Goal: Information Seeking & Learning: Learn about a topic

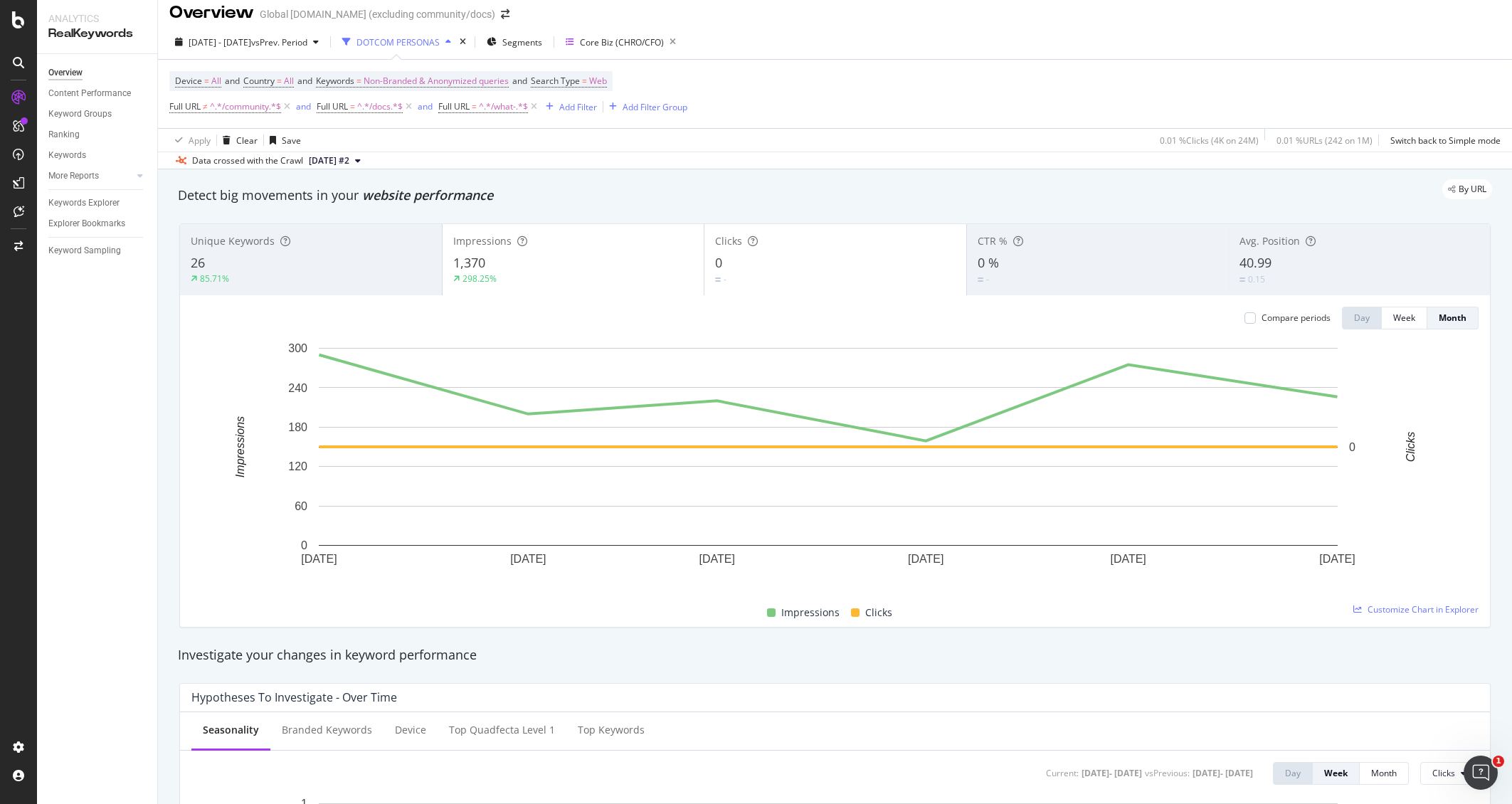
scroll to position [14, 0]
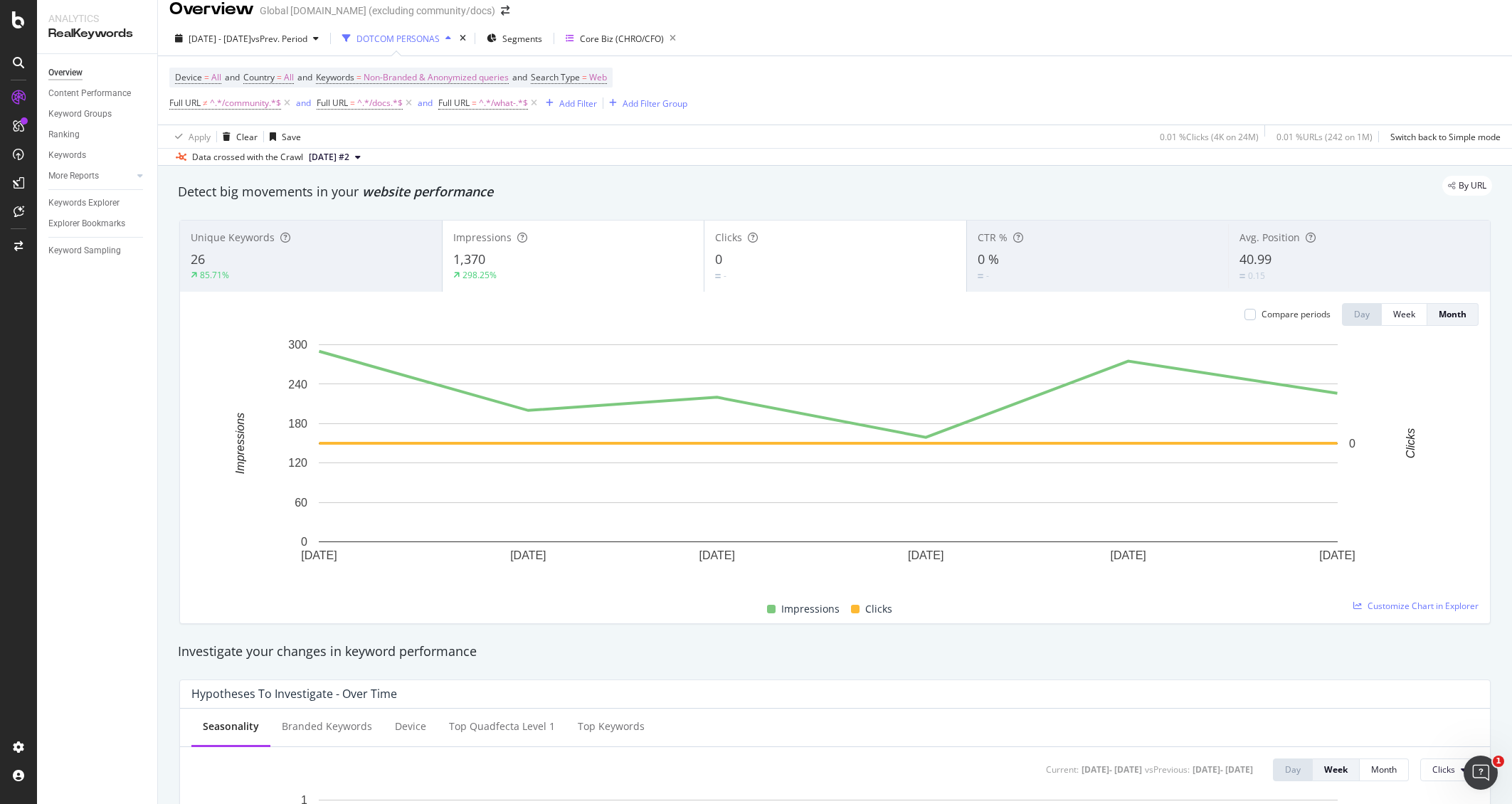
click at [284, 244] on div at bounding box center [285, 237] width 10 height 14
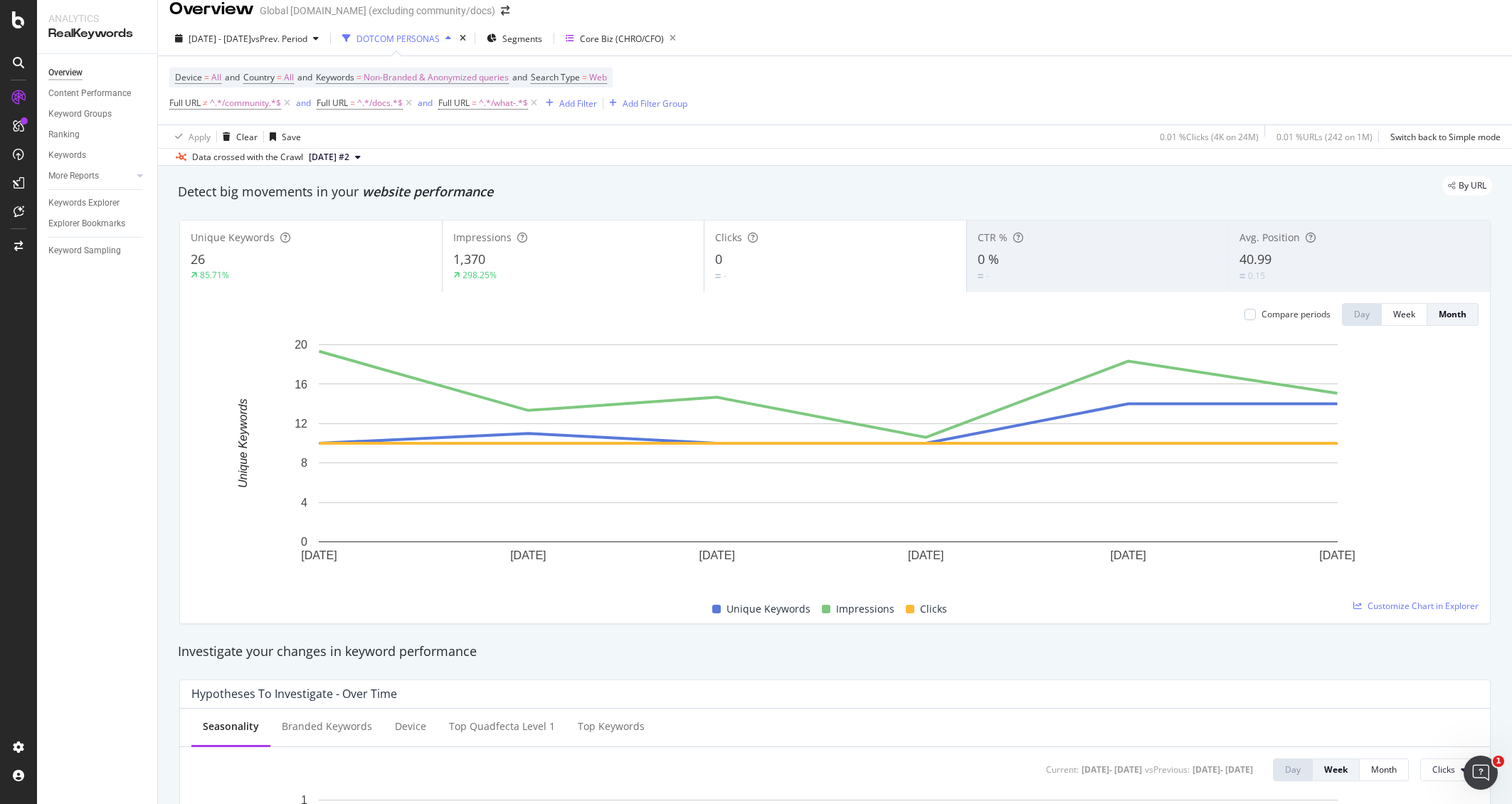
click at [358, 272] on div "85.71%" at bounding box center [310, 275] width 240 height 13
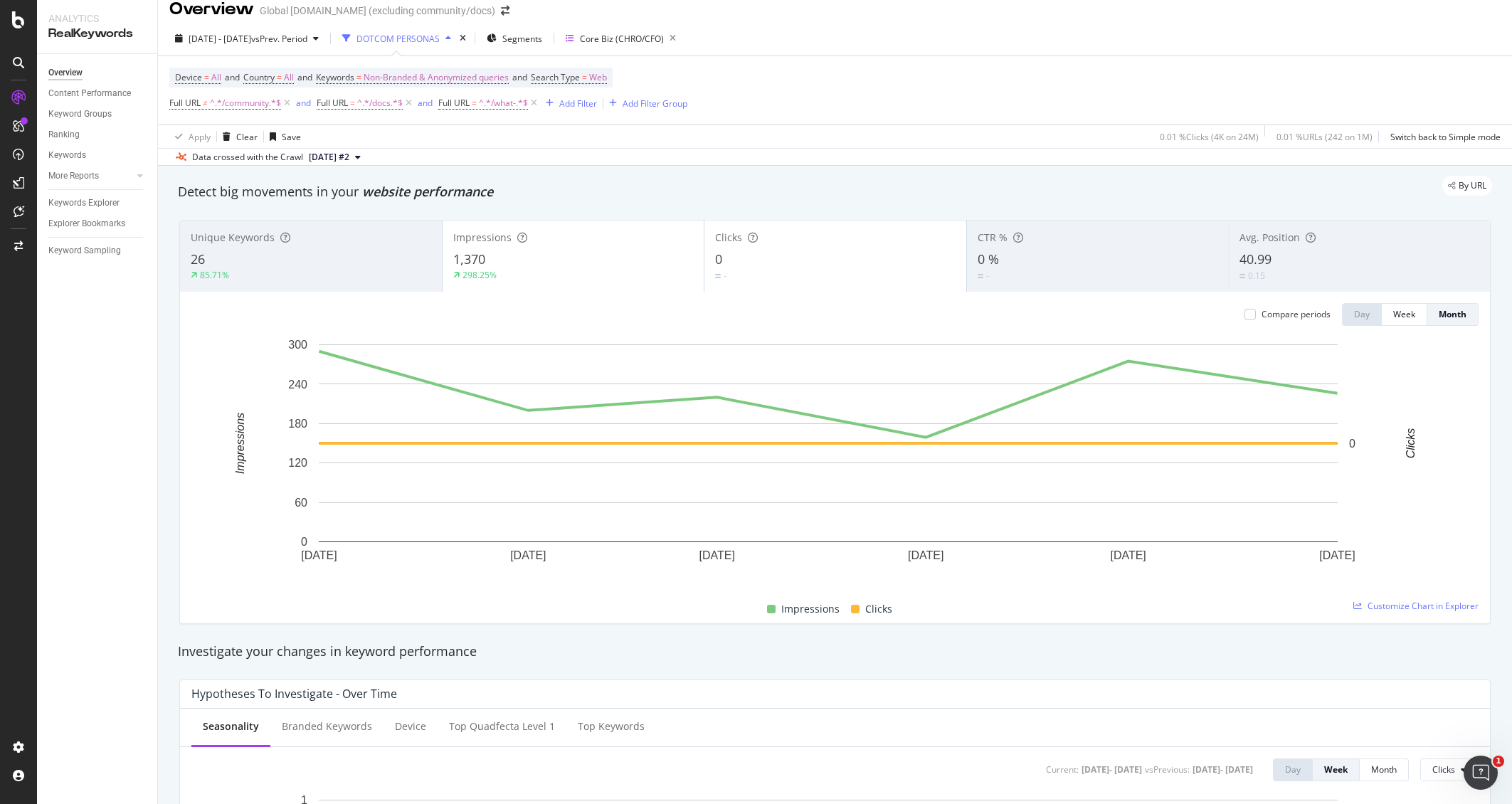
click at [834, 274] on div "-" at bounding box center [835, 276] width 240 height 13
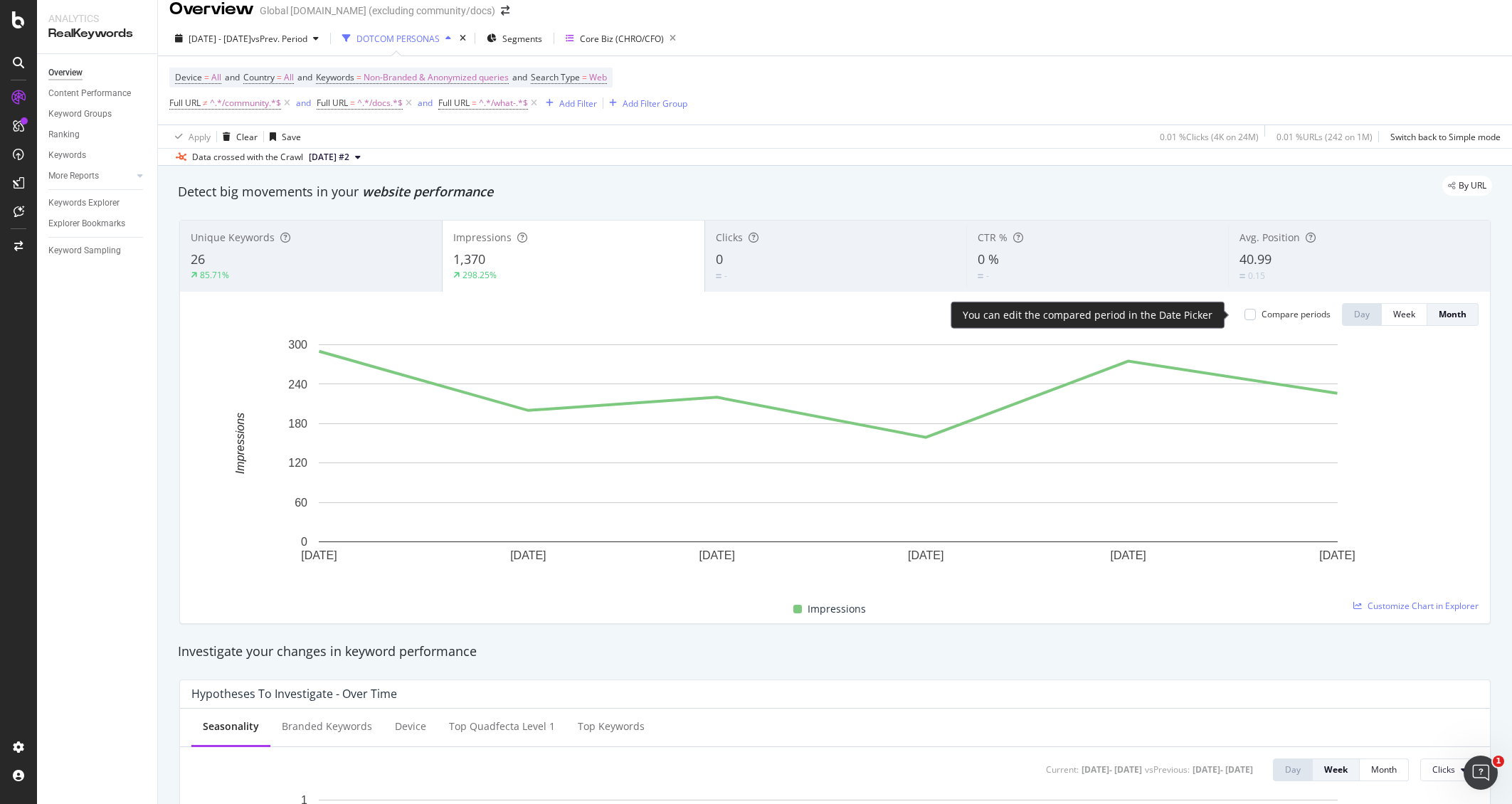
click at [1262, 314] on div "Compare periods" at bounding box center [1296, 314] width 69 height 12
click at [1262, 312] on div "Compare periods" at bounding box center [1296, 314] width 69 height 12
click at [1262, 313] on div "Compare periods" at bounding box center [1296, 314] width 69 height 12
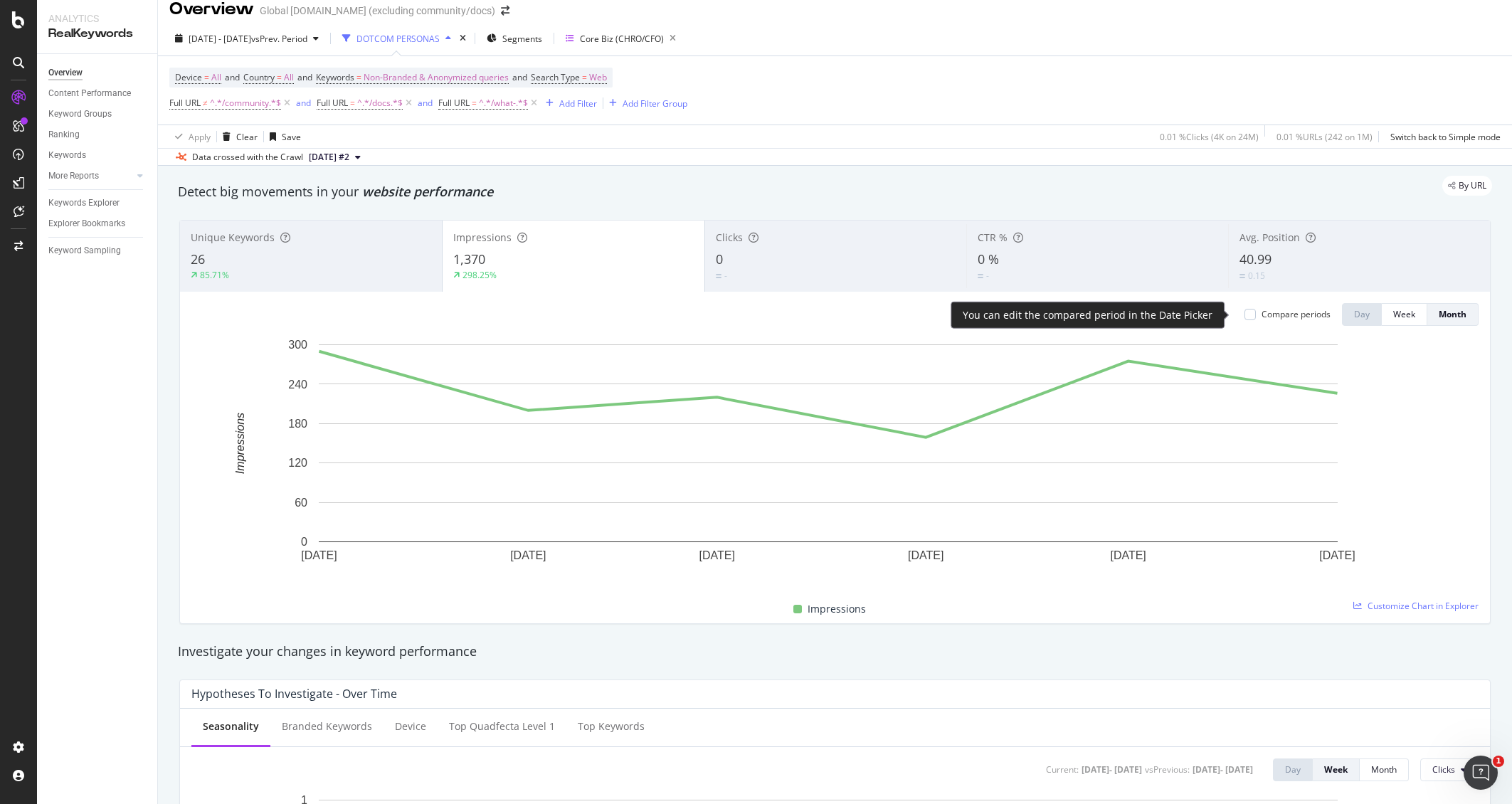
click at [1262, 313] on div "Compare periods" at bounding box center [1296, 314] width 69 height 12
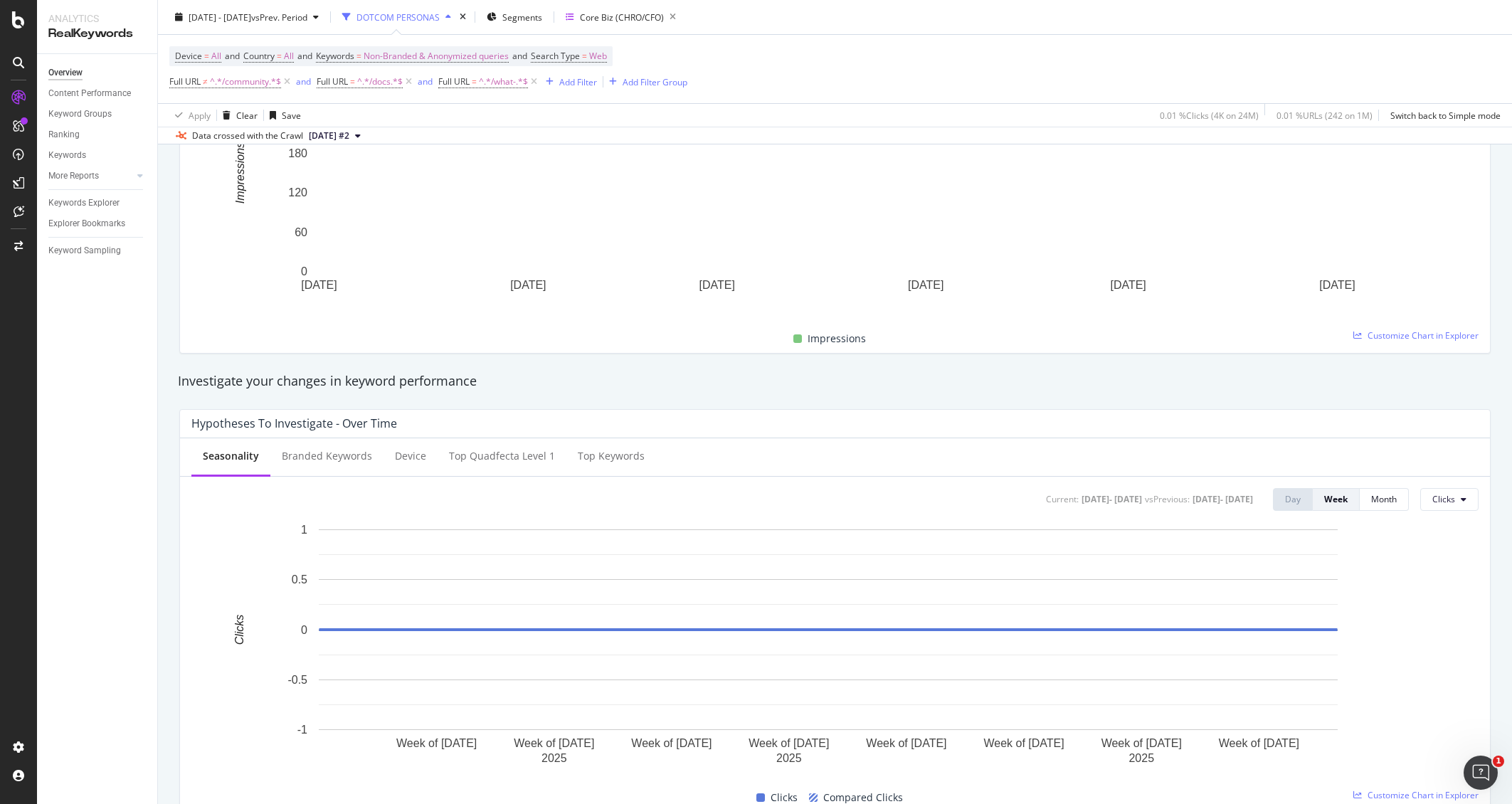
scroll to position [0, 0]
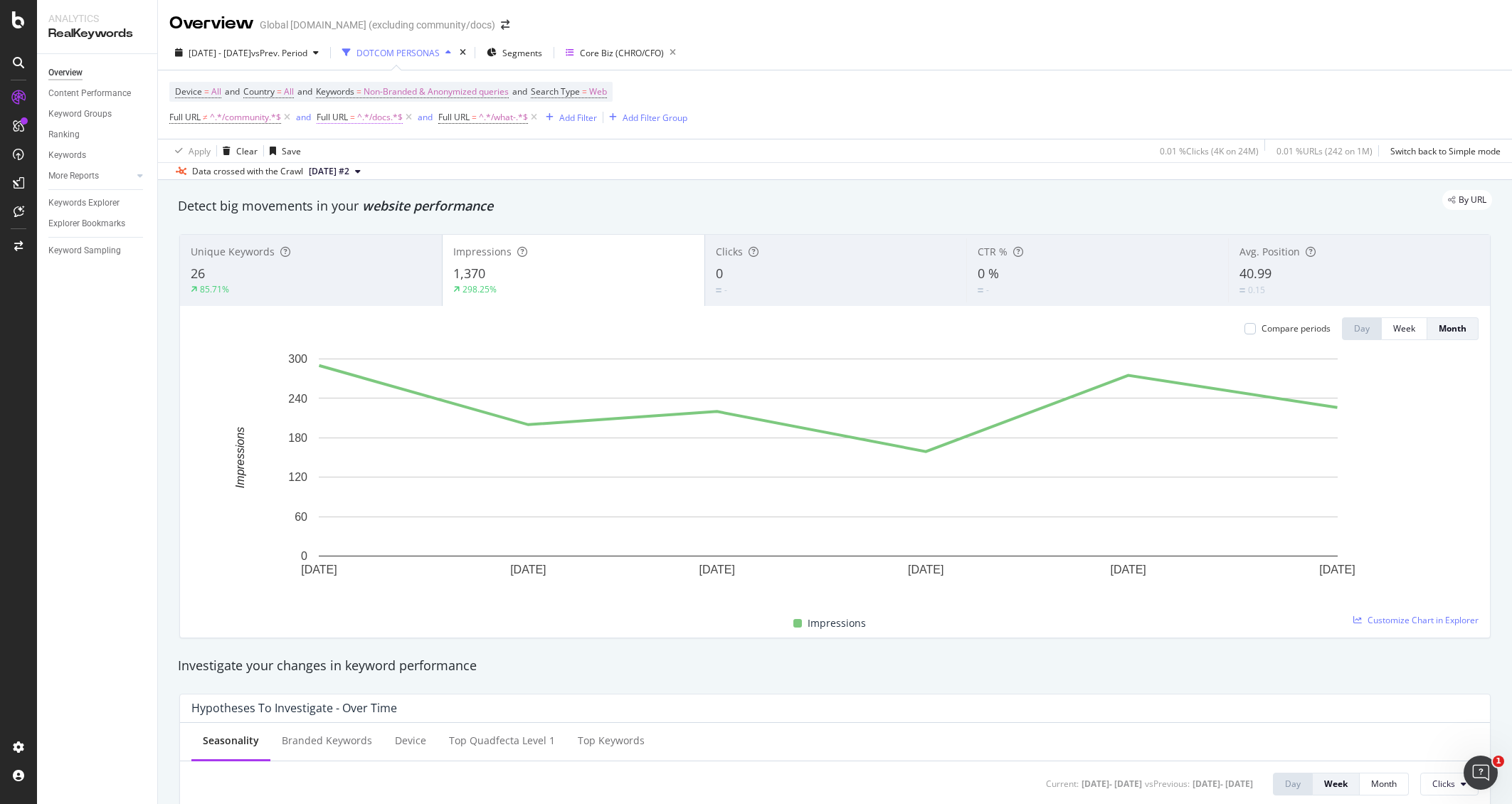
click at [353, 115] on span "=" at bounding box center [352, 117] width 5 height 12
click at [513, 171] on div "Data crossed with the Crawl 2025 Jun. 3rd #2" at bounding box center [835, 170] width 1354 height 17
click at [358, 122] on span "Full URL = ^.*/docs.*$" at bounding box center [360, 117] width 86 height 13
click at [366, 149] on span "Contains" at bounding box center [348, 150] width 35 height 12
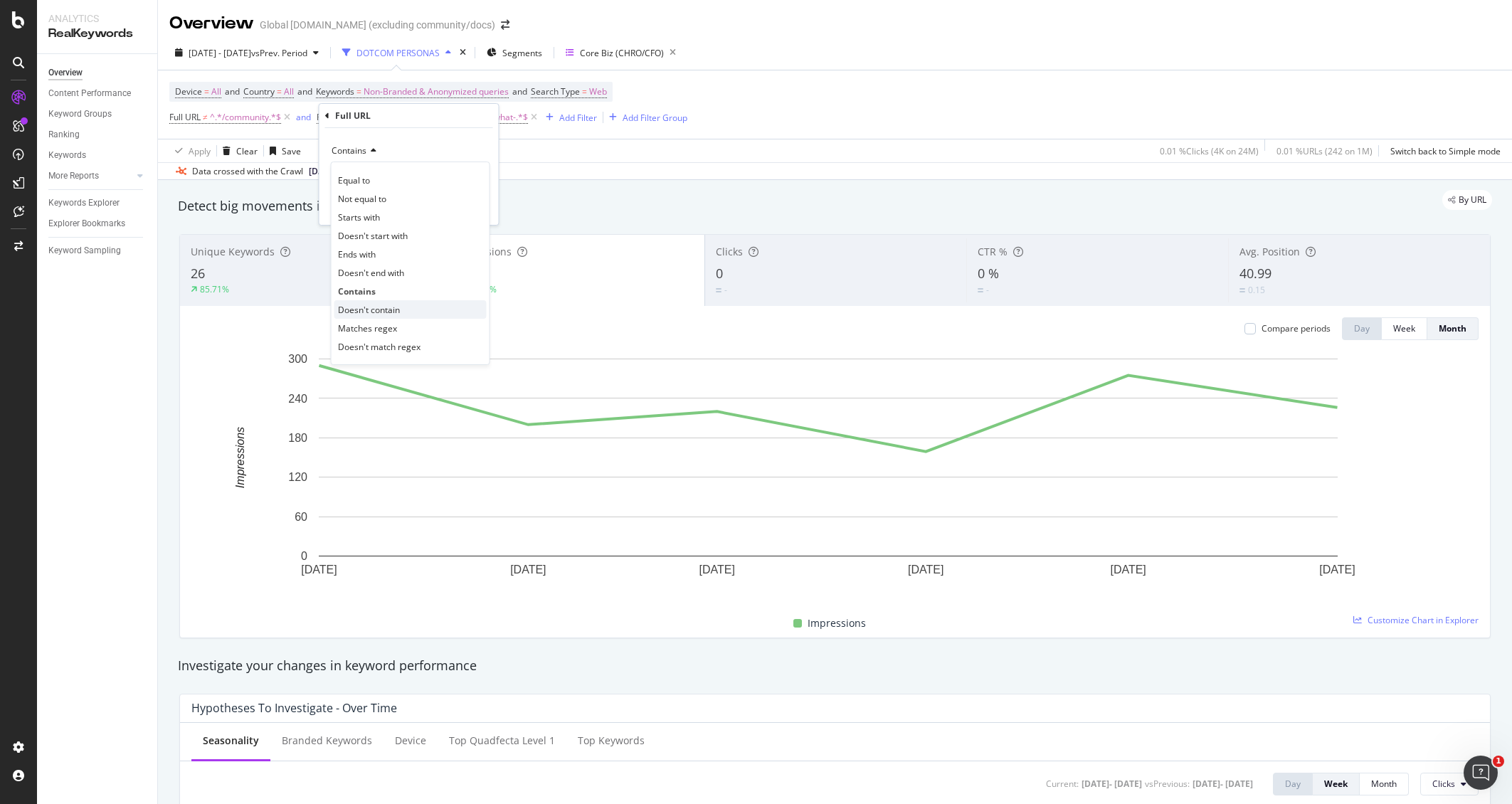
click at [377, 305] on span "Doesn't contain" at bounding box center [369, 309] width 62 height 12
drag, startPoint x: 476, startPoint y: 211, endPoint x: 864, endPoint y: 152, distance: 392.5
click at [480, 209] on div "Apply" at bounding box center [476, 206] width 22 height 12
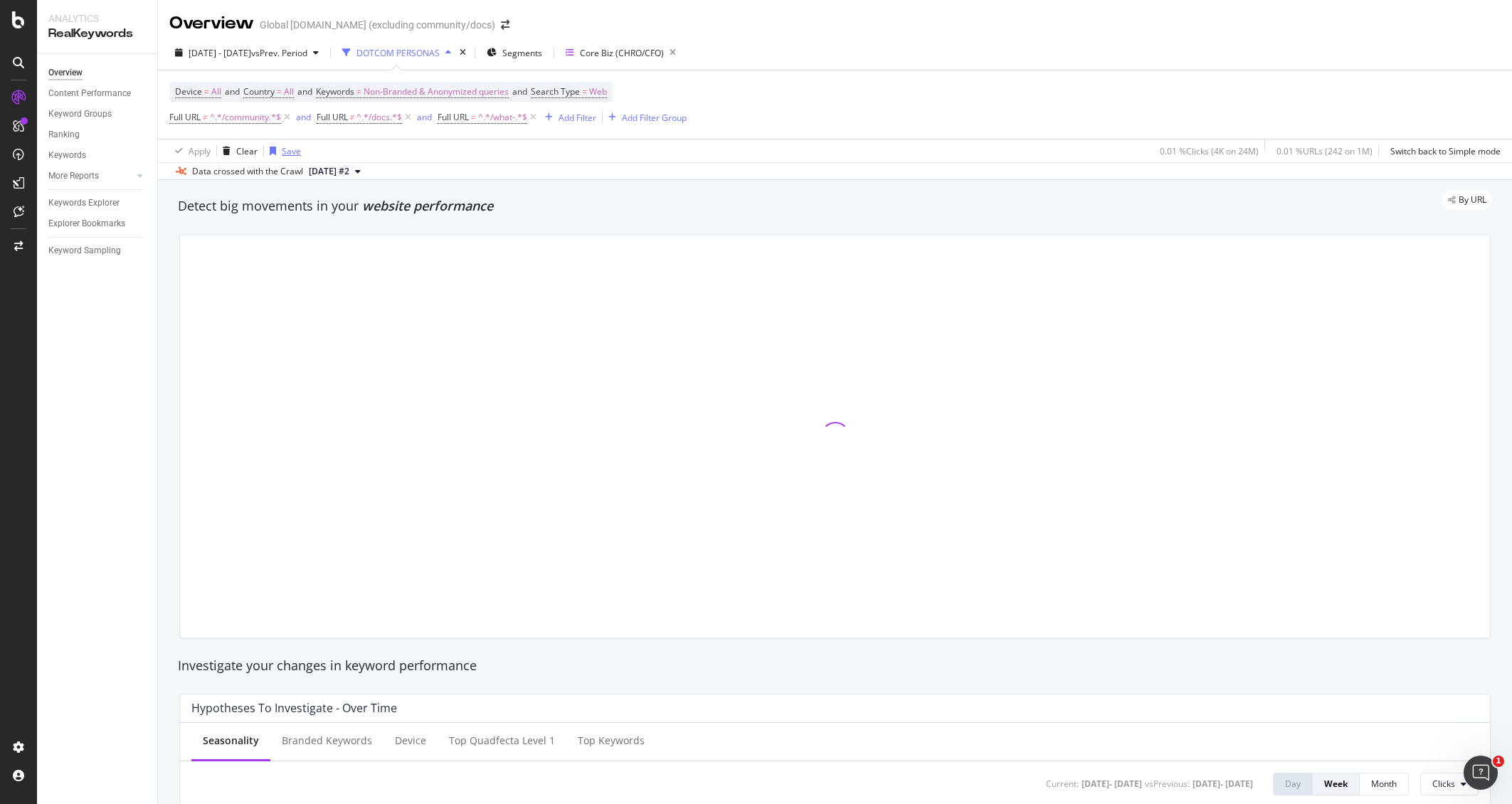
click at [282, 147] on div "Save" at bounding box center [291, 151] width 19 height 12
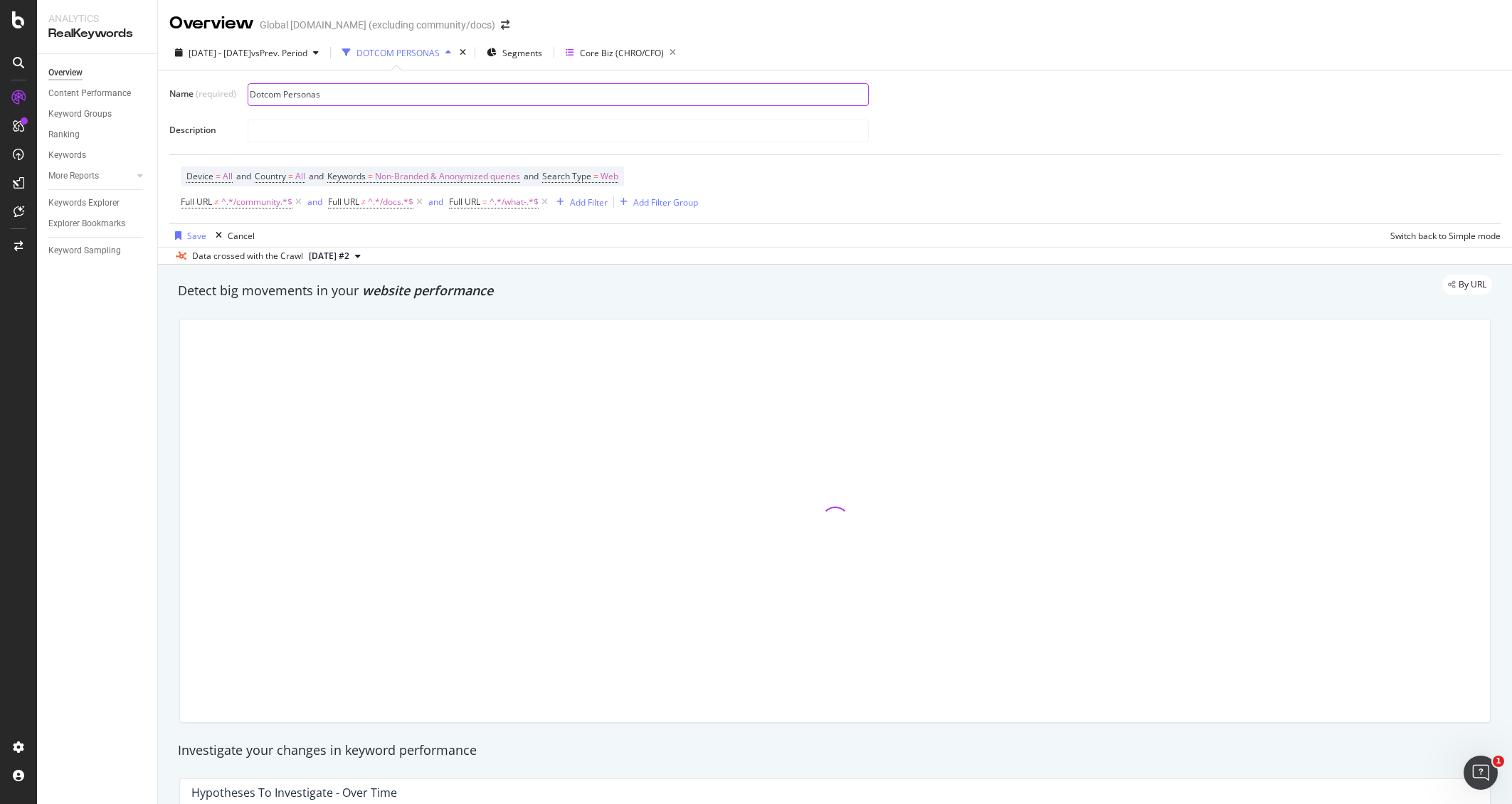
type input "Dotcom Personas"
click at [634, 95] on input "Dotcom Personas" at bounding box center [557, 94] width 620 height 21
click at [192, 234] on div "Save" at bounding box center [196, 236] width 19 height 12
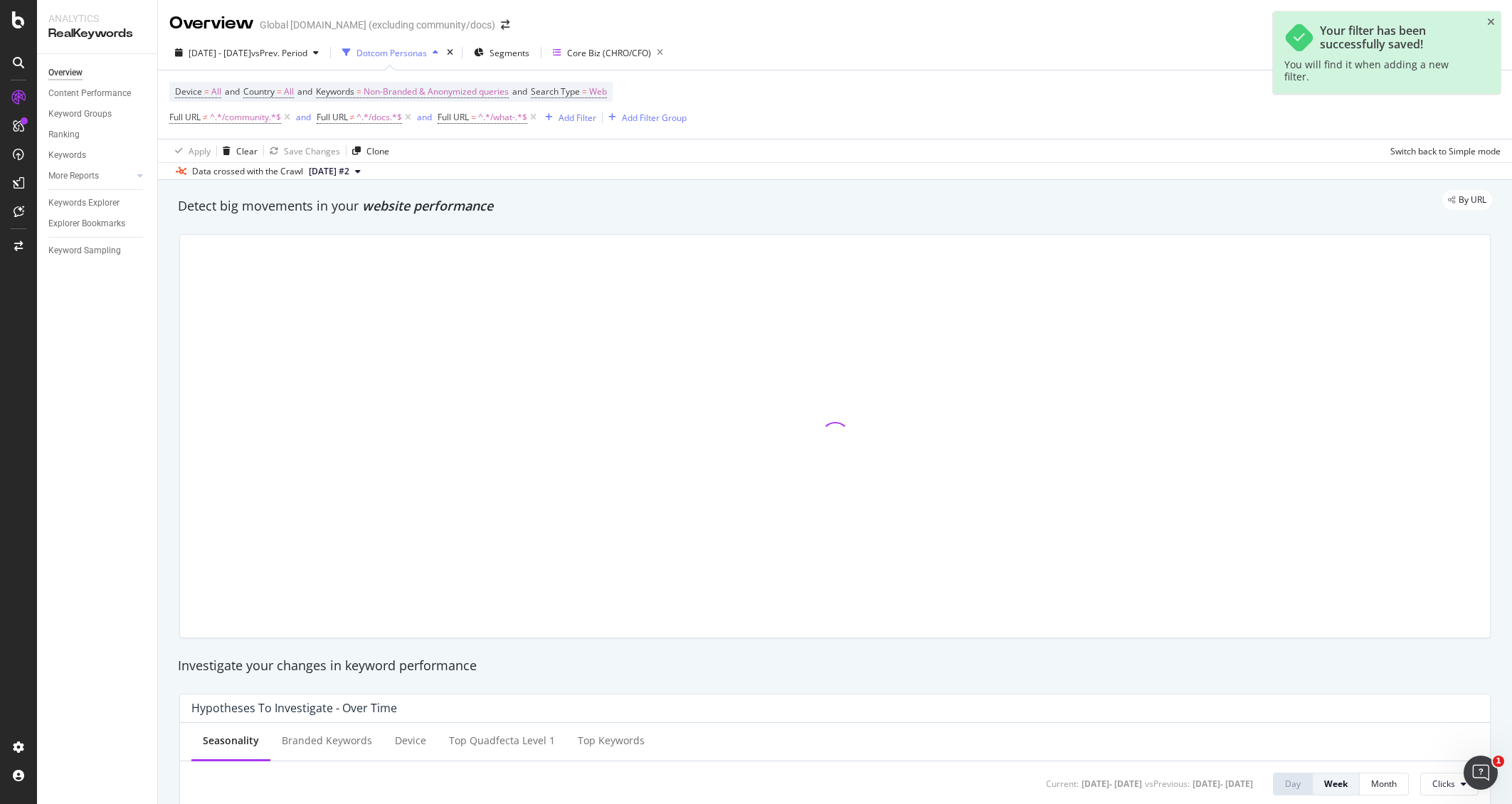
click at [427, 53] on div "Dotcom Personas" at bounding box center [392, 53] width 71 height 12
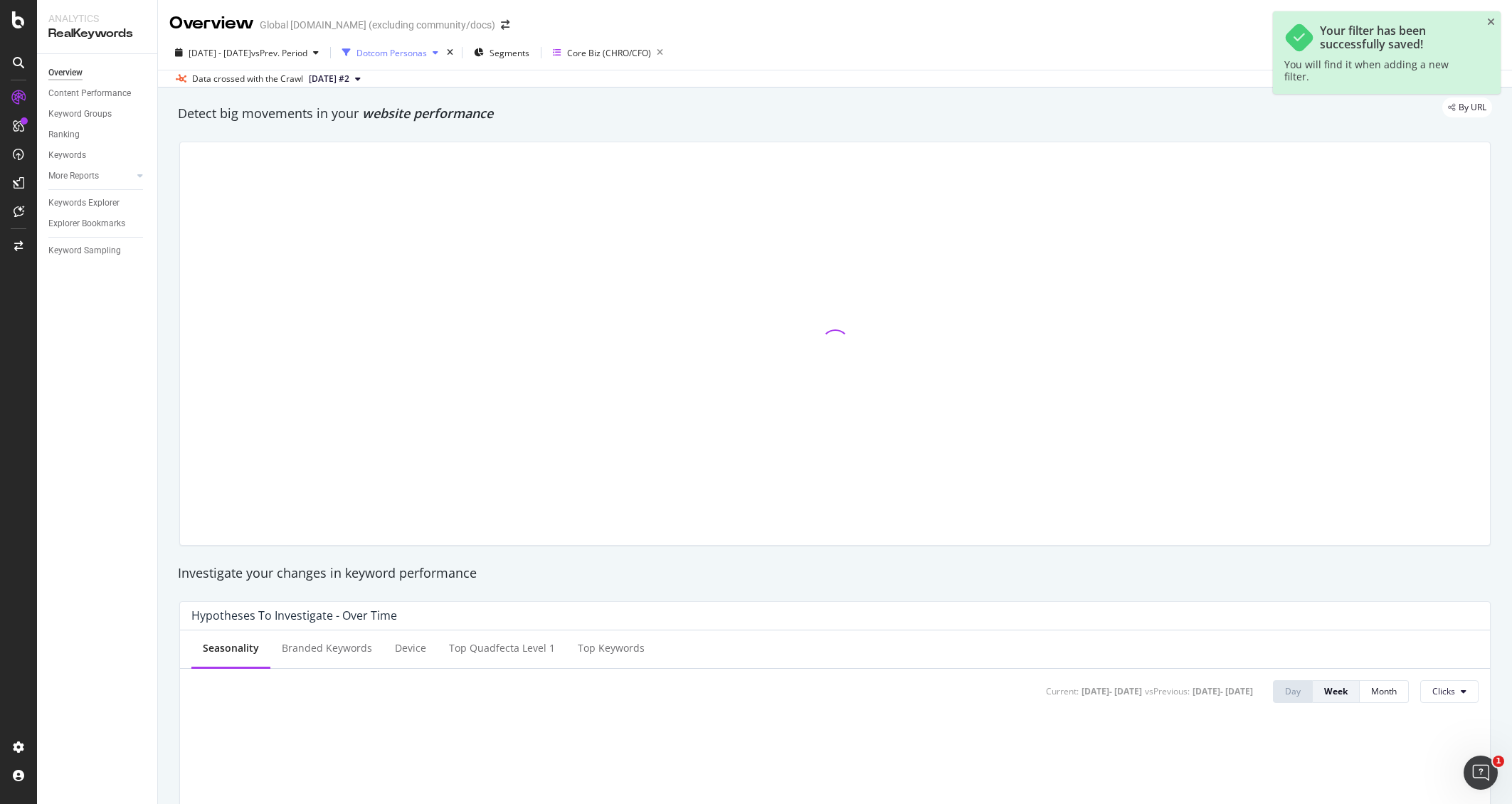
click at [427, 53] on div "Dotcom Personas" at bounding box center [392, 53] width 71 height 12
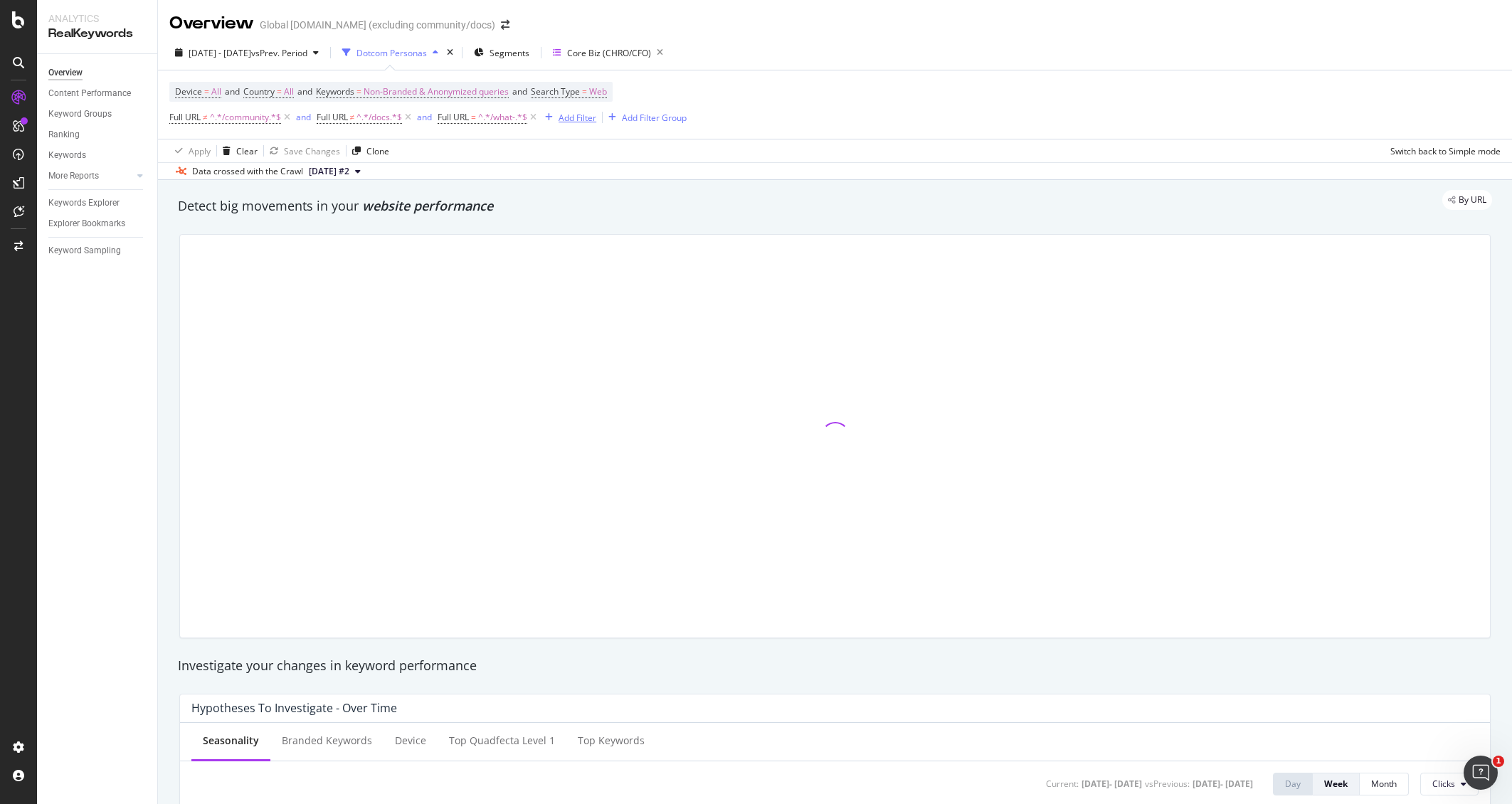
click at [581, 121] on div "Add Filter" at bounding box center [577, 117] width 38 height 12
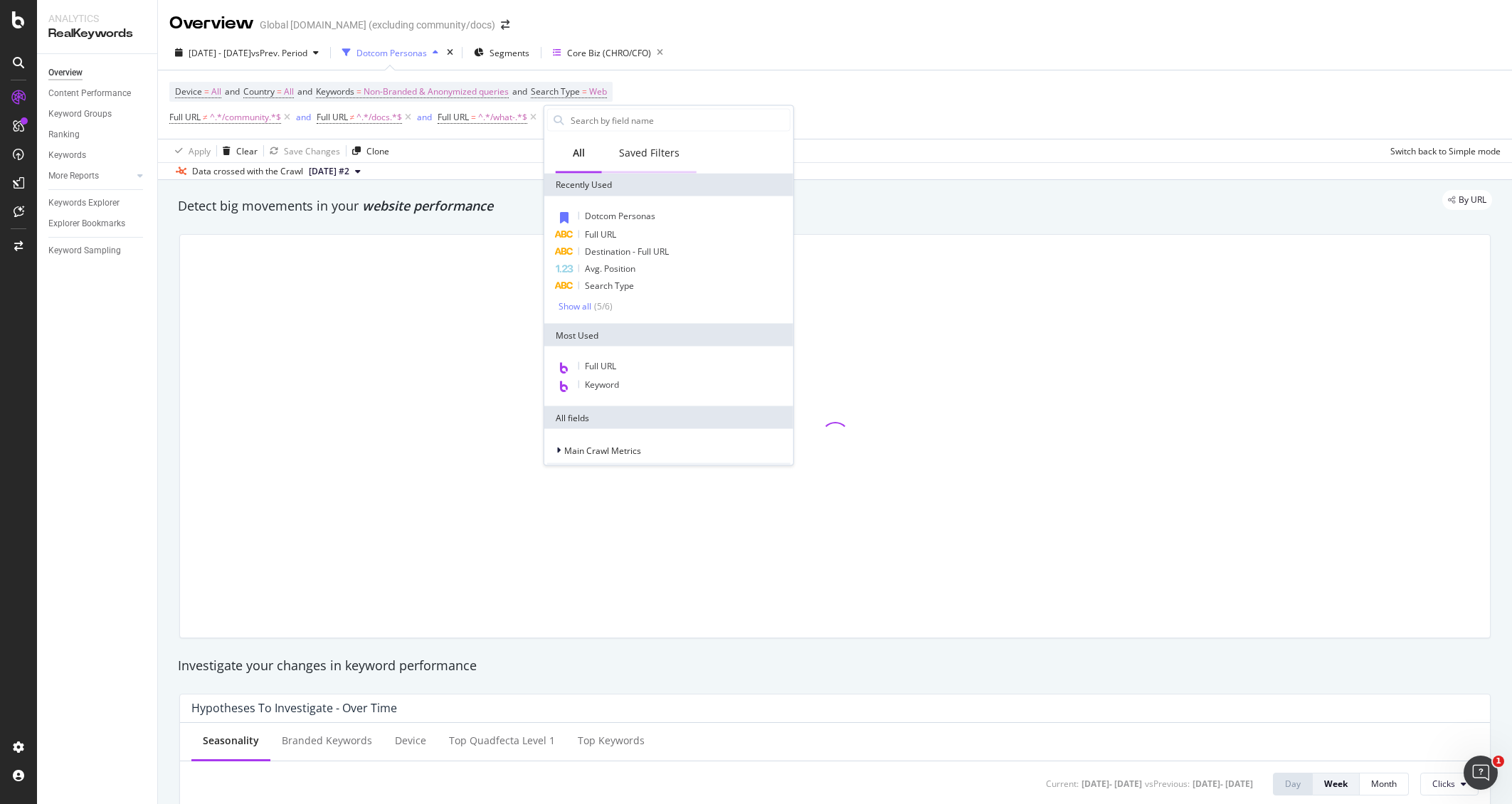
click at [655, 160] on div "Saved Filters" at bounding box center [649, 153] width 94 height 39
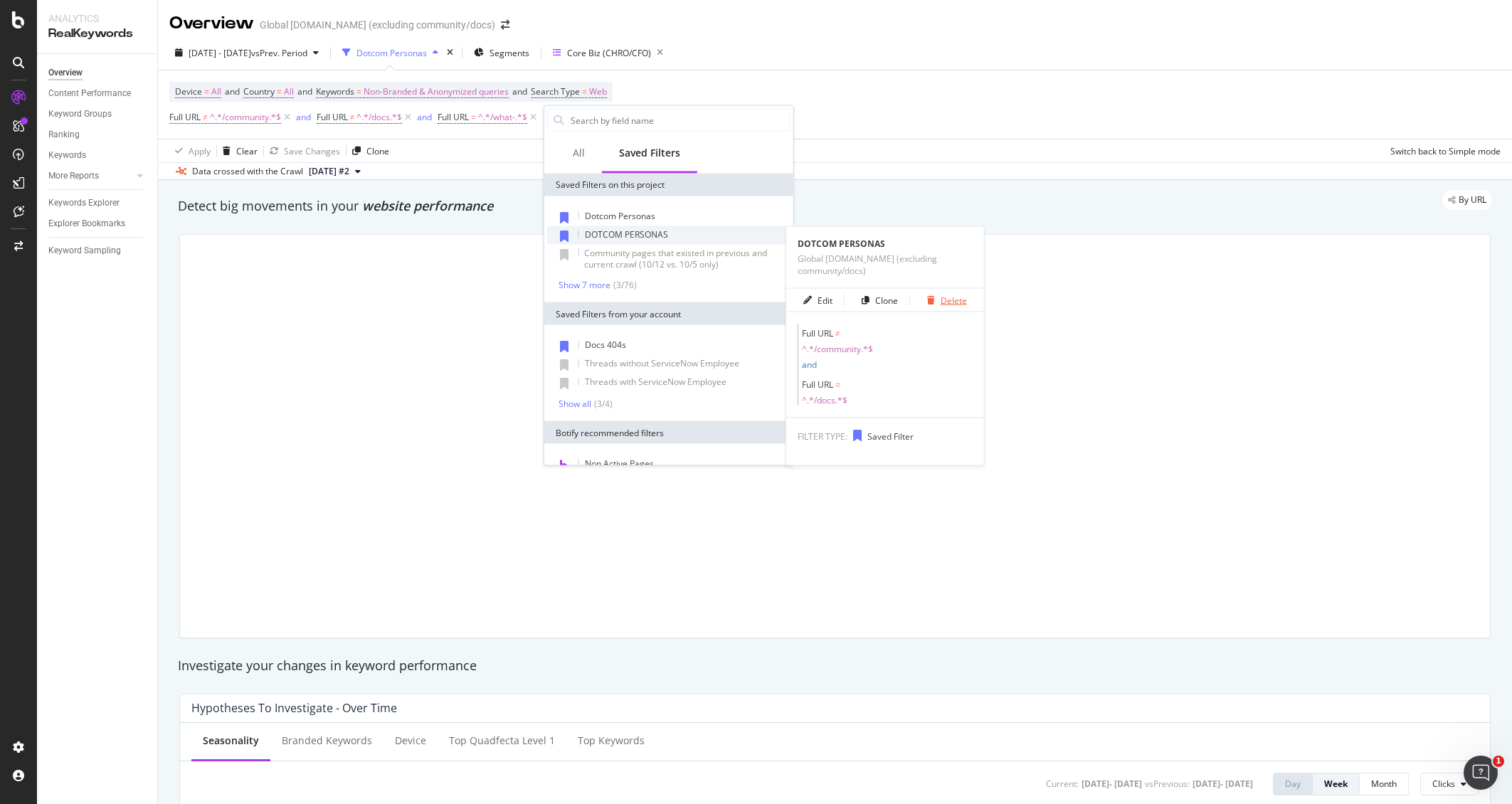
click at [952, 299] on div "Delete" at bounding box center [954, 300] width 26 height 12
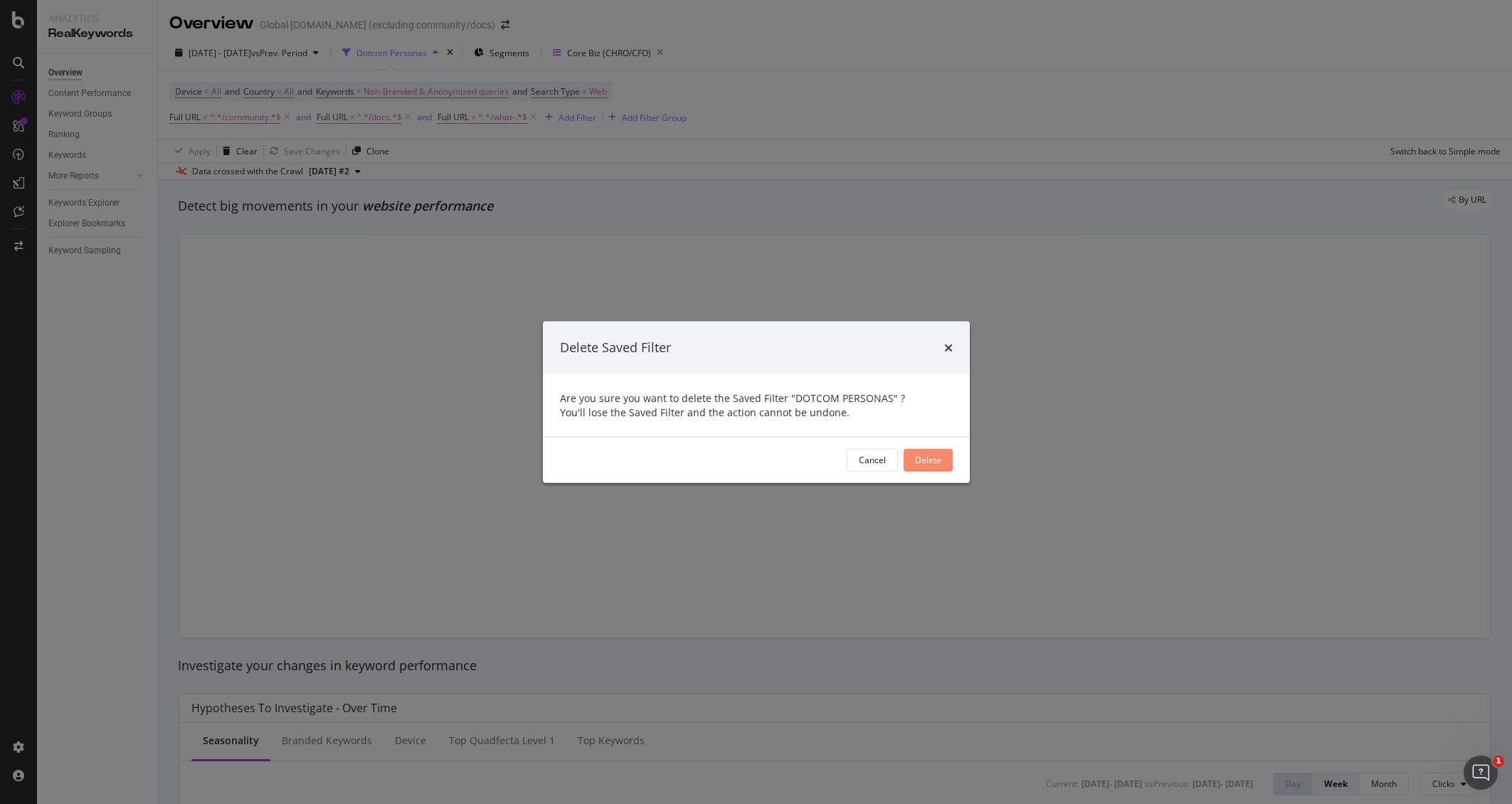
click at [929, 455] on div "Delete" at bounding box center [928, 459] width 26 height 12
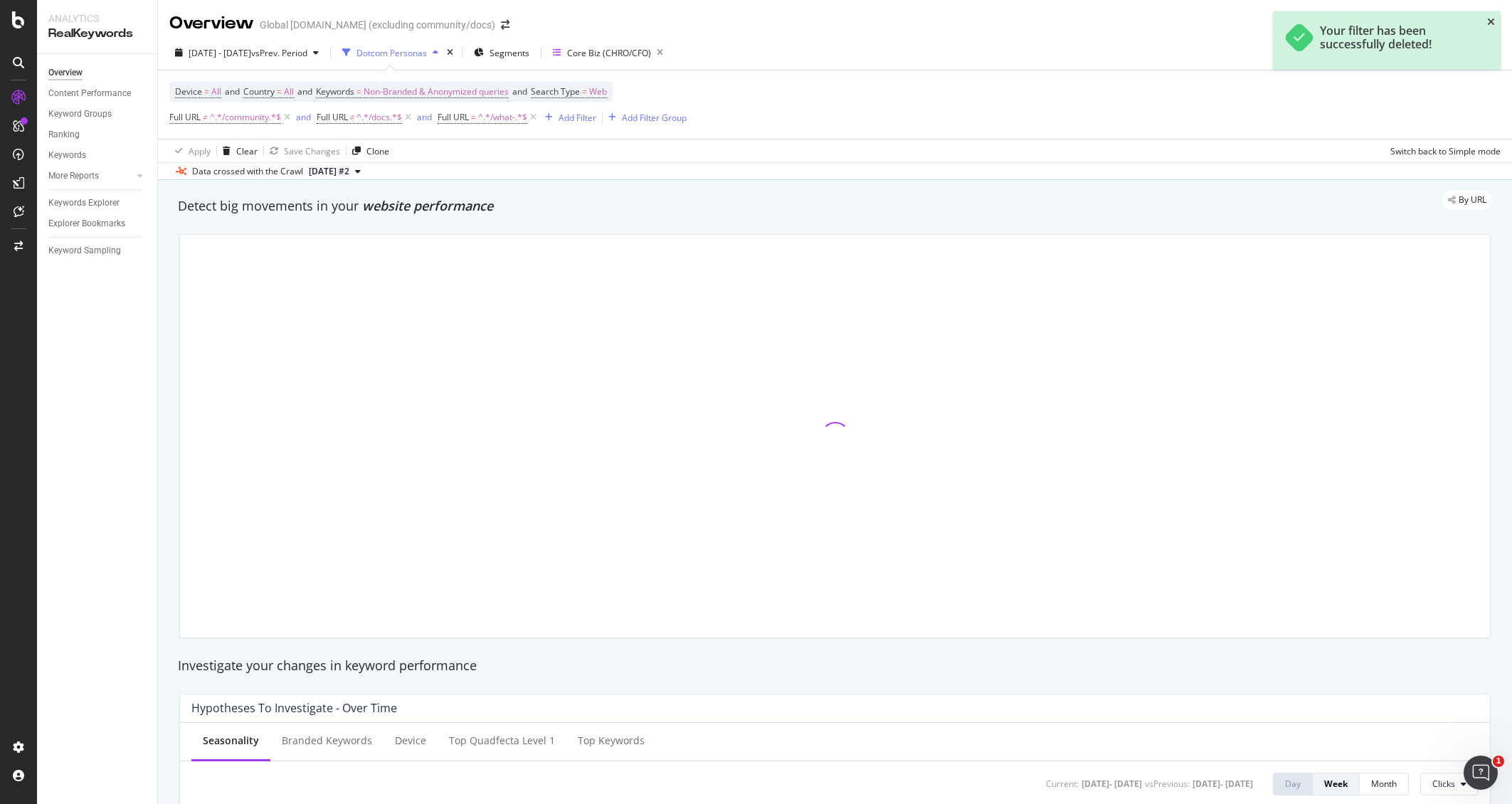
click at [1492, 23] on icon "close toast" at bounding box center [1491, 22] width 8 height 10
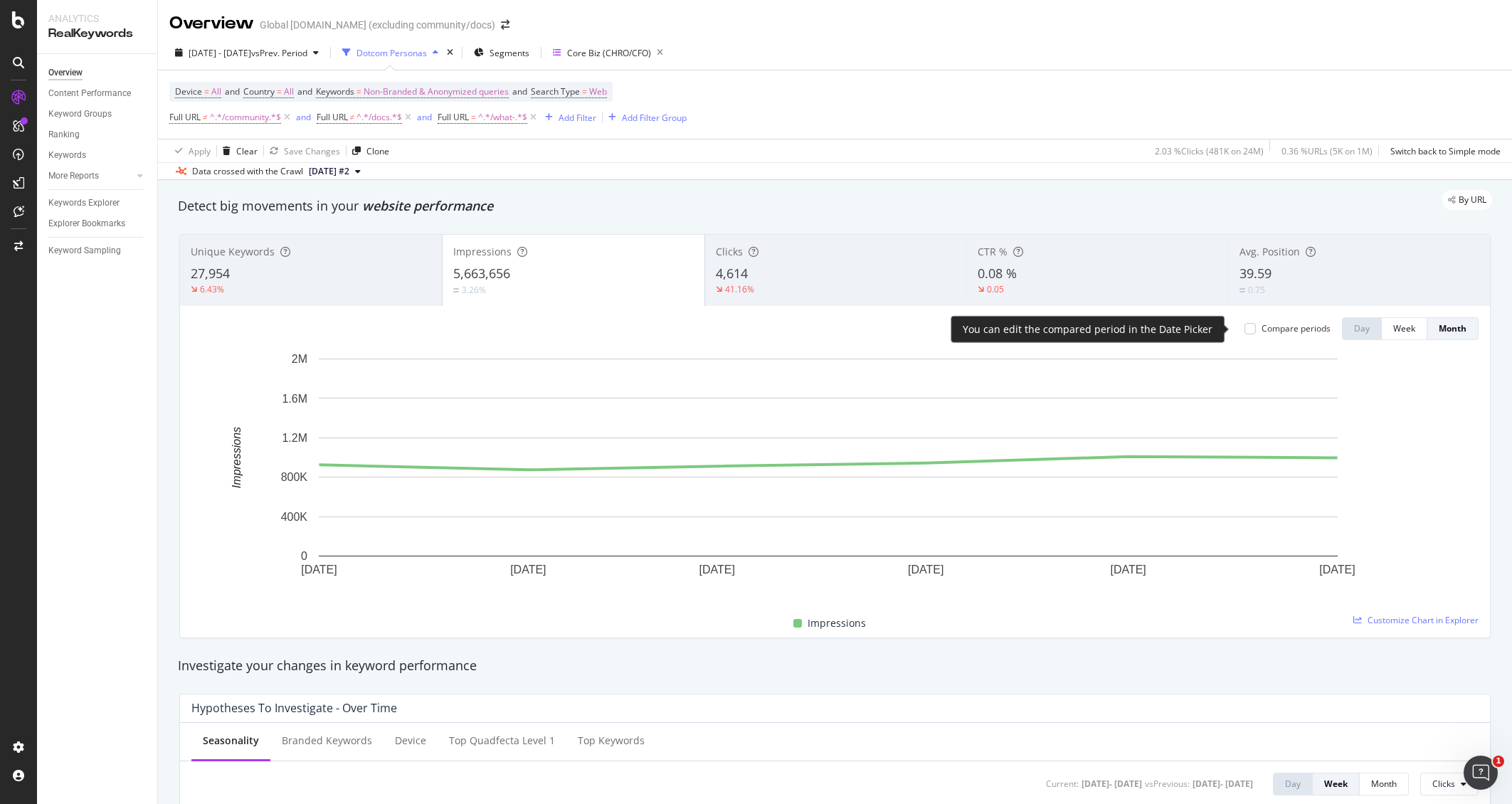
click at [1289, 325] on div "Compare periods" at bounding box center [1296, 328] width 69 height 12
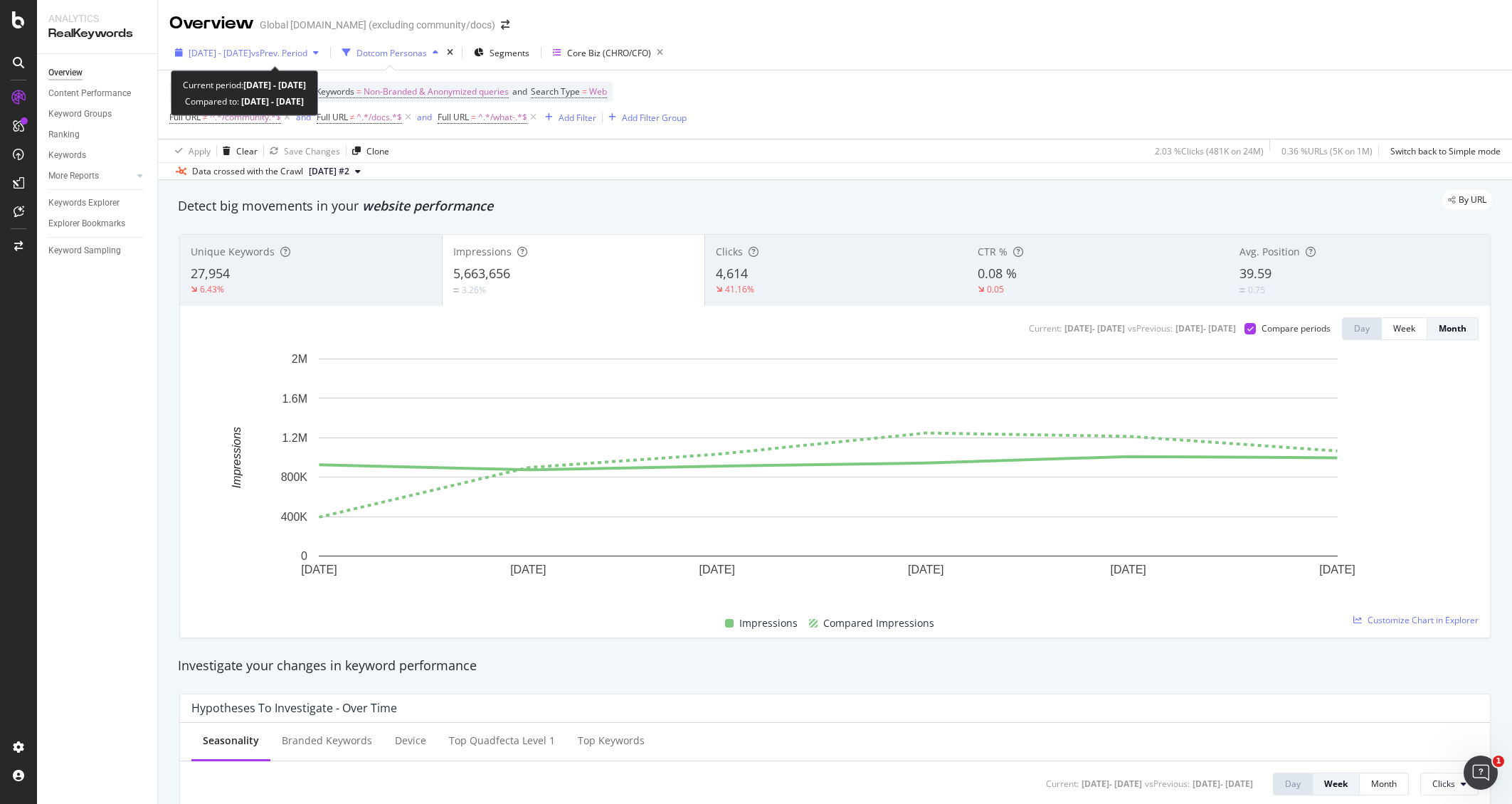
click at [303, 55] on span "vs Prev. Period" at bounding box center [279, 53] width 56 height 12
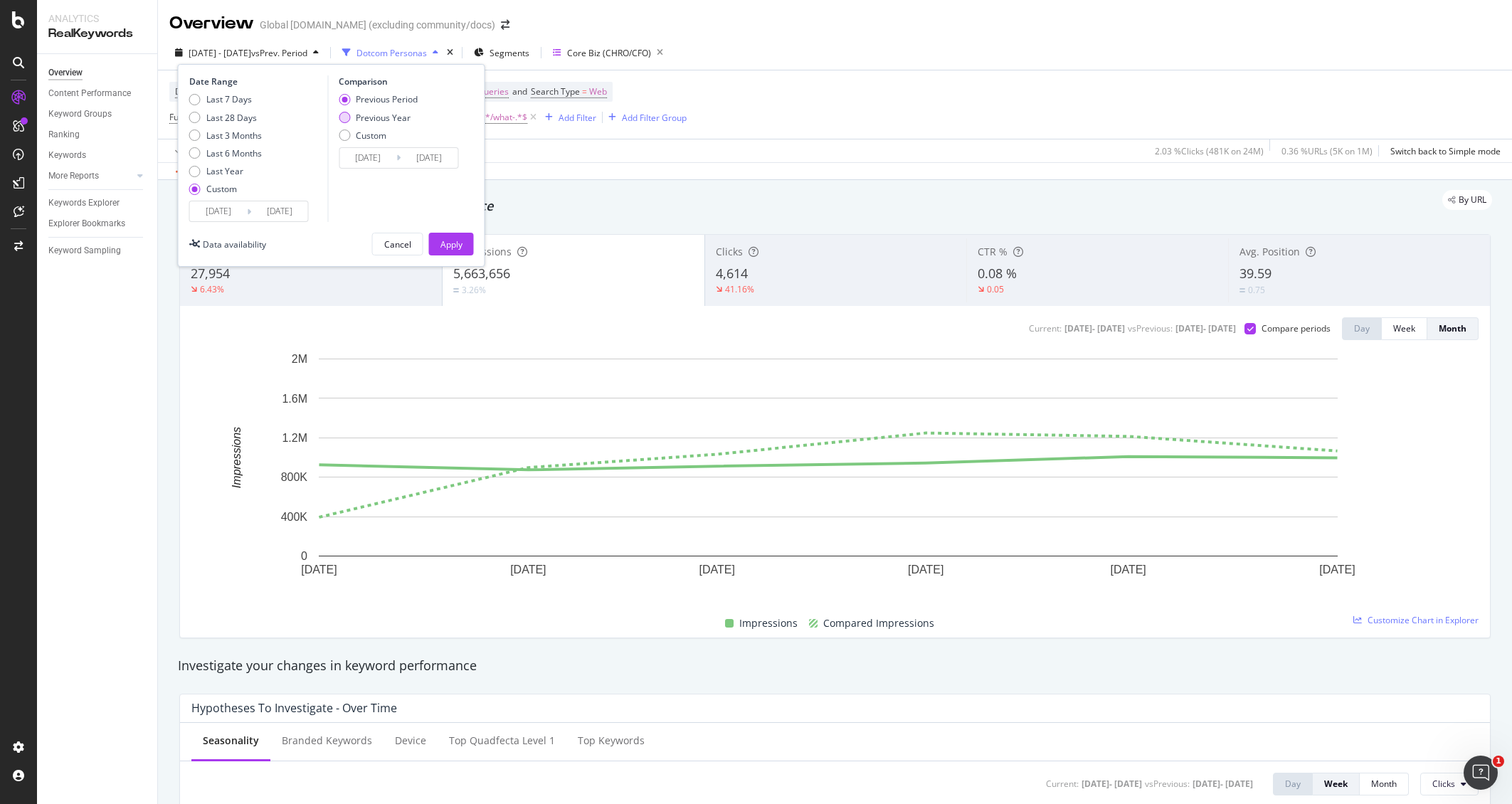
click at [391, 114] on div "Previous Year" at bounding box center [383, 117] width 55 height 12
type input "2024/01/03"
type input "2024/07/01"
click at [457, 239] on div "Apply" at bounding box center [451, 244] width 22 height 12
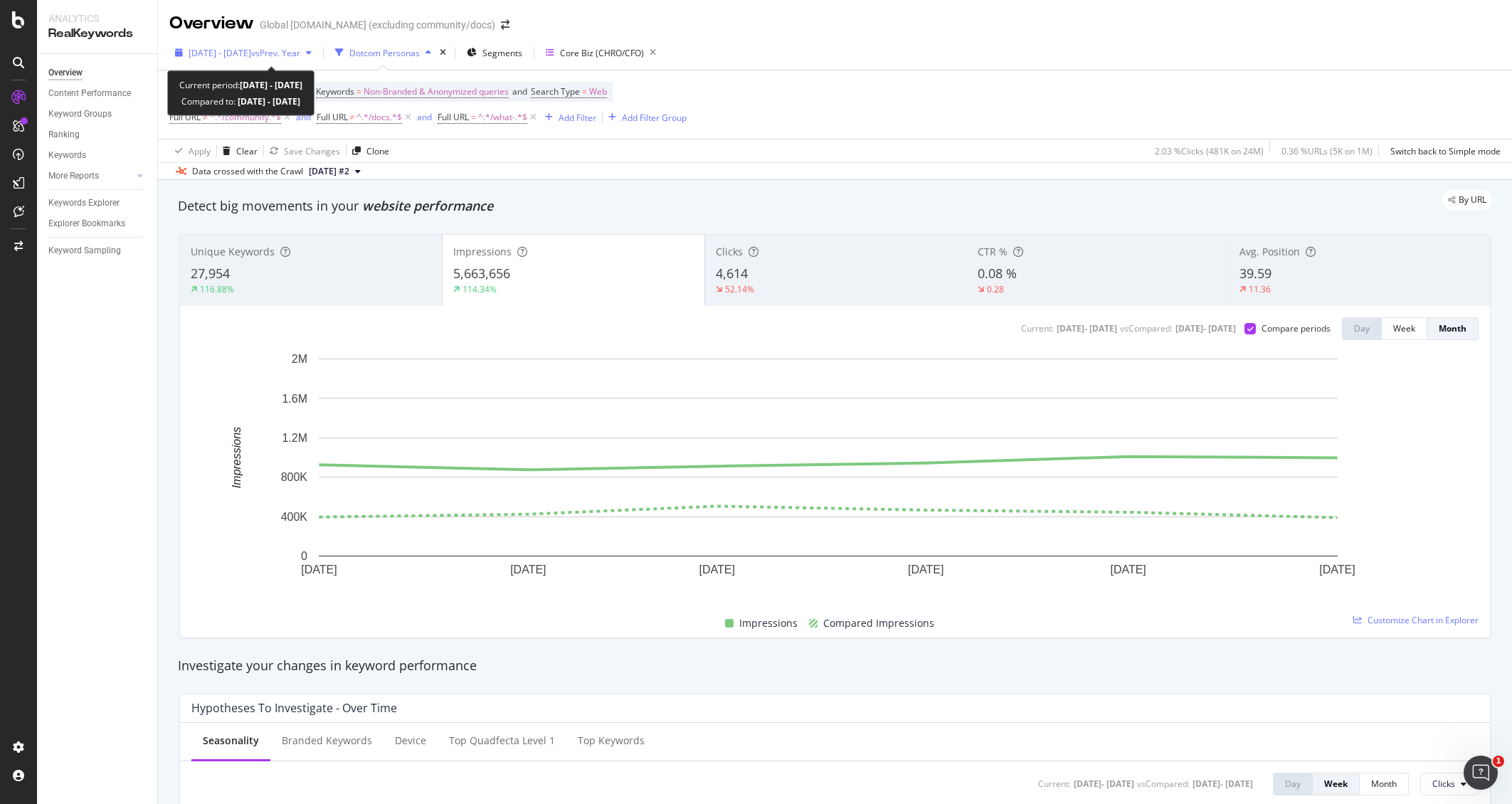
click at [251, 49] on span "2025 Jan. 1st - 2025 Jun. 30th" at bounding box center [220, 53] width 62 height 12
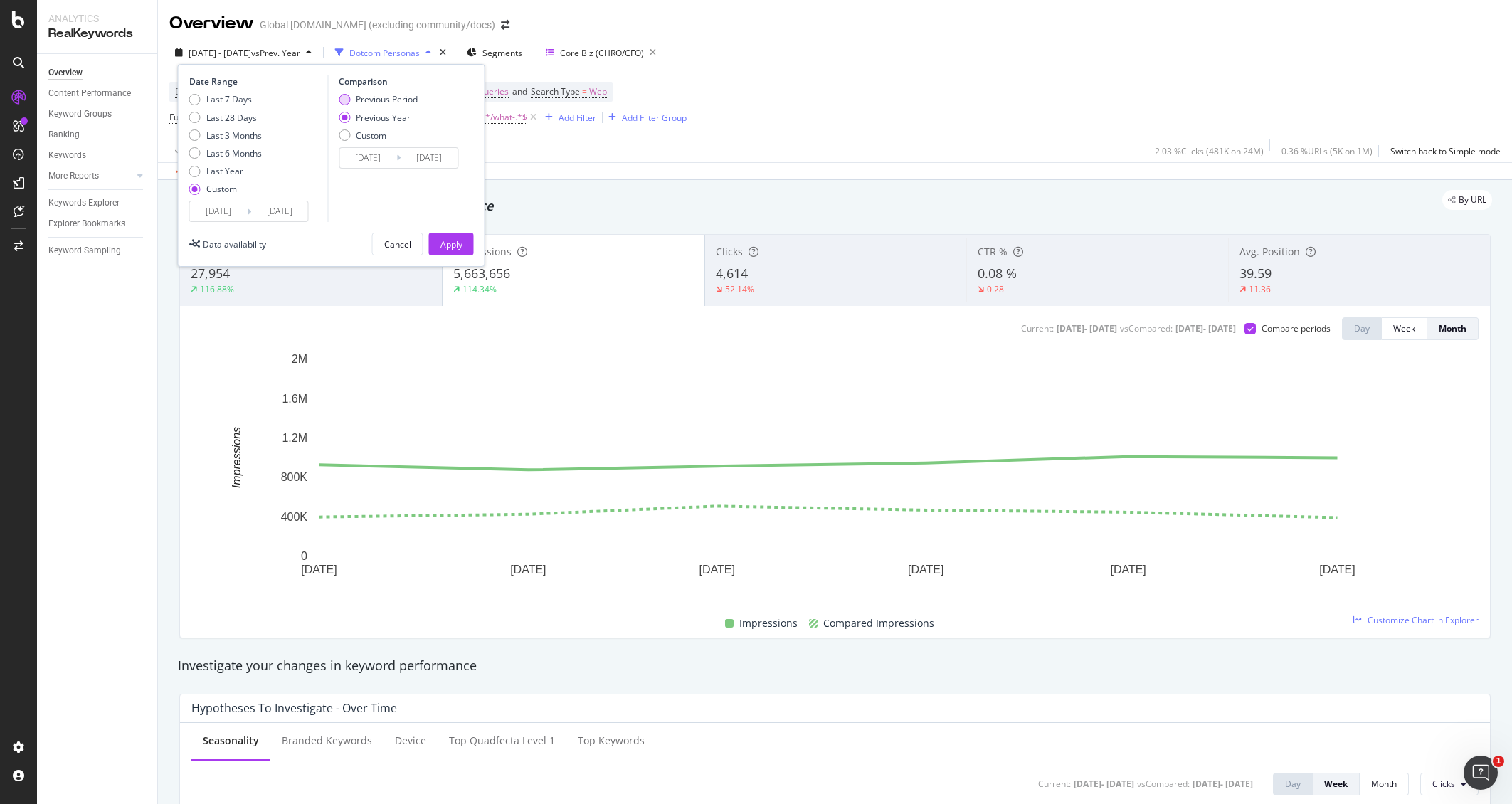
click at [389, 97] on div "Previous Period" at bounding box center [386, 99] width 62 height 12
type input "2024/07/03"
type input "2024/12/31"
click at [455, 237] on div "Apply" at bounding box center [451, 244] width 22 height 21
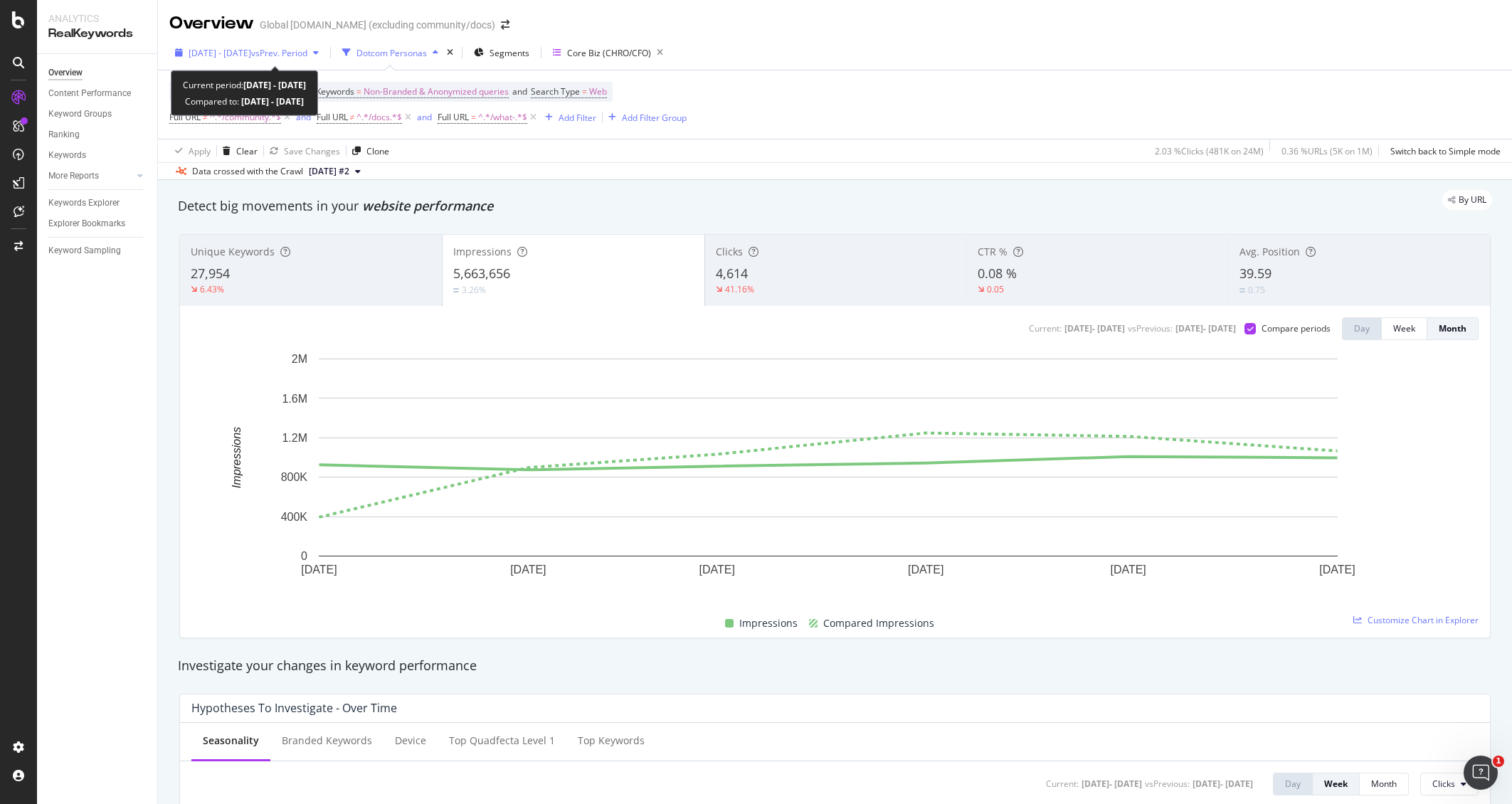
click at [308, 51] on span "vs Prev. Period" at bounding box center [279, 53] width 56 height 12
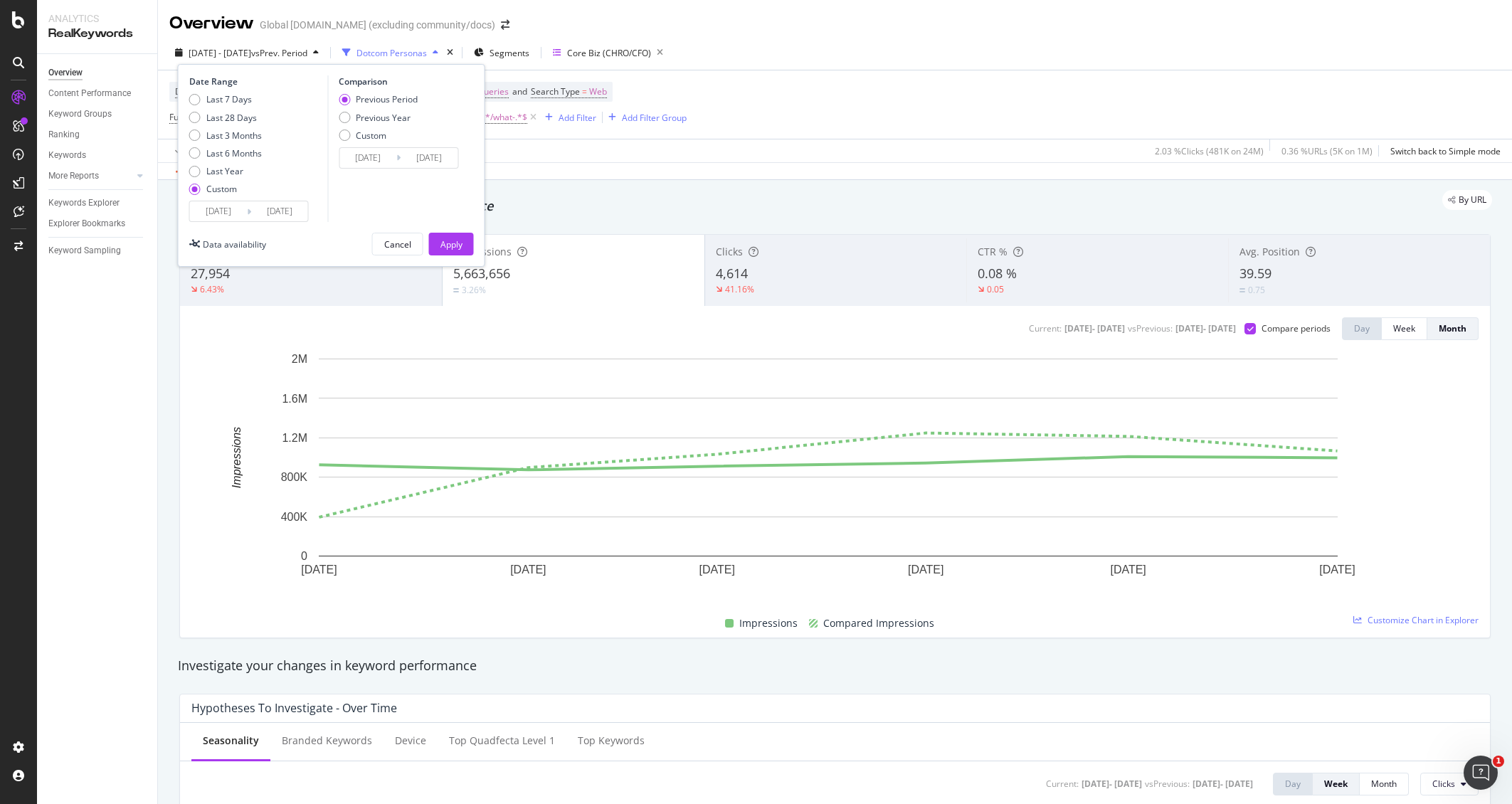
click at [230, 217] on input "2025/01/01" at bounding box center [218, 212] width 57 height 20
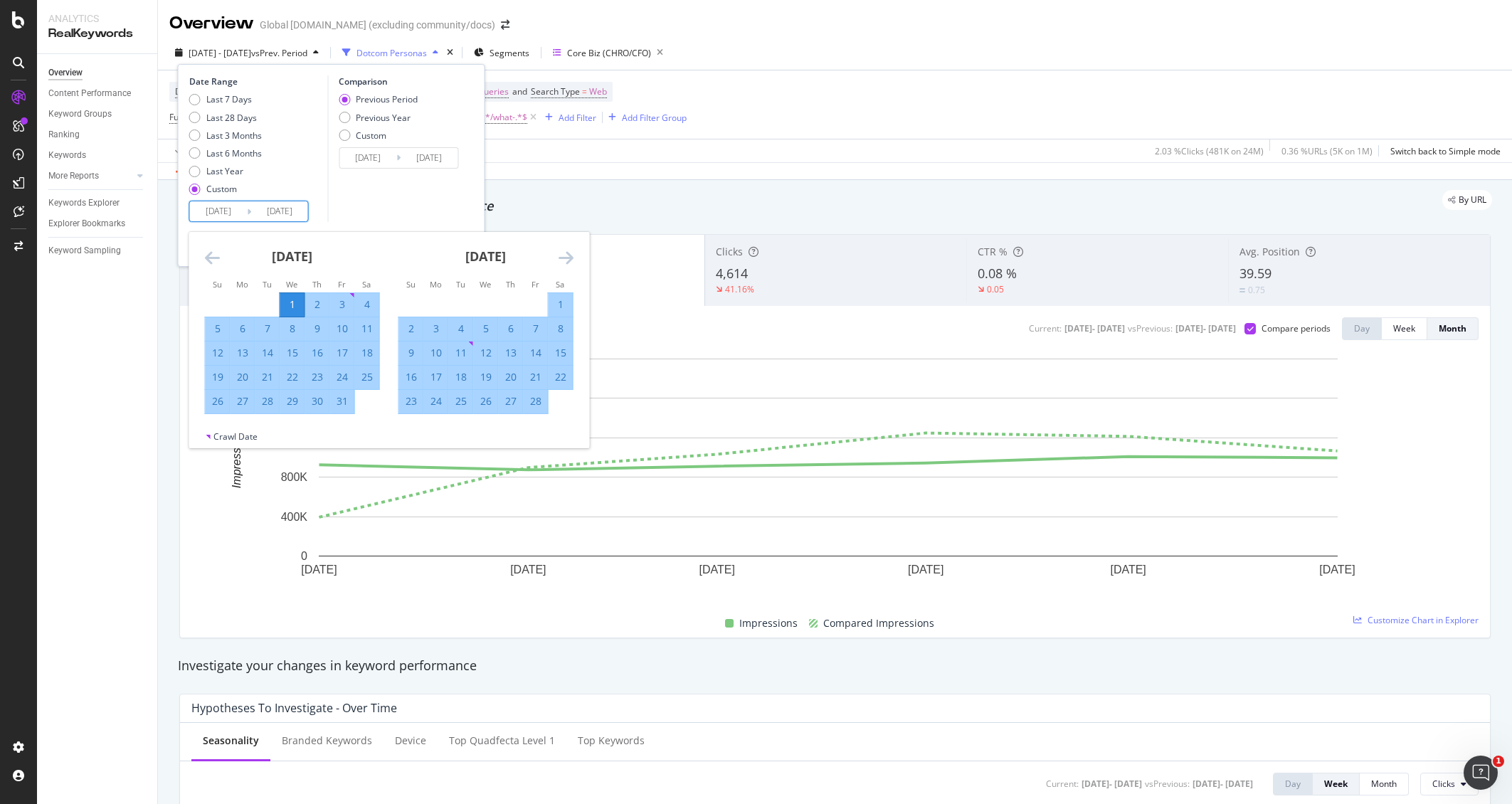
click at [567, 257] on icon "Move forward to switch to the next month." at bounding box center [566, 257] width 15 height 17
click at [455, 303] on div "1" at bounding box center [460, 304] width 24 height 14
type input "[DATE]"
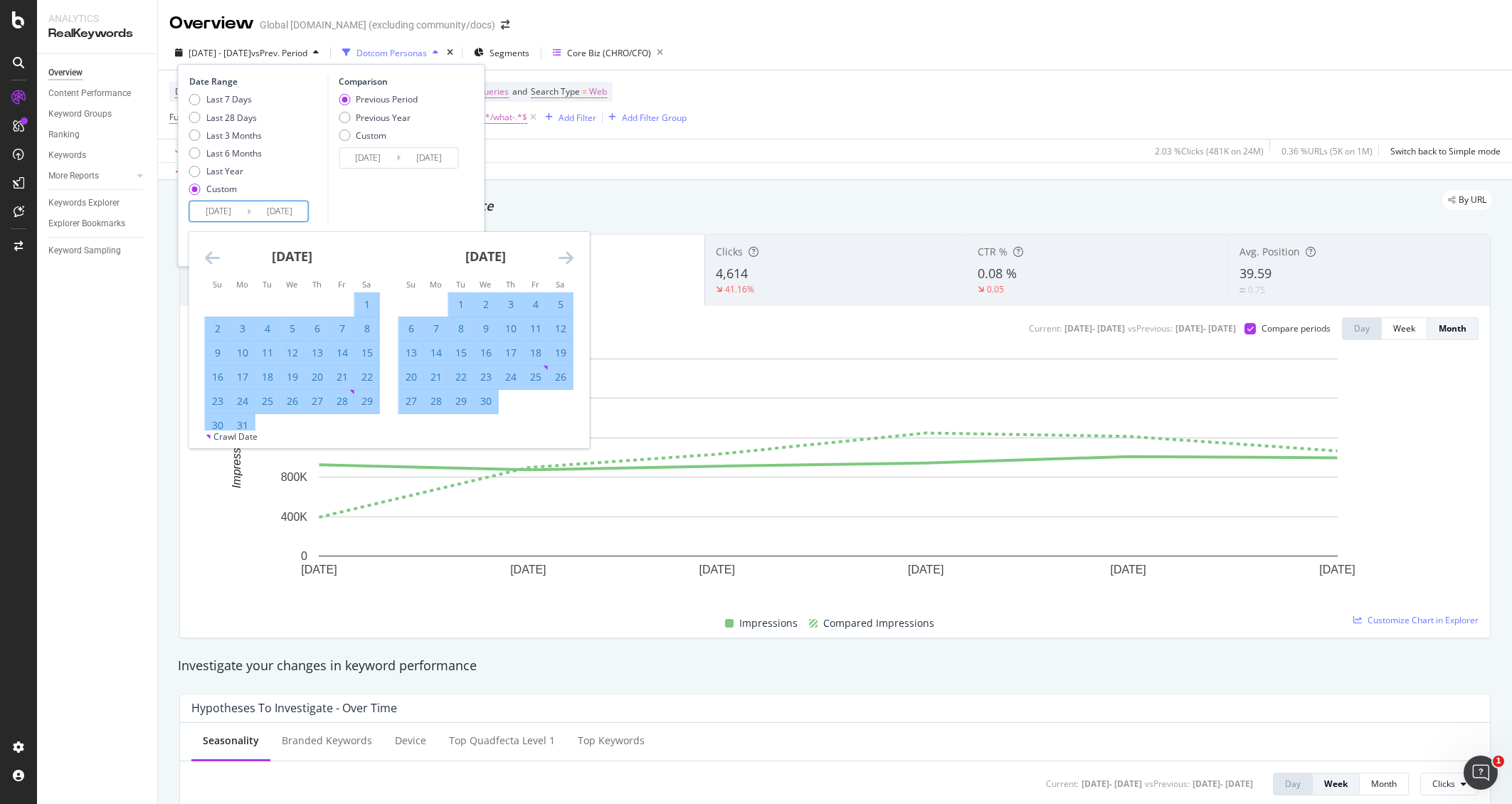
type input "[DATE]"
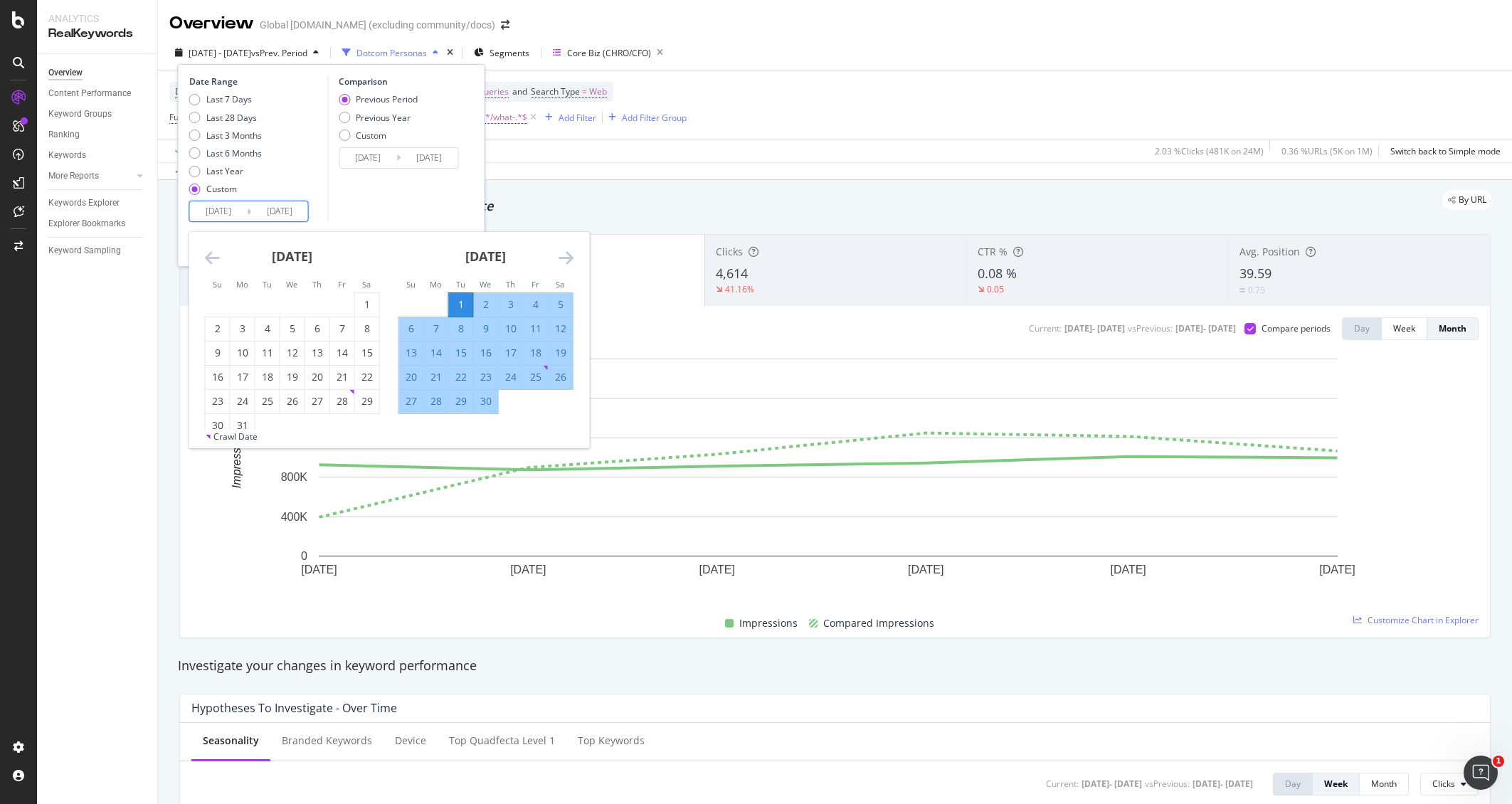
click at [572, 253] on icon "Move forward to switch to the next month." at bounding box center [566, 257] width 15 height 17
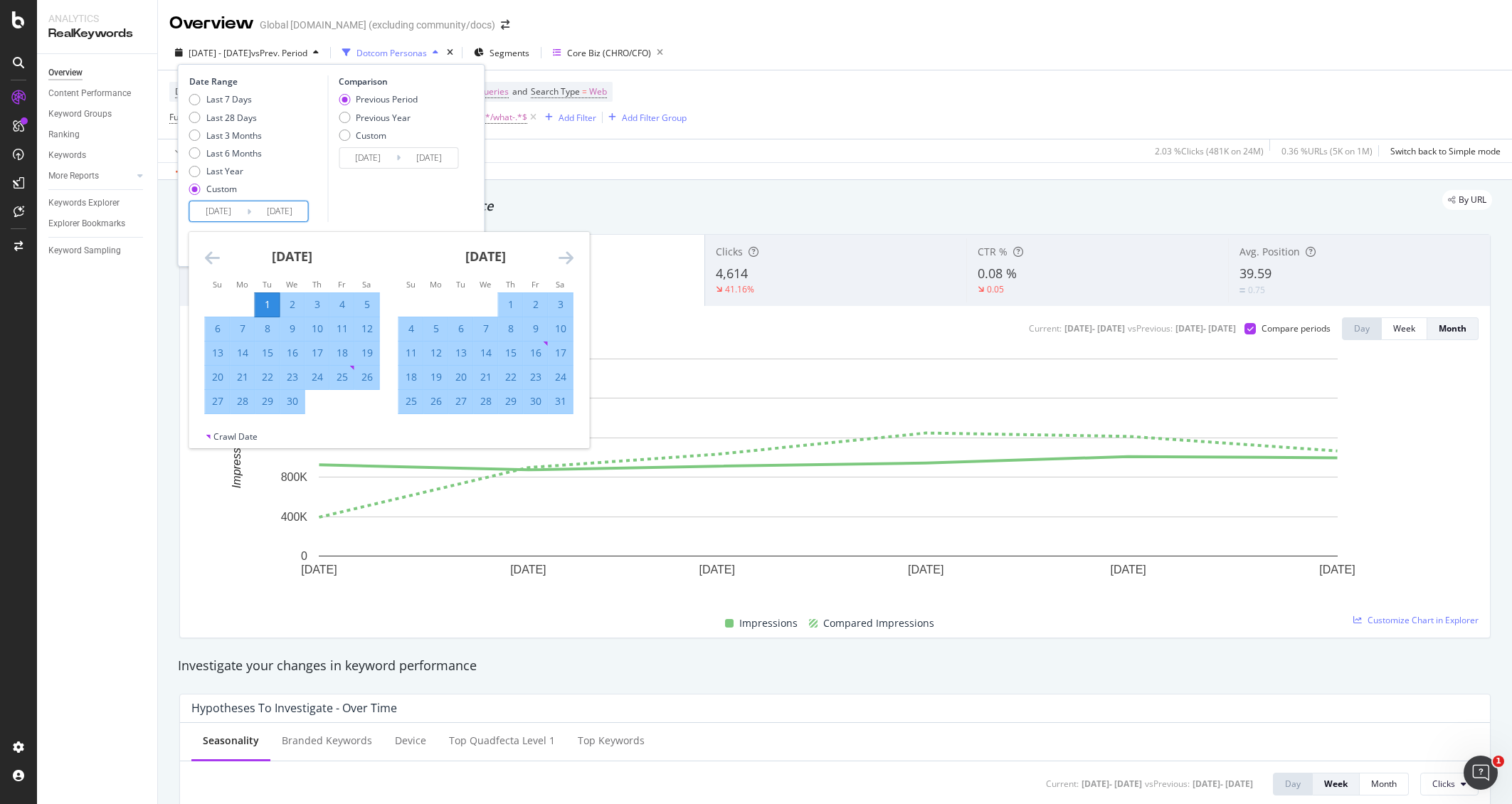
click at [572, 253] on icon "Move forward to switch to the next month." at bounding box center [566, 257] width 15 height 17
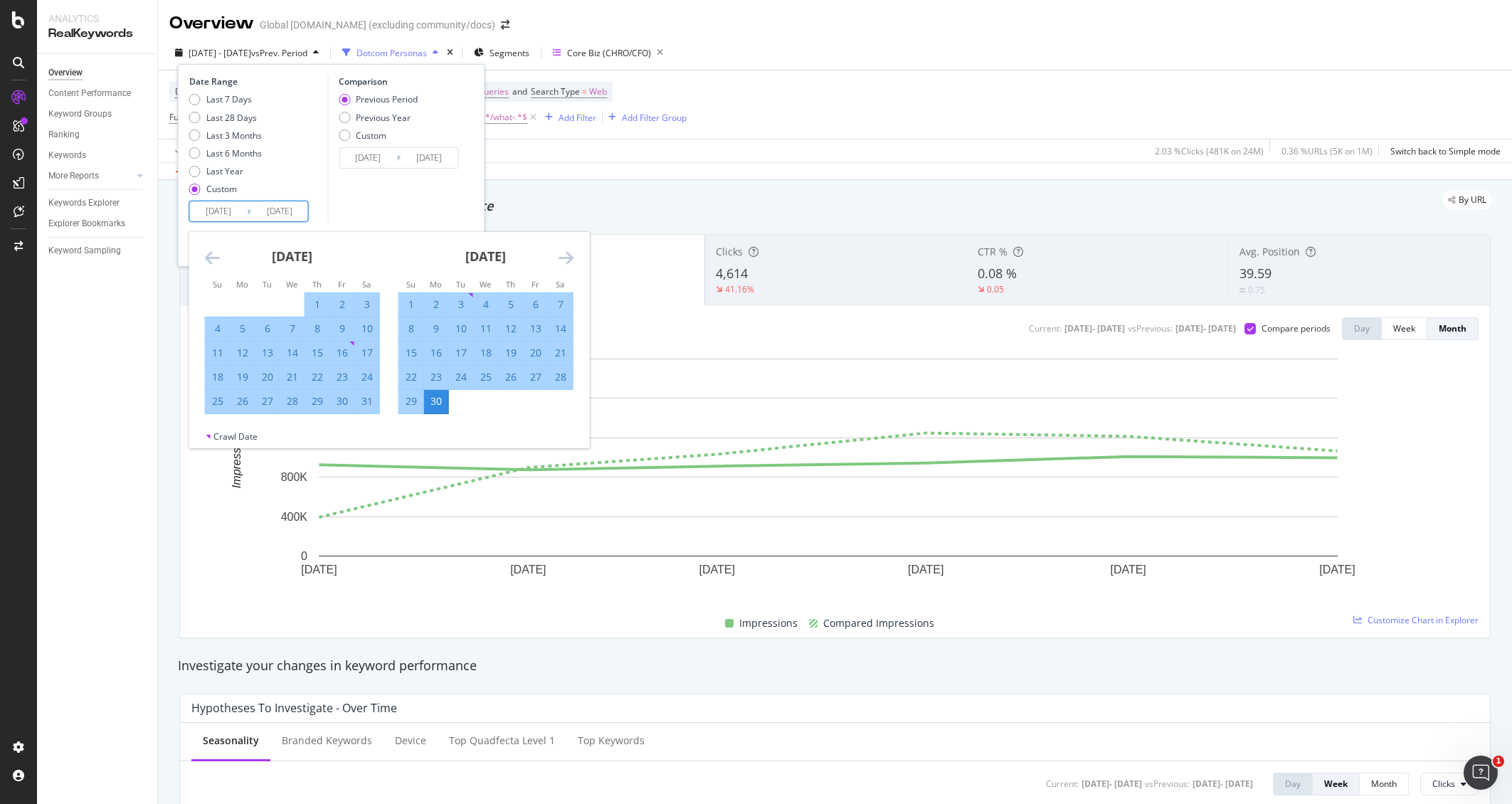
click at [439, 403] on div "30" at bounding box center [436, 400] width 24 height 14
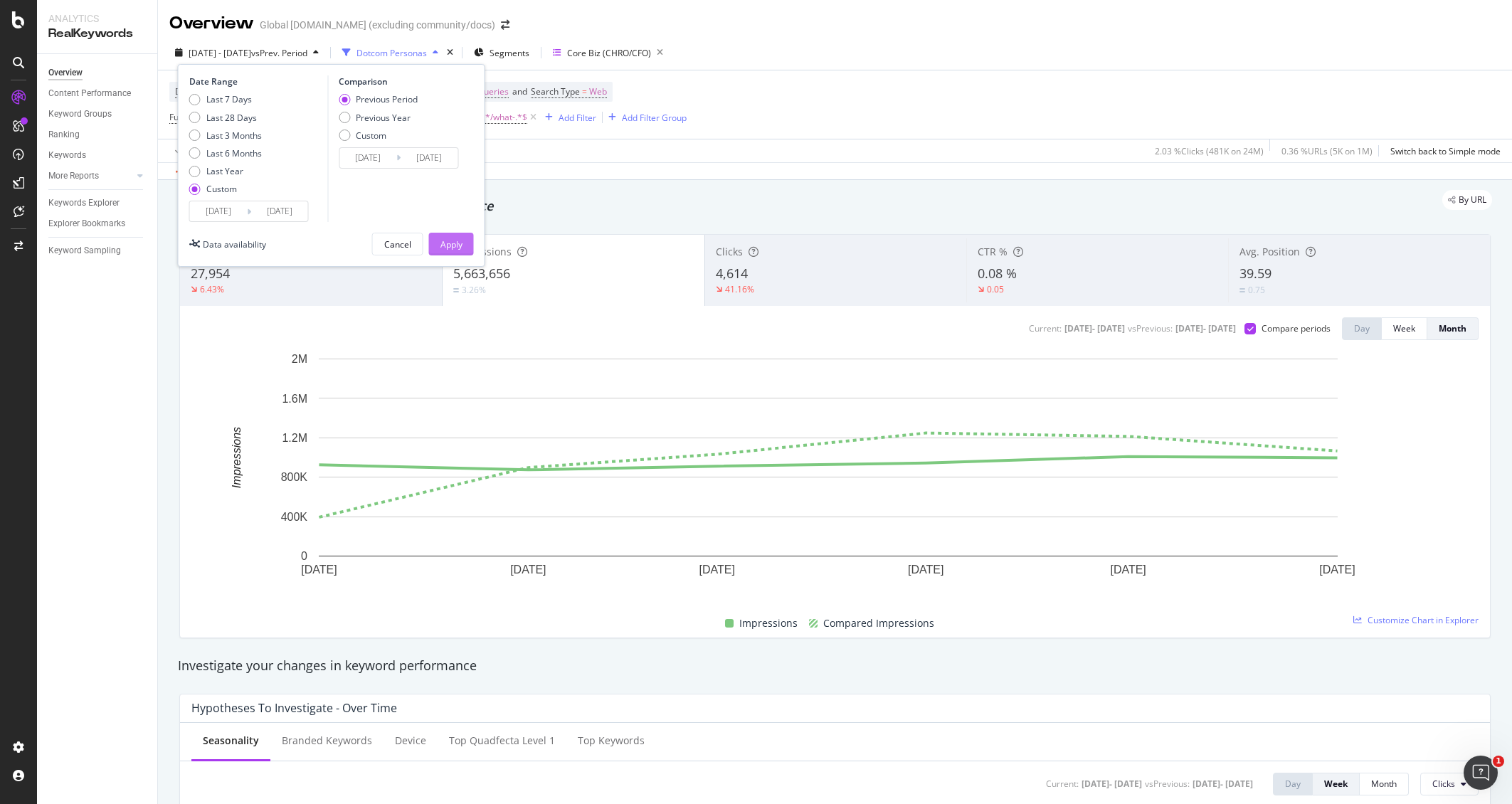
click at [447, 249] on div "Apply" at bounding box center [451, 244] width 22 height 12
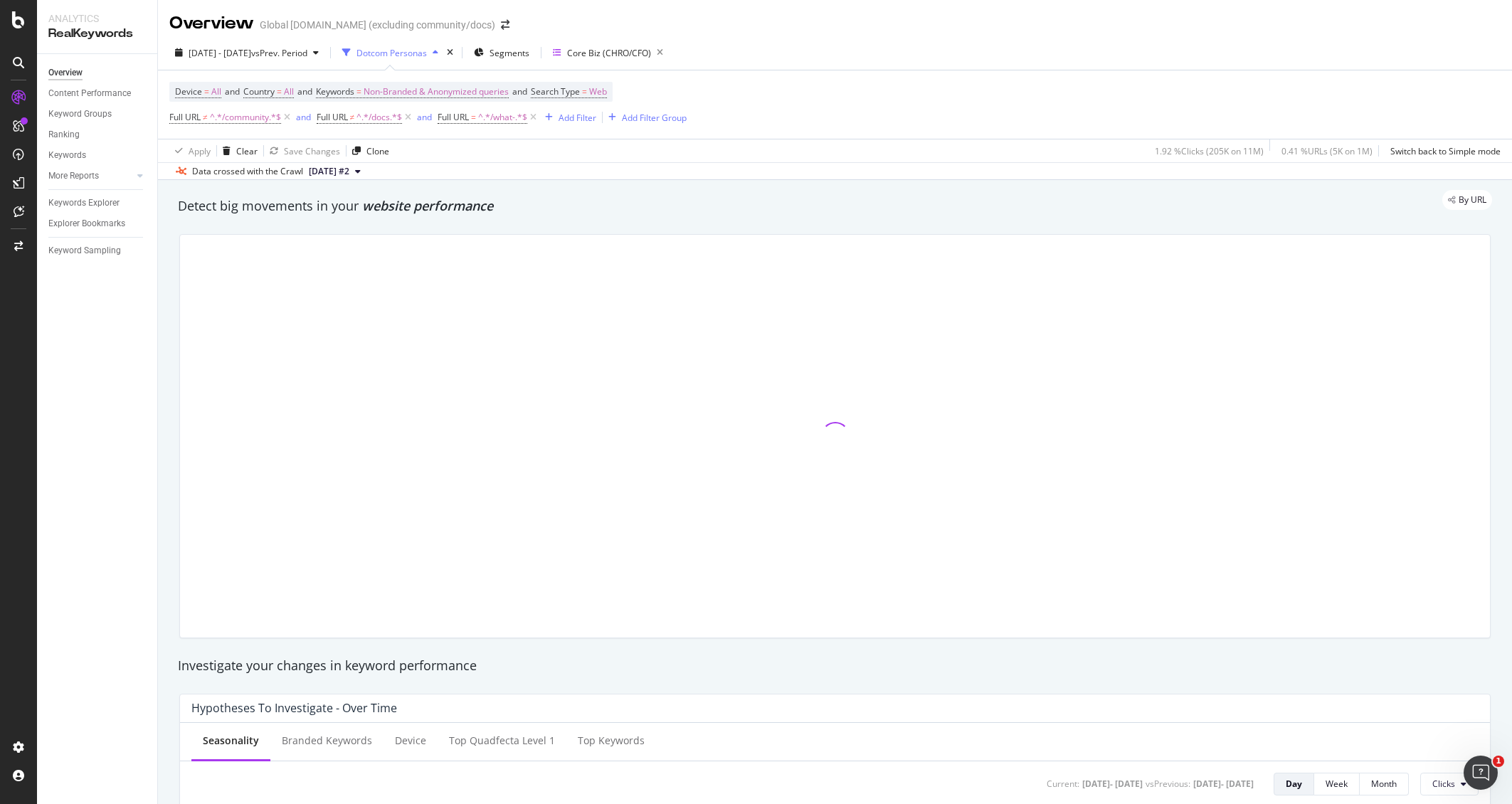
click at [731, 155] on div "Apply Clear Save Changes Clone 1.92 % Clicks ( 205K on 11M ) 0.41 % URLs ( 5K o…" at bounding box center [835, 151] width 1354 height 24
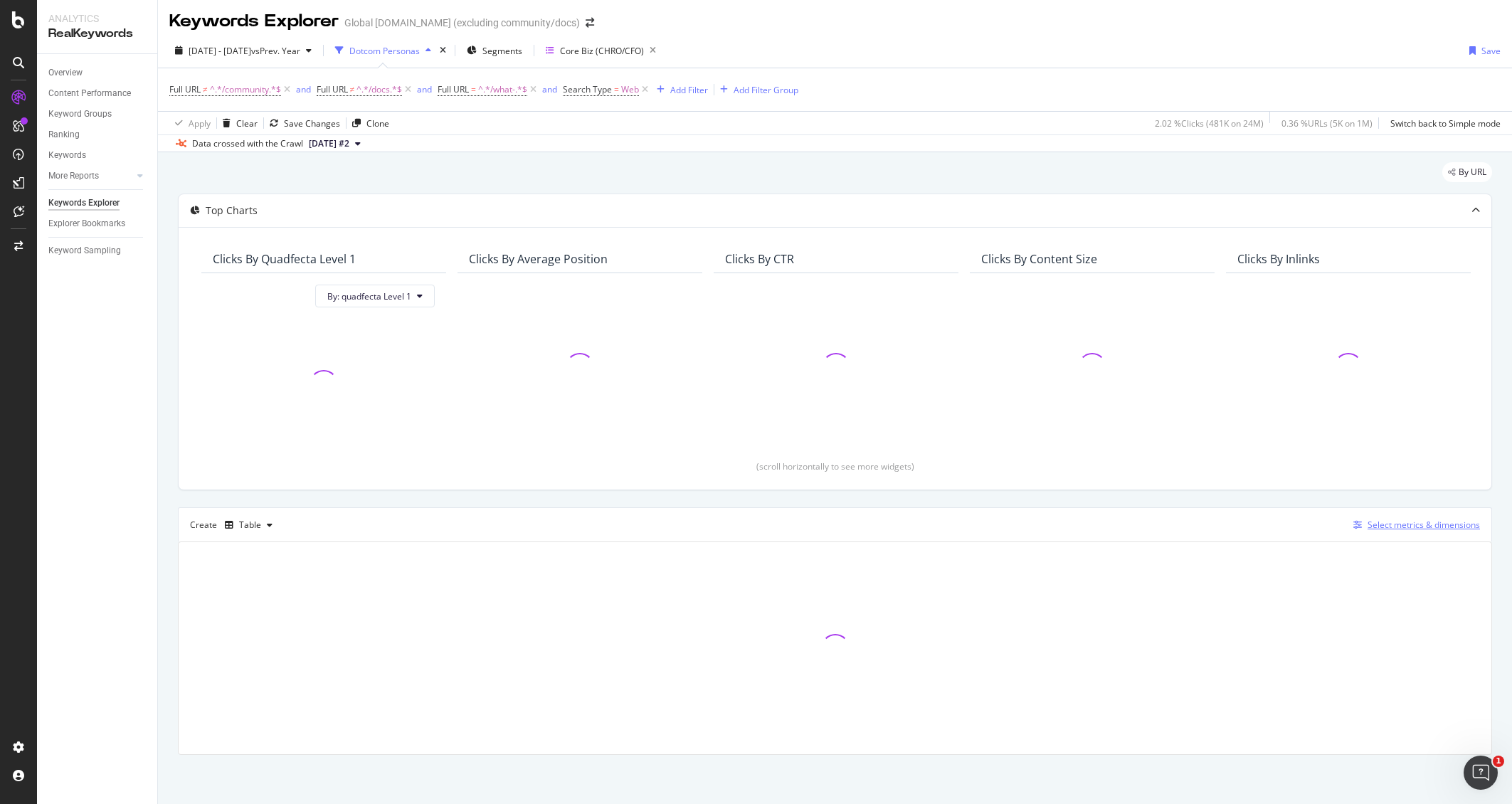
scroll to position [3, 0]
click at [1387, 514] on div "Create Table Select metrics & dimensions" at bounding box center [835, 523] width 1315 height 35
click at [1375, 528] on div "Select metrics & dimensions" at bounding box center [1423, 523] width 112 height 12
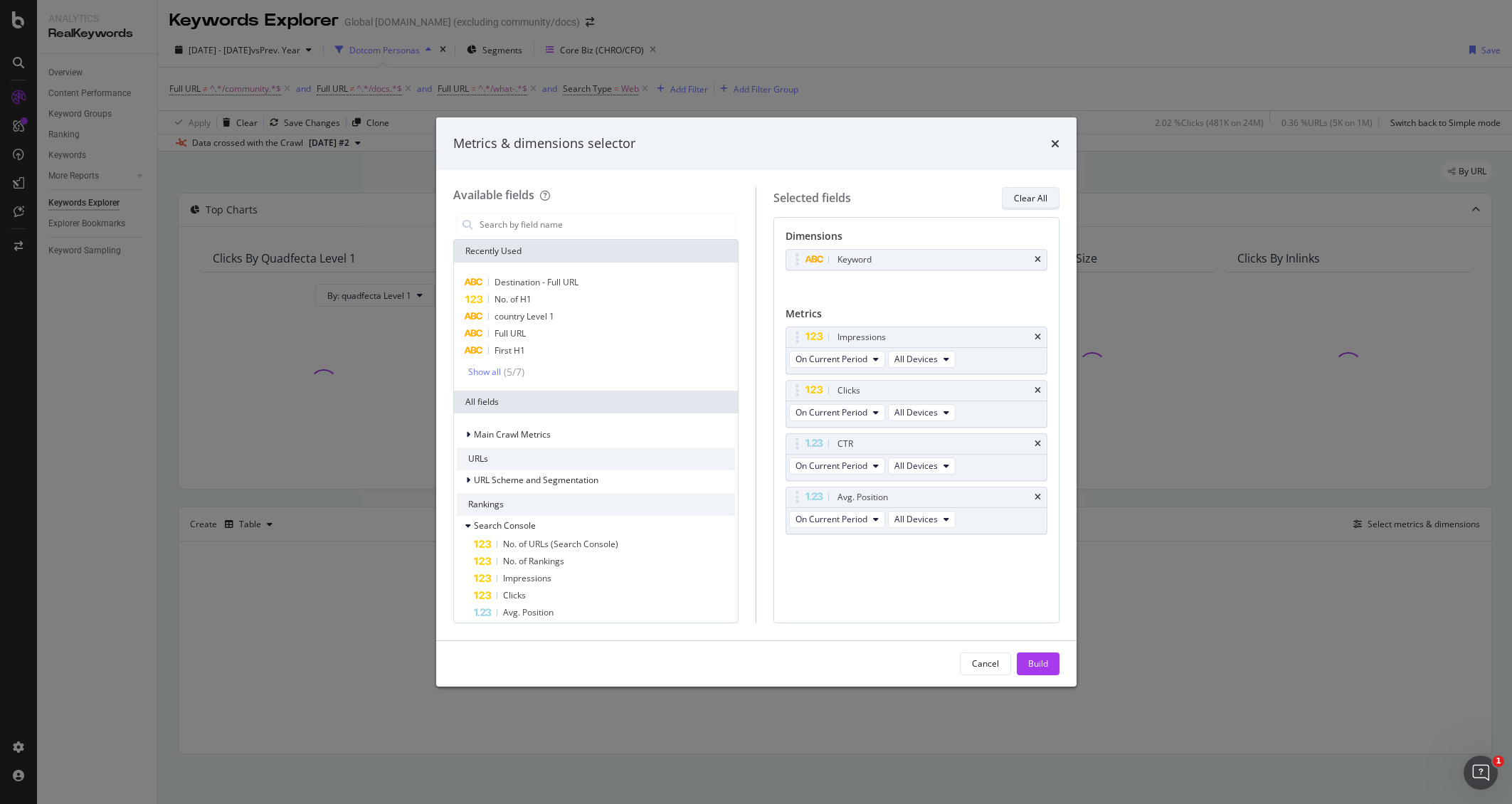
click at [1022, 198] on div "Clear All" at bounding box center [1030, 198] width 34 height 12
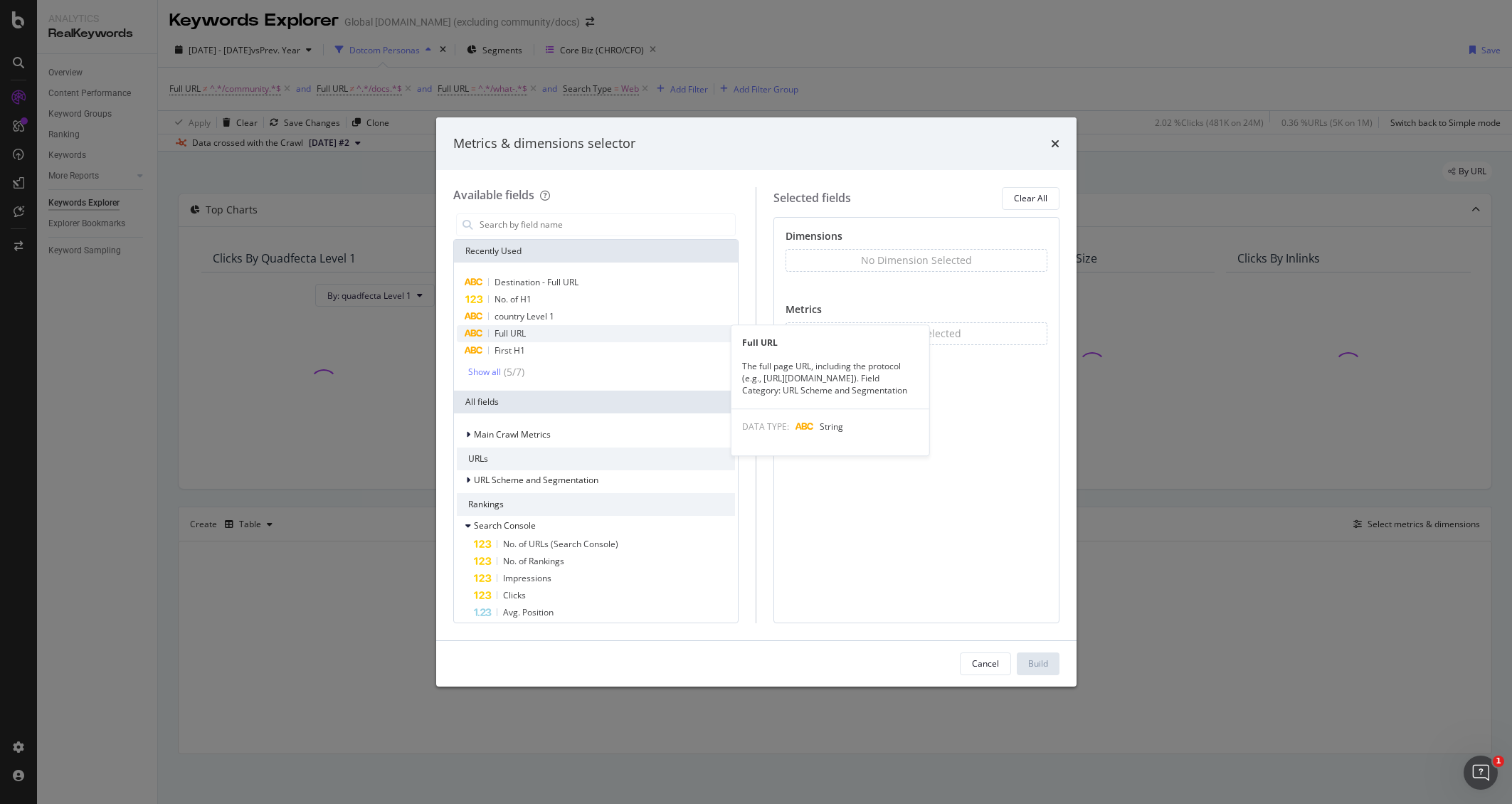
click at [530, 330] on div "Full URL" at bounding box center [596, 334] width 279 height 17
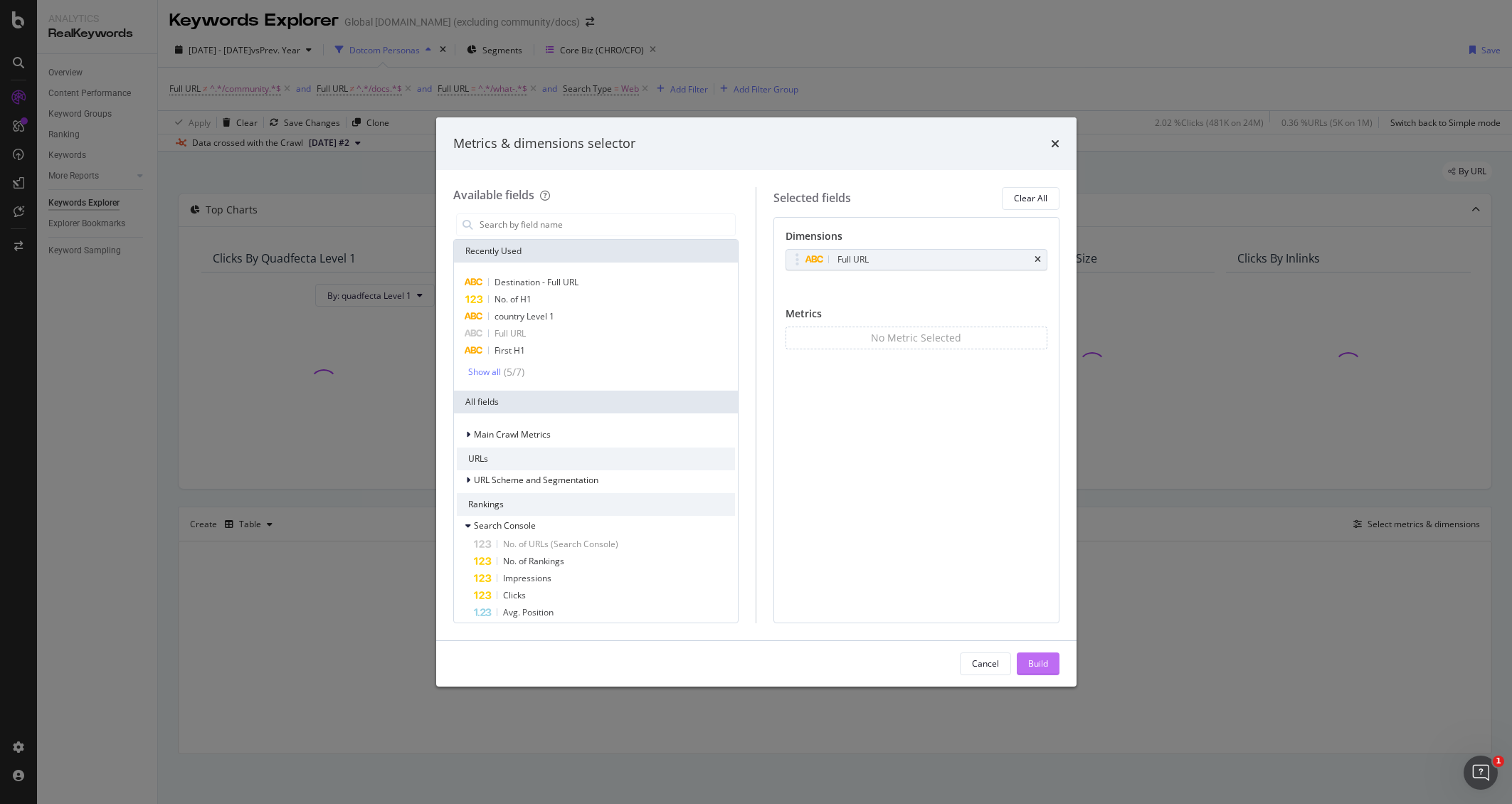
click at [1030, 662] on div "Build" at bounding box center [1038, 663] width 20 height 12
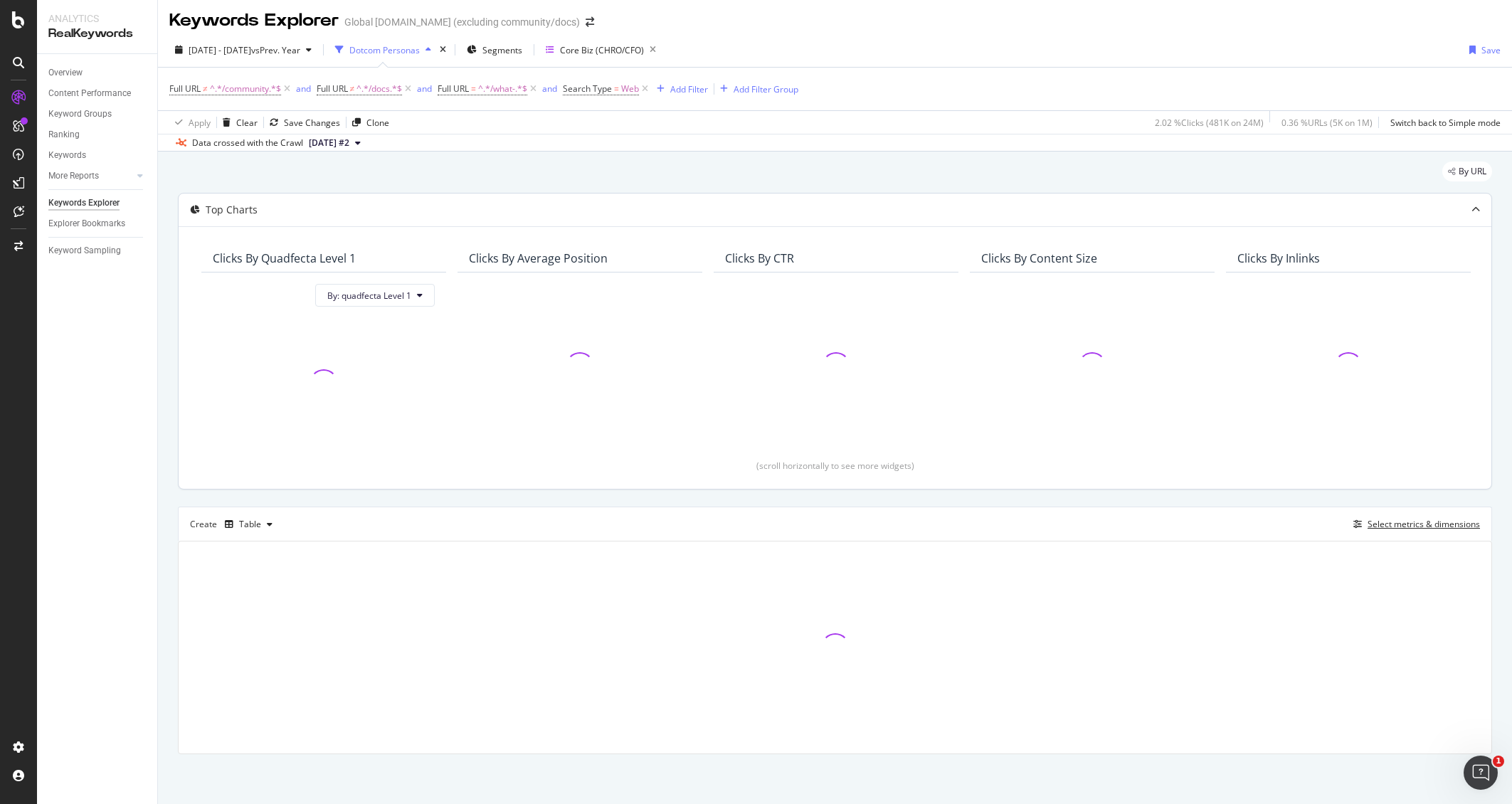
scroll to position [4, 0]
click at [1438, 528] on div "Select metrics & dimensions" at bounding box center [1423, 523] width 112 height 12
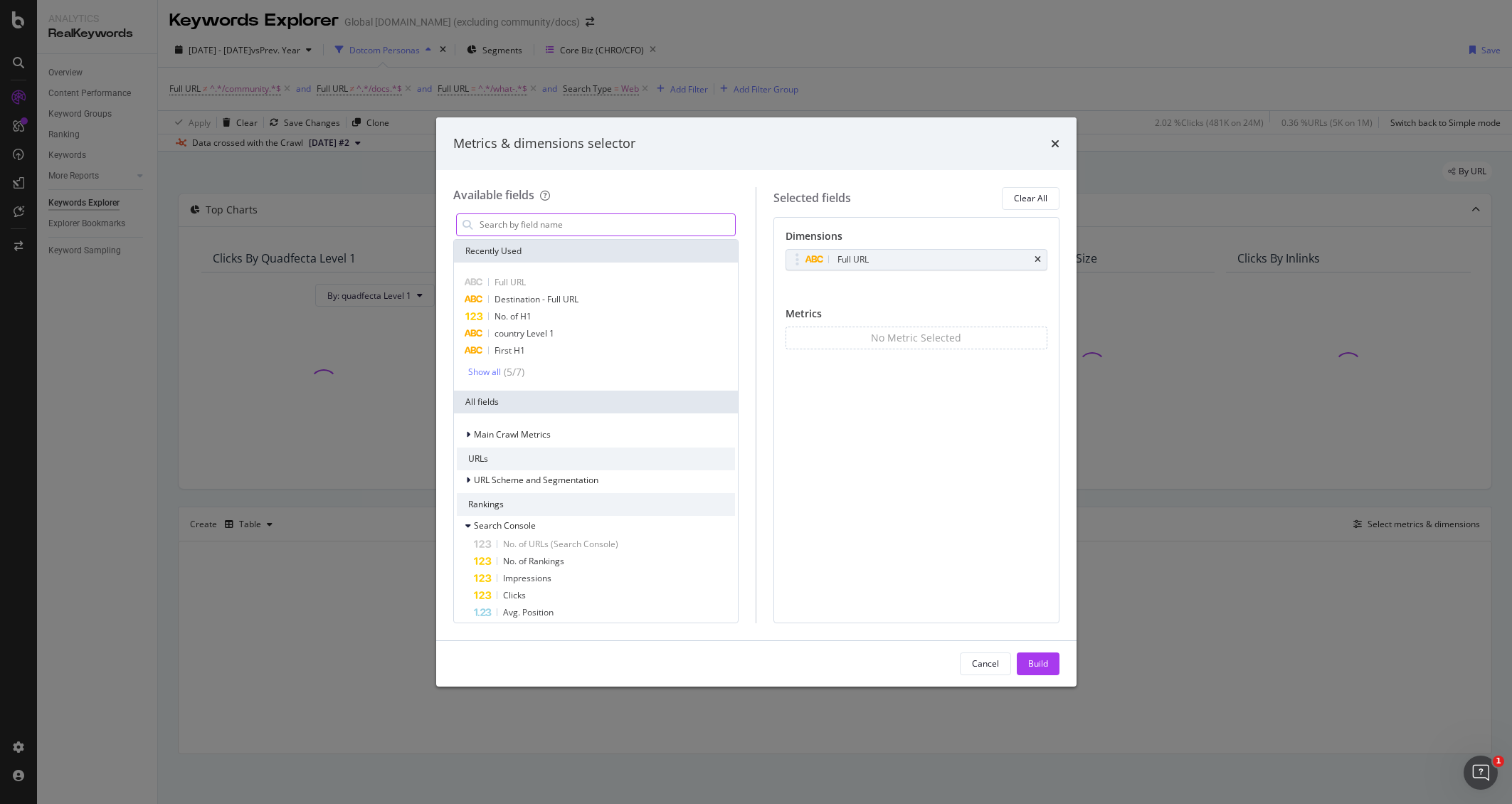
click at [604, 230] on input "modal" at bounding box center [606, 224] width 257 height 21
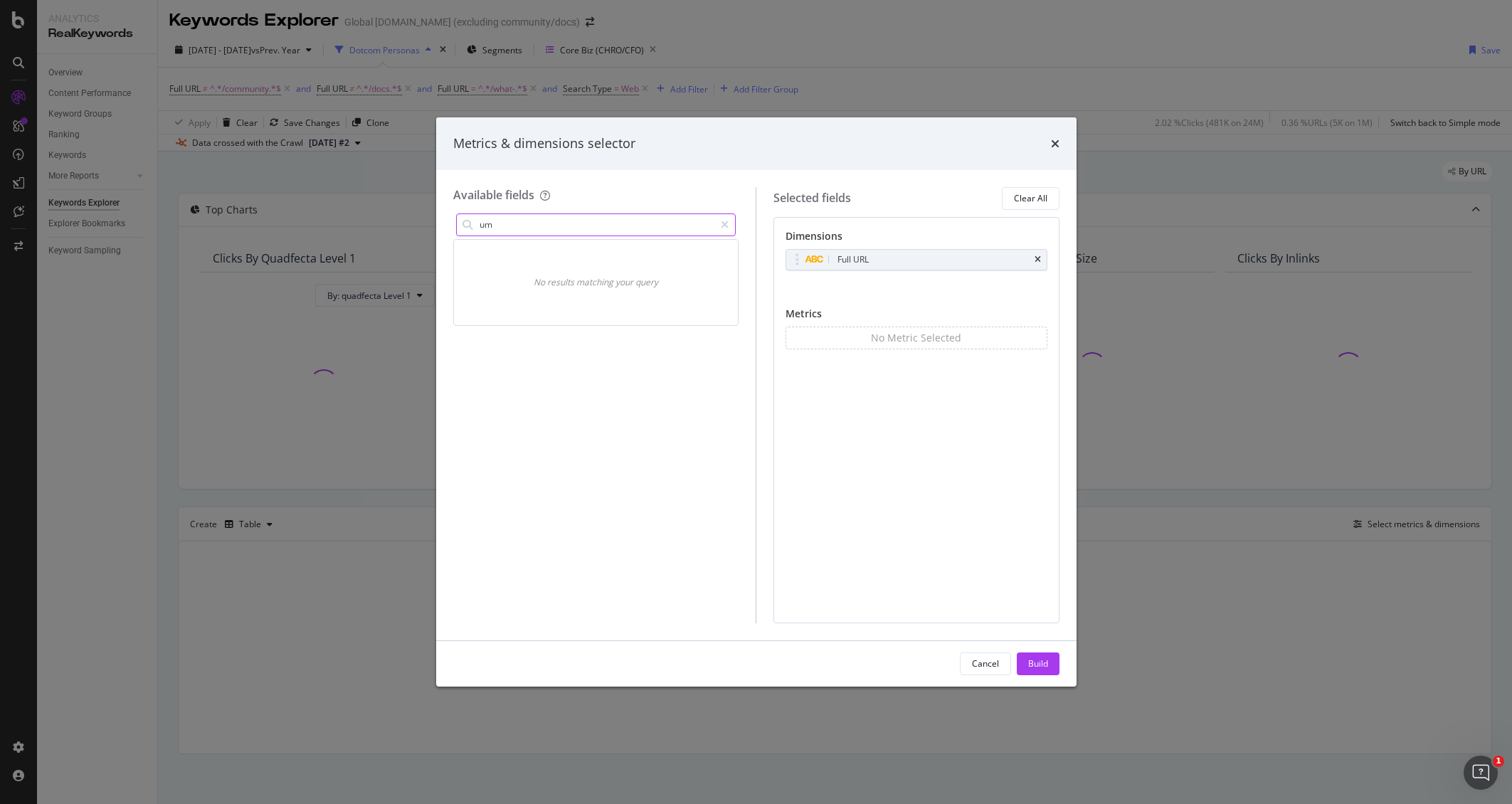
type input "u"
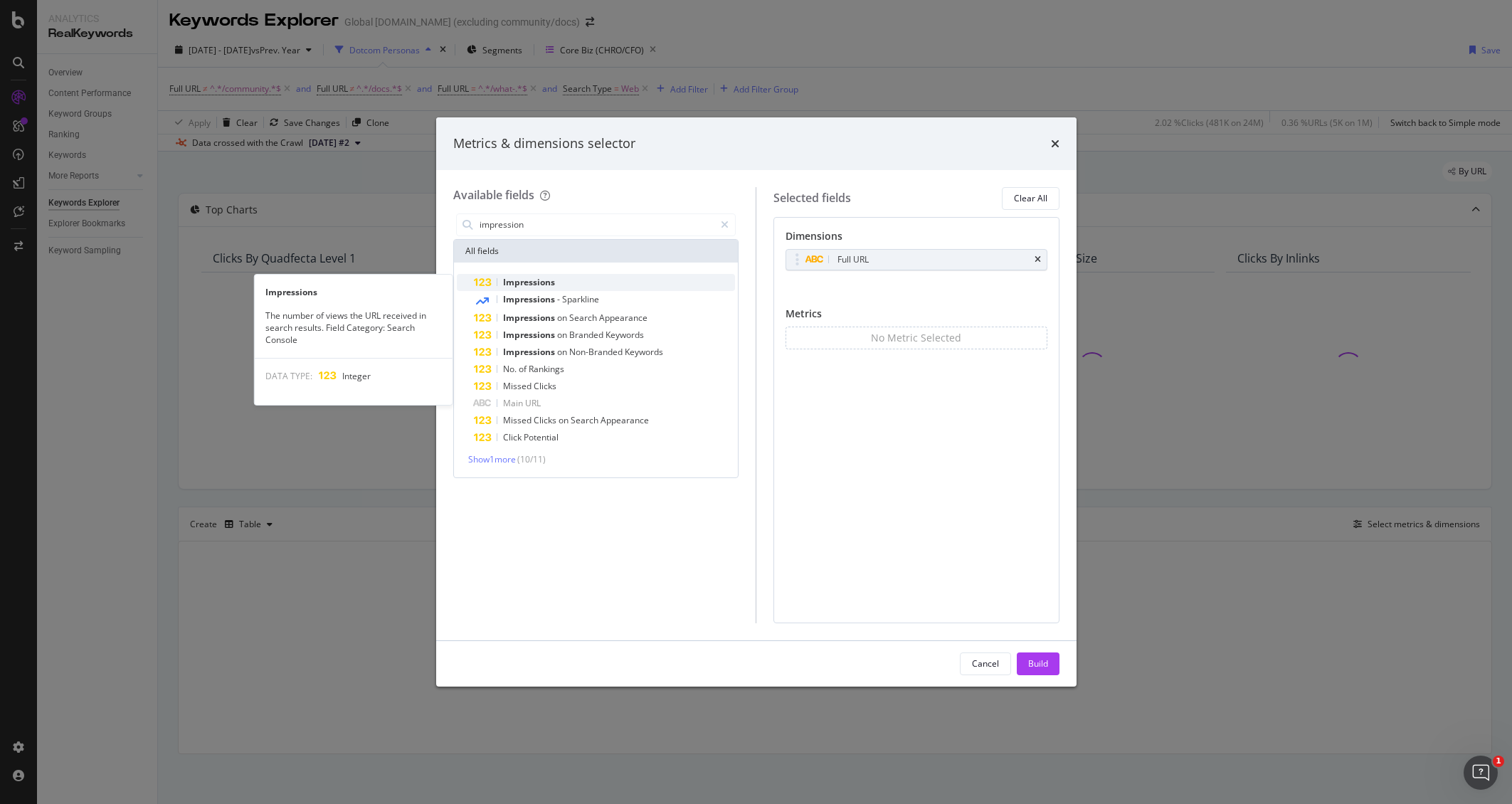
type input "impression"
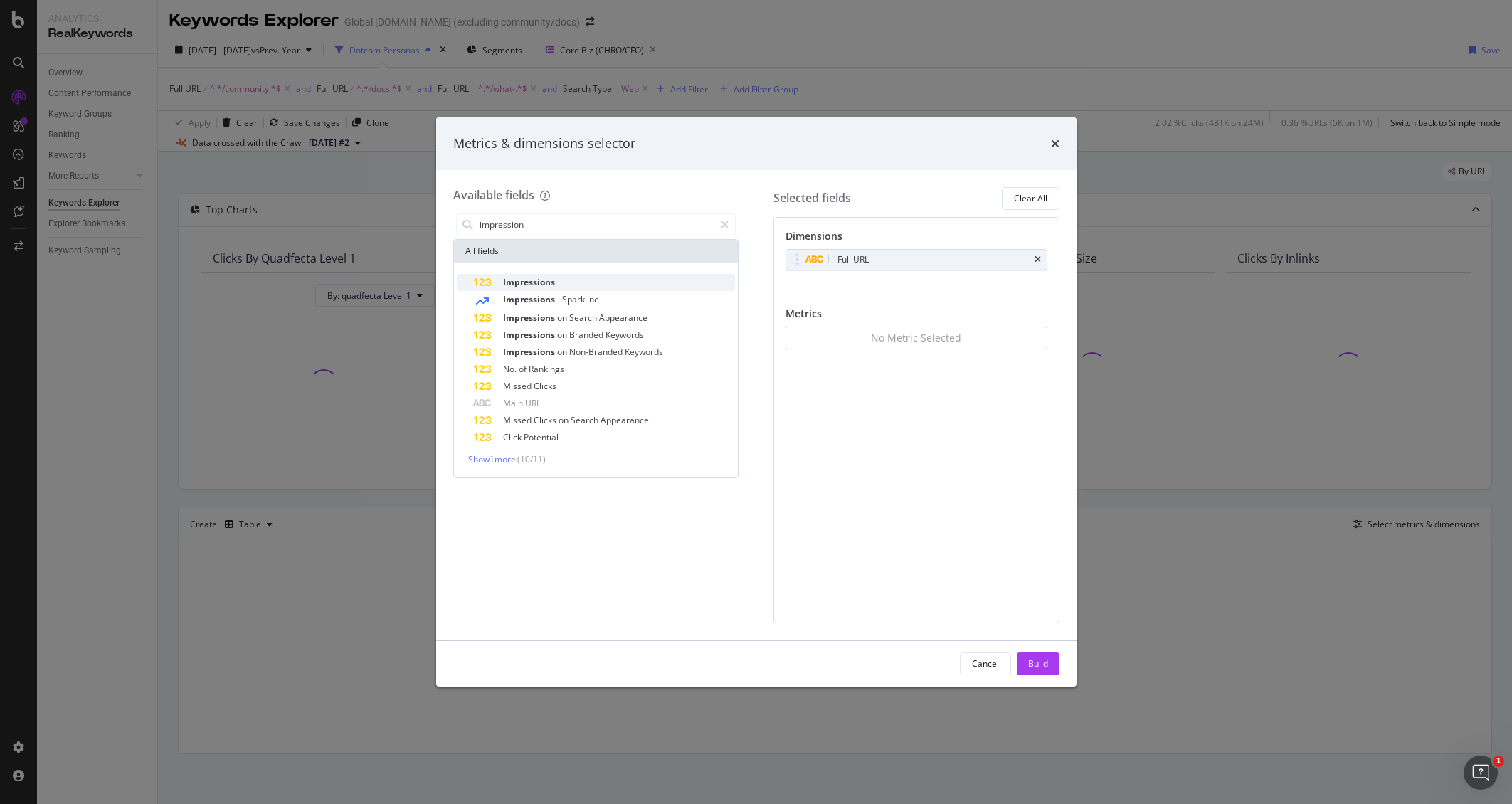
click at [595, 279] on div "Impressions" at bounding box center [605, 282] width 262 height 17
click at [1029, 665] on div "Build" at bounding box center [1038, 663] width 20 height 12
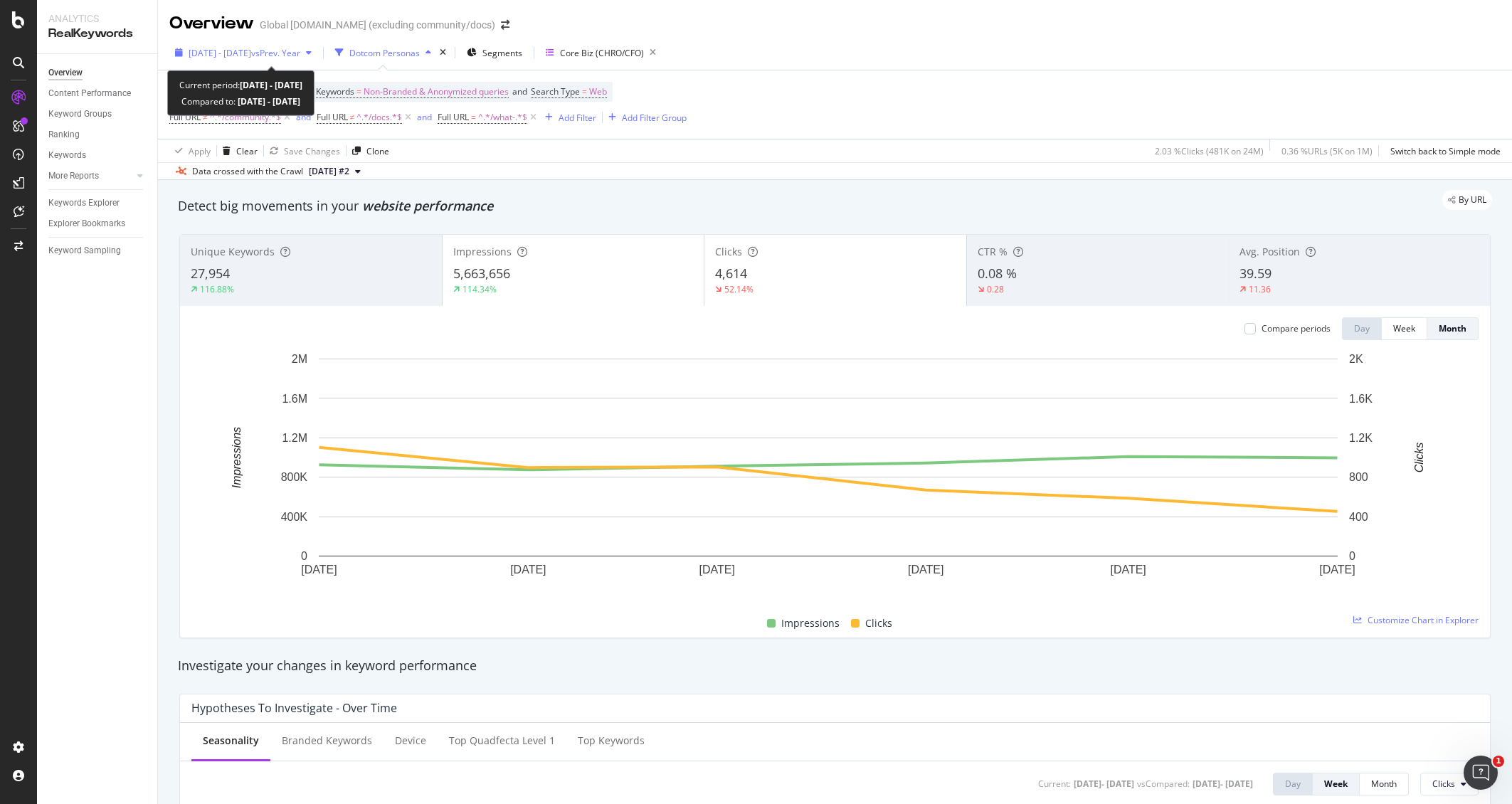
click at [251, 52] on span "2025 Jan. 1st - 2025 Jun. 30th" at bounding box center [220, 53] width 62 height 12
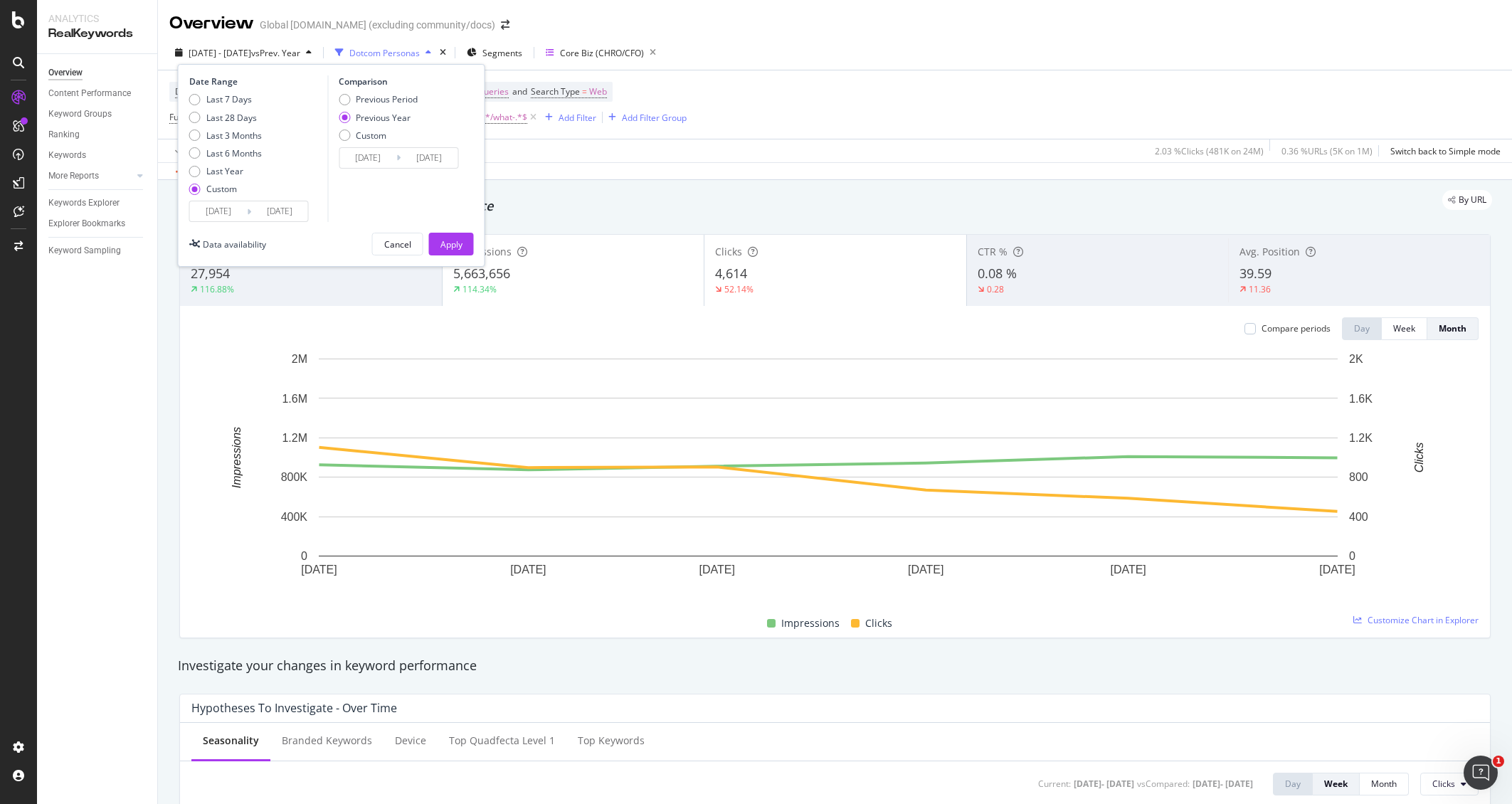
click at [269, 212] on input "2025/06/30" at bounding box center [280, 212] width 57 height 20
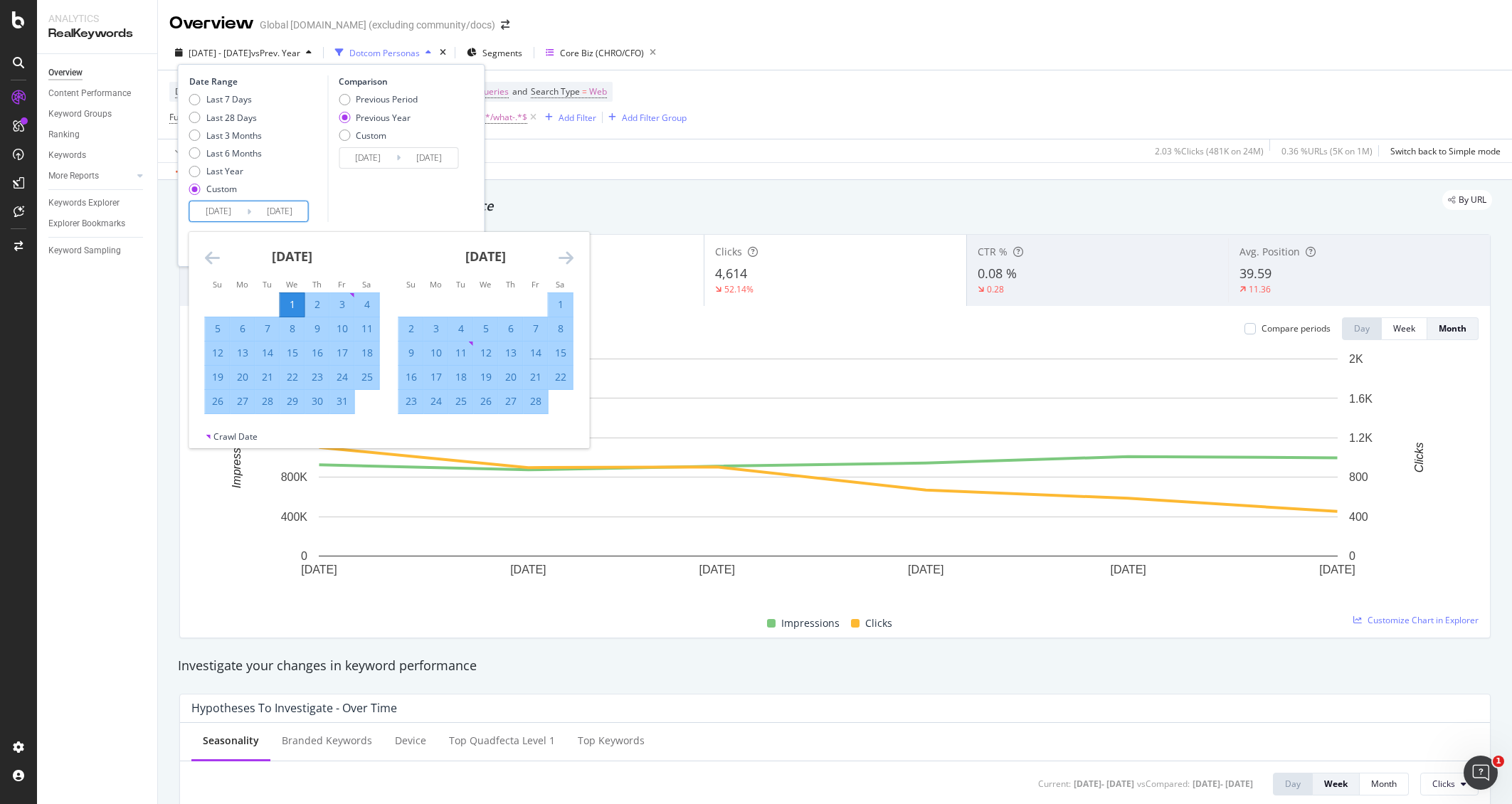
click at [571, 255] on icon "Move forward to switch to the next month." at bounding box center [566, 257] width 15 height 17
click at [457, 302] on div "1" at bounding box center [460, 304] width 24 height 14
type input "2025/04/01"
type input "2024/04/02"
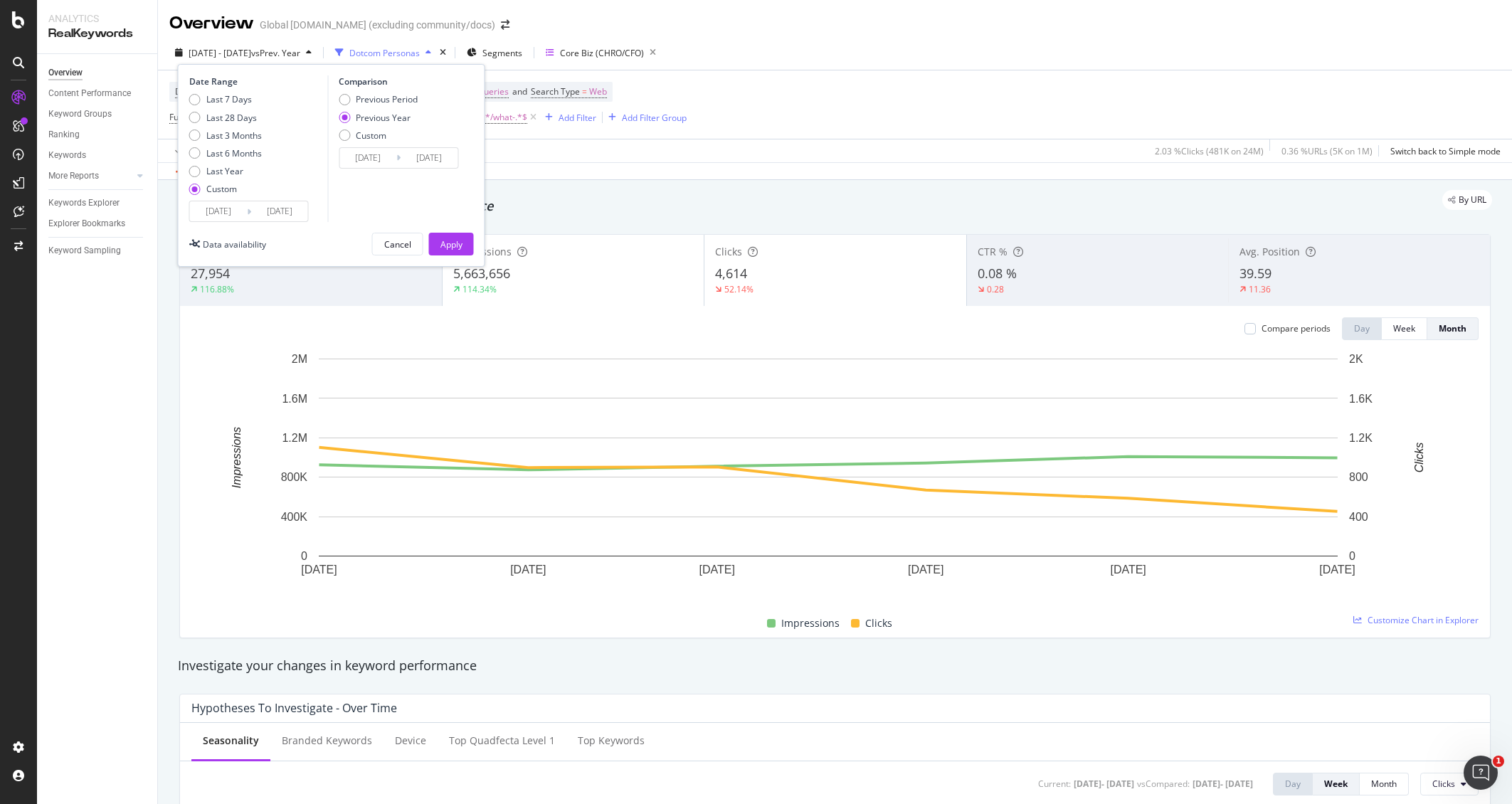
click at [279, 213] on input "2025/04/01" at bounding box center [280, 212] width 57 height 20
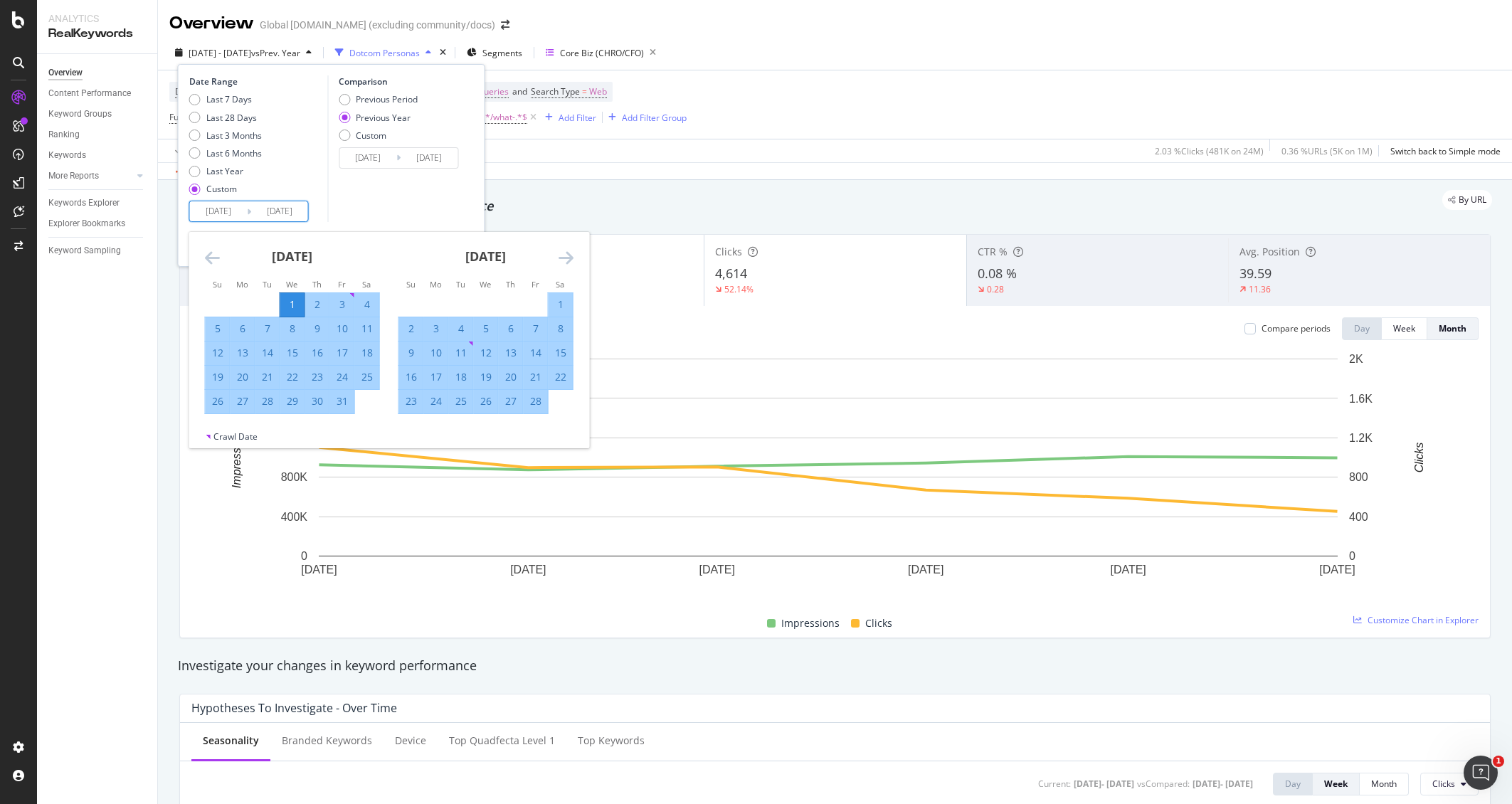
click at [558, 257] on icon "Move forward to switch to the next month." at bounding box center [566, 257] width 15 height 17
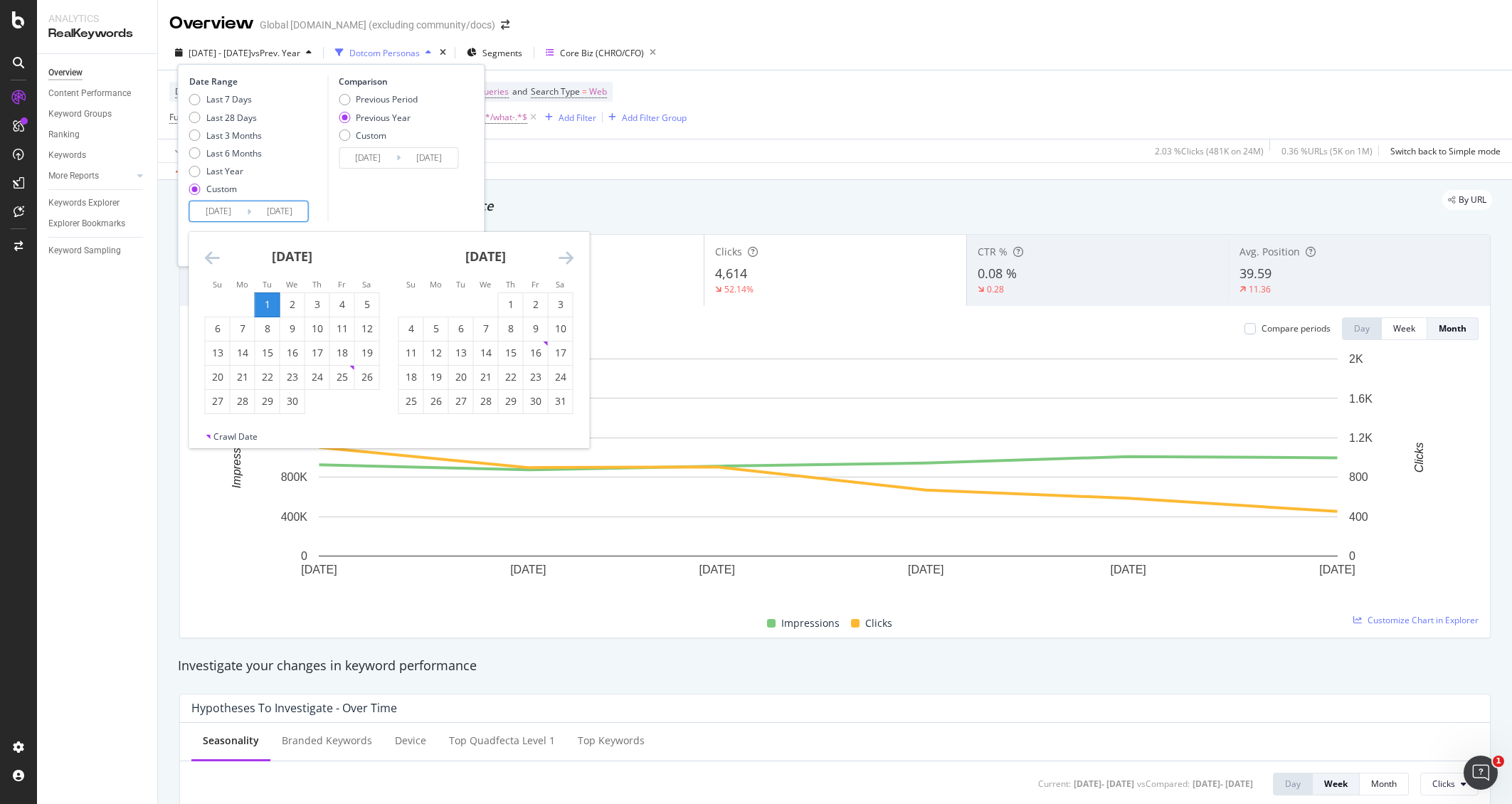
click at [180, 199] on div "Date Range Last 7 Days Last 28 Days Last 3 Months Last 6 Months Last Year Custo…" at bounding box center [331, 165] width 308 height 202
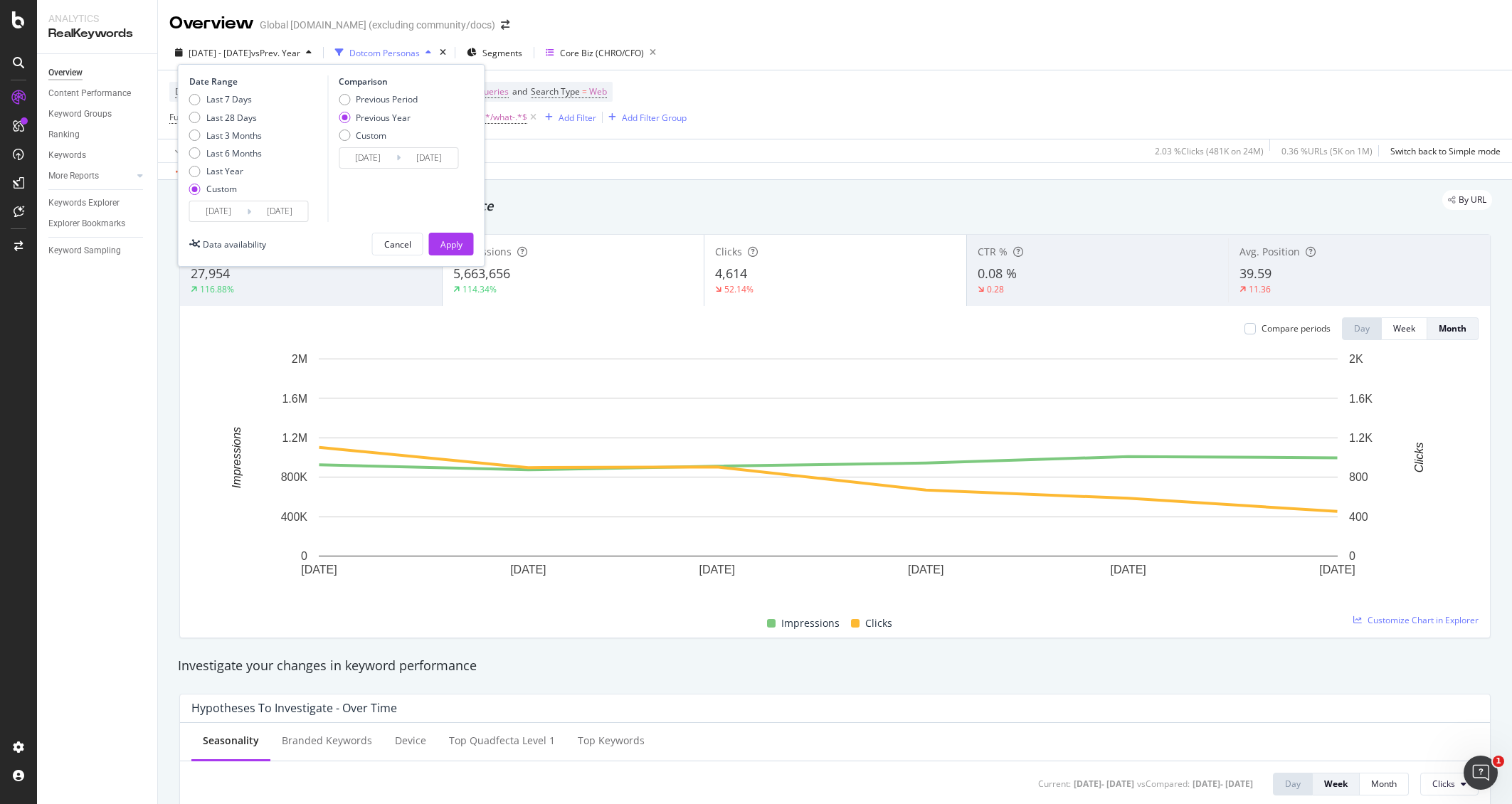
click at [220, 212] on input "2025/01/01" at bounding box center [218, 212] width 57 height 20
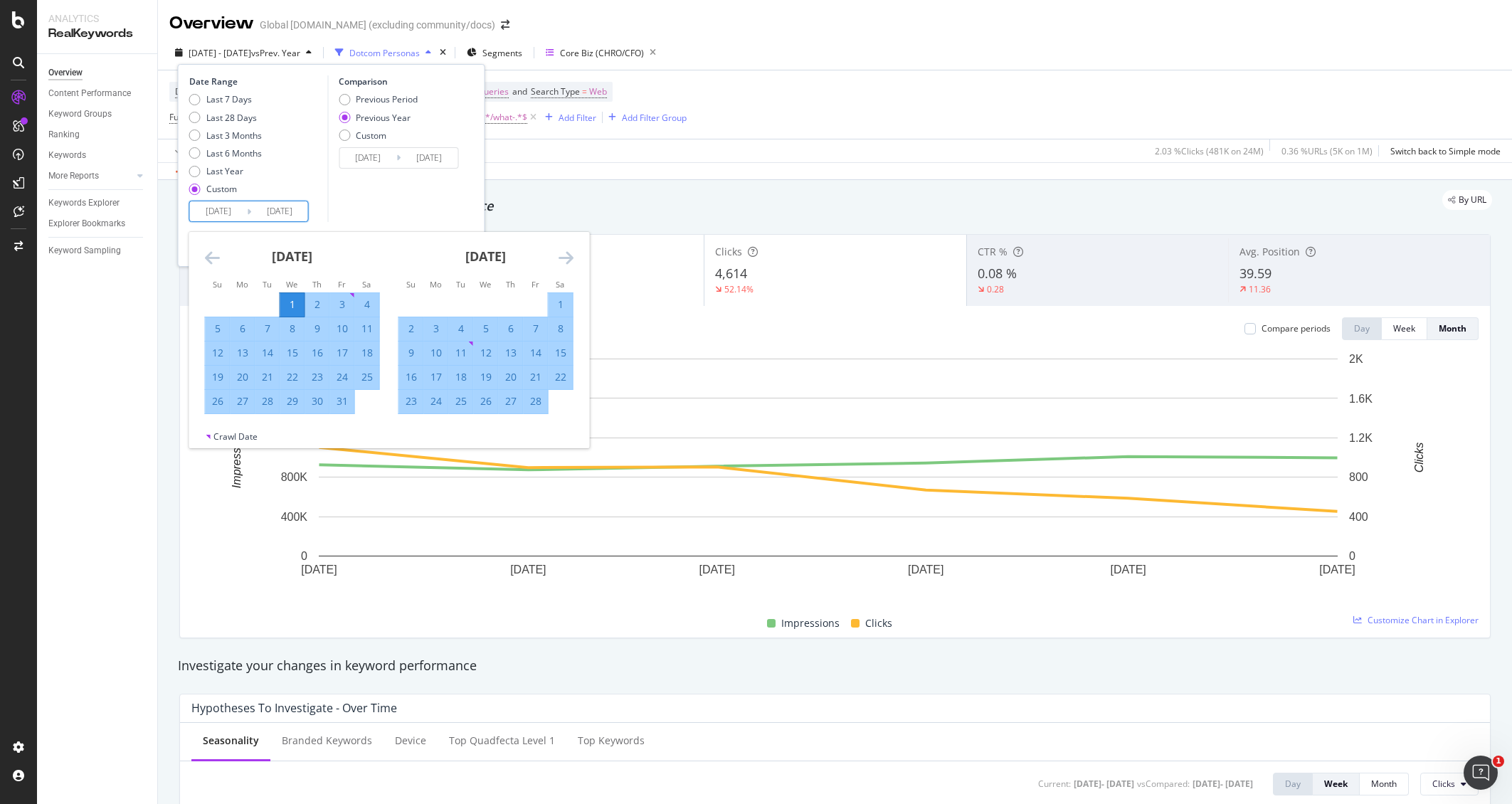
click at [569, 260] on icon "Move forward to switch to the next month." at bounding box center [566, 257] width 15 height 17
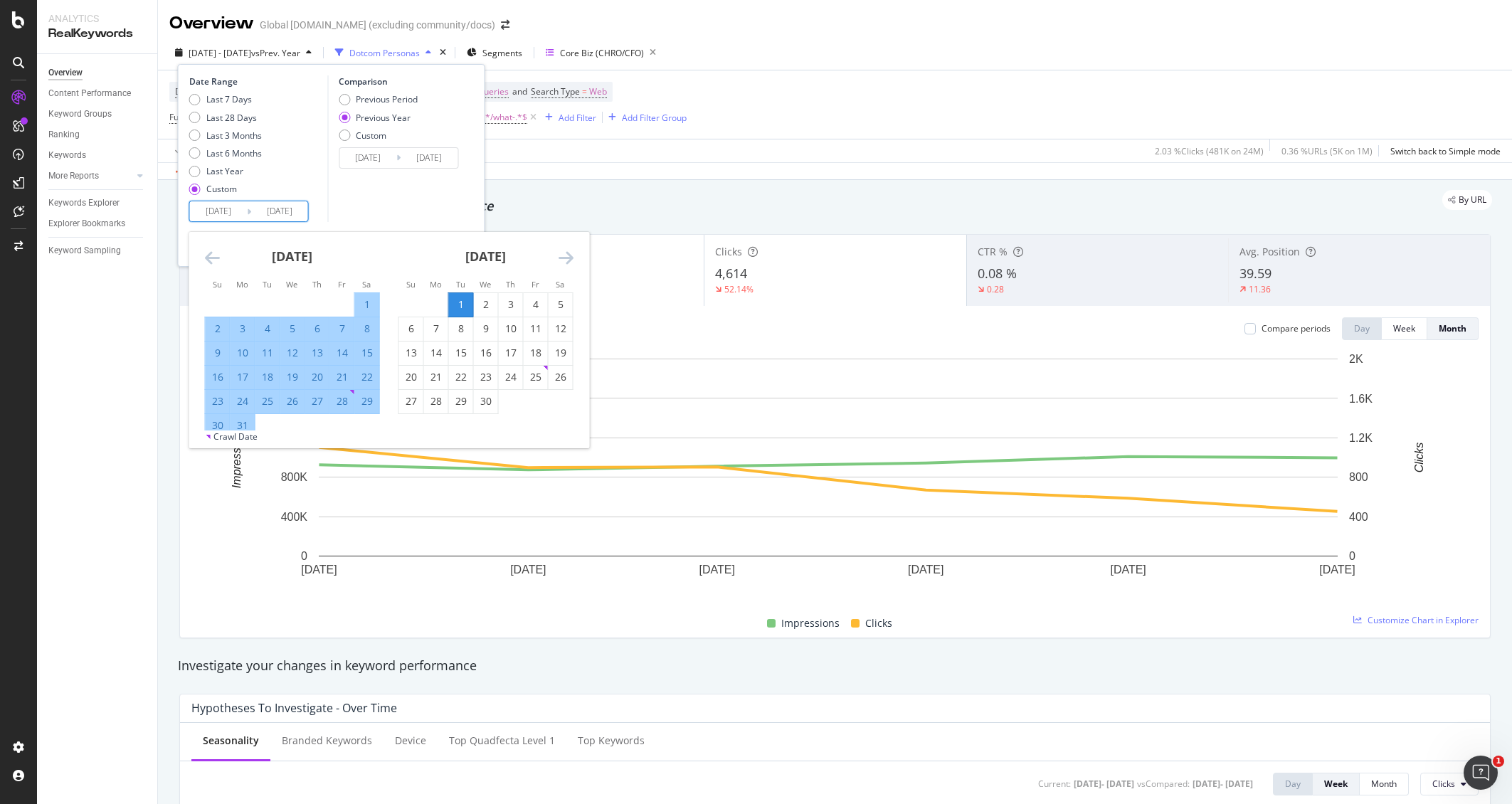
click at [460, 304] on div "1" at bounding box center [460, 304] width 24 height 14
type input "2025/04/01"
type input "2024/04/02"
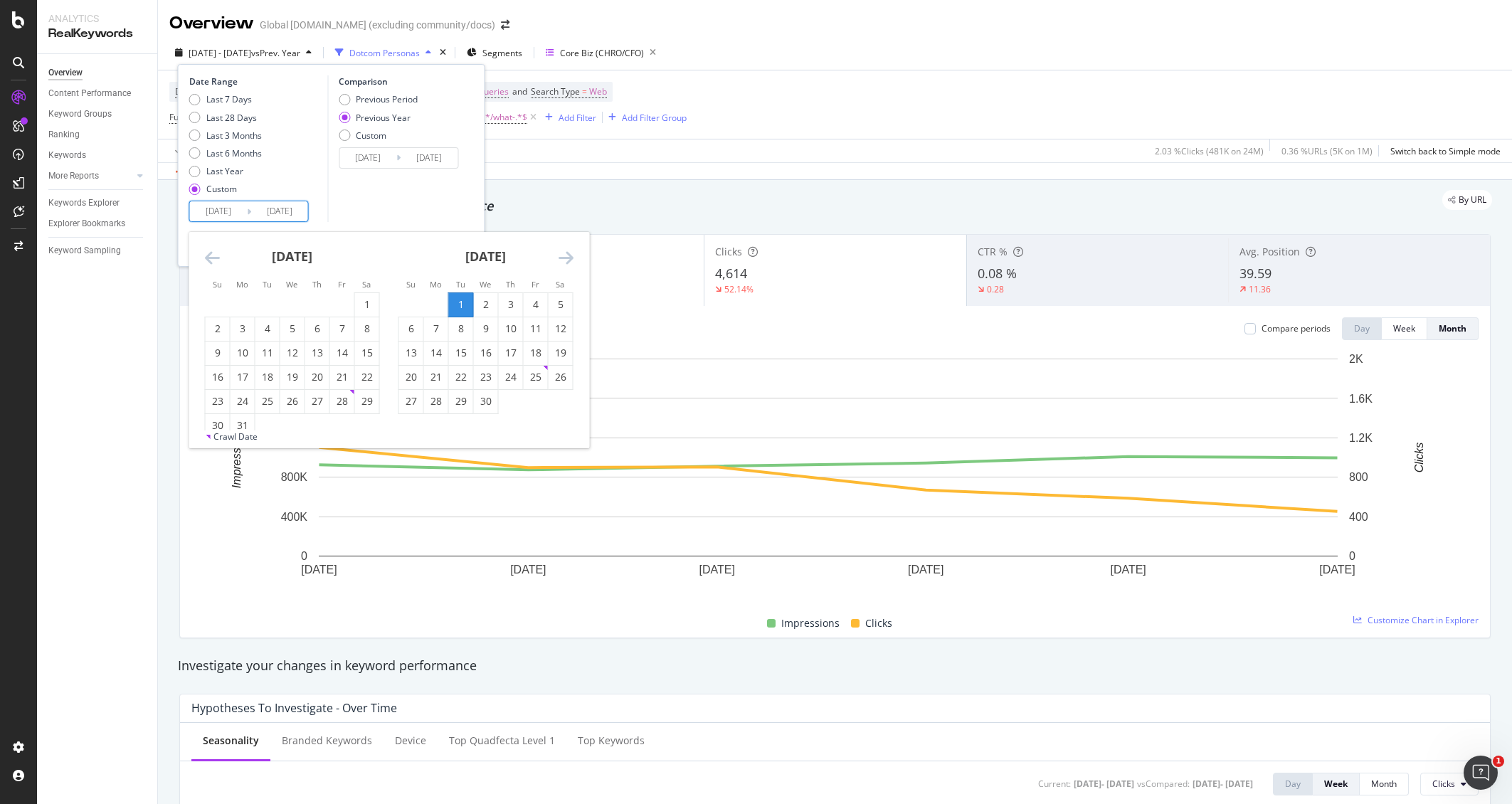
click at [565, 255] on icon "Move forward to switch to the next month." at bounding box center [566, 257] width 15 height 17
click at [438, 405] on div "30" at bounding box center [436, 400] width 24 height 14
type input "2025/06/30"
type input "2024/07/01"
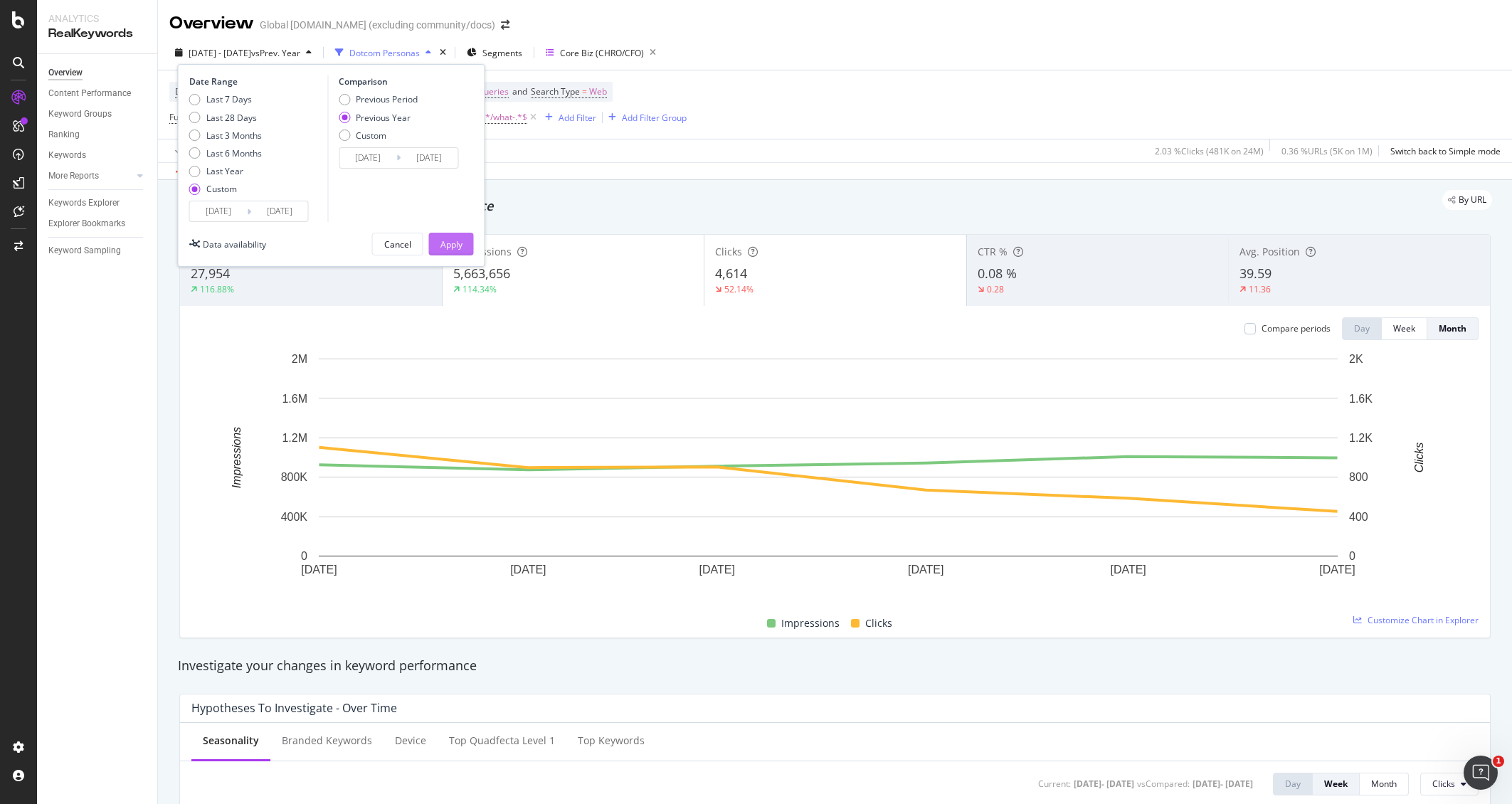
click at [460, 243] on div "Apply" at bounding box center [451, 244] width 22 height 12
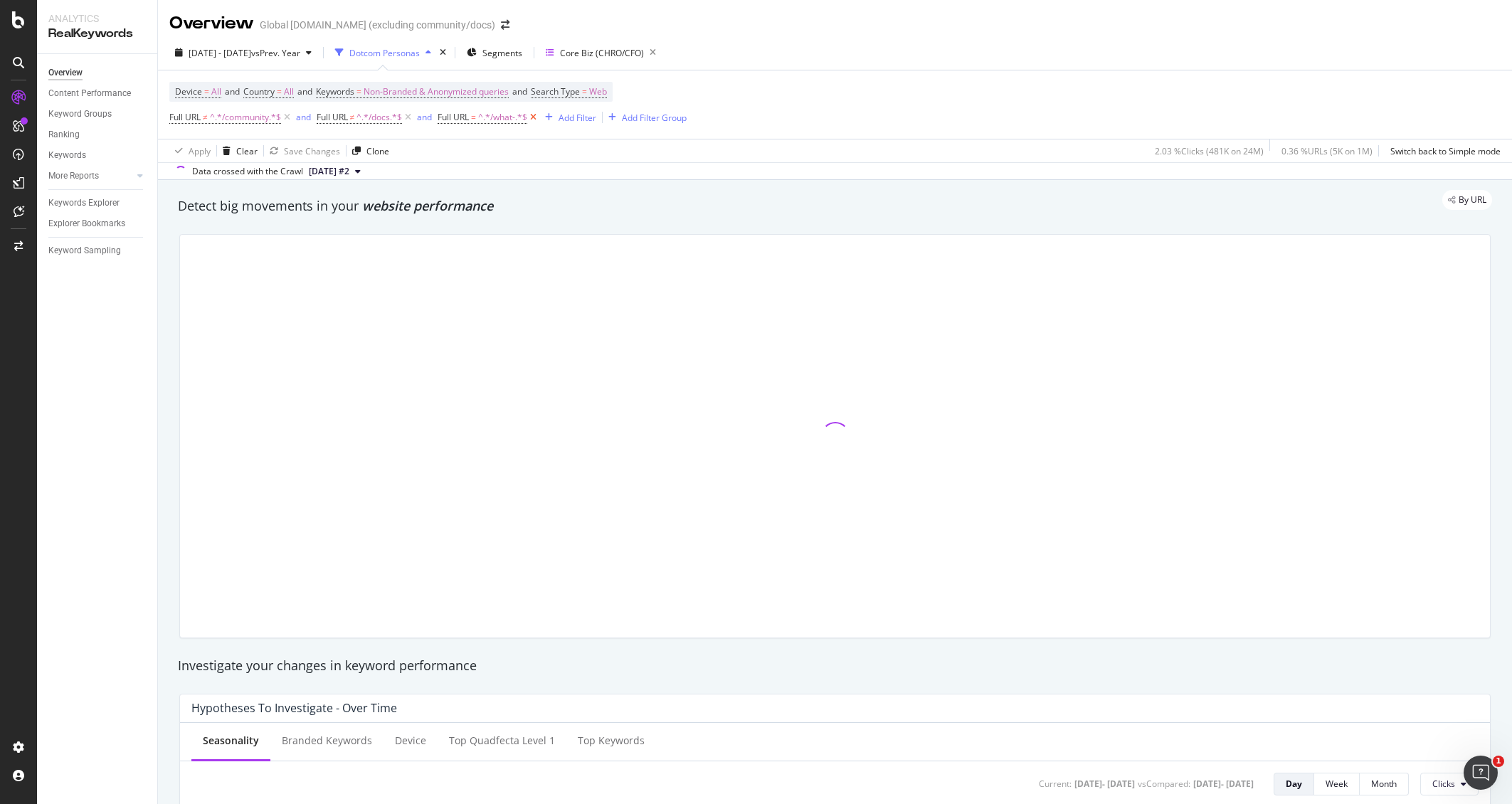
click at [540, 118] on icon at bounding box center [533, 117] width 12 height 14
click at [300, 58] on div "2025 Apr. 1st - Jun. 30th vs Prev. Year" at bounding box center [245, 53] width 111 height 12
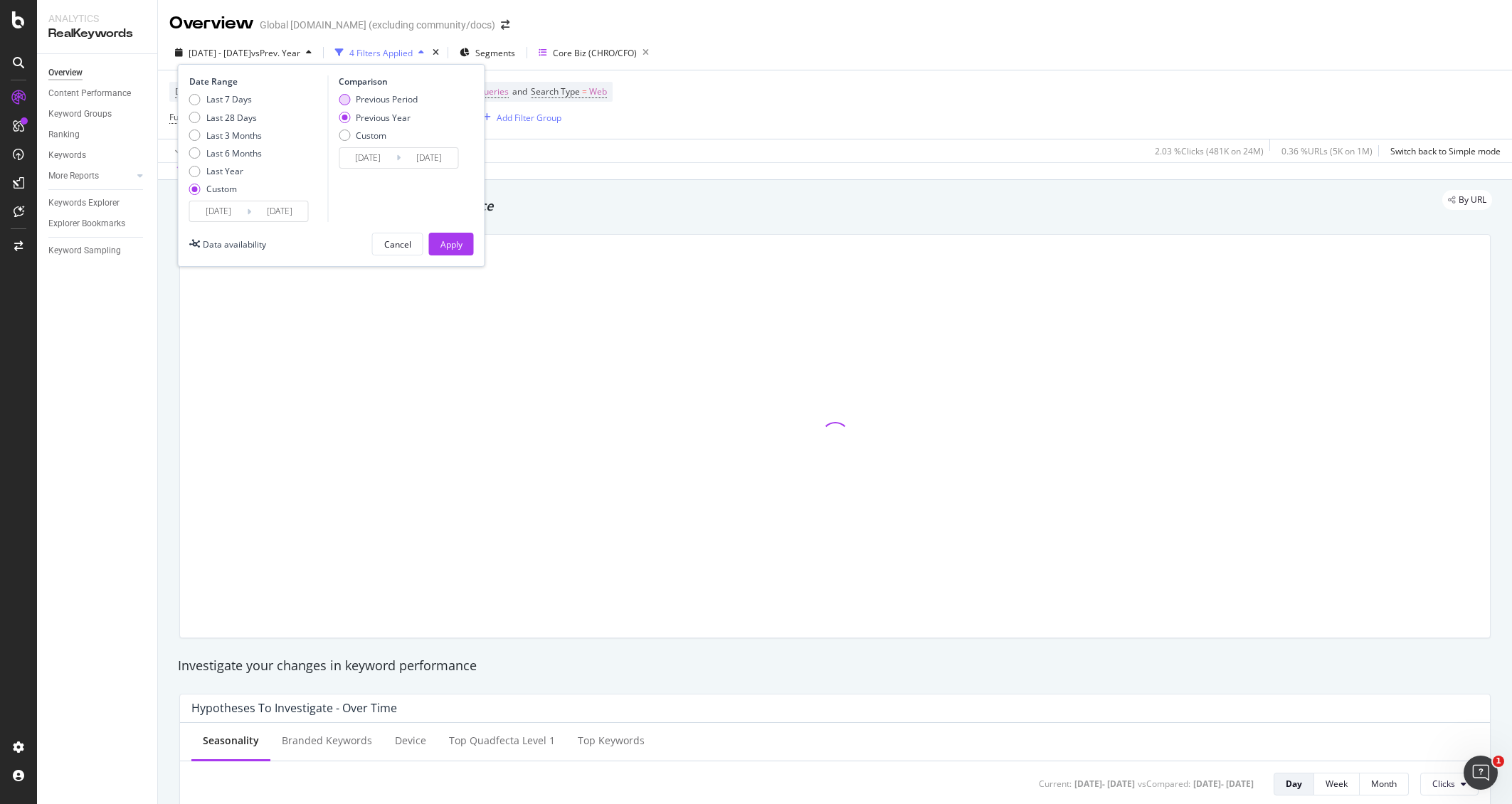
click at [394, 98] on div "Previous Period" at bounding box center [386, 99] width 62 height 12
type input "2024/12/31"
type input "2025/03/31"
drag, startPoint x: 456, startPoint y: 244, endPoint x: 645, endPoint y: 0, distance: 308.6
click at [456, 244] on div "Apply" at bounding box center [451, 244] width 22 height 12
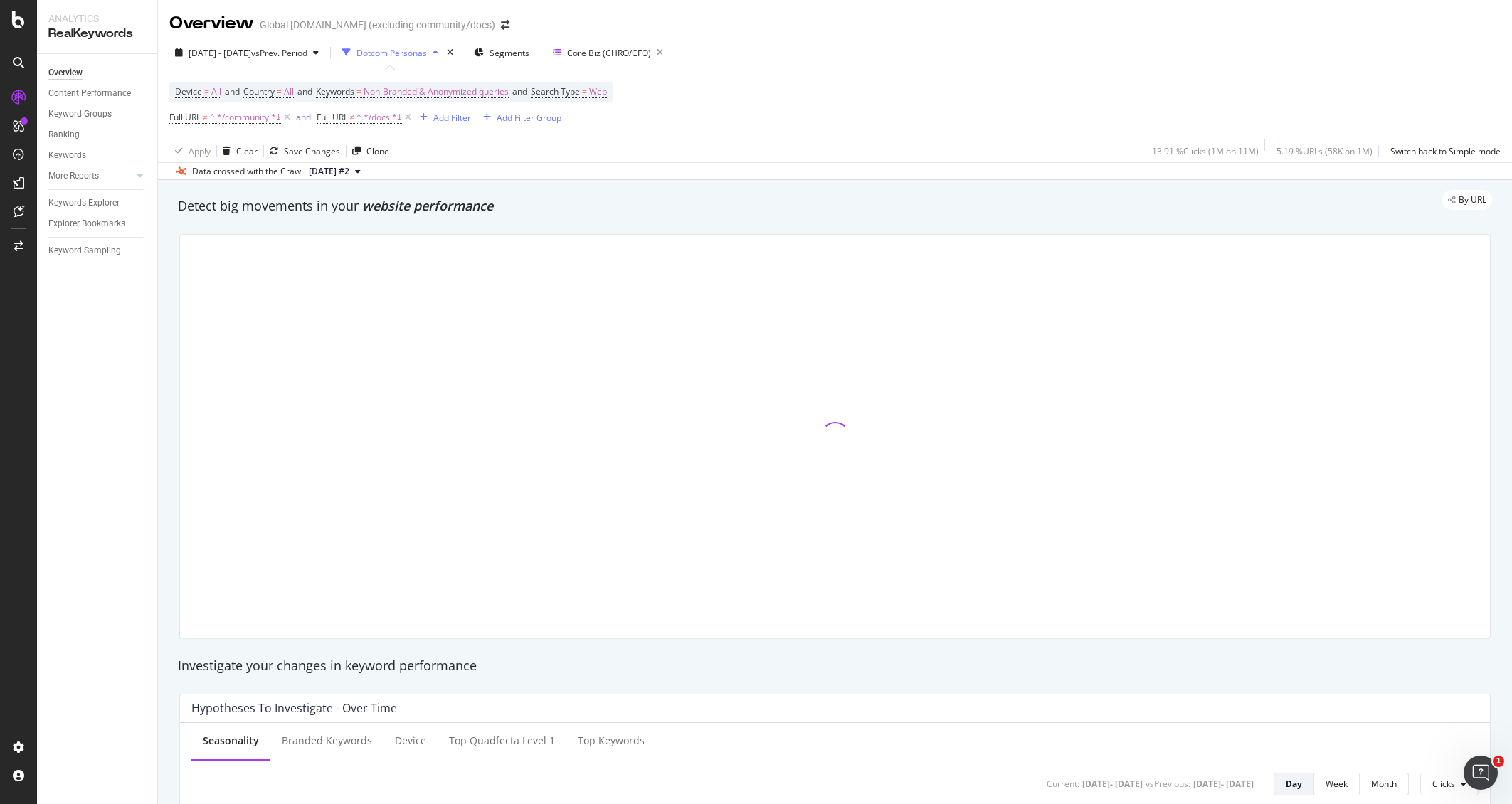
click at [775, 216] on div "Detect big movements in your website performance" at bounding box center [835, 206] width 1328 height 33
click at [1082, 197] on div "By URL" at bounding box center [827, 200] width 1328 height 20
click at [14, 26] on icon at bounding box center [18, 20] width 13 height 17
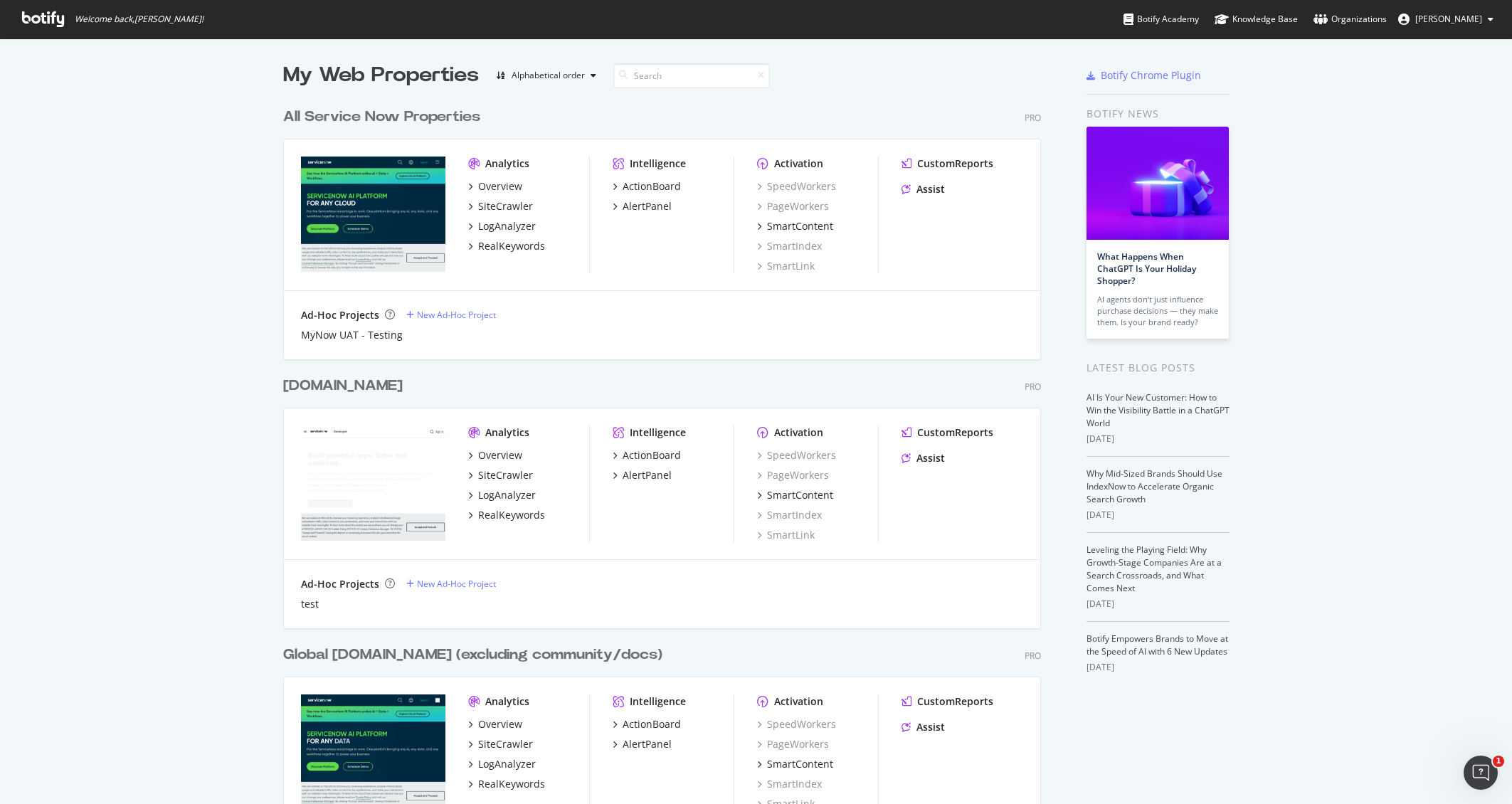
scroll to position [324, 0]
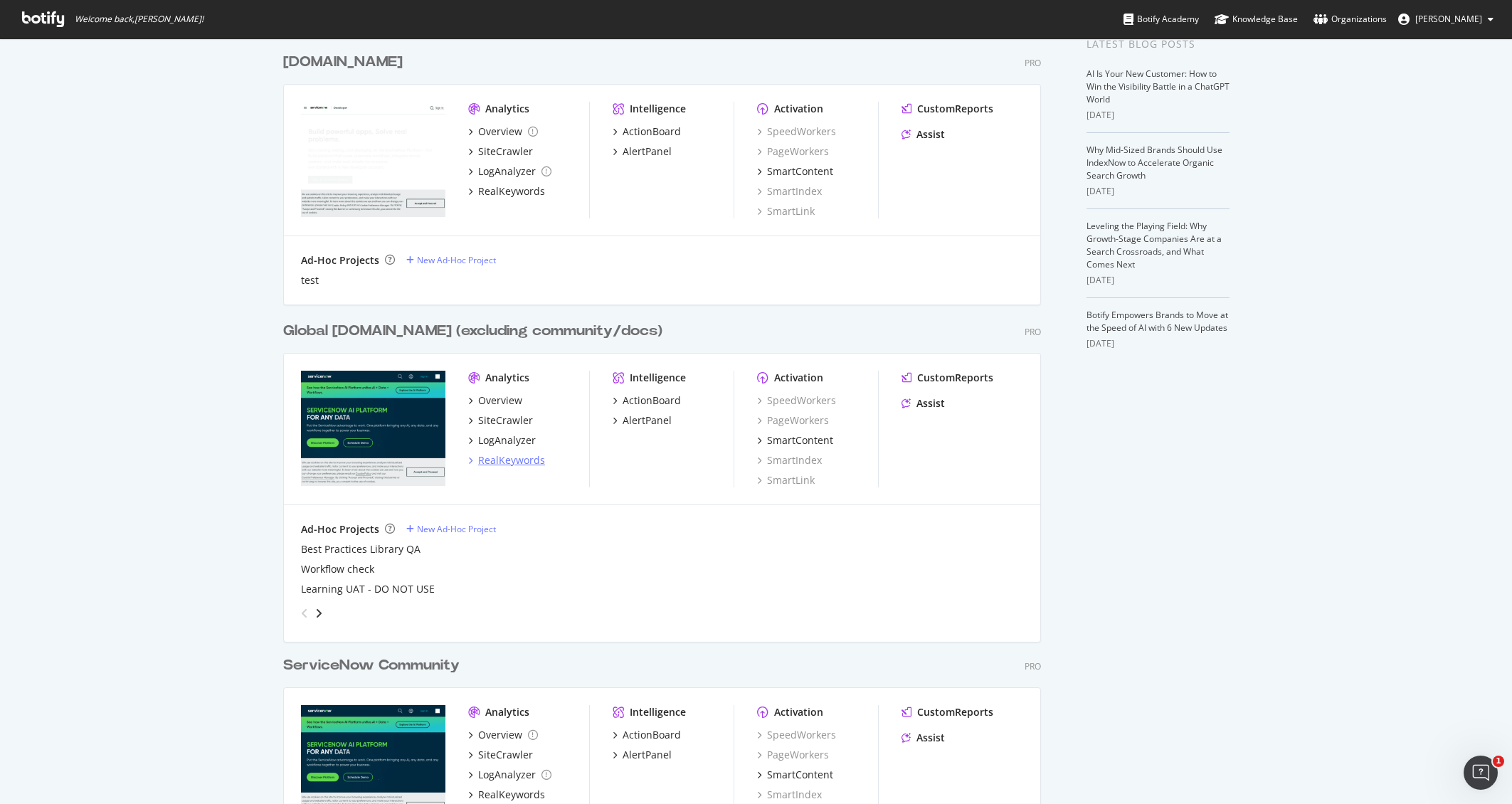
click at [505, 460] on div "RealKeywords" at bounding box center [511, 460] width 67 height 14
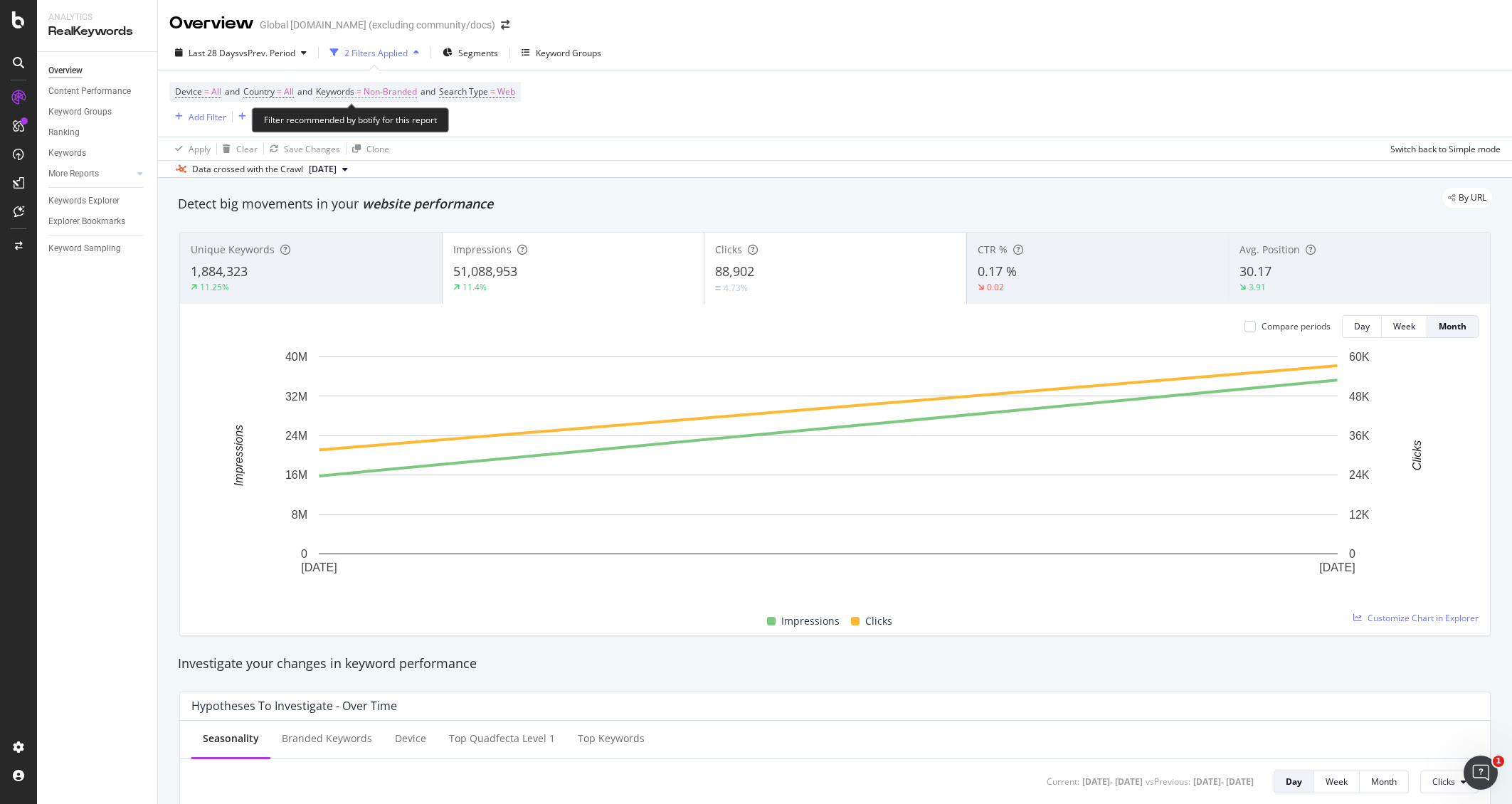
click at [362, 94] on span "=" at bounding box center [359, 91] width 5 height 12
click at [390, 124] on span "Non-Branded" at bounding box center [366, 125] width 59 height 12
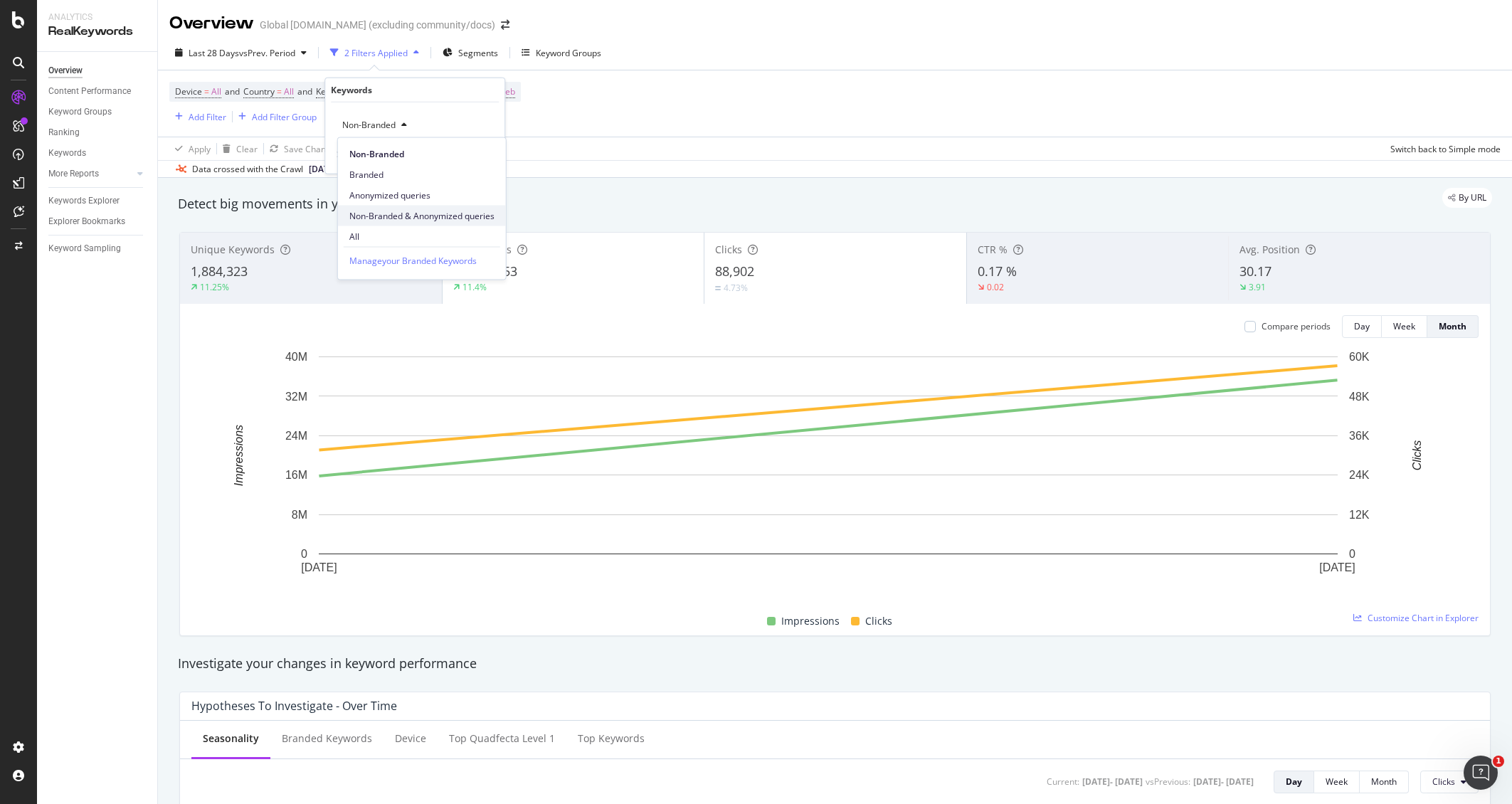
click at [432, 212] on span "Non-Branded & Anonymized queries" at bounding box center [422, 215] width 145 height 13
drag, startPoint x: 487, startPoint y: 155, endPoint x: 681, endPoint y: 159, distance: 194.0
click at [489, 155] on div "Apply" at bounding box center [493, 154] width 22 height 12
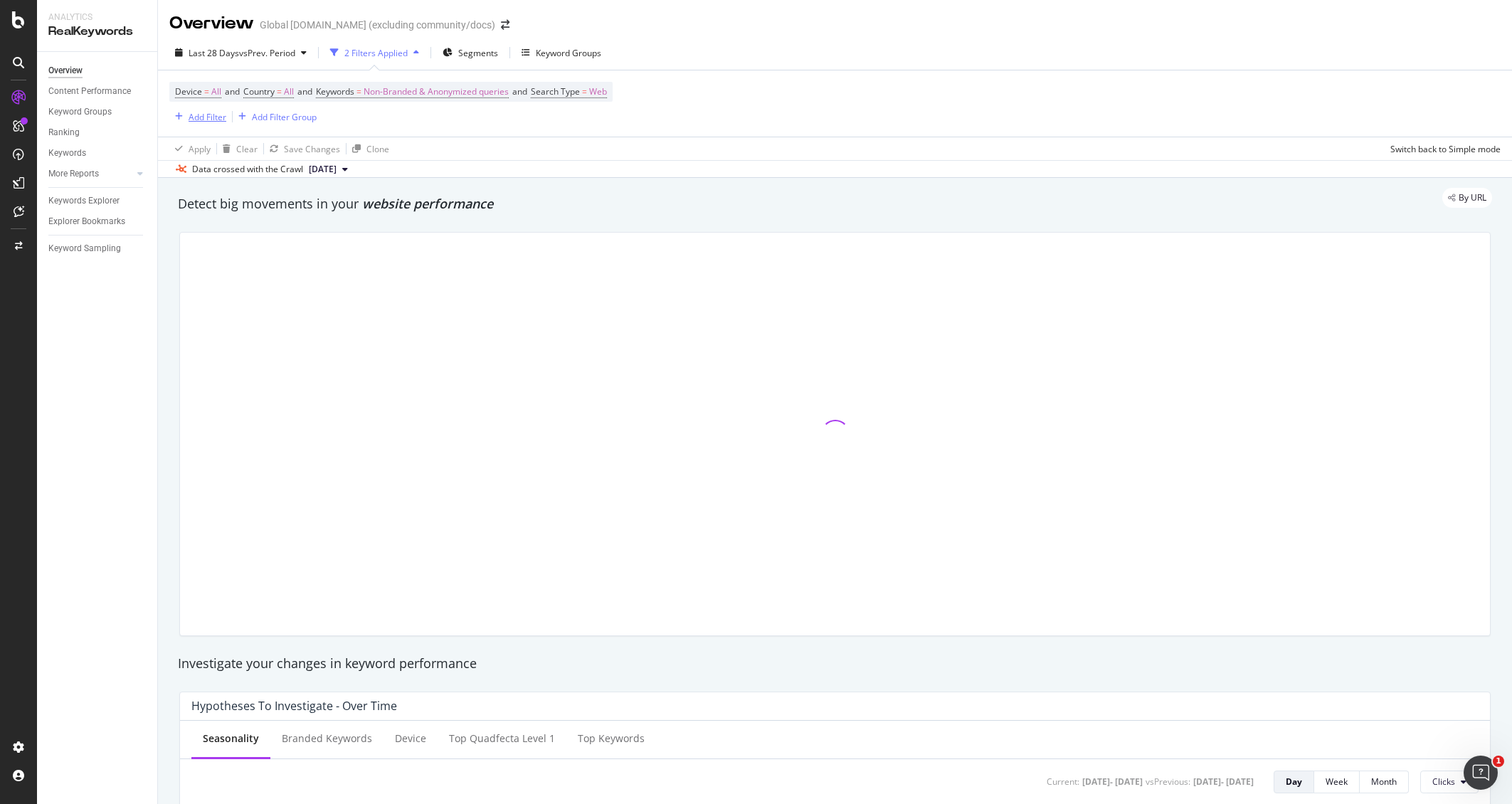
click at [205, 115] on div "Add Filter" at bounding box center [207, 117] width 38 height 12
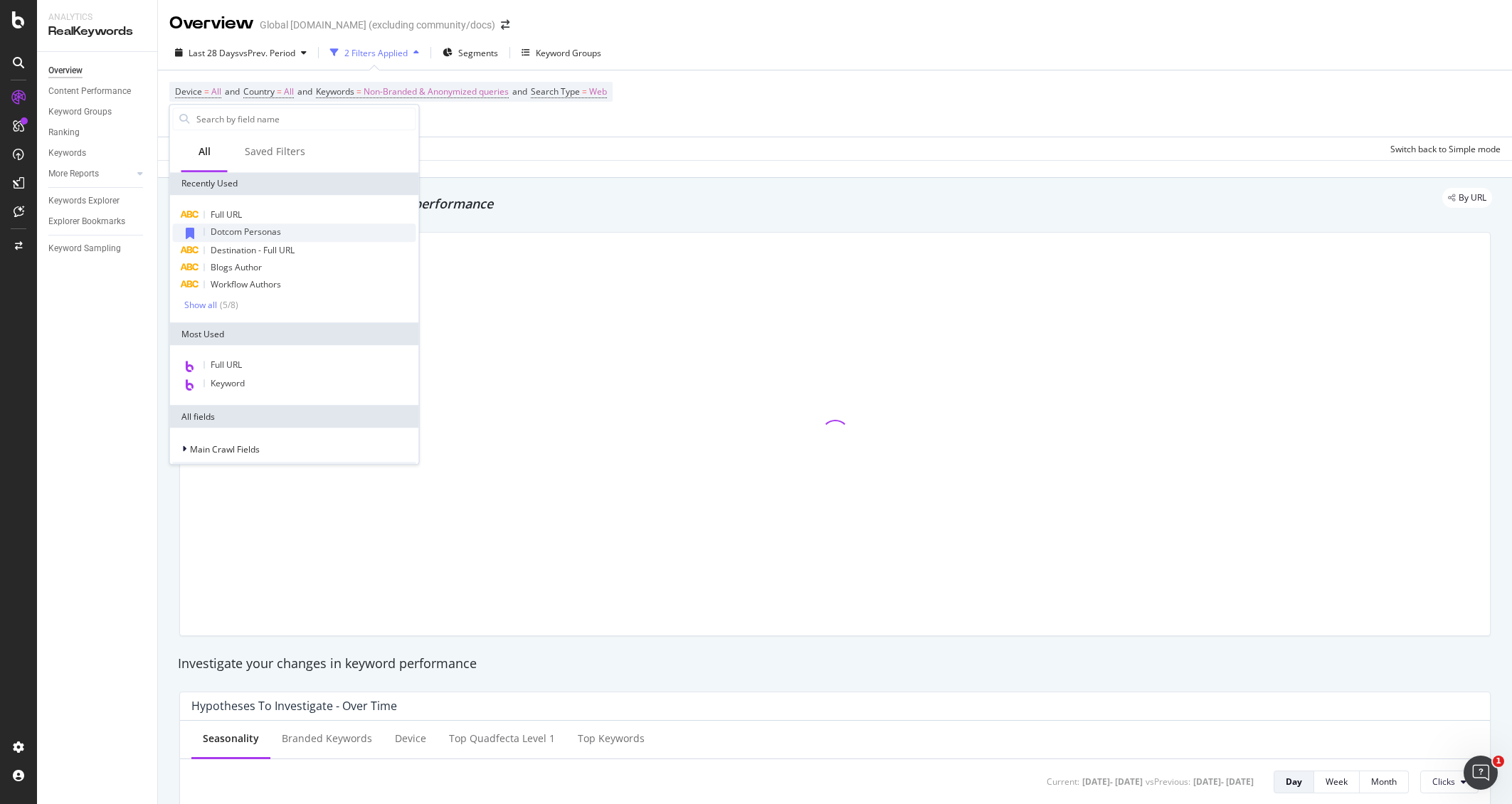
click at [254, 231] on span "Dotcom Personas" at bounding box center [246, 231] width 71 height 12
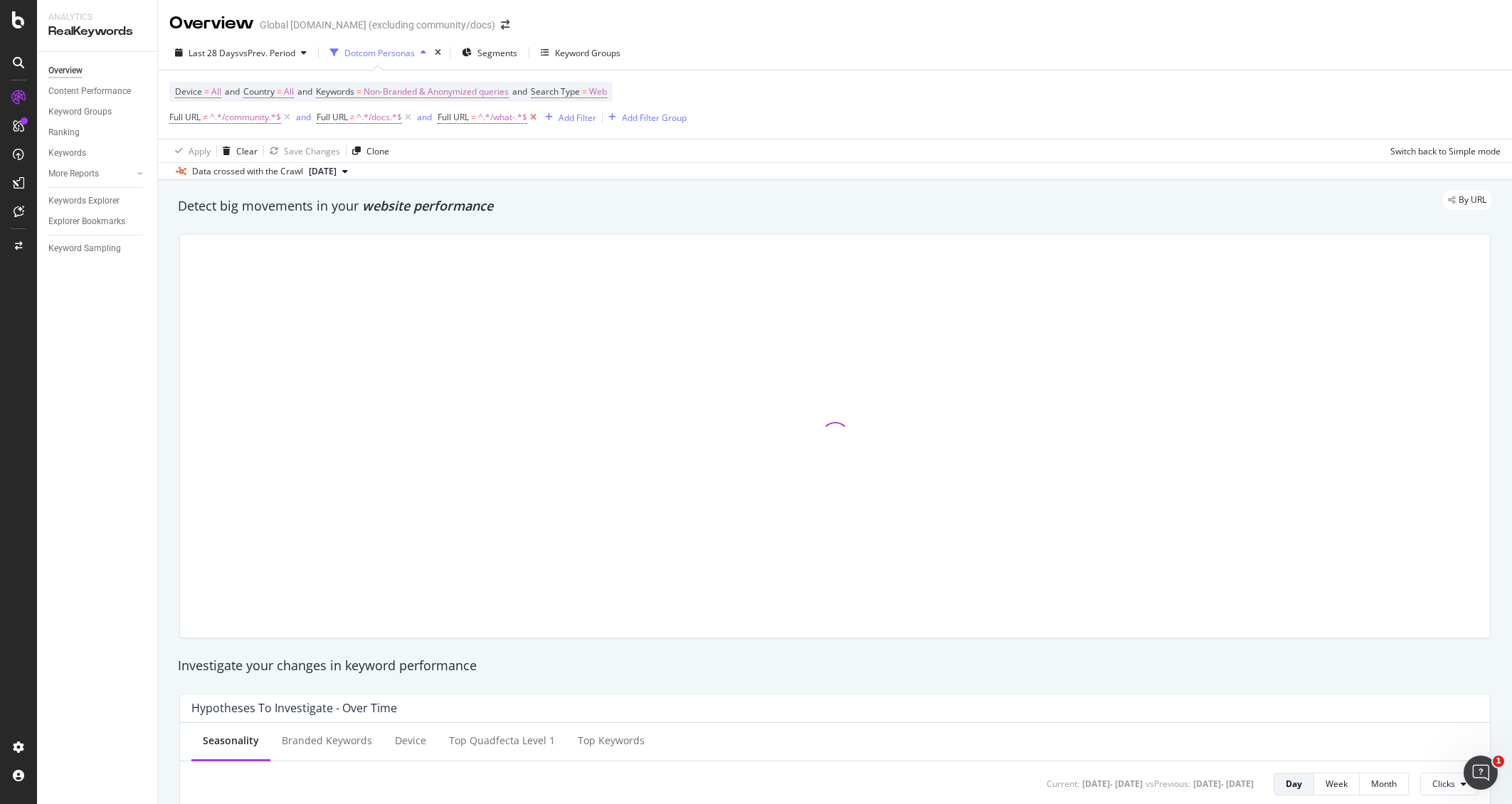
click at [540, 116] on icon at bounding box center [533, 117] width 12 height 14
click at [297, 150] on div "Save Changes" at bounding box center [312, 151] width 56 height 12
click at [584, 52] on div "Keyword Groups" at bounding box center [588, 53] width 66 height 12
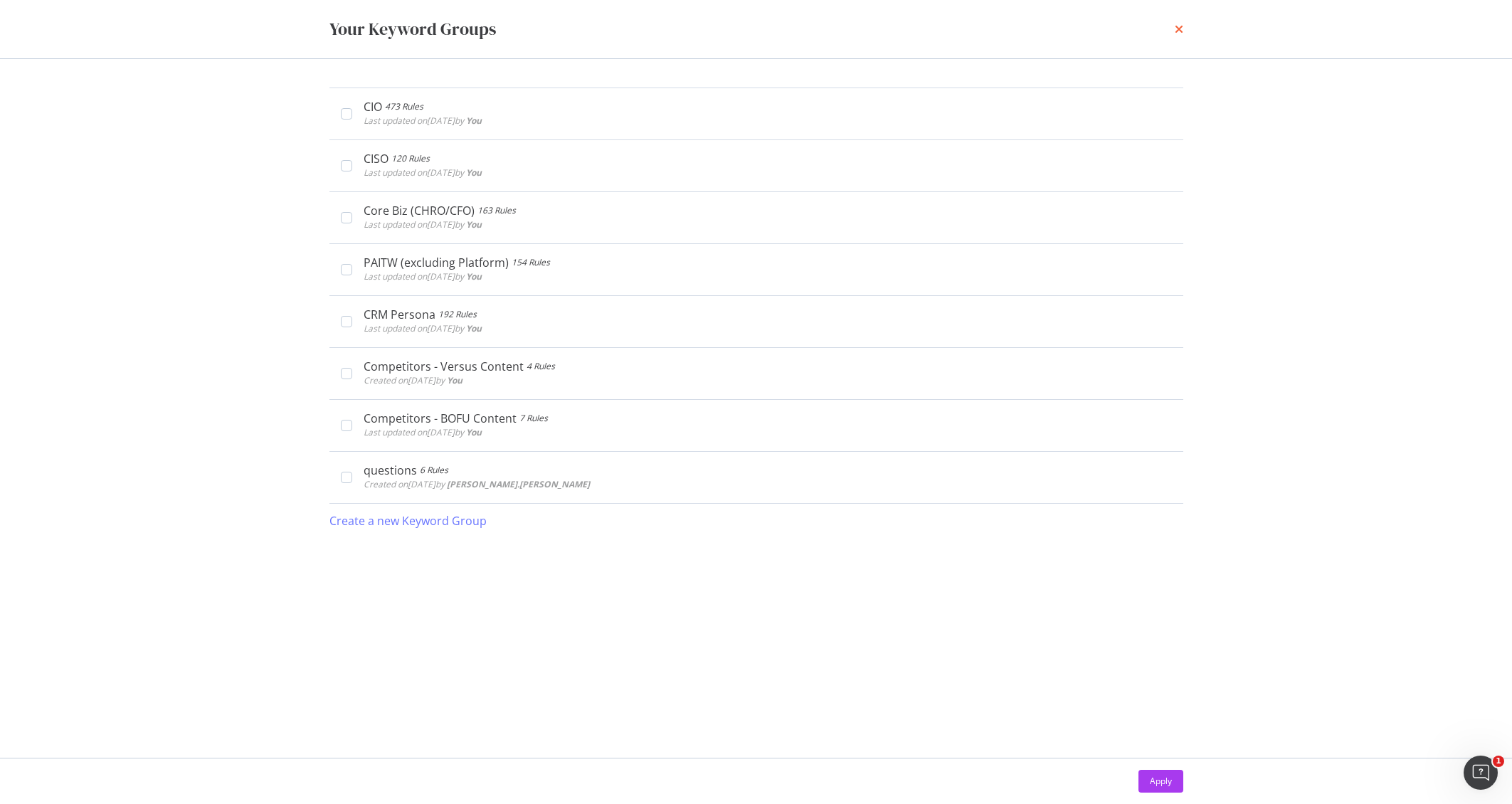
click at [1178, 28] on icon "times" at bounding box center [1179, 29] width 8 height 12
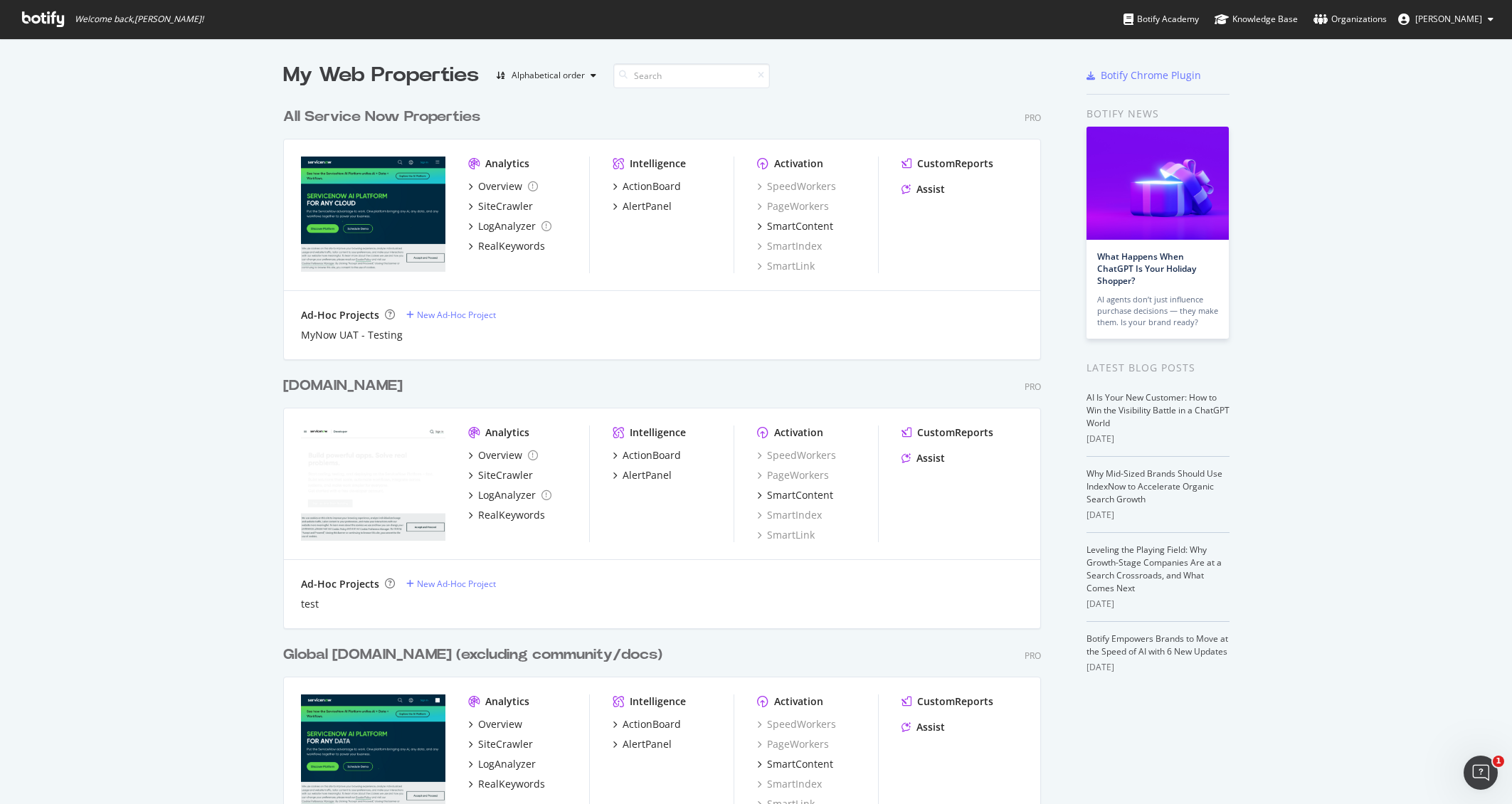
click at [1477, 19] on span "[PERSON_NAME]" at bounding box center [1448, 19] width 67 height 12
click at [1431, 205] on span "Log Out" at bounding box center [1423, 206] width 30 height 12
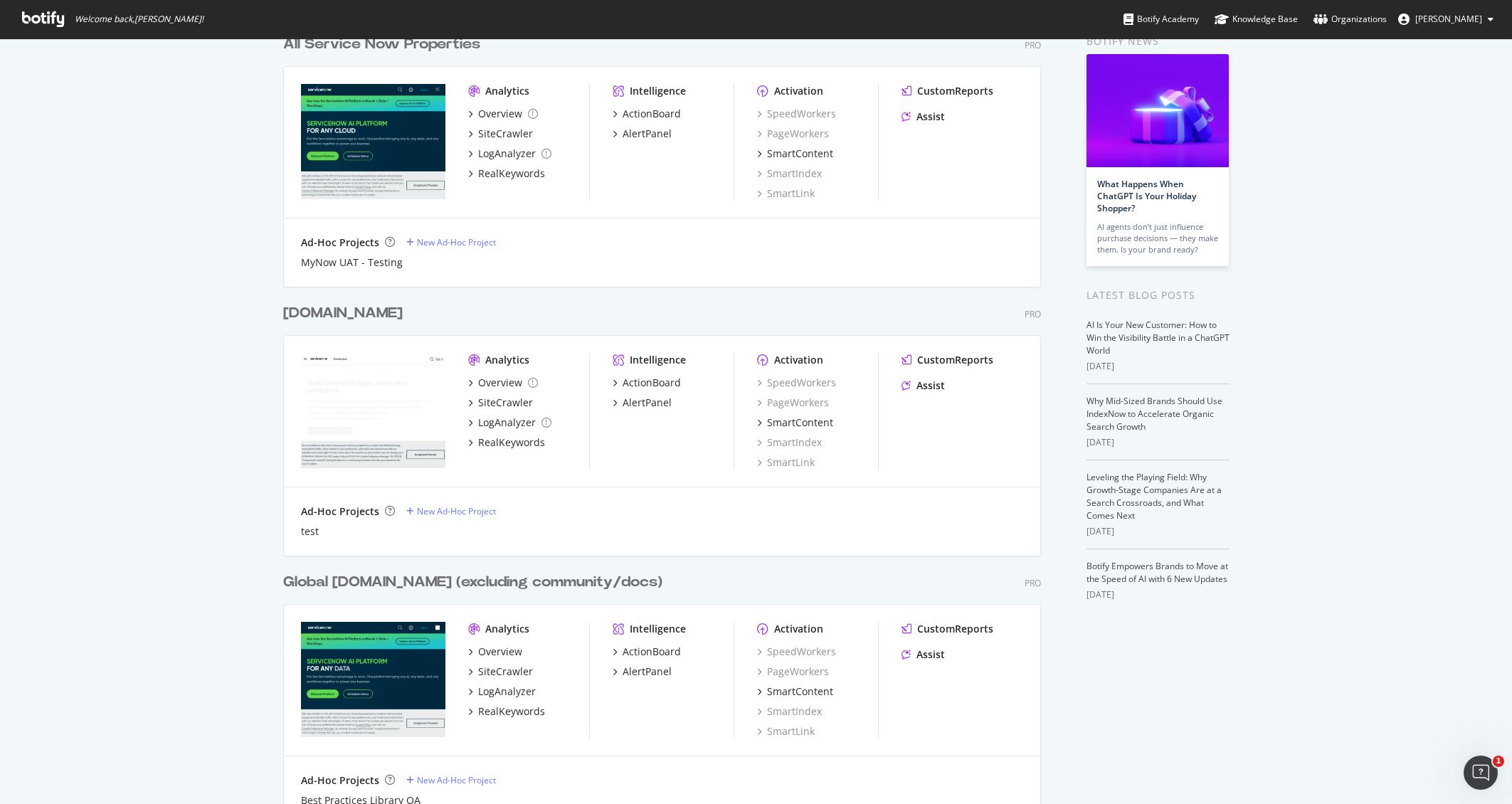
scroll to position [351, 0]
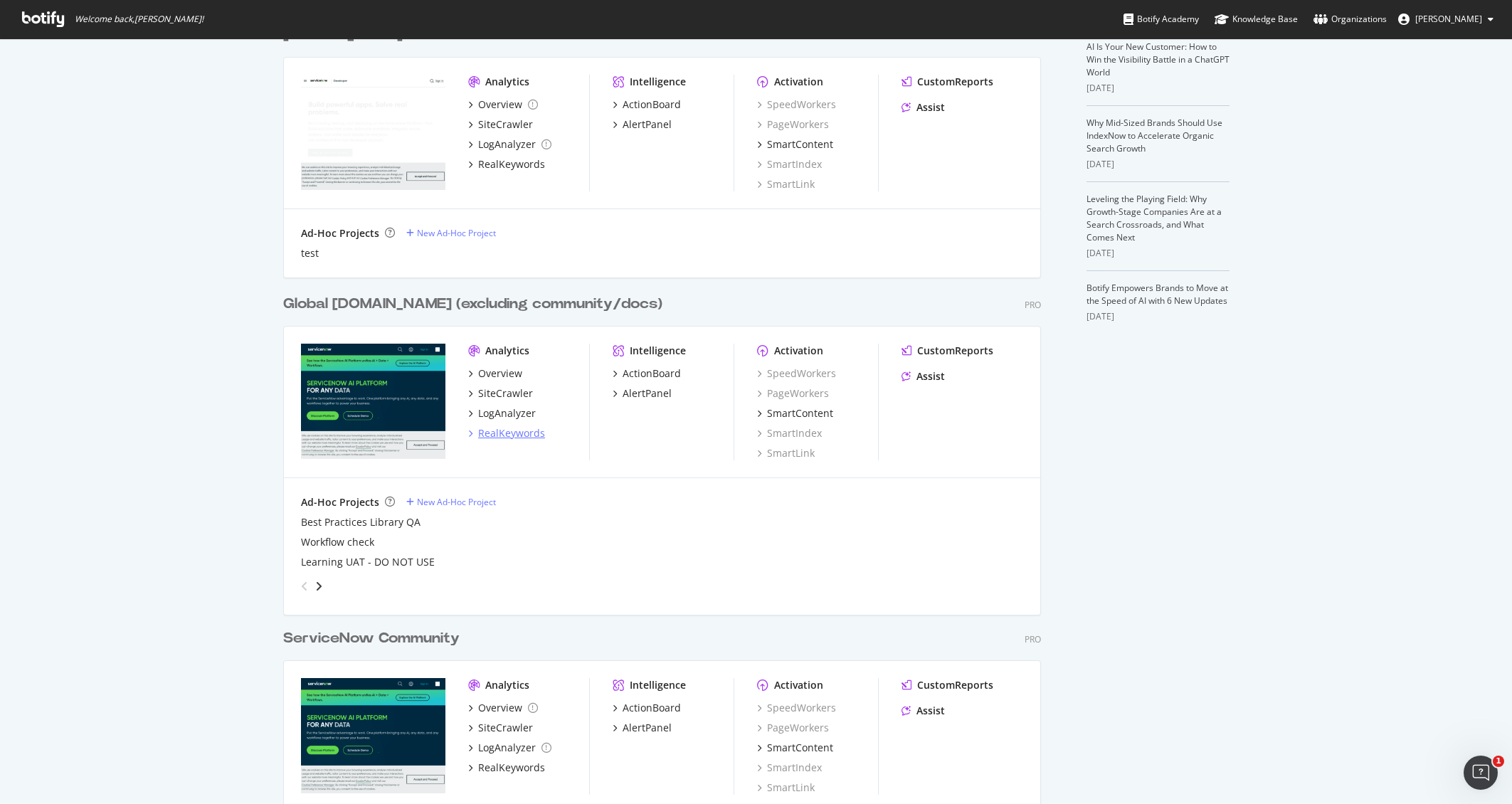
click at [498, 435] on div "RealKeywords" at bounding box center [511, 432] width 67 height 14
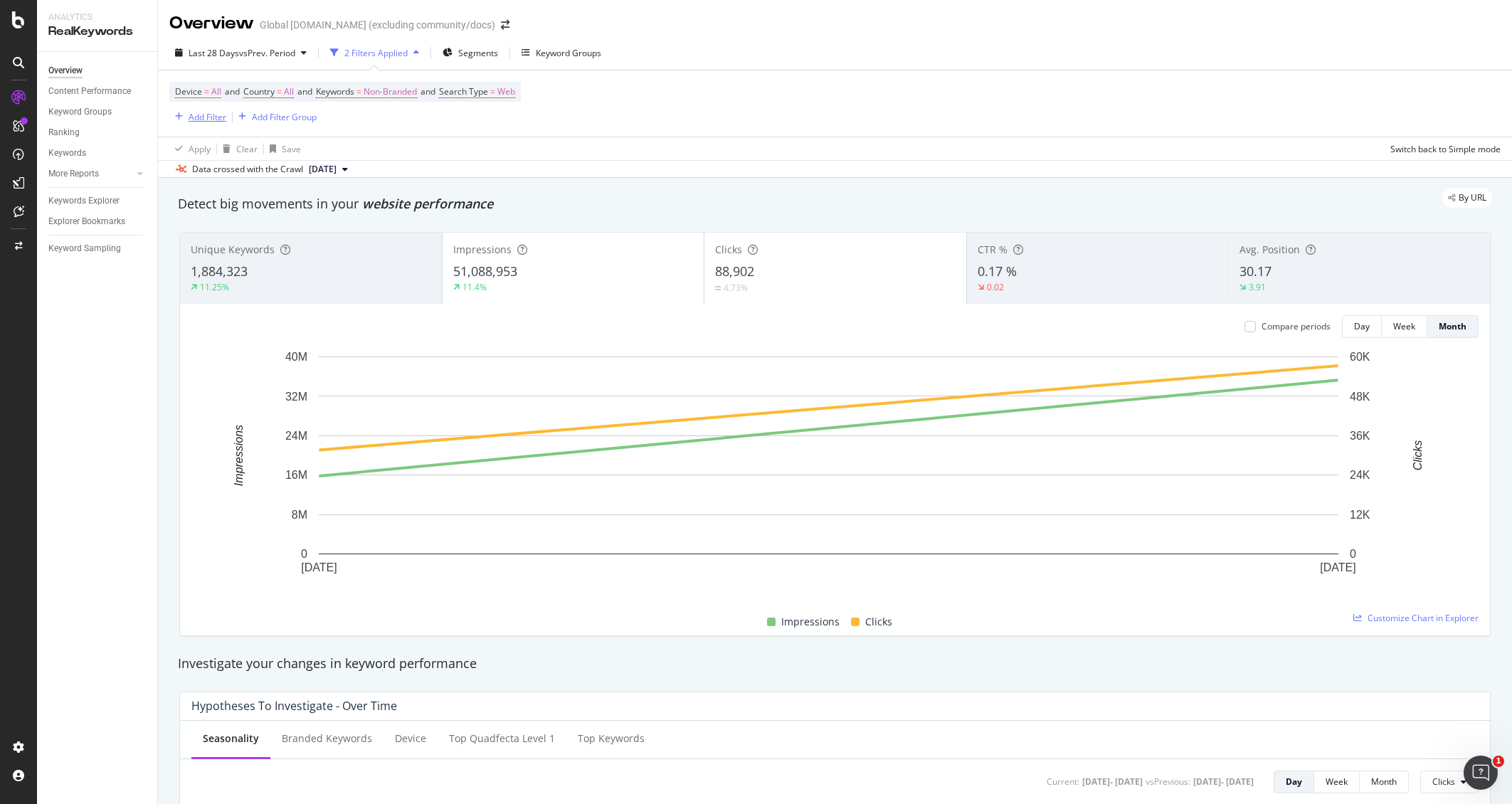
click at [212, 116] on div "Add Filter" at bounding box center [207, 117] width 38 height 12
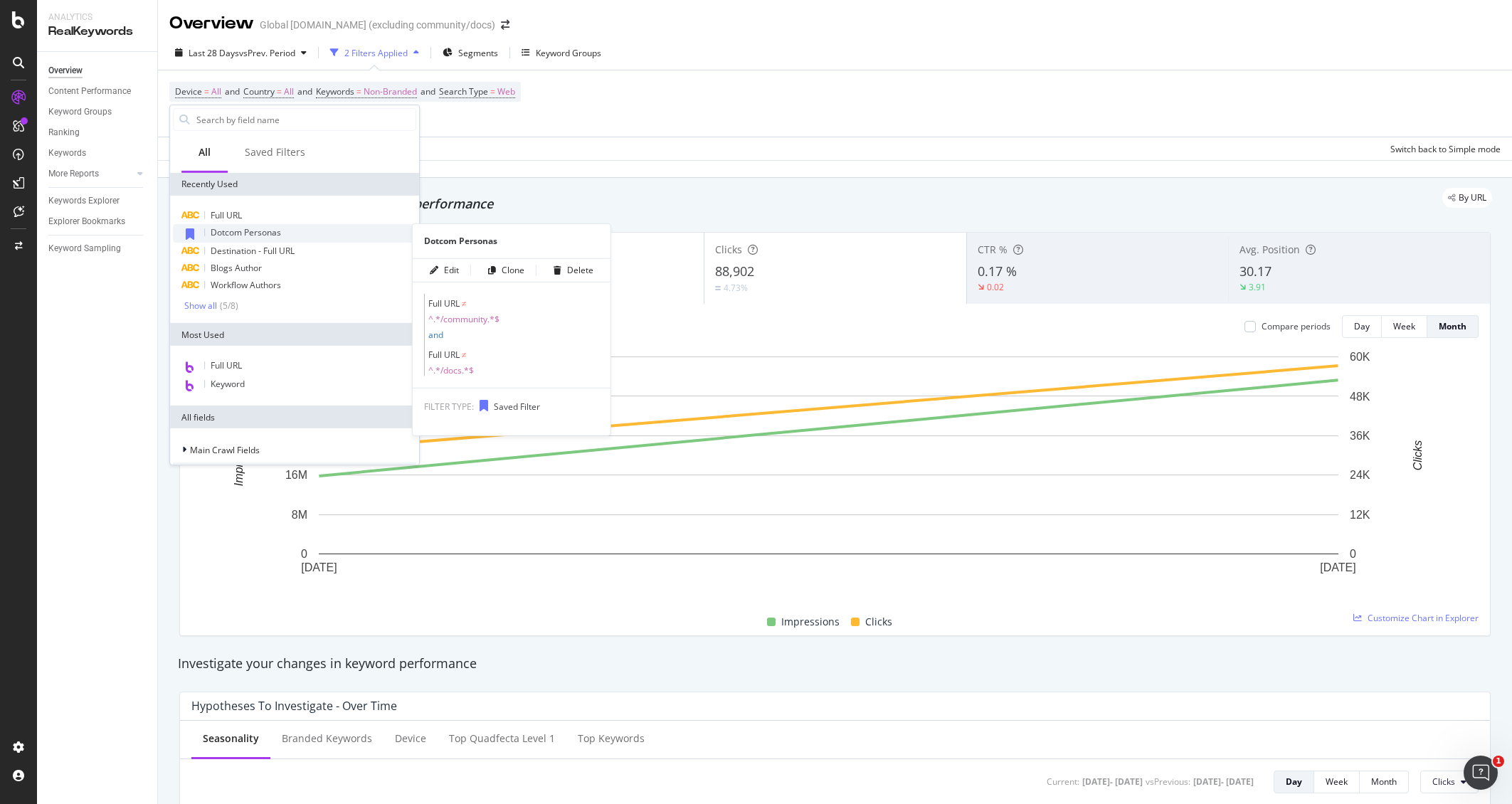
click at [242, 234] on span "Dotcom Personas" at bounding box center [246, 232] width 71 height 12
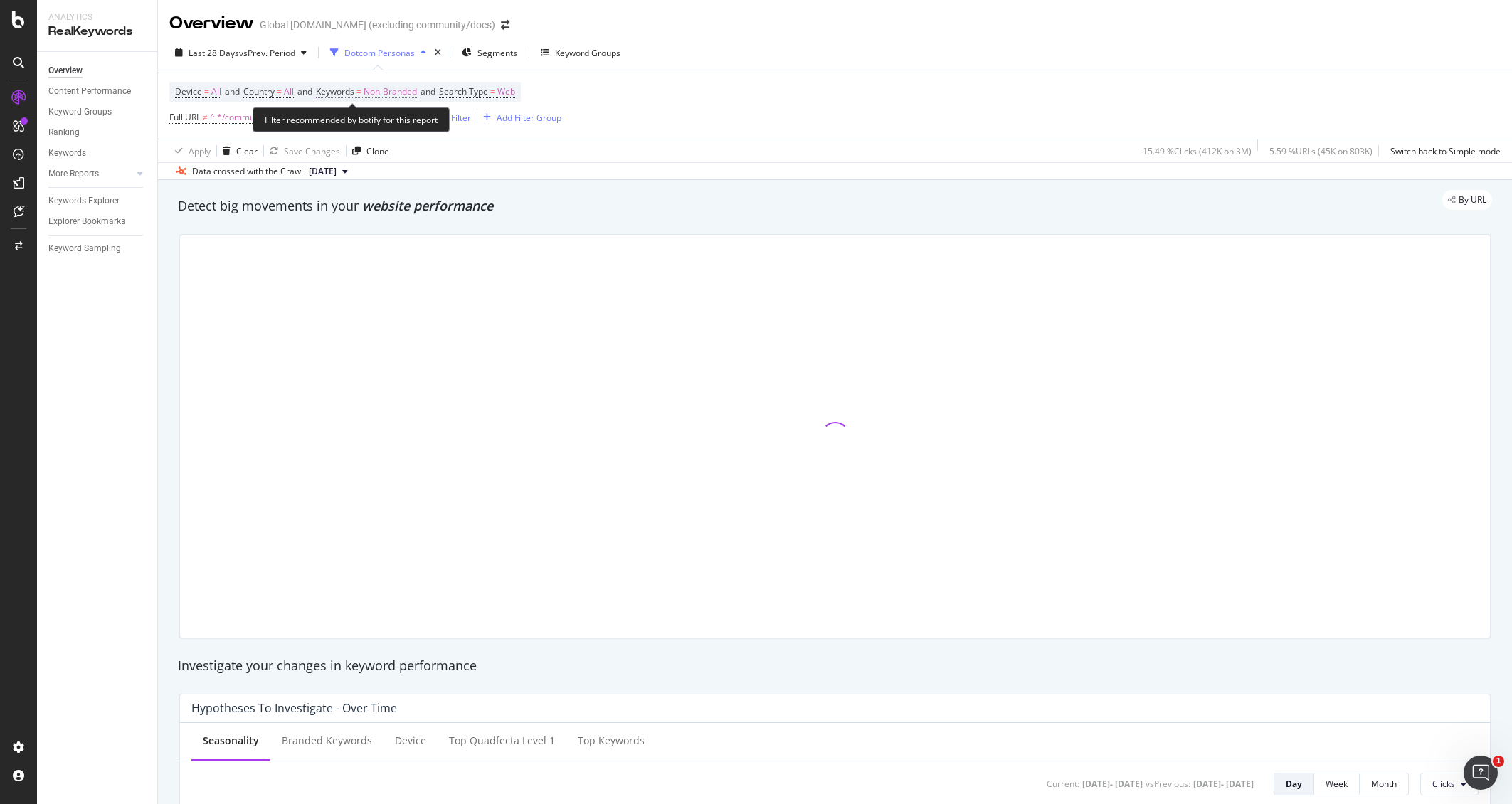
click at [409, 88] on span "Non-Branded" at bounding box center [390, 92] width 53 height 20
click at [385, 127] on span "Non-Branded" at bounding box center [366, 124] width 59 height 12
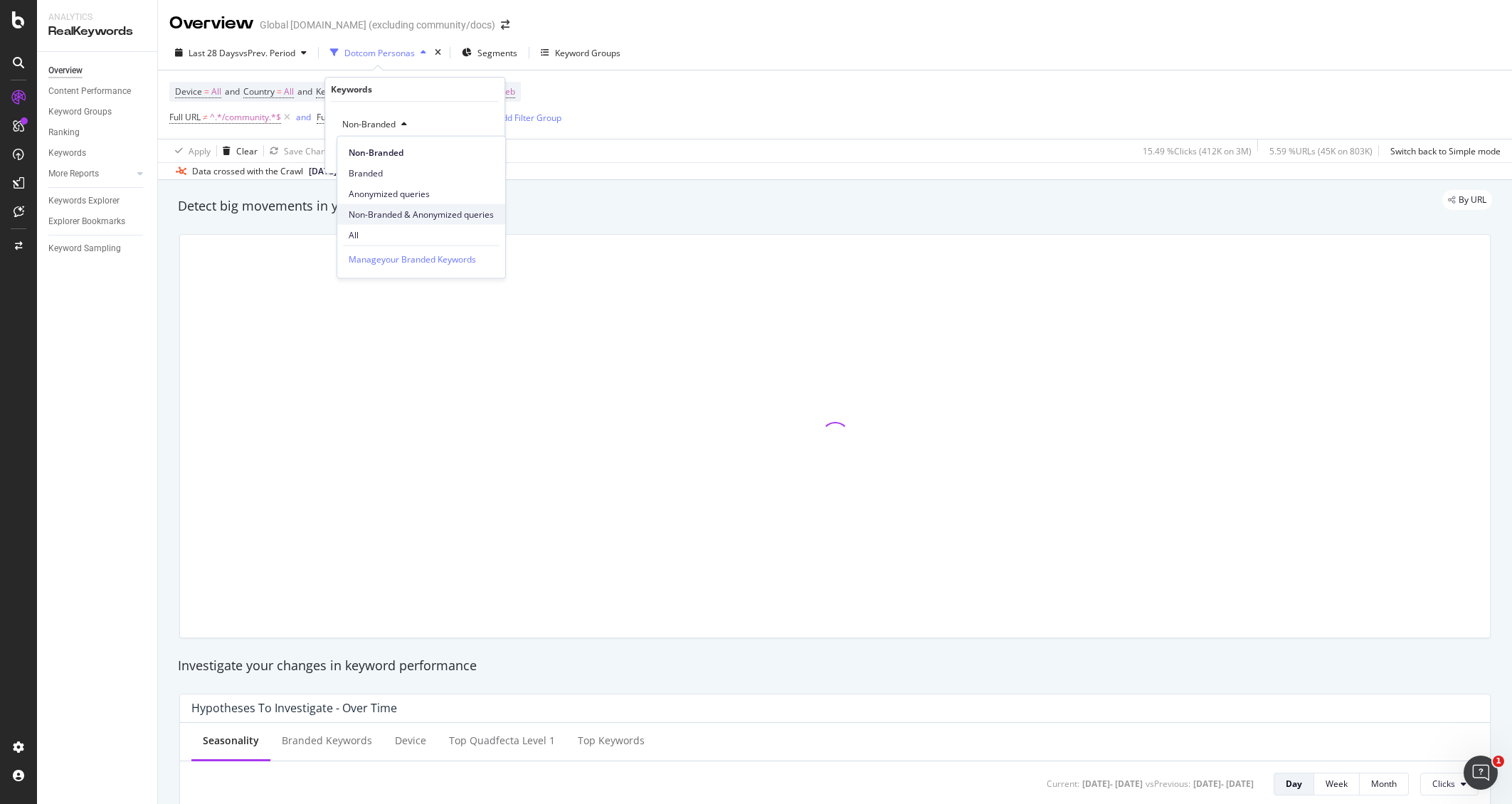
click at [428, 217] on span "Non-Branded & Anonymized queries" at bounding box center [421, 213] width 145 height 13
click at [489, 161] on div "Non-Branded & Anonymized queries Cancel Add filter Apply" at bounding box center [421, 137] width 191 height 71
click at [492, 153] on div "Apply" at bounding box center [493, 154] width 22 height 12
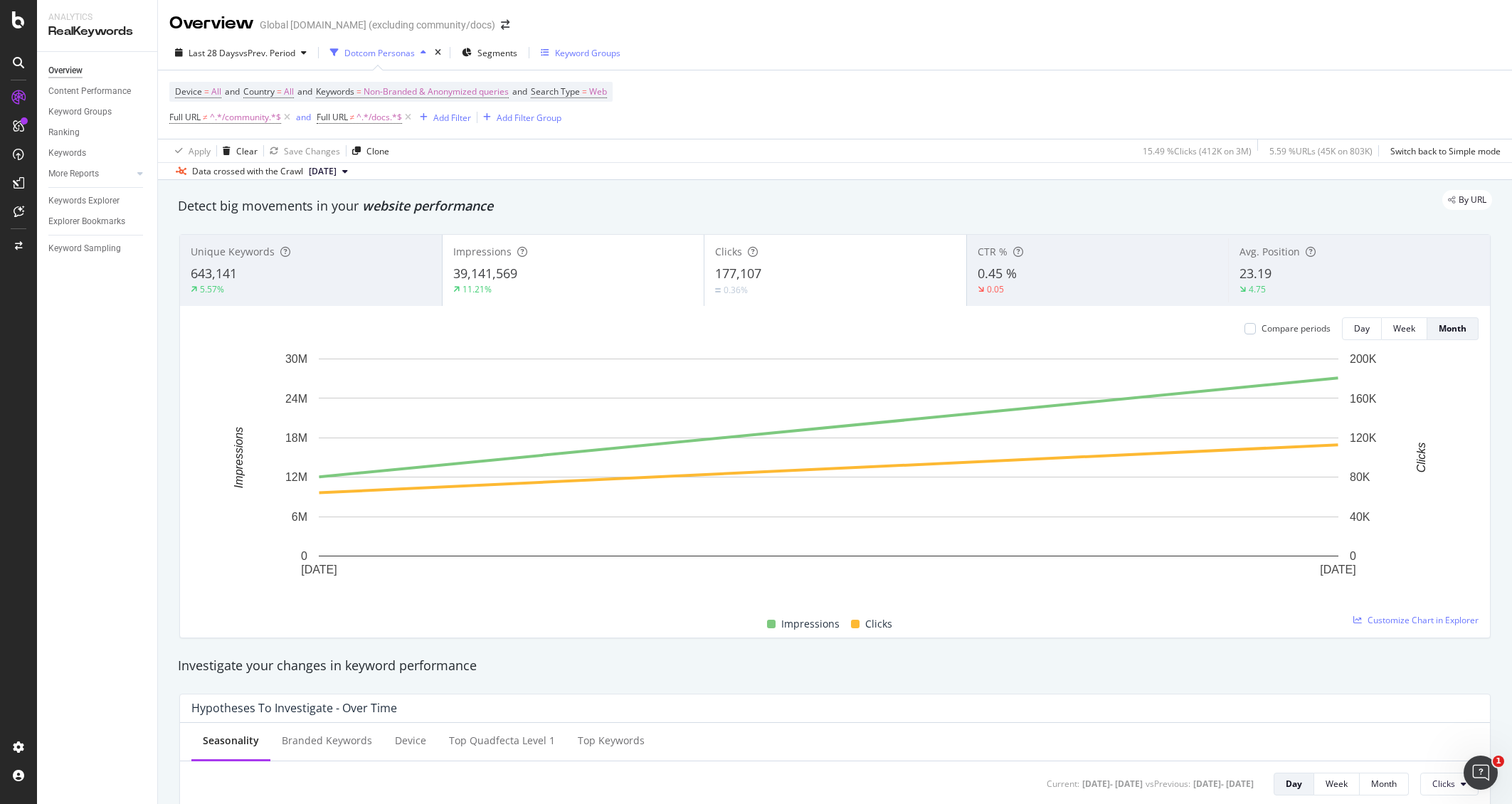
click at [580, 50] on div "Keyword Groups" at bounding box center [588, 53] width 66 height 12
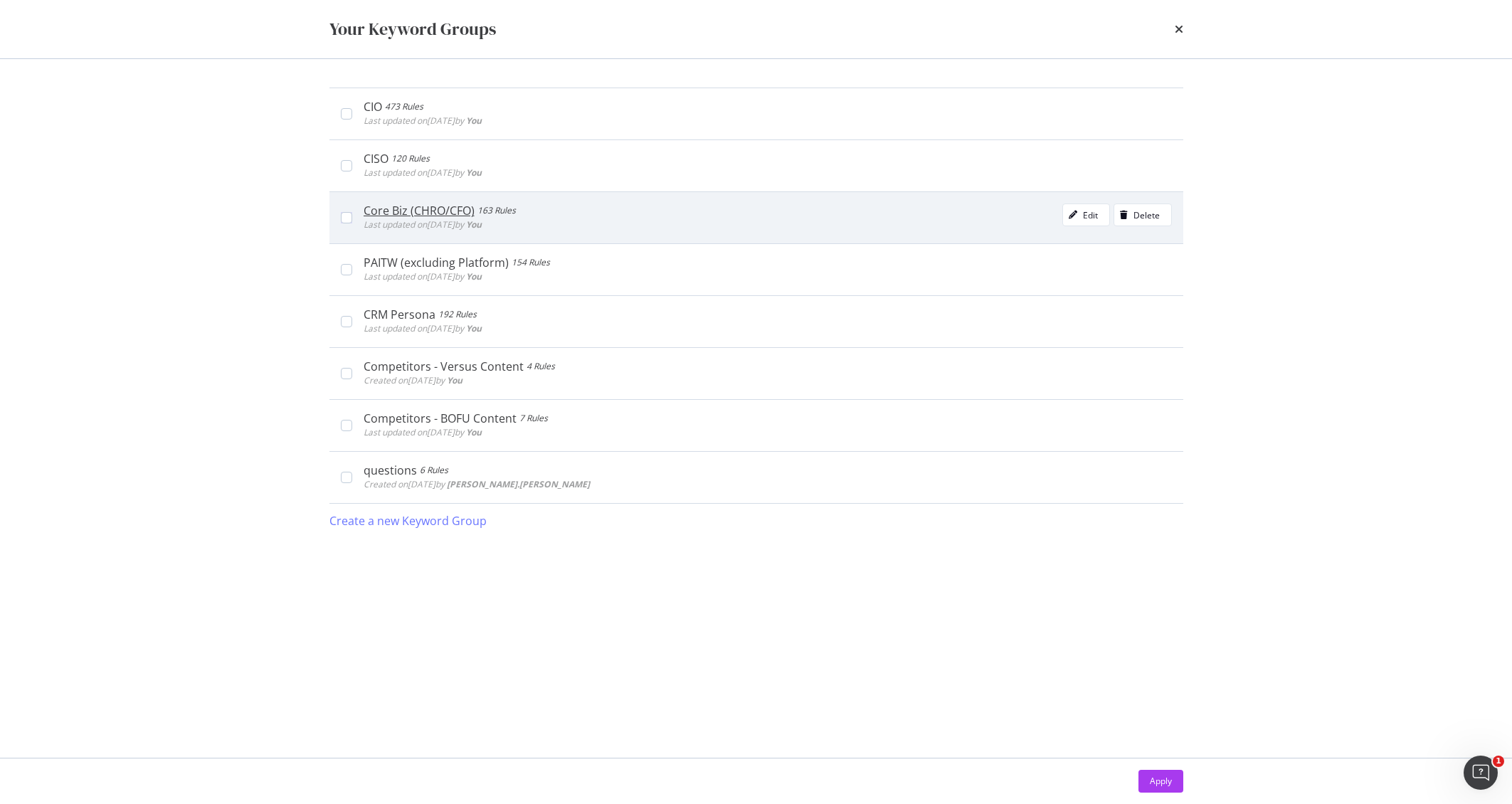
click at [600, 227] on div "Core Biz (CHRO/CFO) 163 Rules Last updated on 2025 Aug 15th by You Edit Delete" at bounding box center [767, 217] width 809 height 29
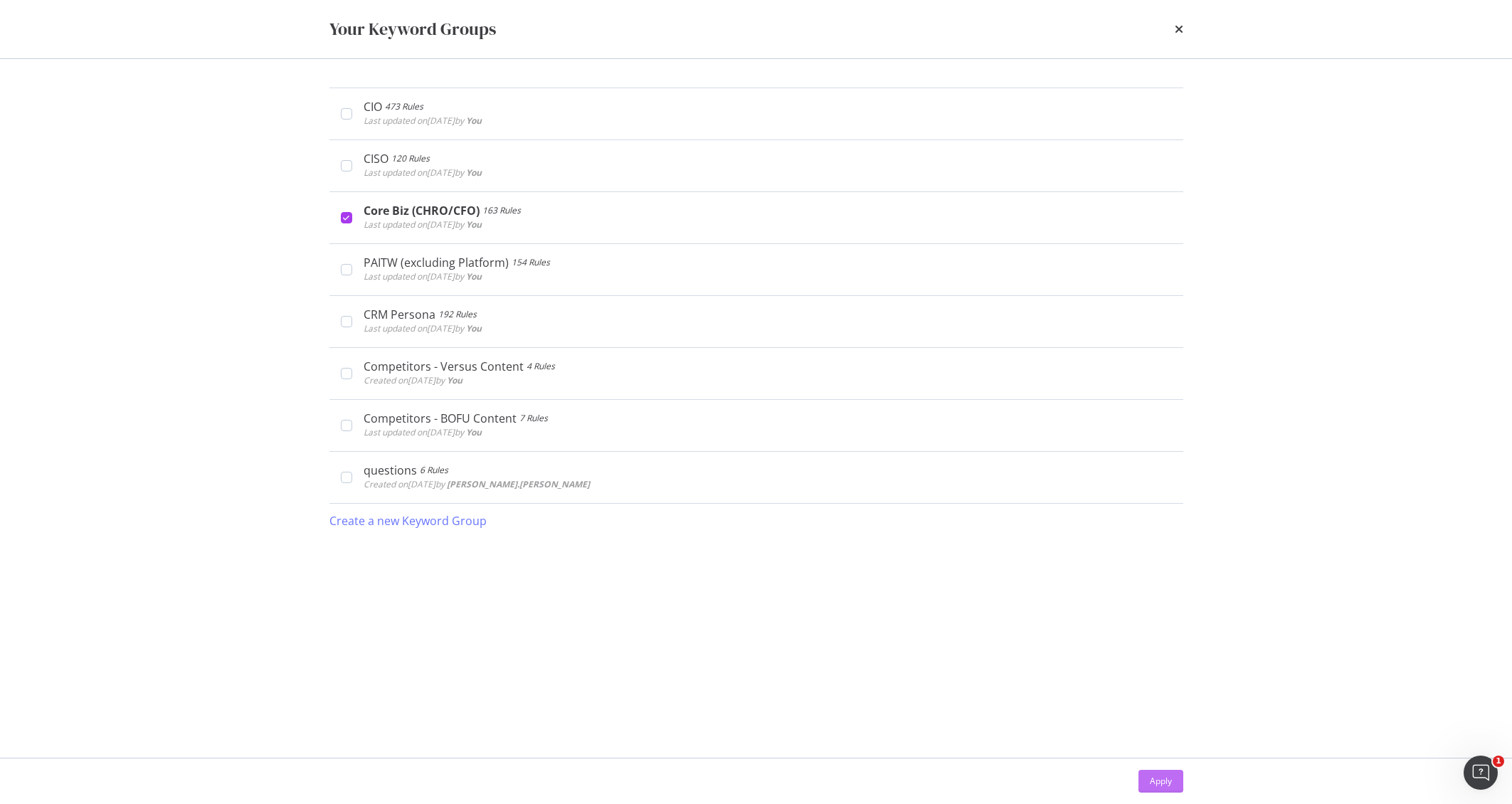
click at [1151, 780] on div "Apply" at bounding box center [1161, 780] width 22 height 12
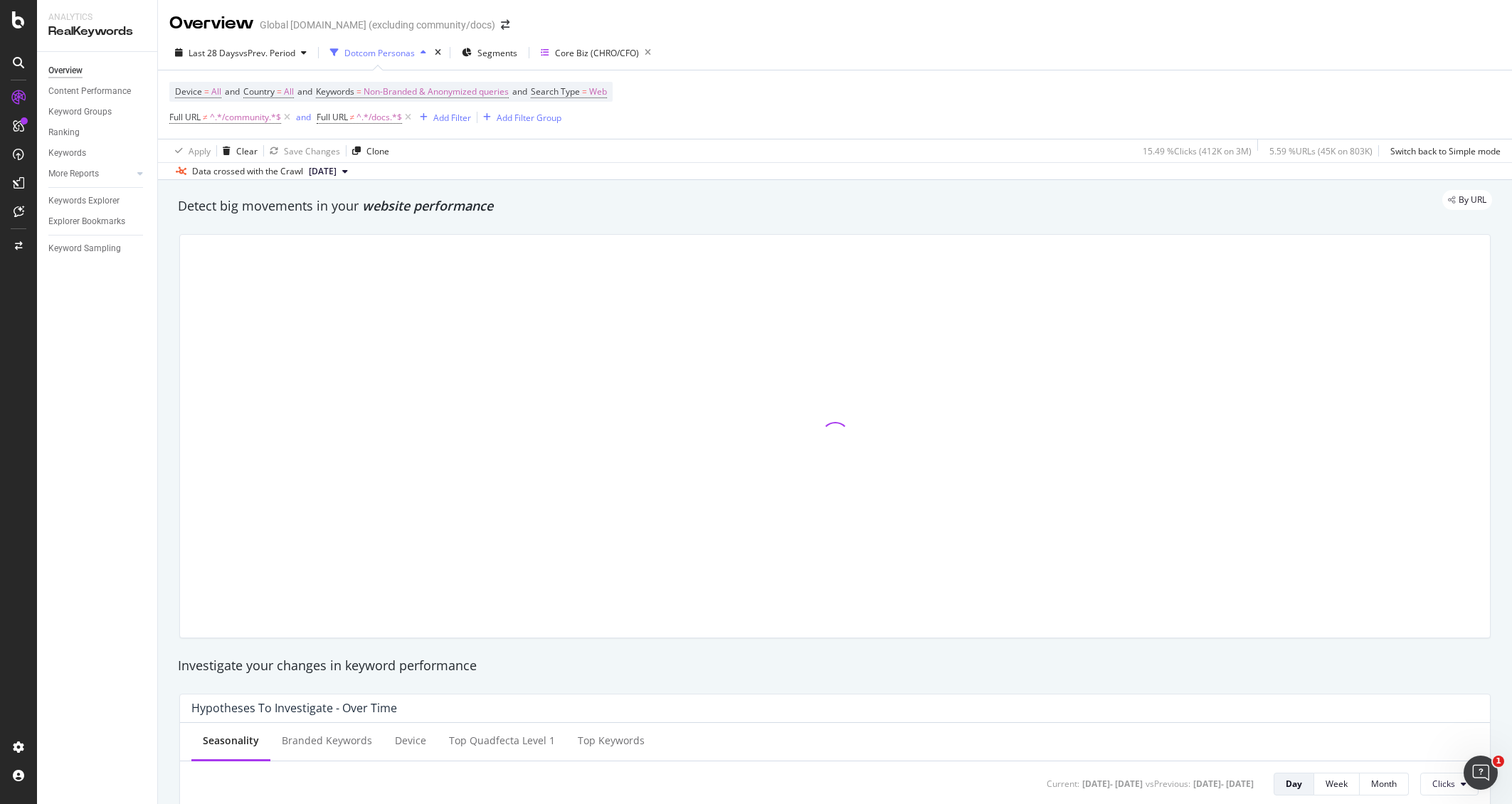
click at [231, 36] on div "Last 28 Days vs Prev. Period Dotcom Personas Segments Core Biz (CHRO/CFO) Devic…" at bounding box center [835, 107] width 1354 height 144
click at [230, 51] on span "Last 28 Days" at bounding box center [214, 53] width 51 height 12
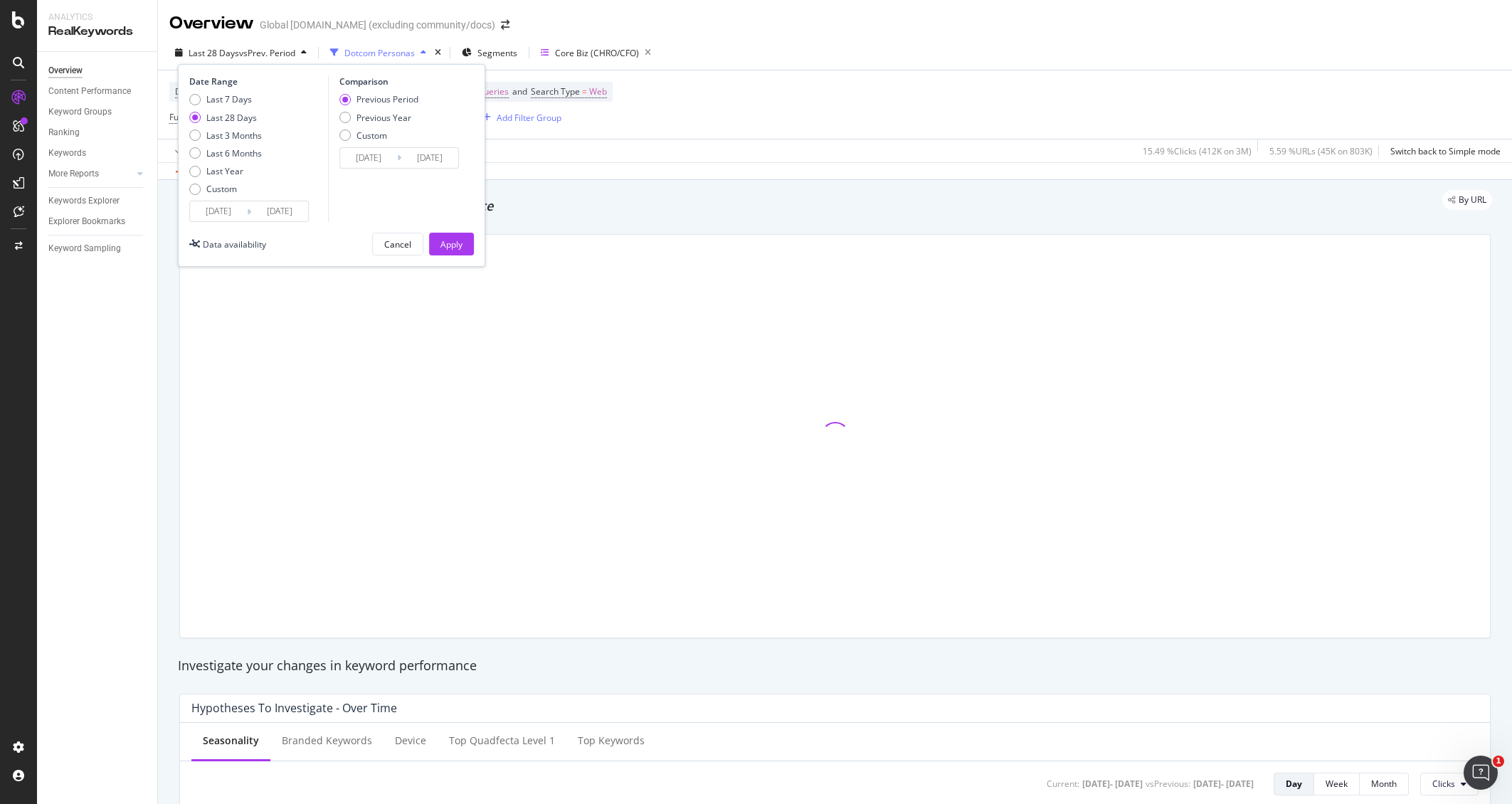
click at [221, 214] on input "2025/07/23" at bounding box center [218, 212] width 57 height 20
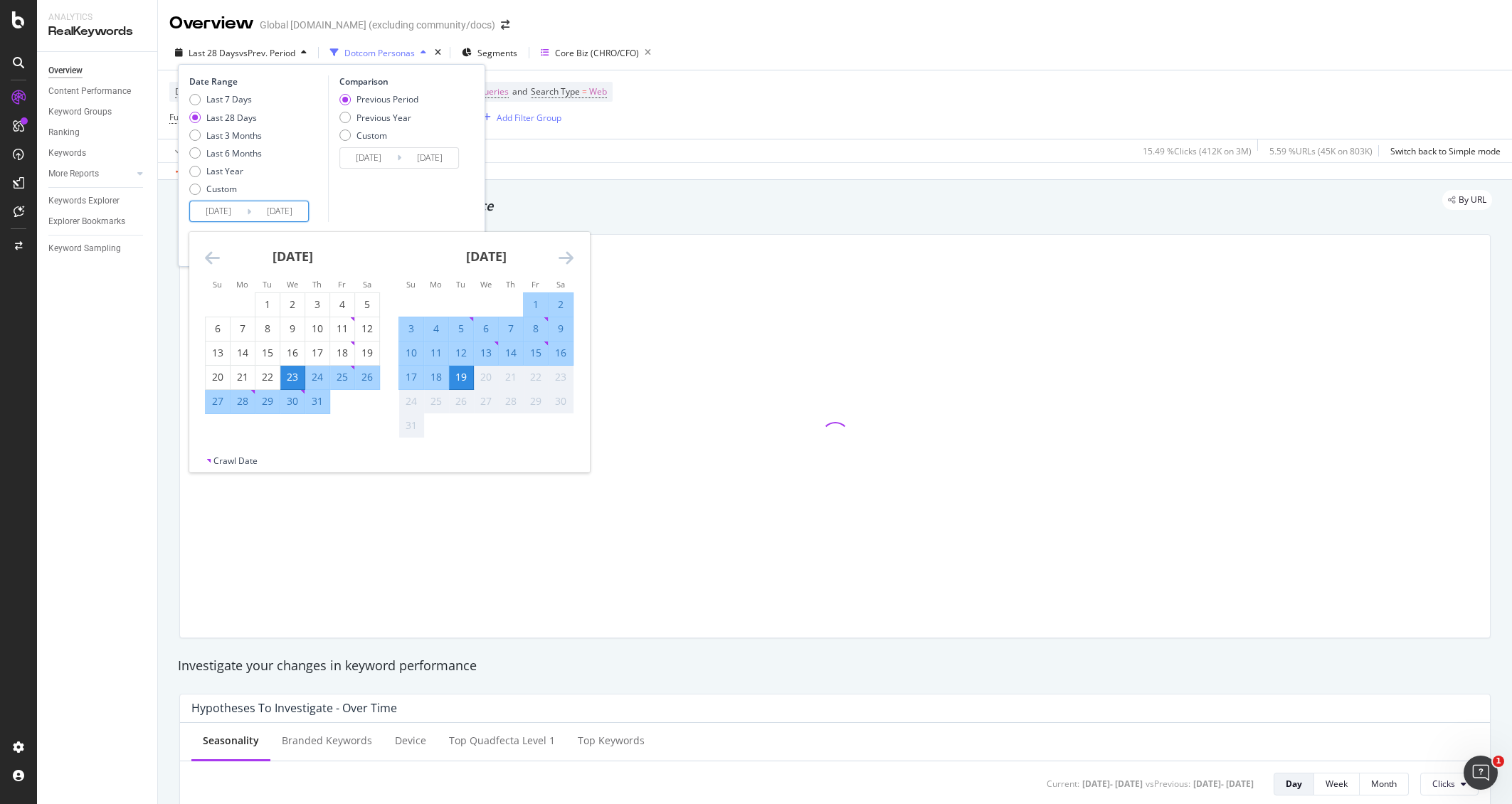
click at [206, 257] on icon "Move backward to switch to the previous month." at bounding box center [213, 257] width 15 height 17
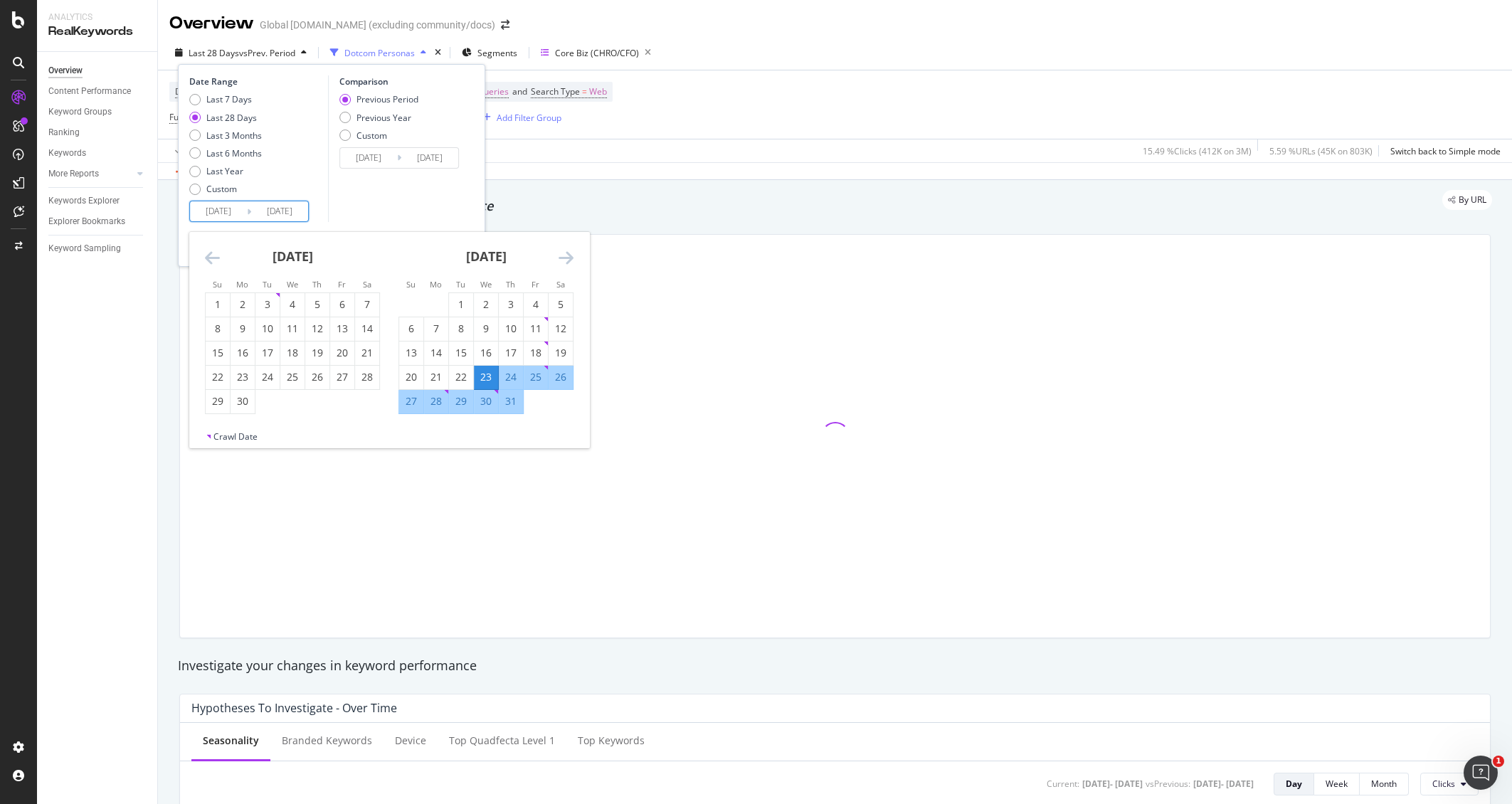
click at [206, 257] on icon "Move backward to switch to the previous month." at bounding box center [213, 257] width 15 height 17
click at [271, 300] on div "1" at bounding box center [267, 304] width 24 height 14
type input "2025/04/01"
type input "2024/11/11"
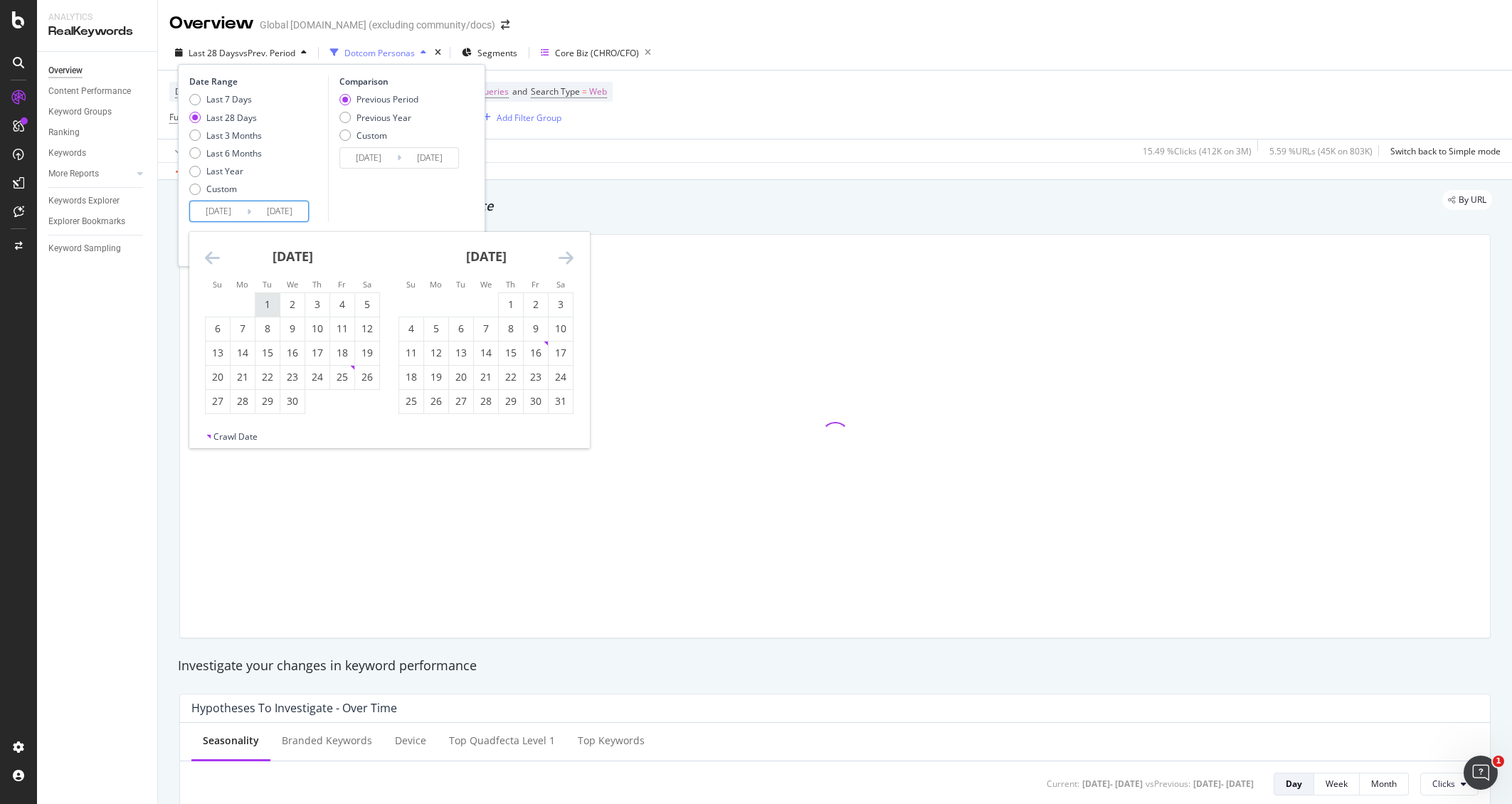
type input "2025/03/31"
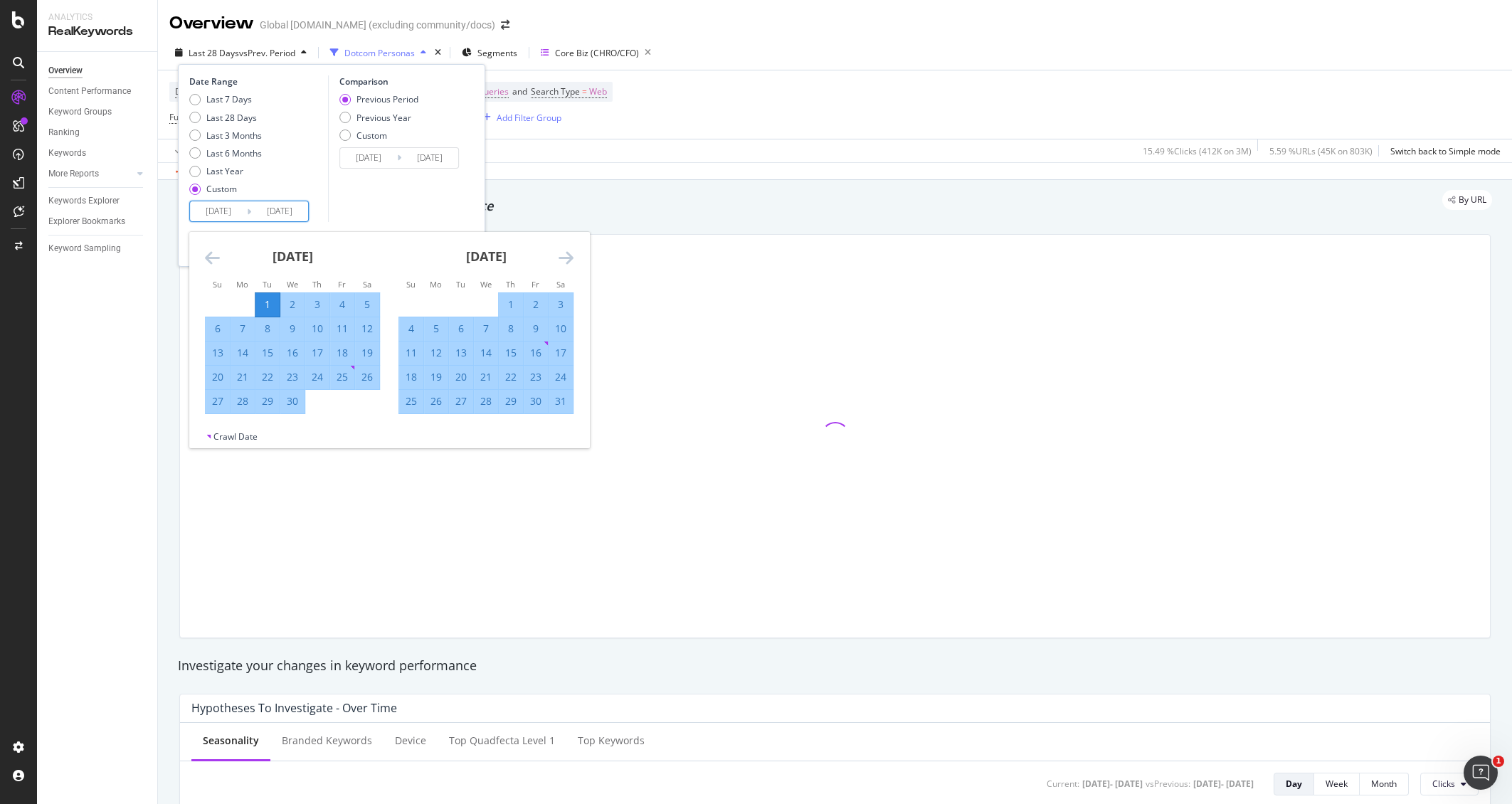
click at [562, 257] on icon "Move forward to switch to the next month." at bounding box center [566, 257] width 15 height 17
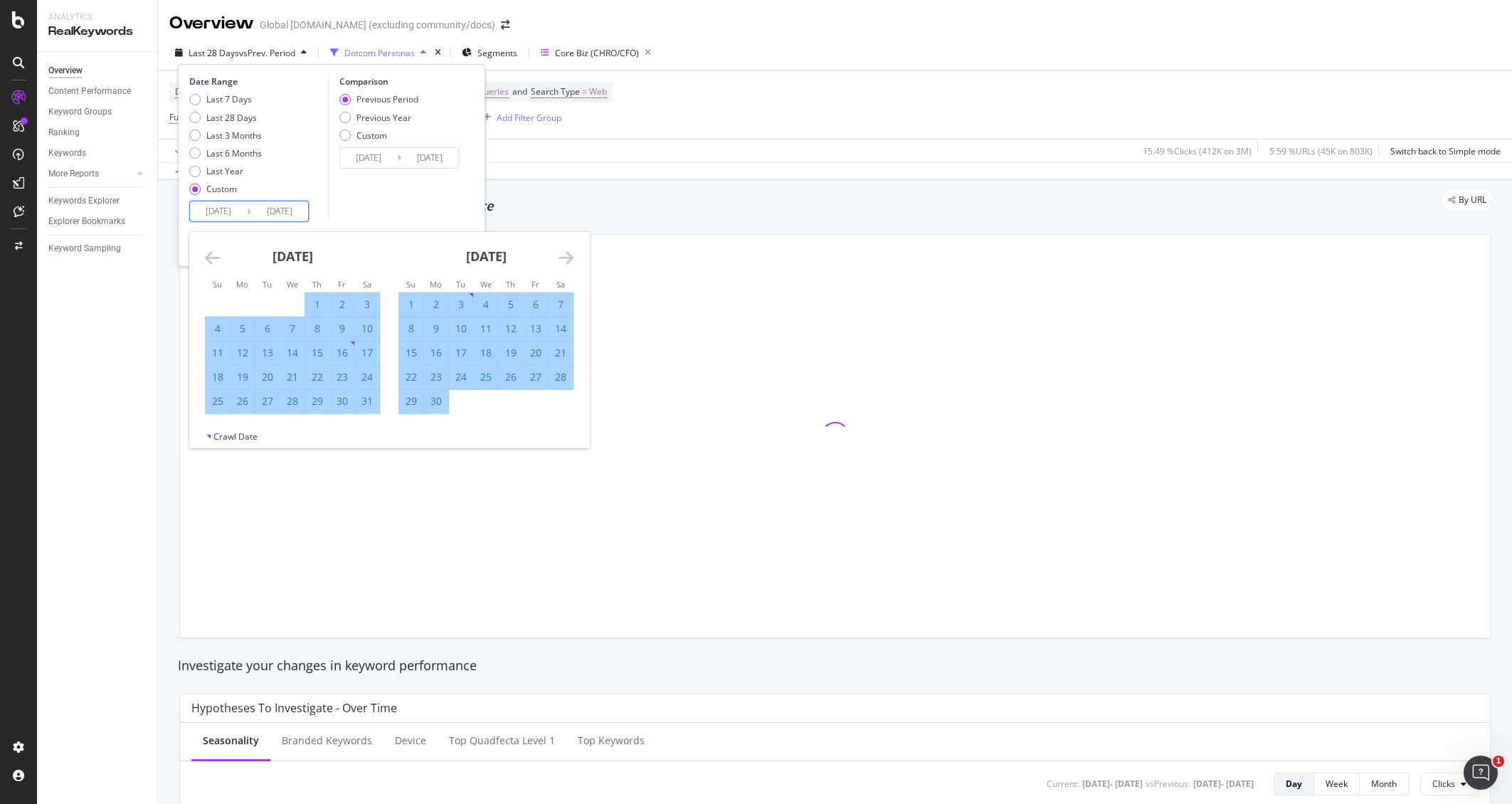
click at [437, 403] on div "30" at bounding box center [436, 400] width 24 height 14
type input "2025/06/30"
type input "2024/12/31"
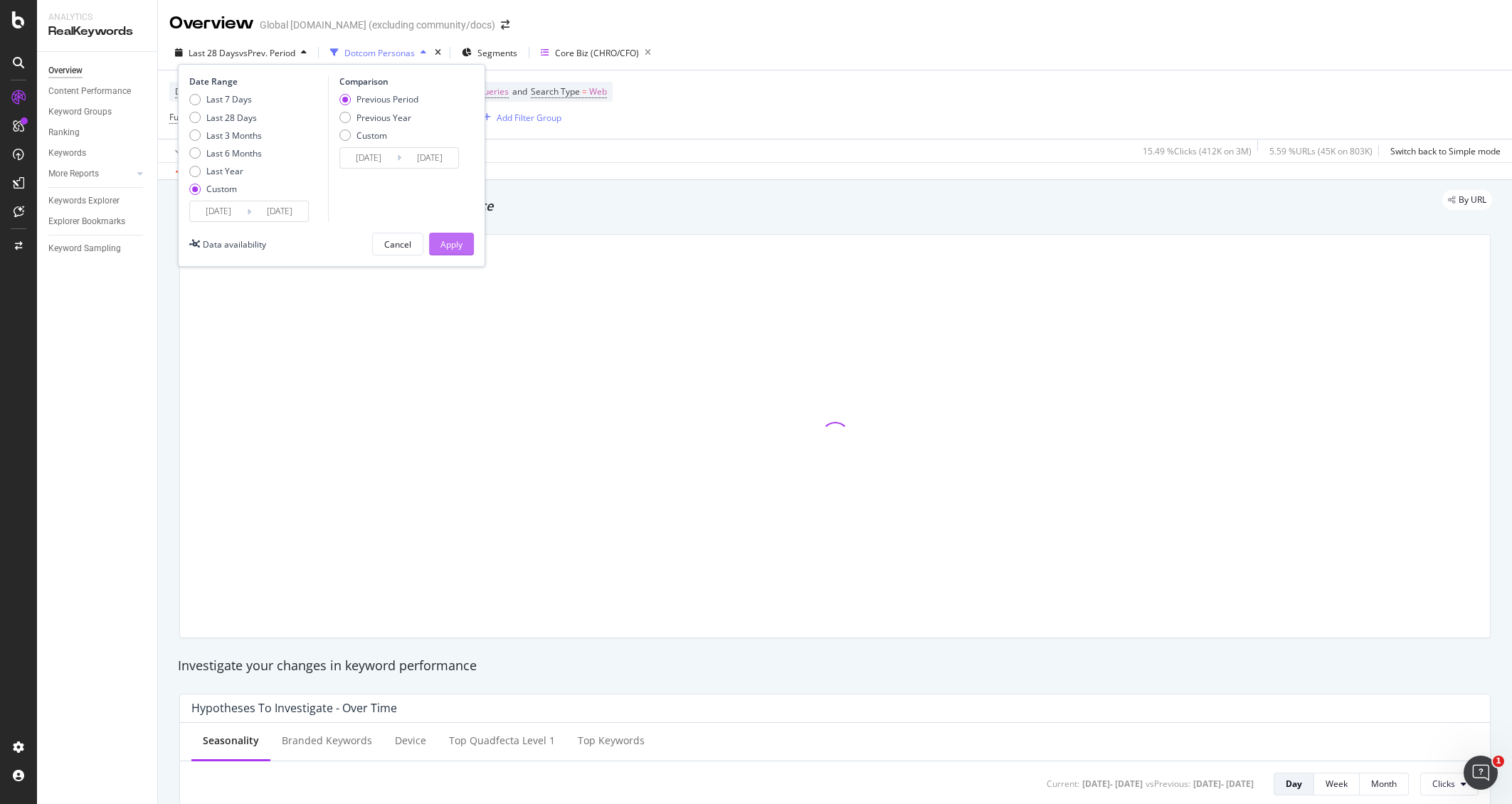
click at [460, 240] on div "Apply" at bounding box center [451, 244] width 22 height 12
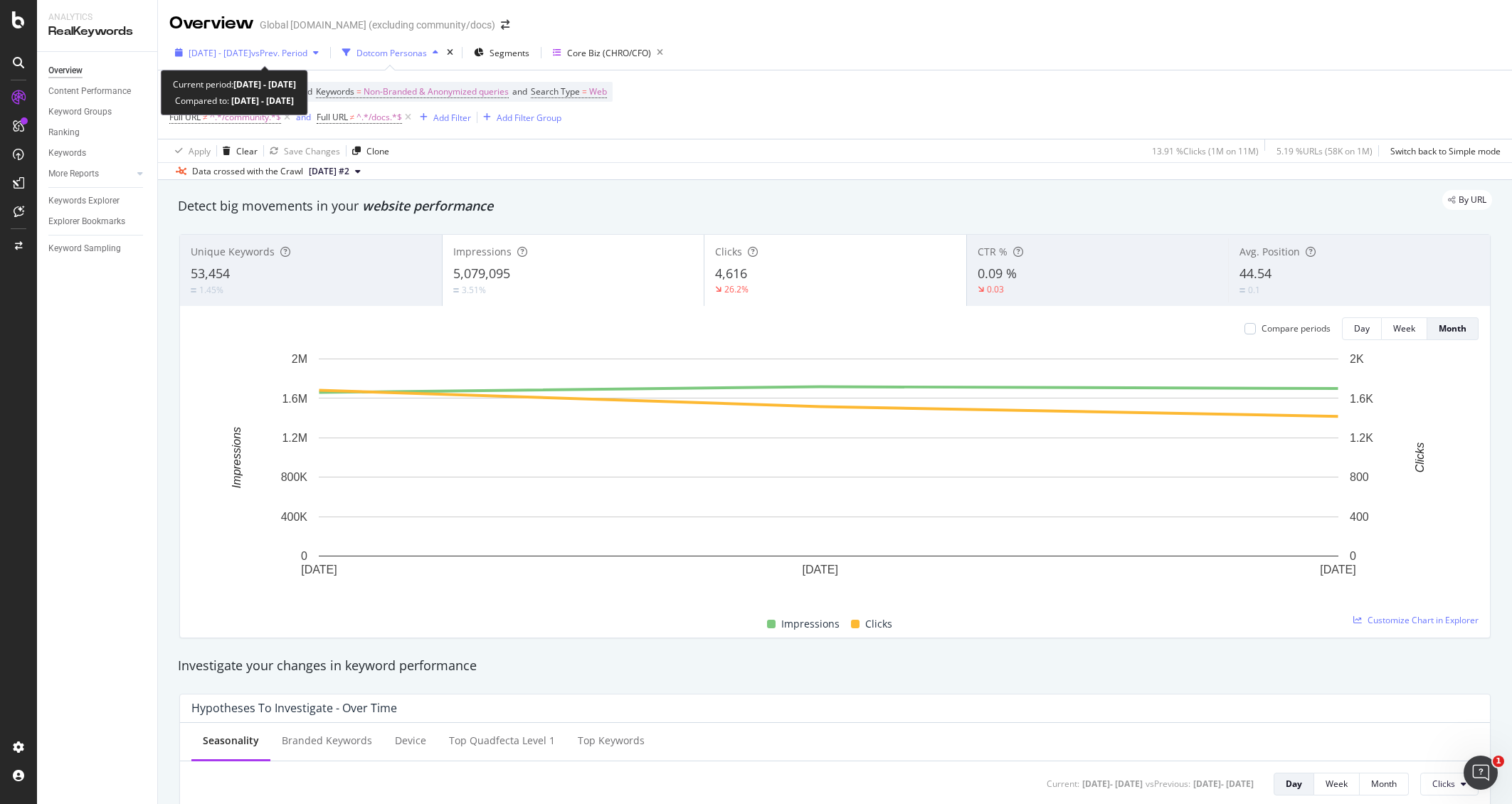
click at [294, 59] on div "2025 Apr. 1st - Jun. 30th vs Prev. Period" at bounding box center [247, 52] width 155 height 21
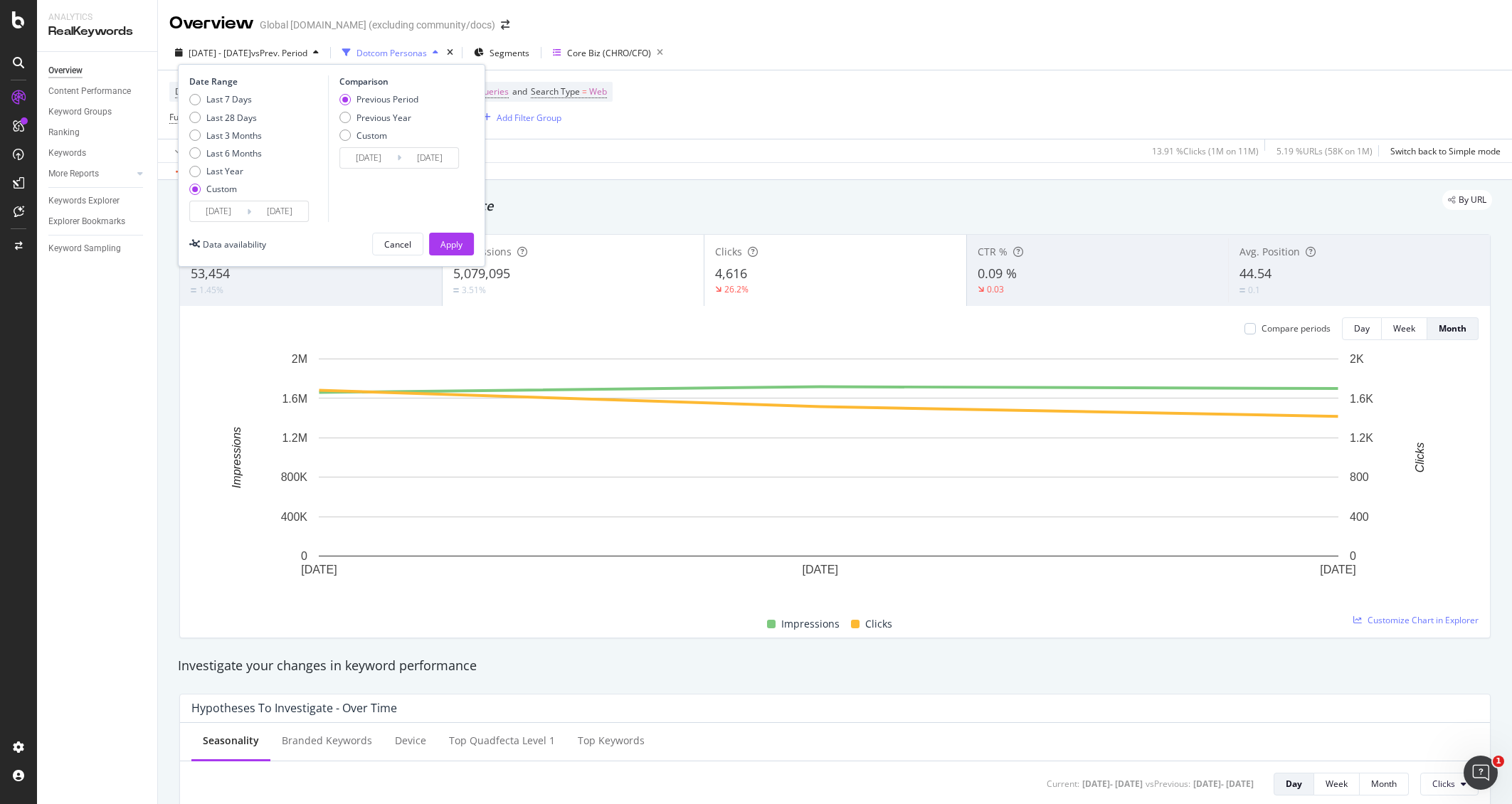
click at [370, 162] on input "2024/12/31" at bounding box center [369, 158] width 57 height 20
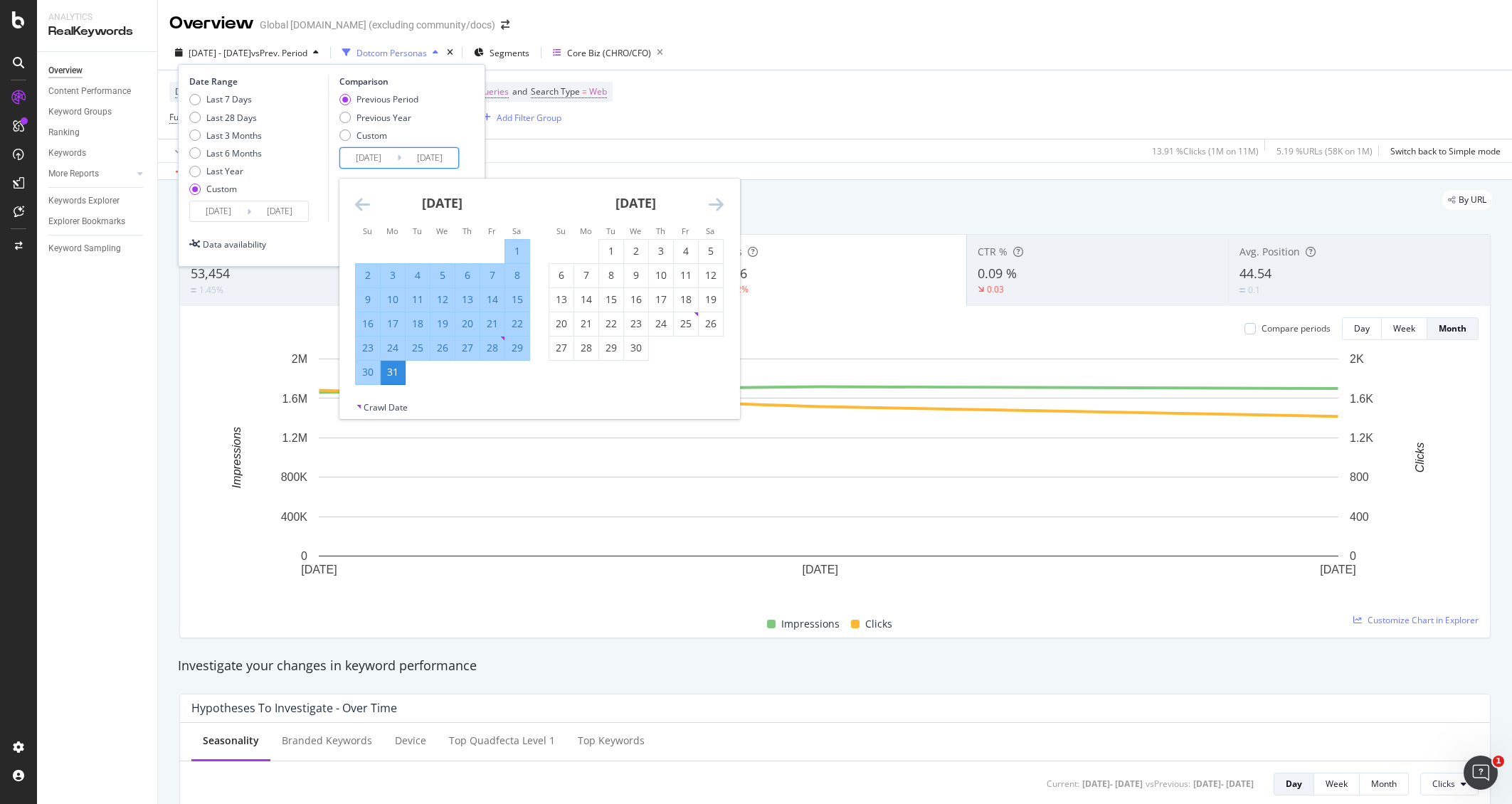
click at [365, 212] on icon "Move backward to switch to the previous month." at bounding box center [363, 204] width 15 height 17
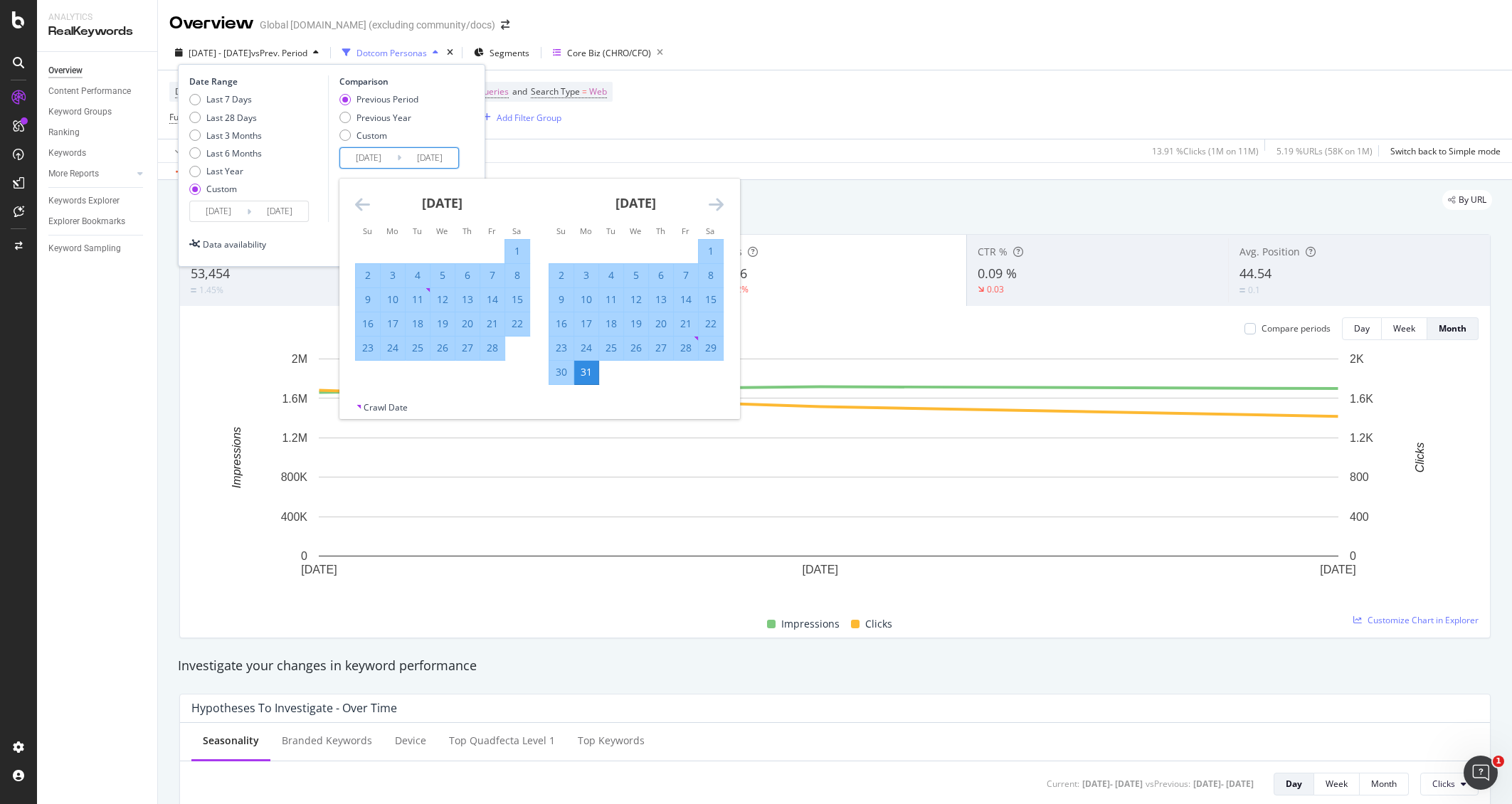
click at [365, 212] on icon "Move backward to switch to the previous month." at bounding box center [363, 204] width 15 height 17
click at [721, 207] on icon "Move forward to switch to the next month." at bounding box center [716, 204] width 15 height 17
click at [722, 207] on icon "Move forward to switch to the next month." at bounding box center [716, 204] width 15 height 17
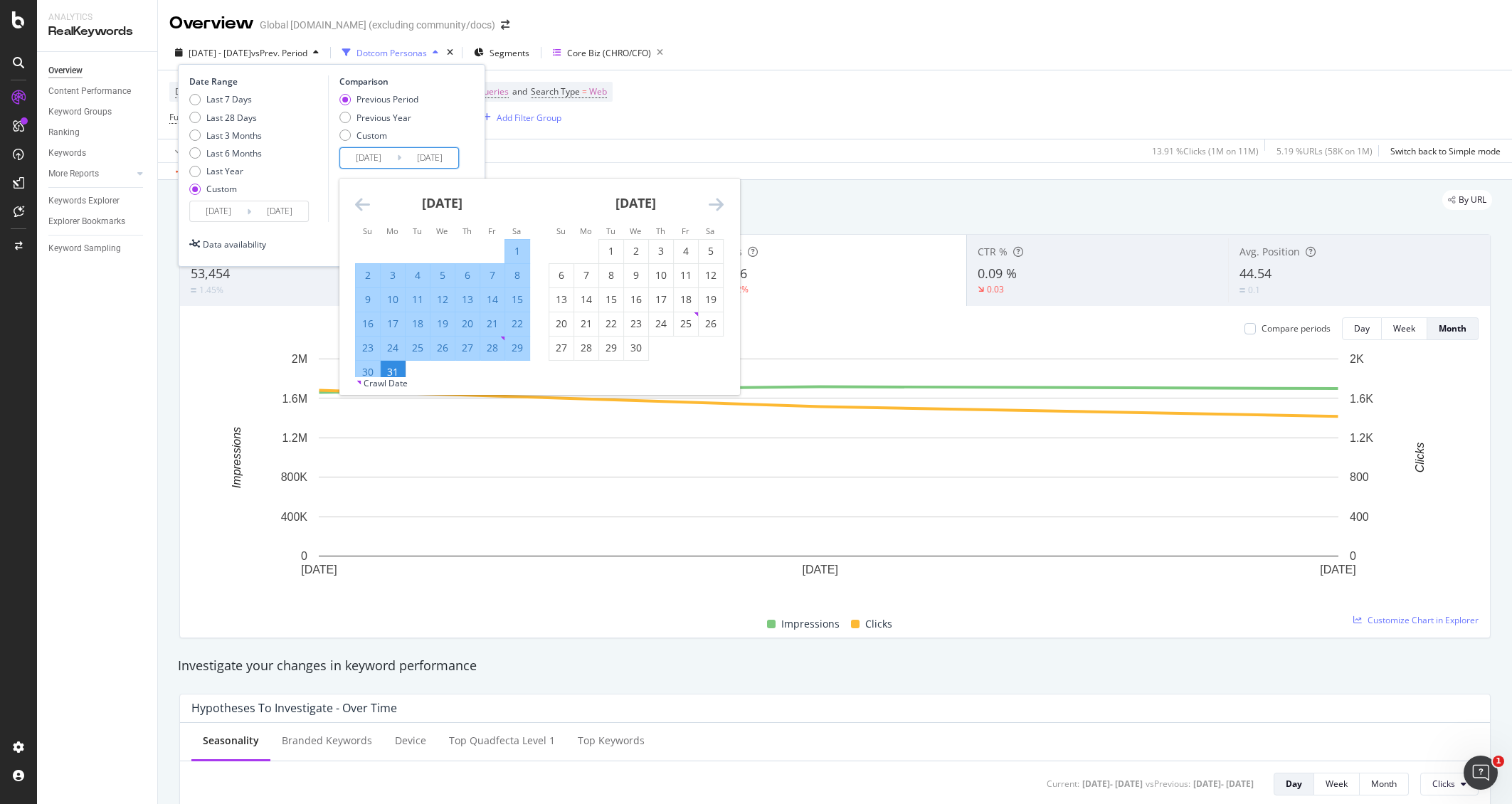
click at [465, 121] on div "Date Range Last 7 Days Last 28 Days Last 3 Months Last 6 Months Last Year Custo…" at bounding box center [331, 148] width 285 height 147
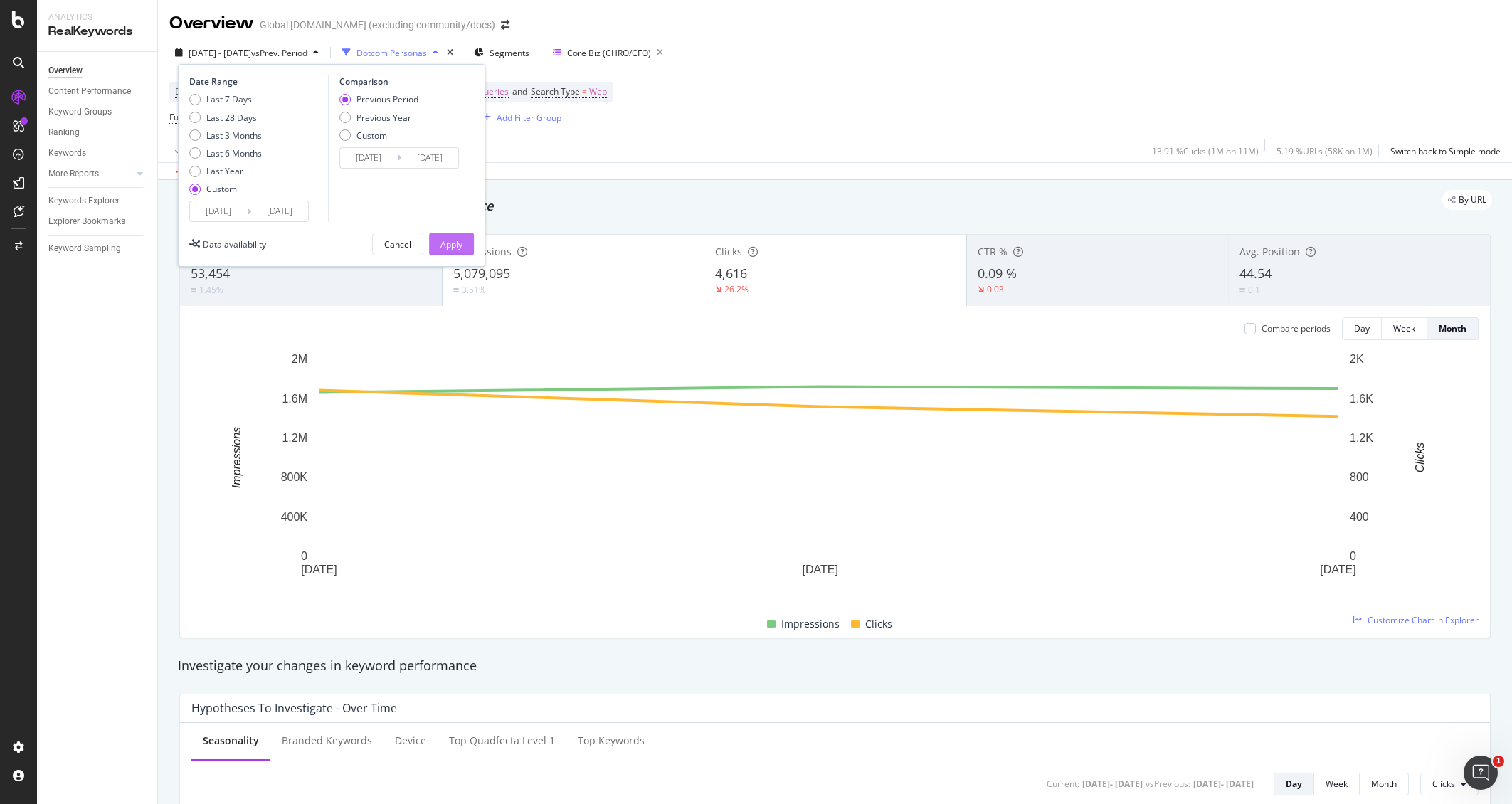
click at [462, 239] on button "Apply" at bounding box center [451, 244] width 45 height 23
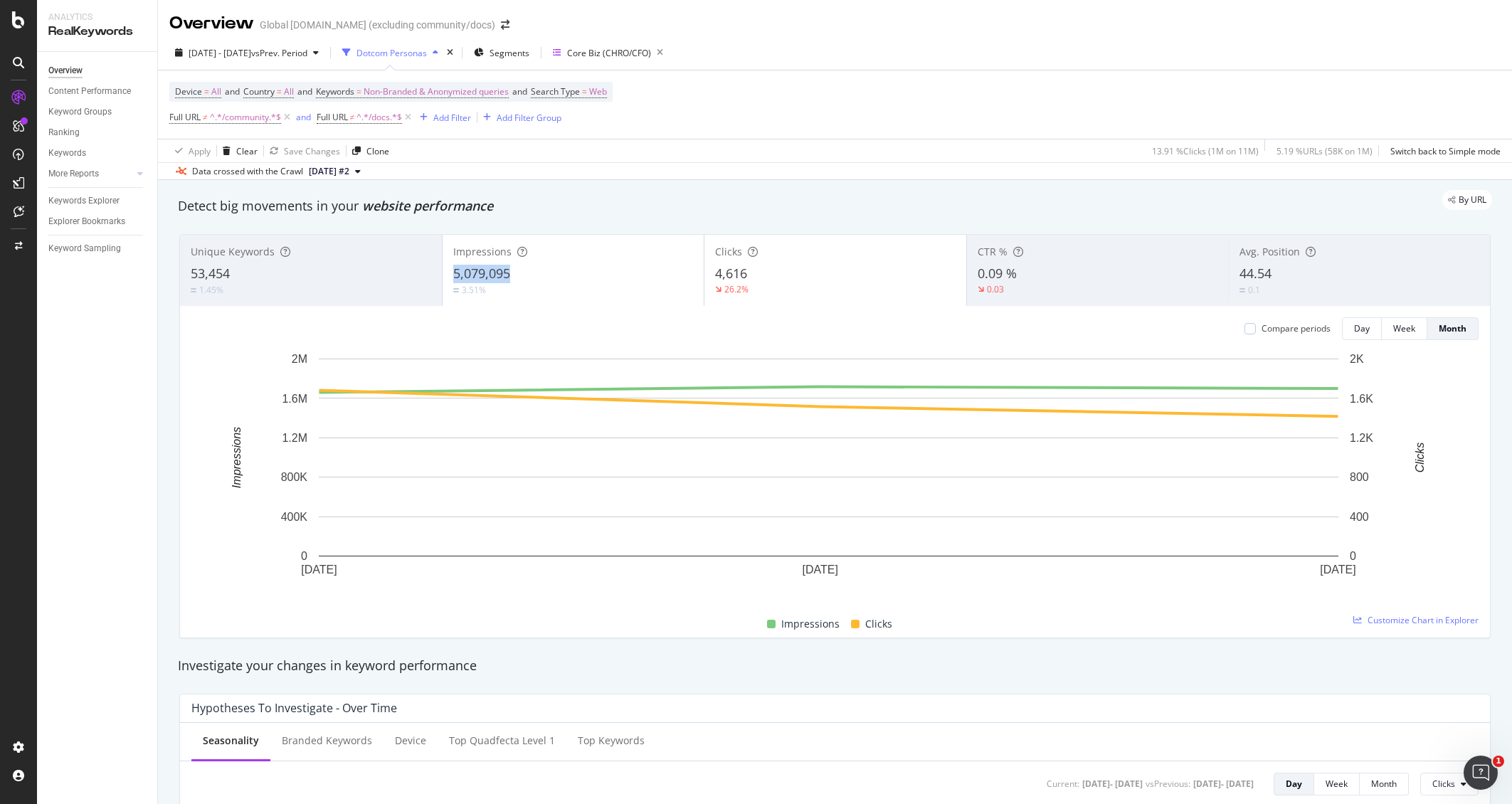
copy span "5,079,095"
drag, startPoint x: 518, startPoint y: 276, endPoint x: 452, endPoint y: 270, distance: 66.3
click at [454, 270] on div "5,079,095" at bounding box center [573, 274] width 240 height 19
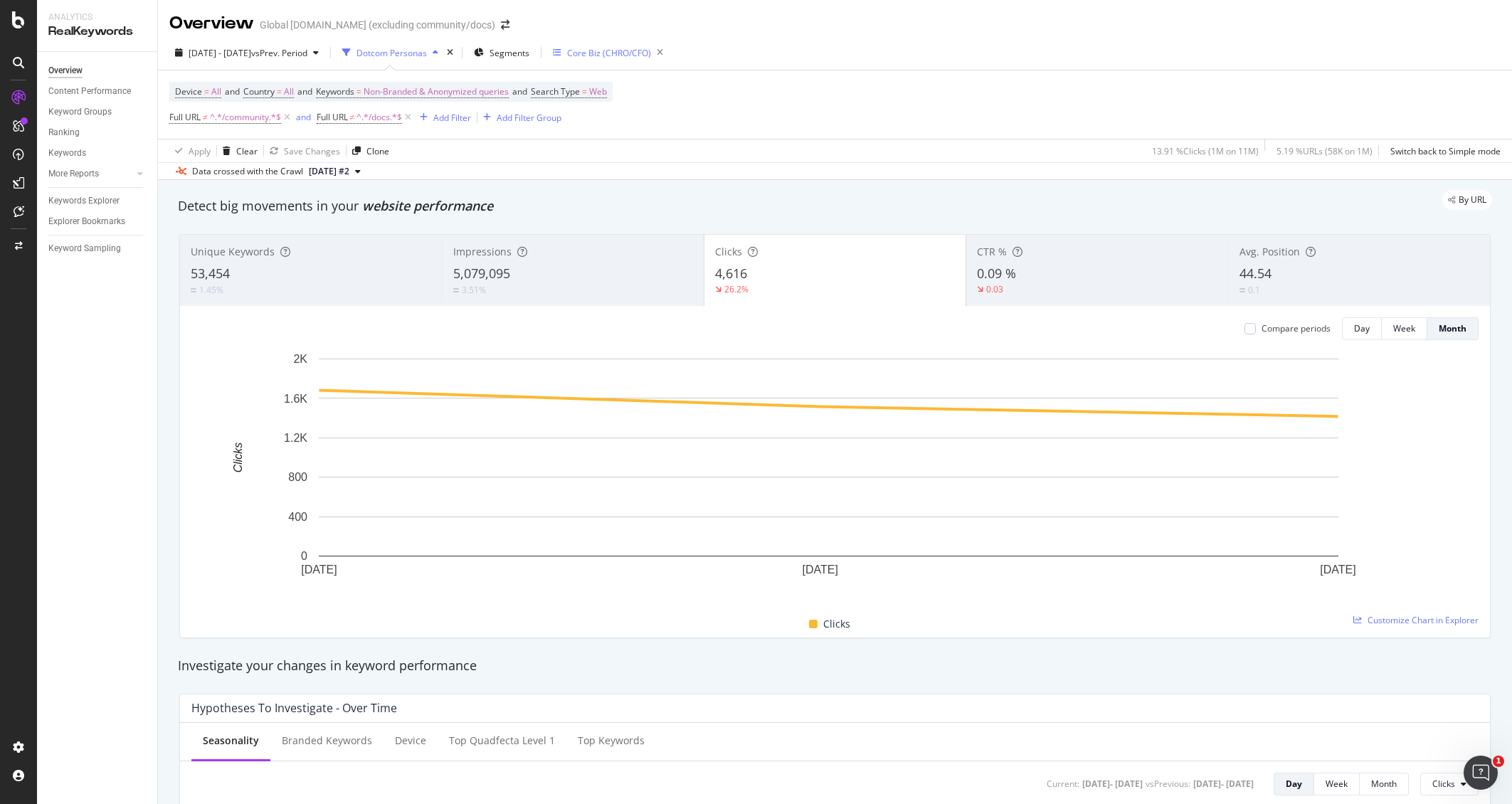
click at [643, 48] on div "Core Biz (CHRO/CFO)" at bounding box center [610, 53] width 84 height 12
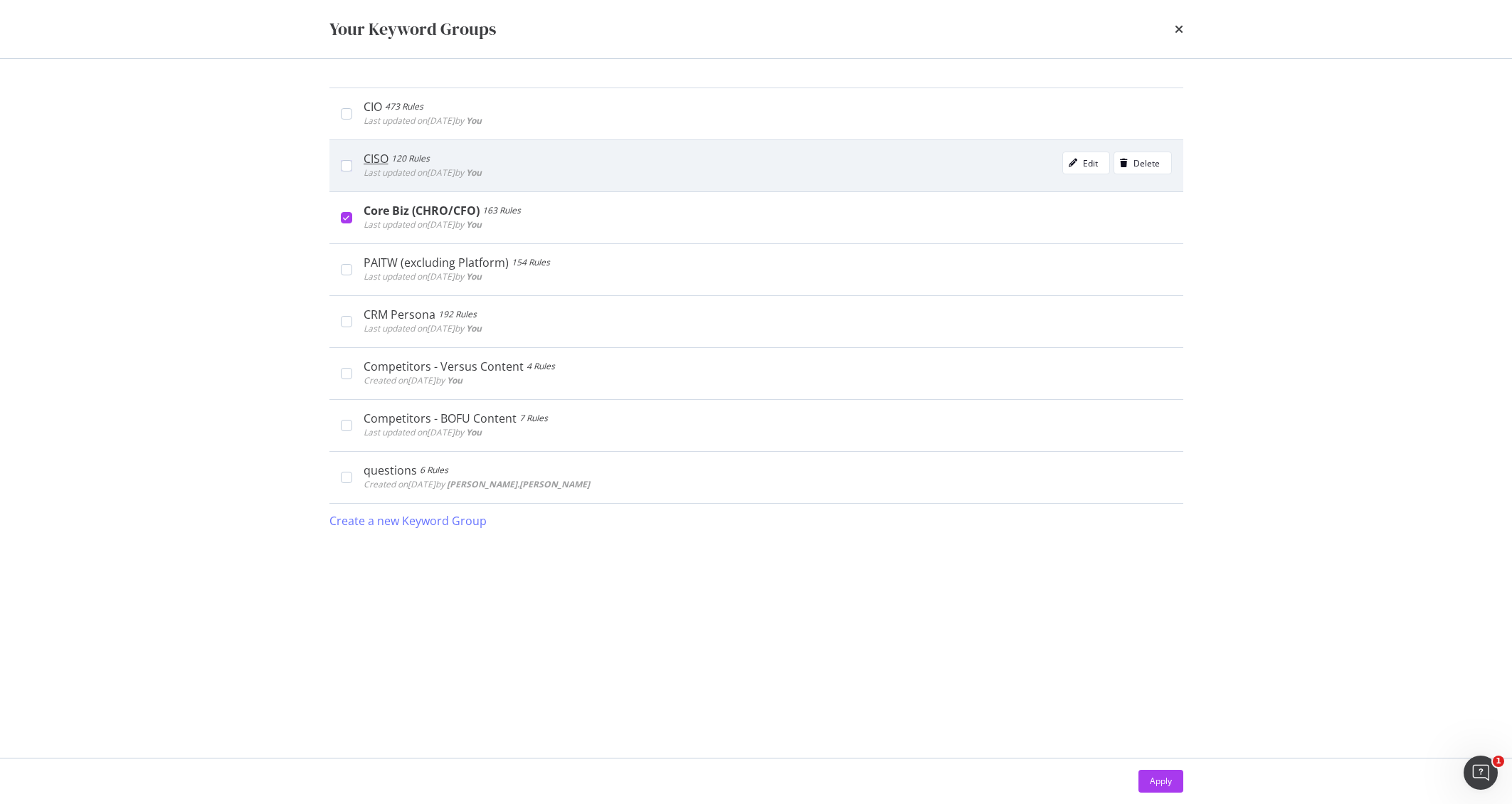
click at [439, 162] on div "CISO 120 Rules" at bounding box center [422, 158] width 118 height 14
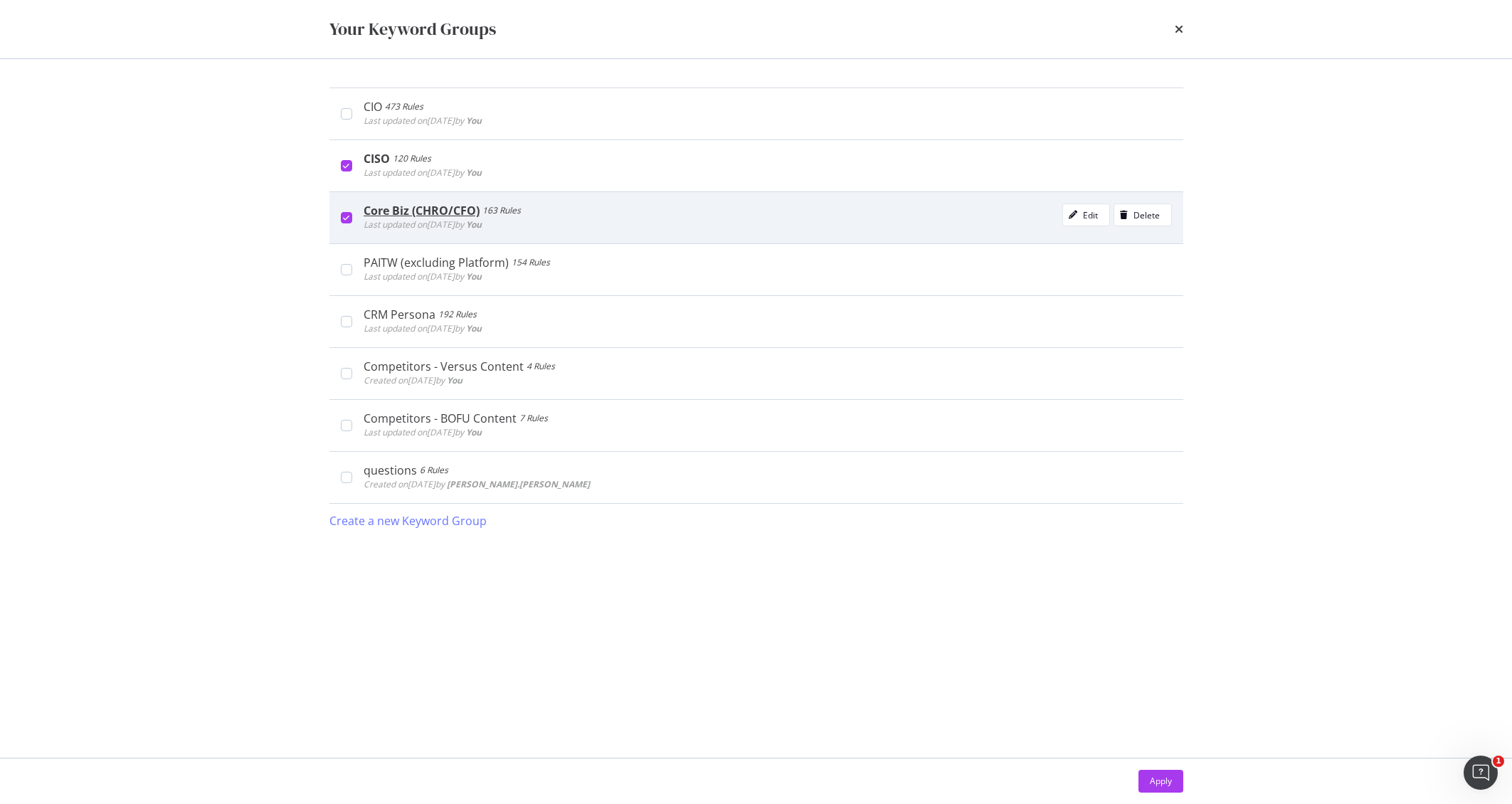
click at [570, 226] on div "Core Biz (CHRO/CFO) 163 Rules Last updated on 2025 Aug 15th by You Edit Delete" at bounding box center [767, 217] width 809 height 29
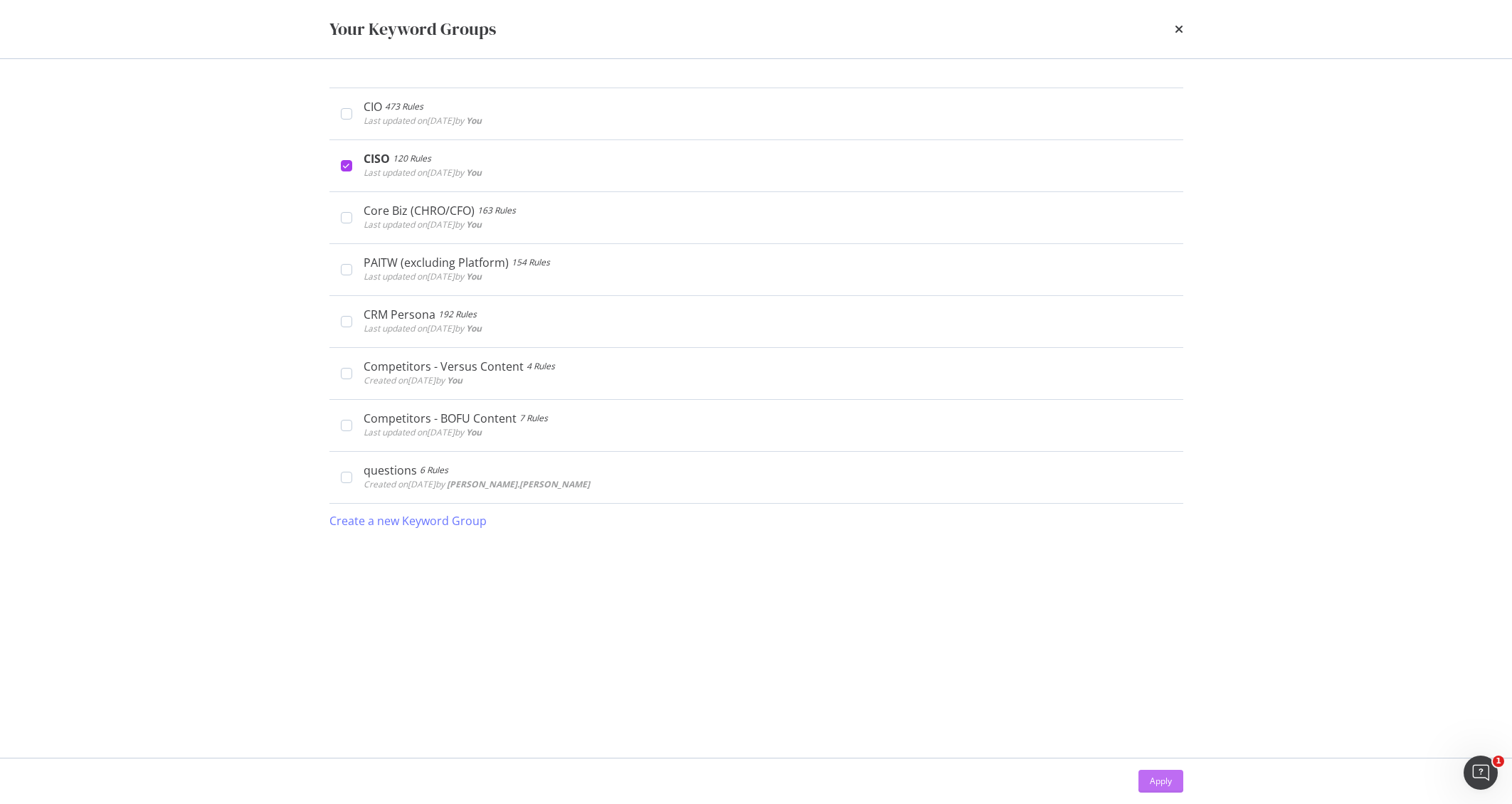
click at [1150, 773] on div "Apply" at bounding box center [1161, 780] width 22 height 21
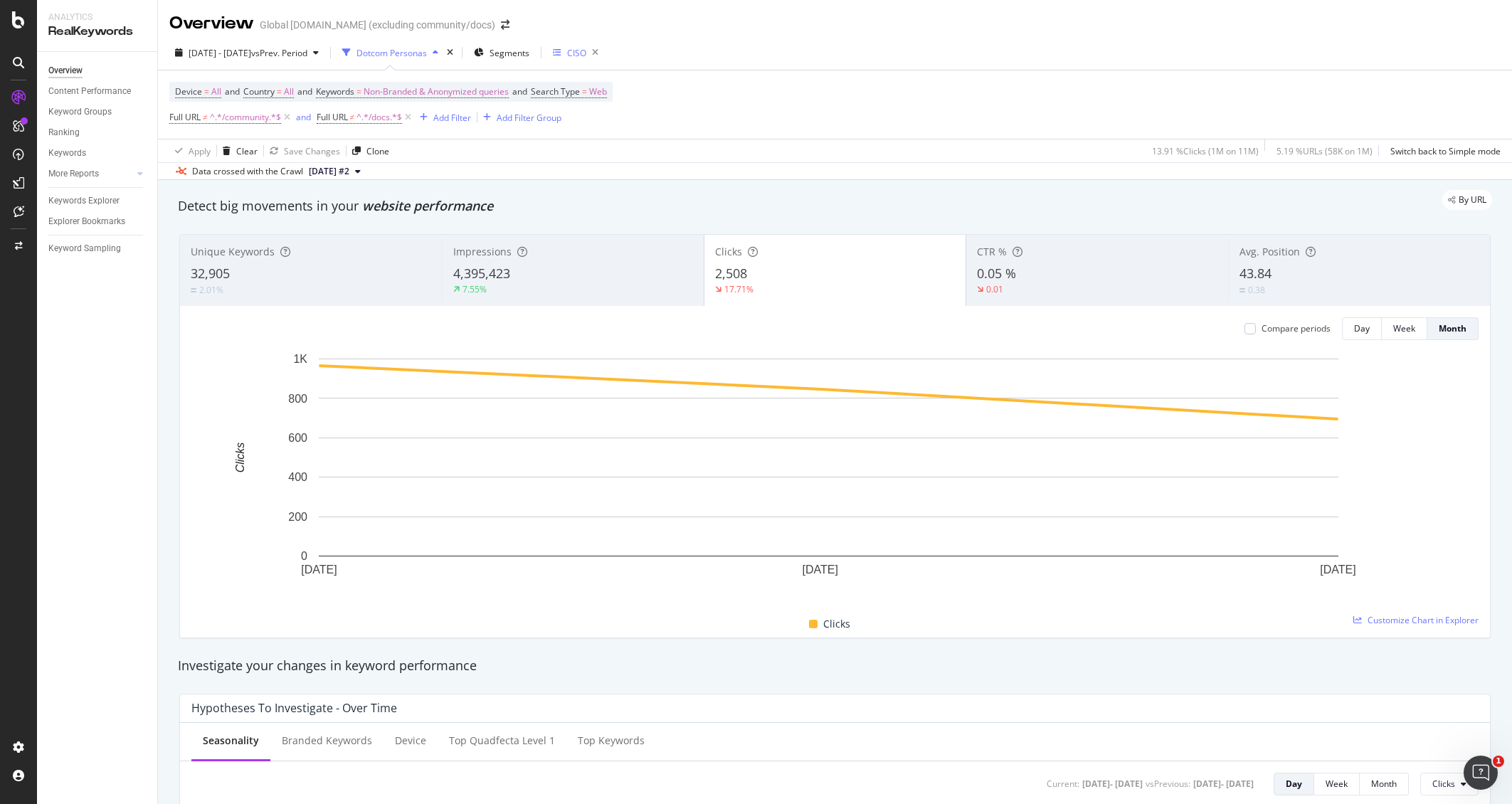
click at [586, 54] on div "CISO" at bounding box center [577, 53] width 19 height 12
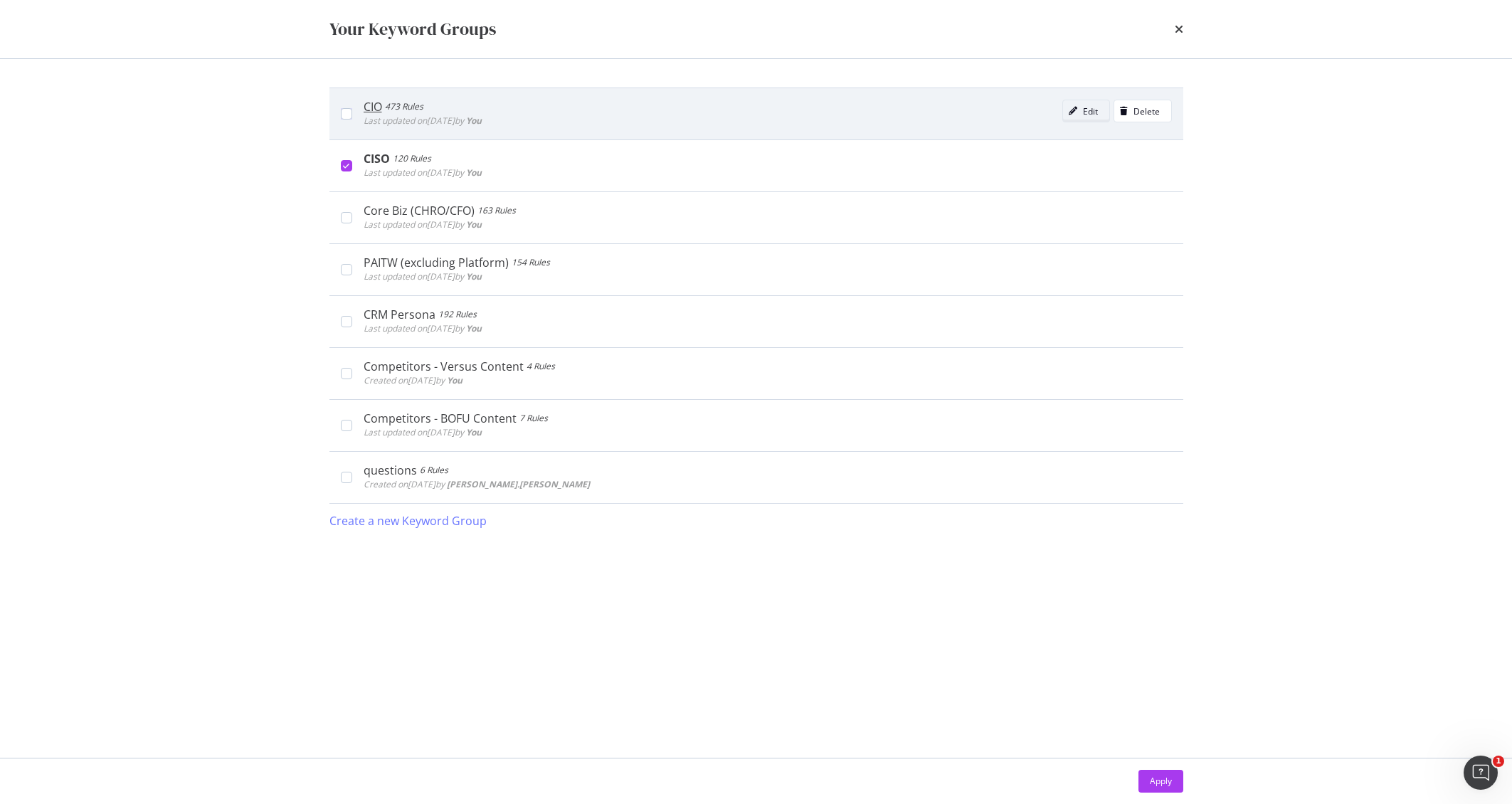
click at [1082, 111] on div "modal" at bounding box center [1073, 111] width 20 height 8
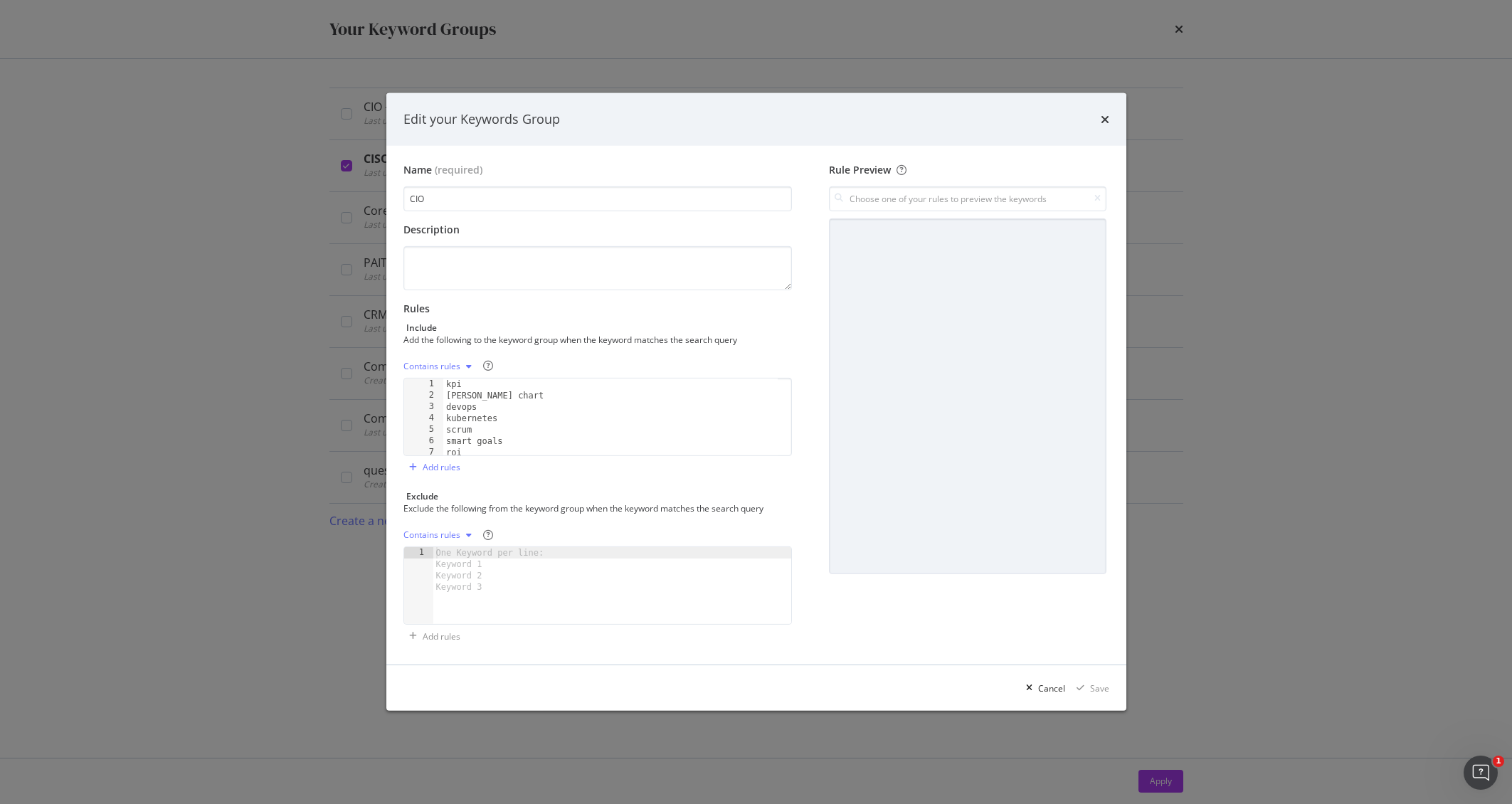
click at [436, 369] on div "Contains rules" at bounding box center [432, 367] width 57 height 8
click at [450, 408] on div "Exact rules" at bounding box center [442, 413] width 43 height 12
drag, startPoint x: 1098, startPoint y: 688, endPoint x: 1346, endPoint y: 605, distance: 261.5
click at [1350, 600] on div "Edit your Keywords Group Name (required) CIO Description Rules Include Add the …" at bounding box center [756, 402] width 1512 height 804
click at [1122, 113] on div "Edit your Keywords Group" at bounding box center [756, 120] width 740 height 52
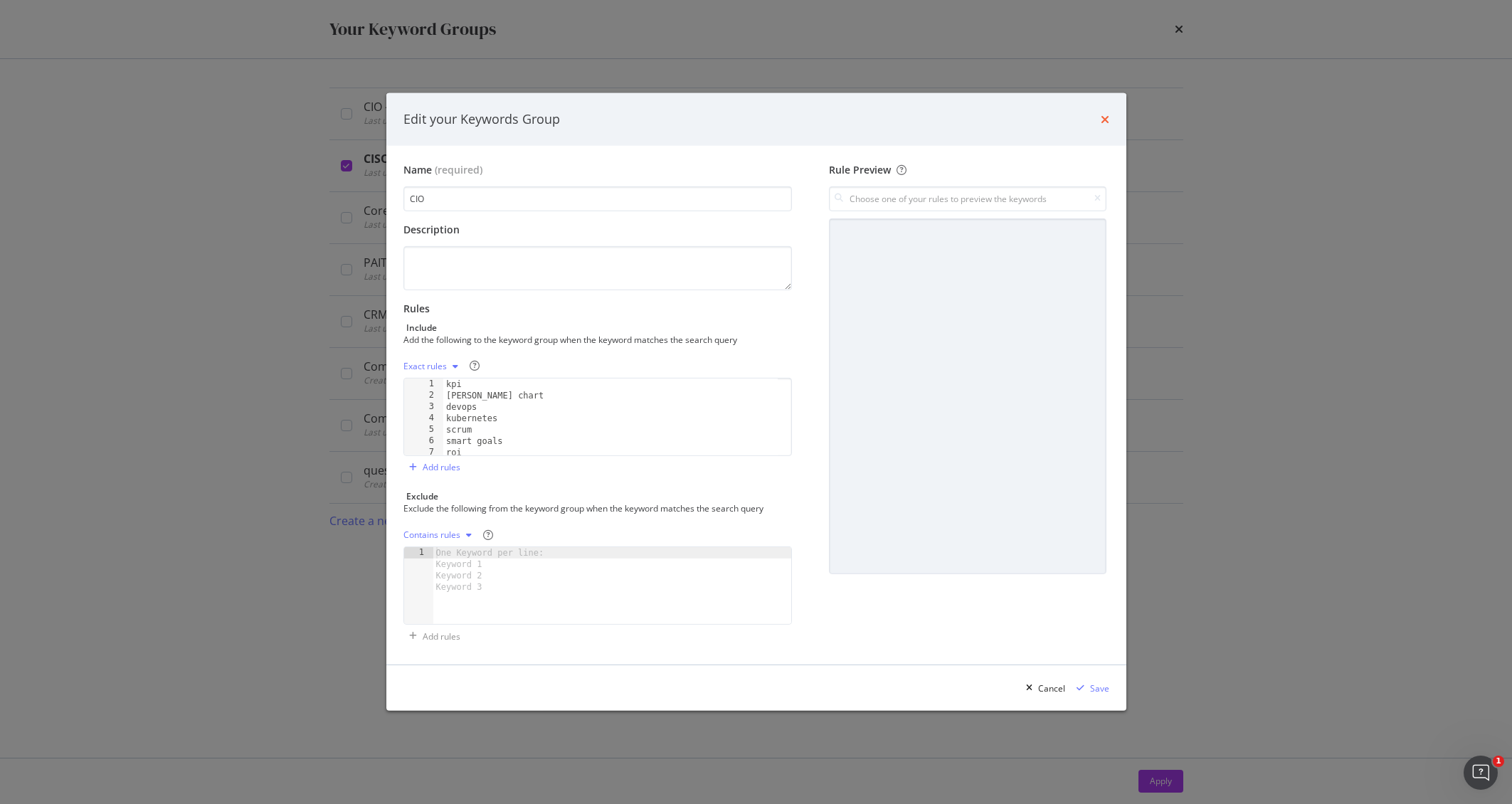
click at [1106, 115] on icon "times" at bounding box center [1105, 120] width 8 height 12
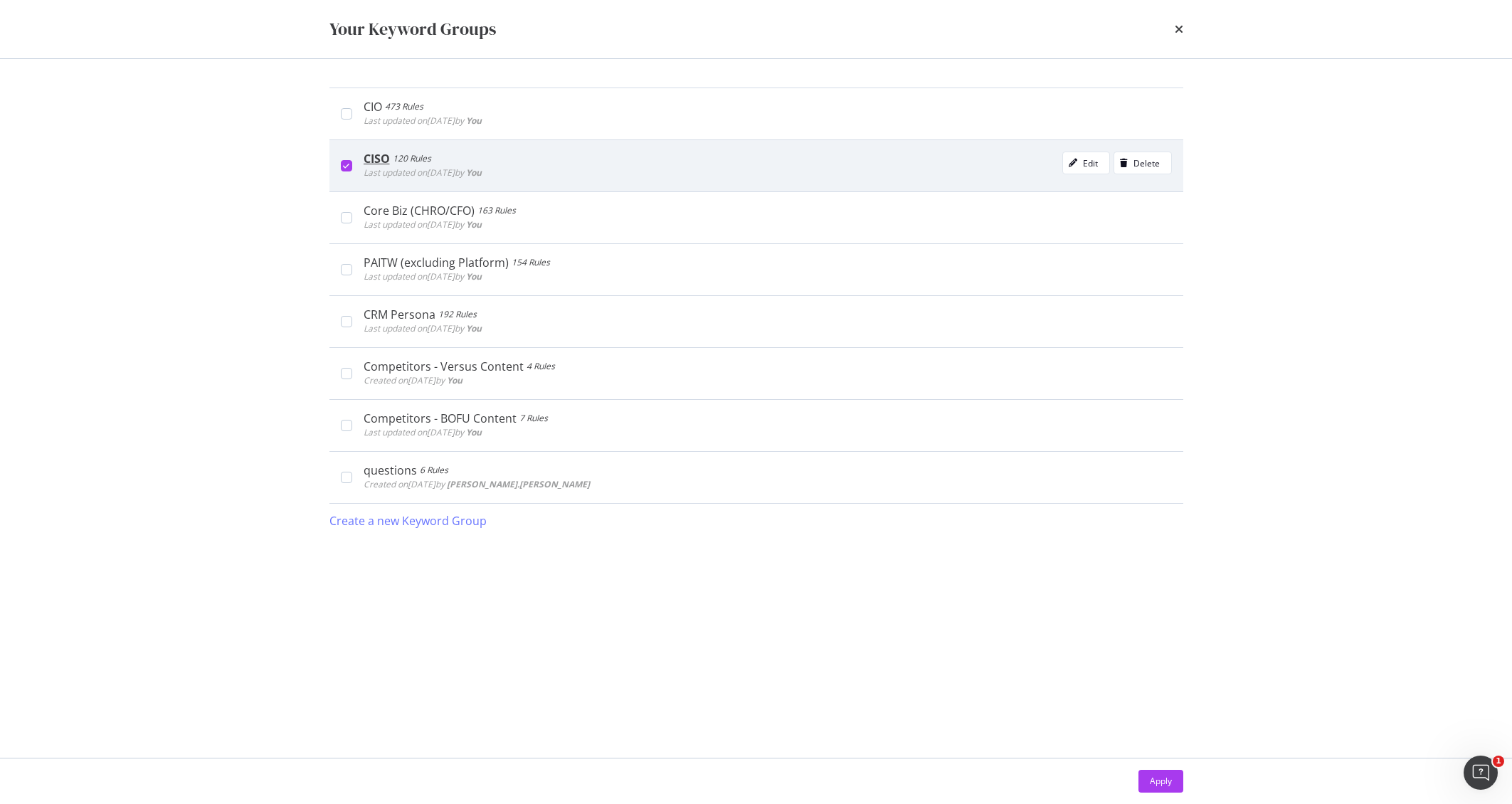
click at [348, 165] on icon "modal" at bounding box center [347, 165] width 7 height 7
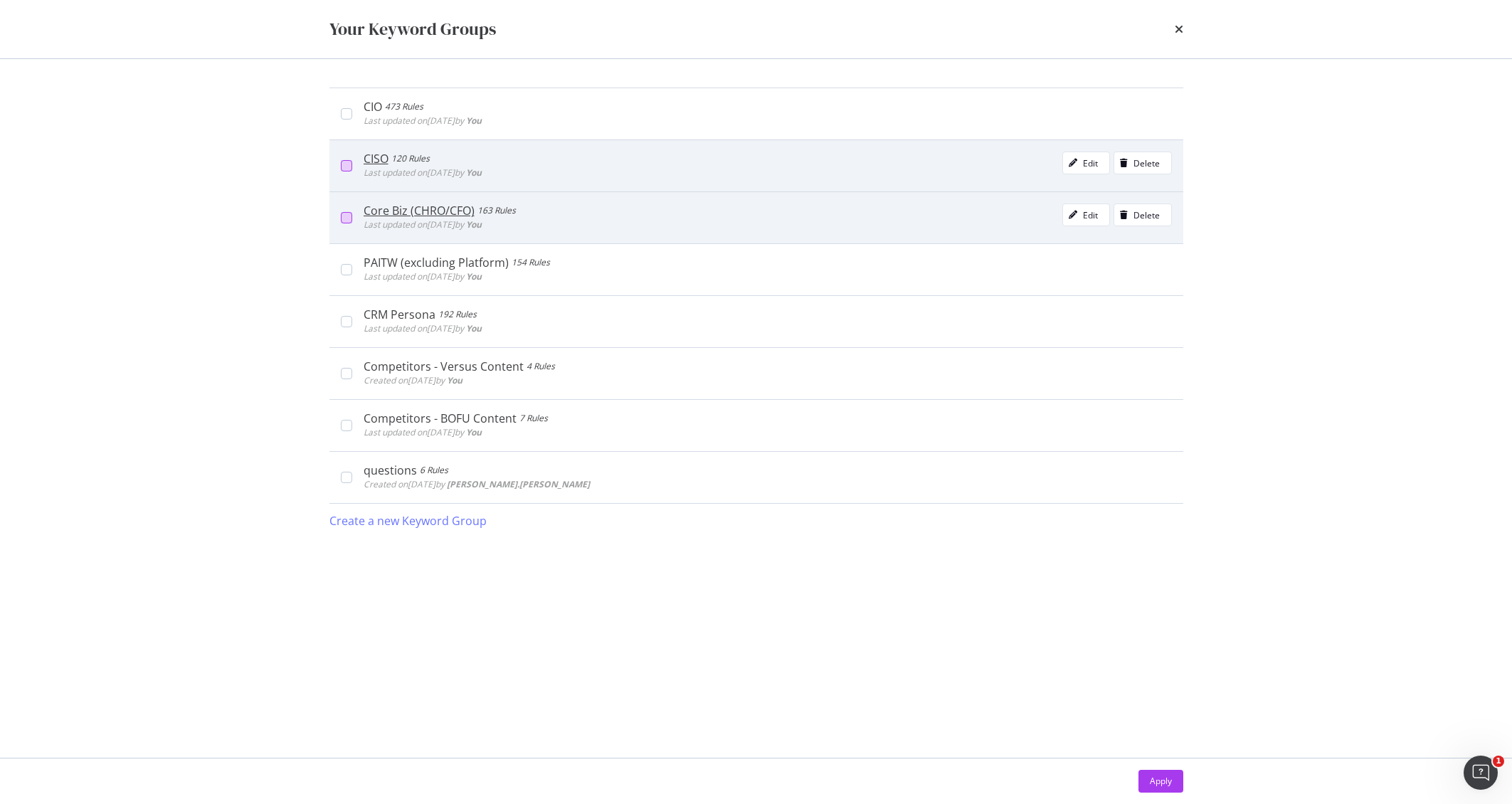
click at [344, 213] on div "modal" at bounding box center [347, 217] width 12 height 12
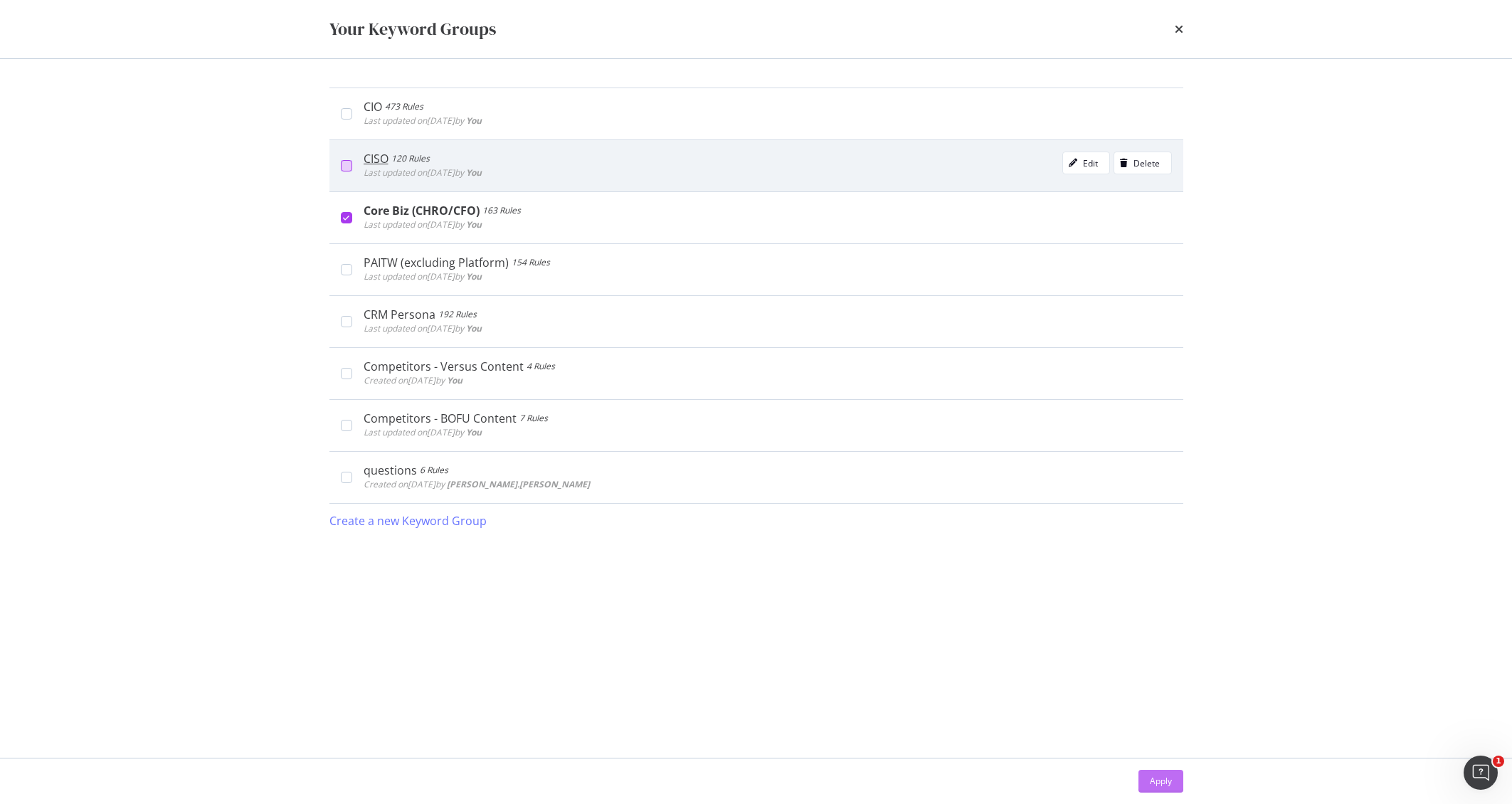
click at [1156, 781] on div "Apply" at bounding box center [1161, 780] width 22 height 12
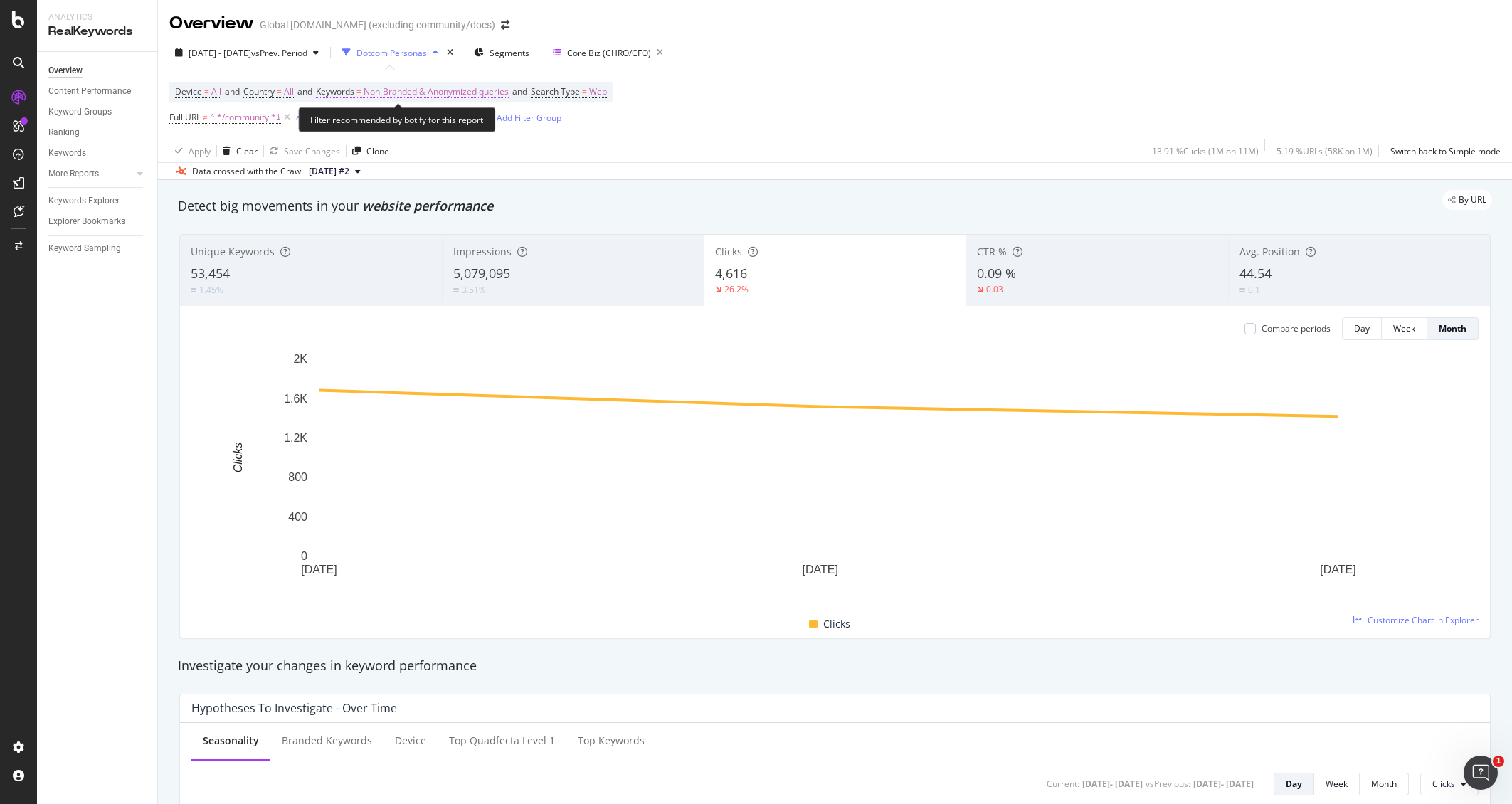
click at [400, 87] on span "Non-Branded & Anonymized queries" at bounding box center [436, 92] width 145 height 20
click at [388, 121] on span "Non-Branded & Anonymized queries" at bounding box center [412, 124] width 151 height 12
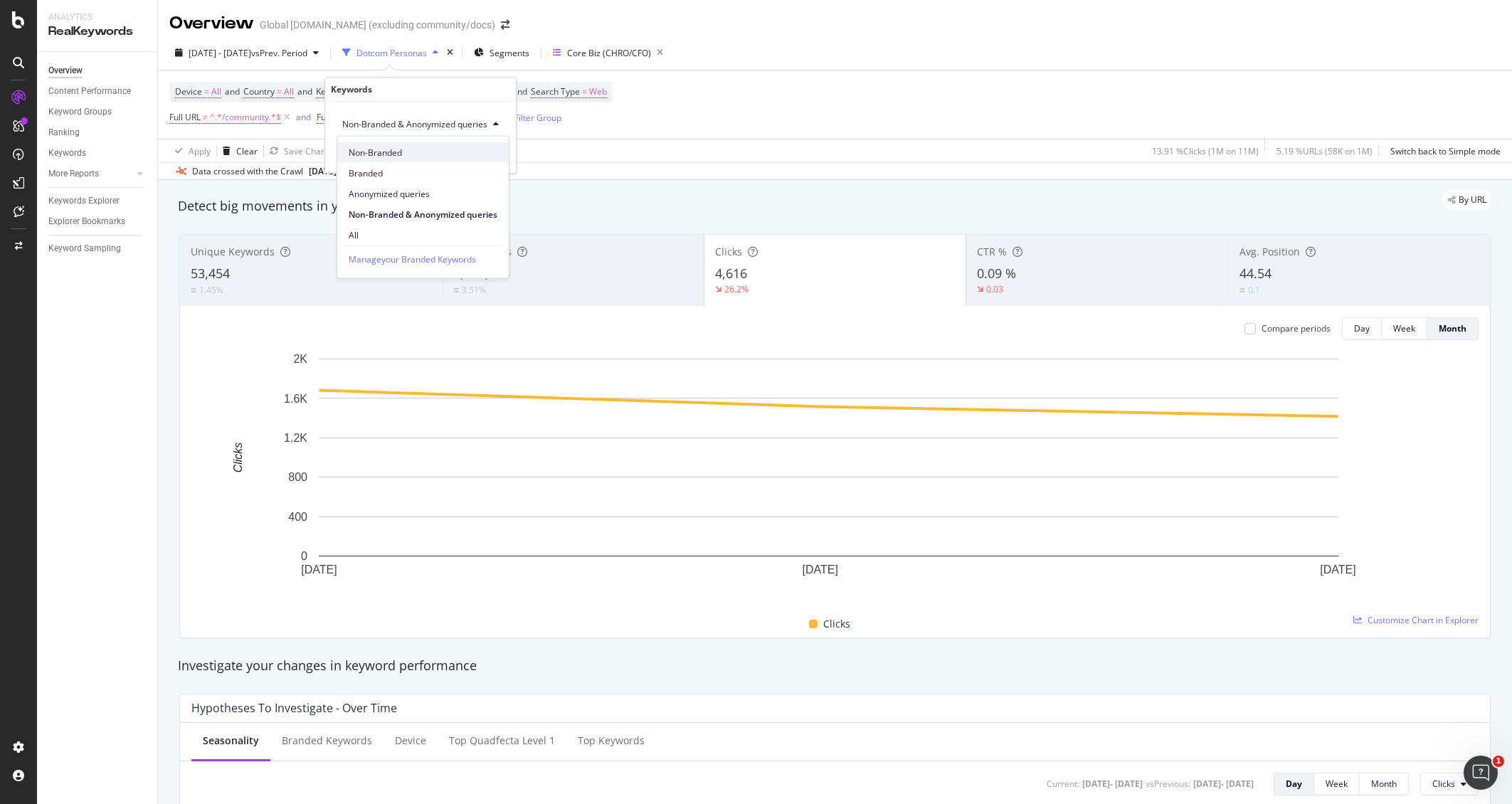
click at [401, 150] on span "Non-Branded" at bounding box center [422, 152] width 148 height 13
click at [490, 153] on div "Apply" at bounding box center [482, 154] width 22 height 12
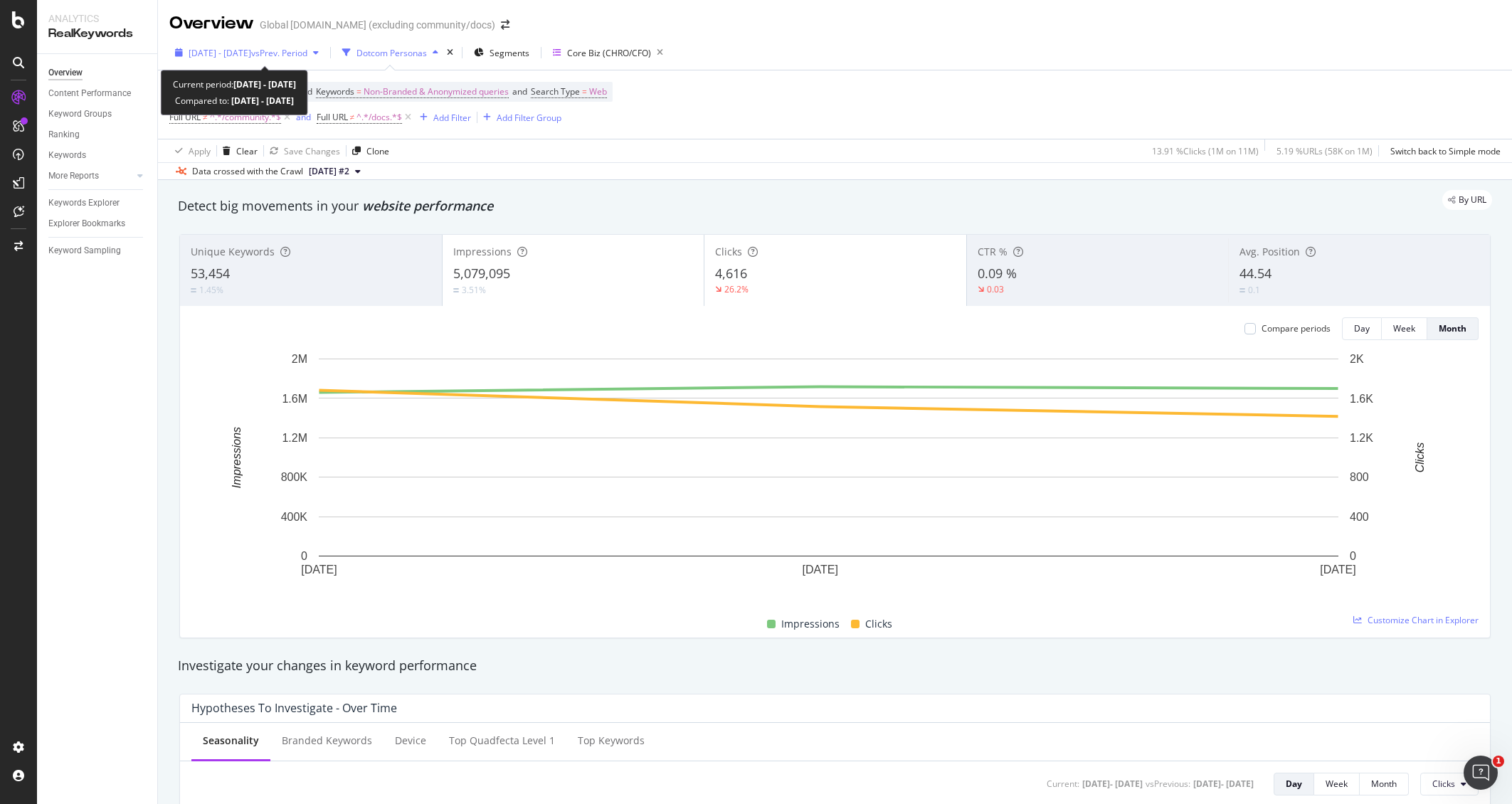
click at [222, 44] on div "[DATE] - [DATE] vs Prev. Period" at bounding box center [247, 52] width 155 height 21
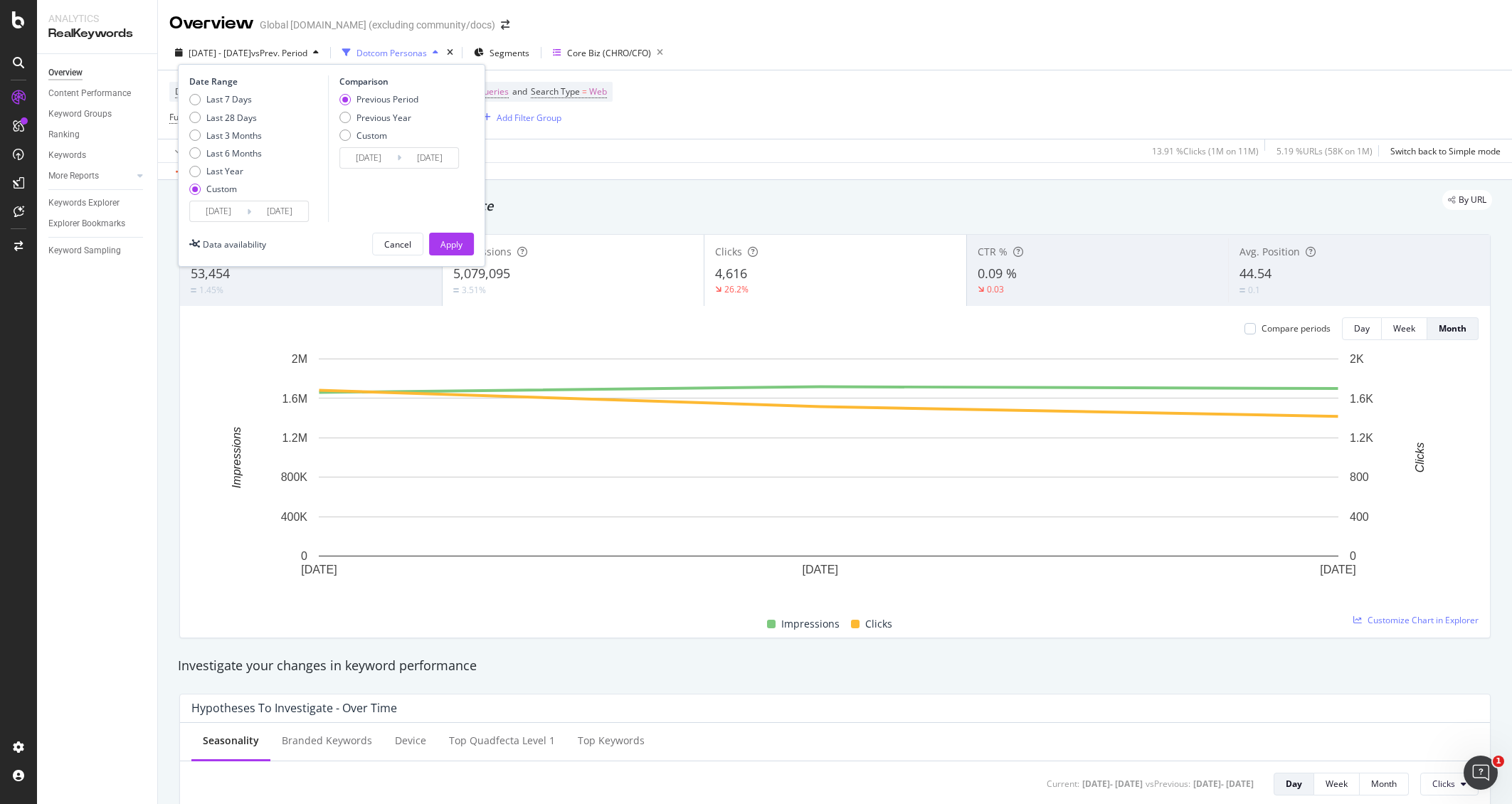
click at [223, 209] on input "[DATE]" at bounding box center [218, 212] width 57 height 20
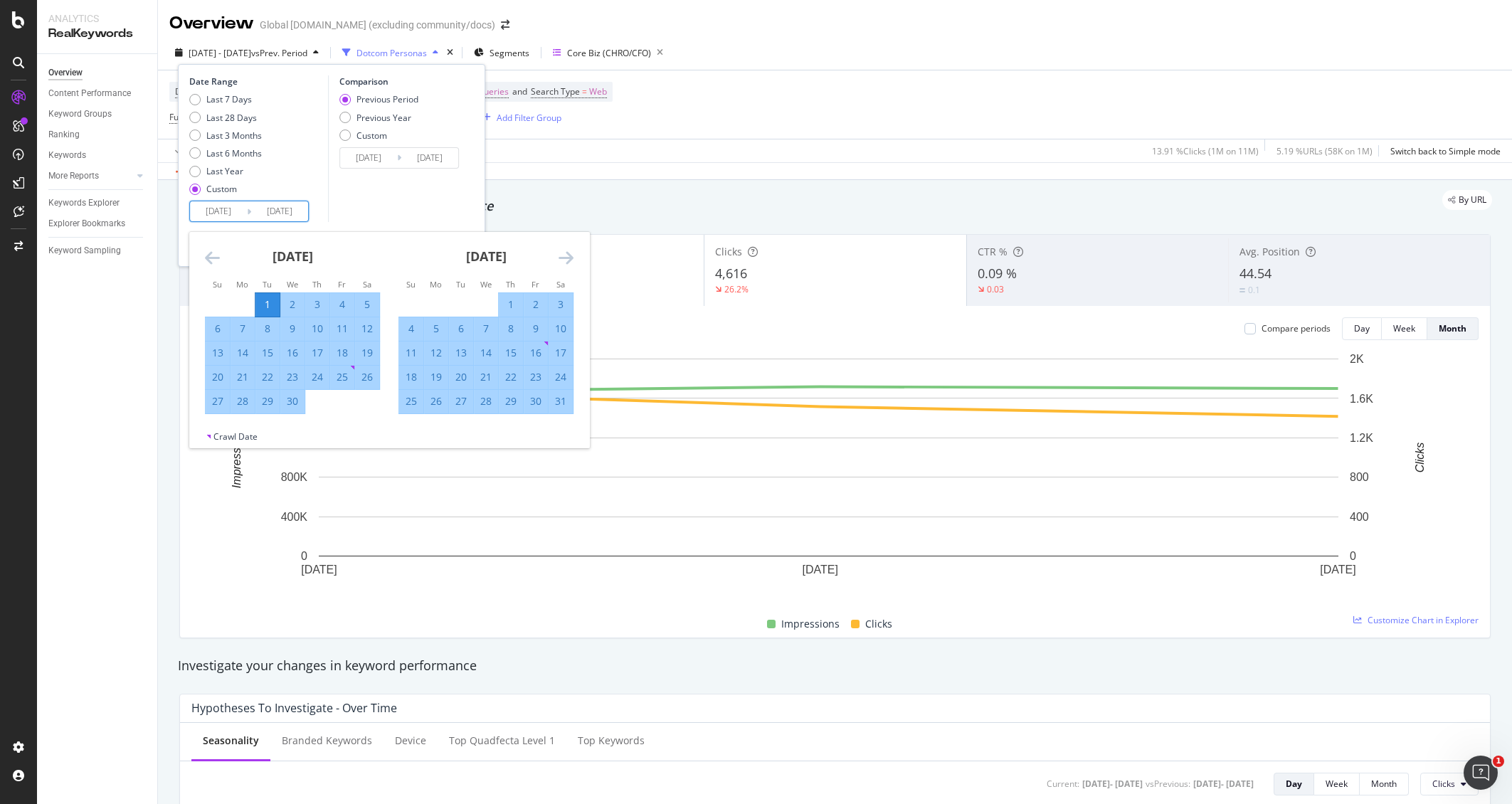
click at [207, 253] on icon "Move backward to switch to the previous month." at bounding box center [213, 257] width 15 height 17
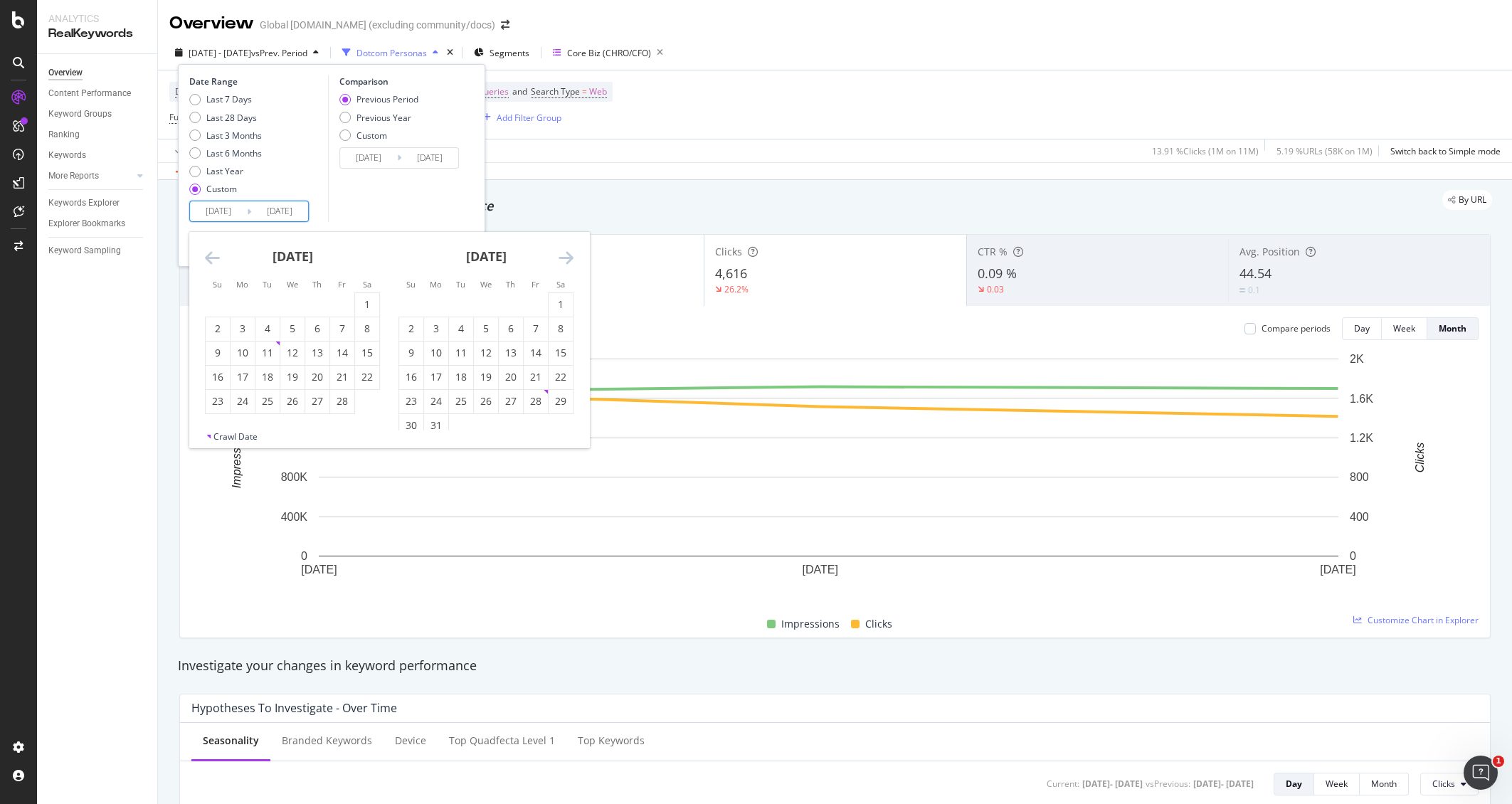
click at [206, 253] on icon "Move backward to switch to the previous month." at bounding box center [213, 257] width 15 height 17
click at [289, 298] on div "1" at bounding box center [292, 304] width 24 height 14
type input "[DATE]"
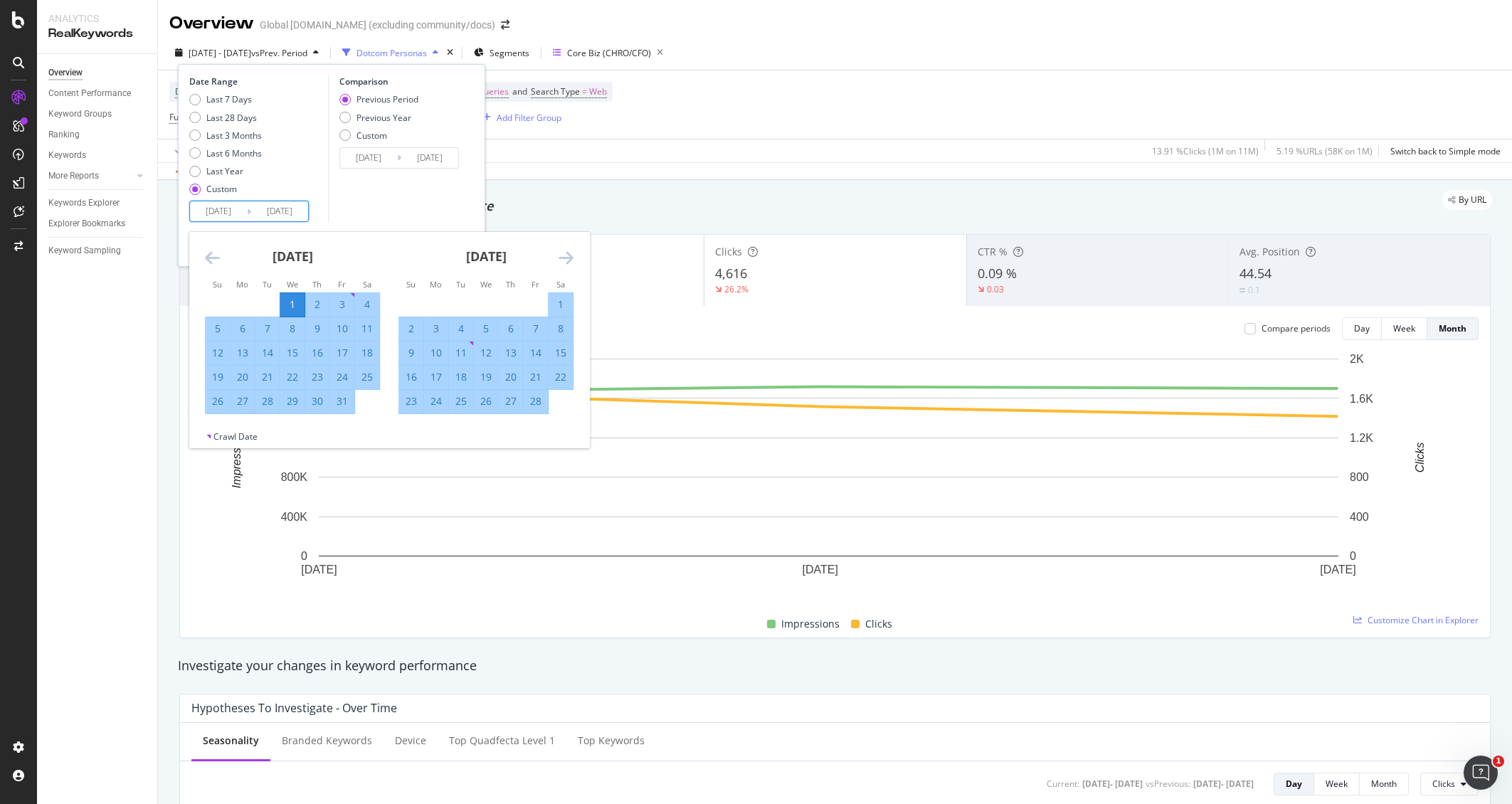
click at [559, 257] on icon "Move forward to switch to the next month." at bounding box center [566, 257] width 15 height 17
drag, startPoint x: 439, startPoint y: 423, endPoint x: 439, endPoint y: 405, distance: 18.0
click at [439, 423] on div "31" at bounding box center [436, 425] width 24 height 14
type input "[DATE]"
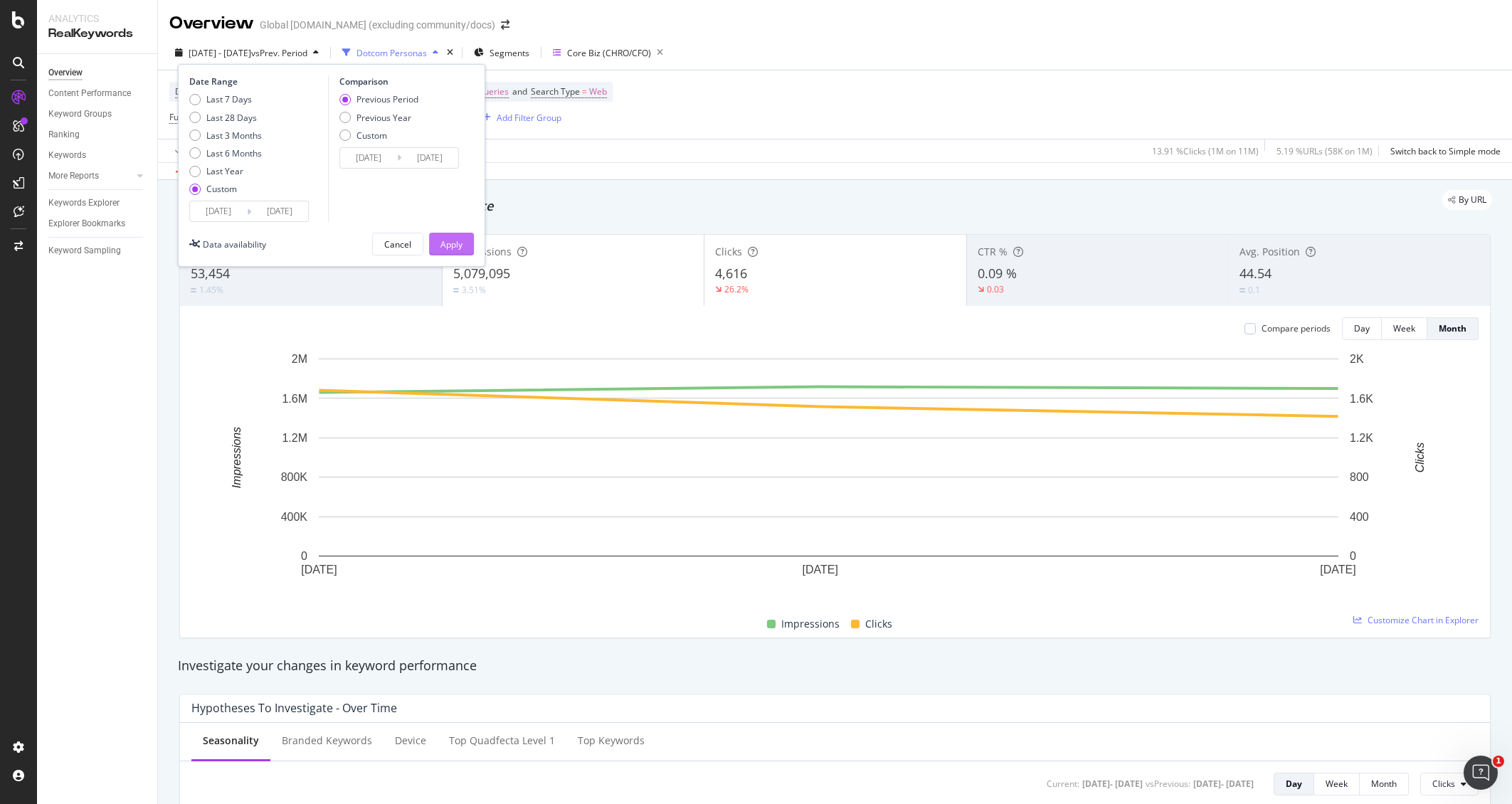
click at [446, 248] on div "Apply" at bounding box center [451, 244] width 22 height 12
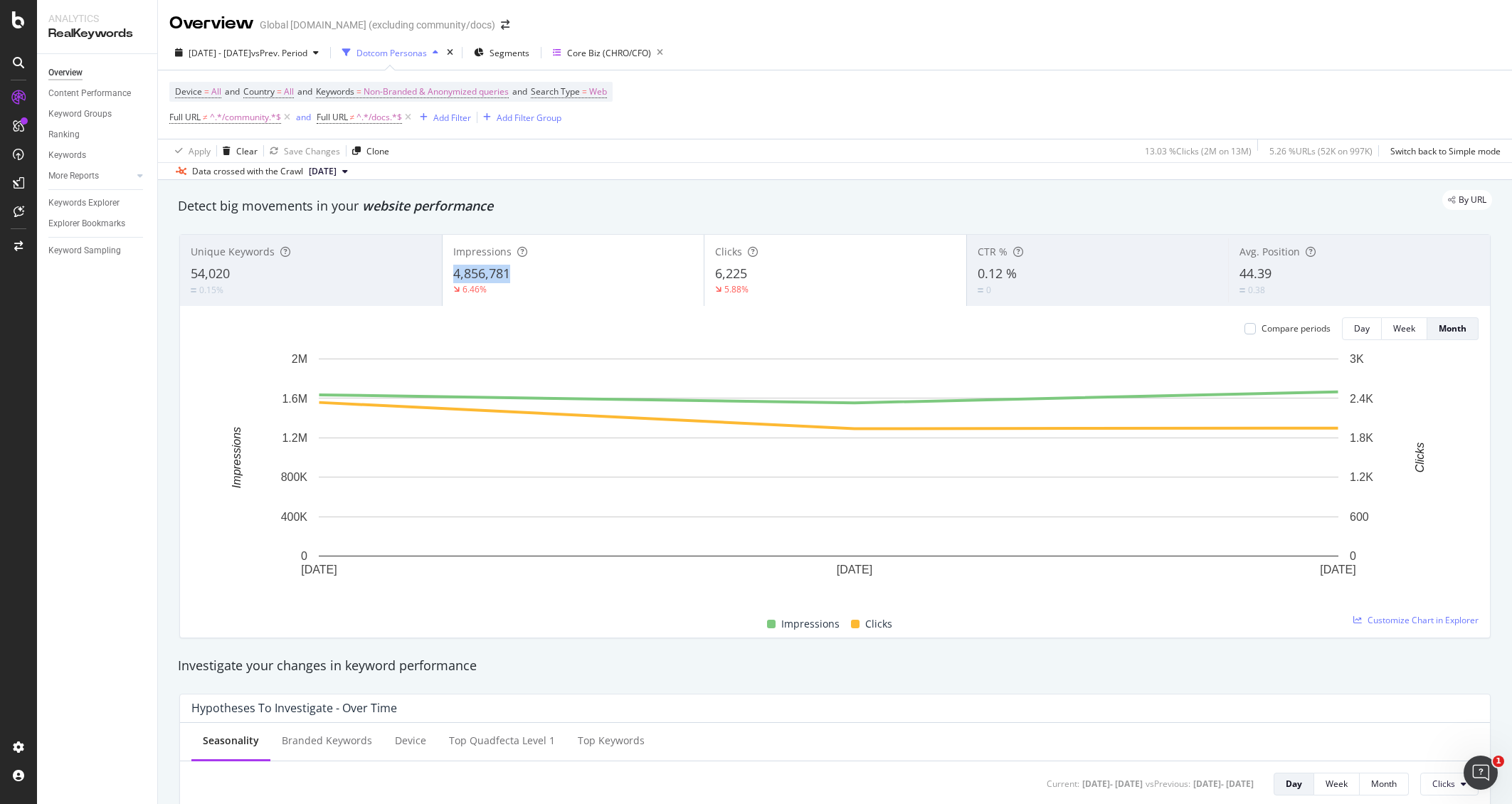
copy span "4,856,781"
drag, startPoint x: 522, startPoint y: 272, endPoint x: 443, endPoint y: 273, distance: 79.0
click at [443, 273] on div "Impressions 4,856,781 6.46%" at bounding box center [573, 271] width 262 height 64
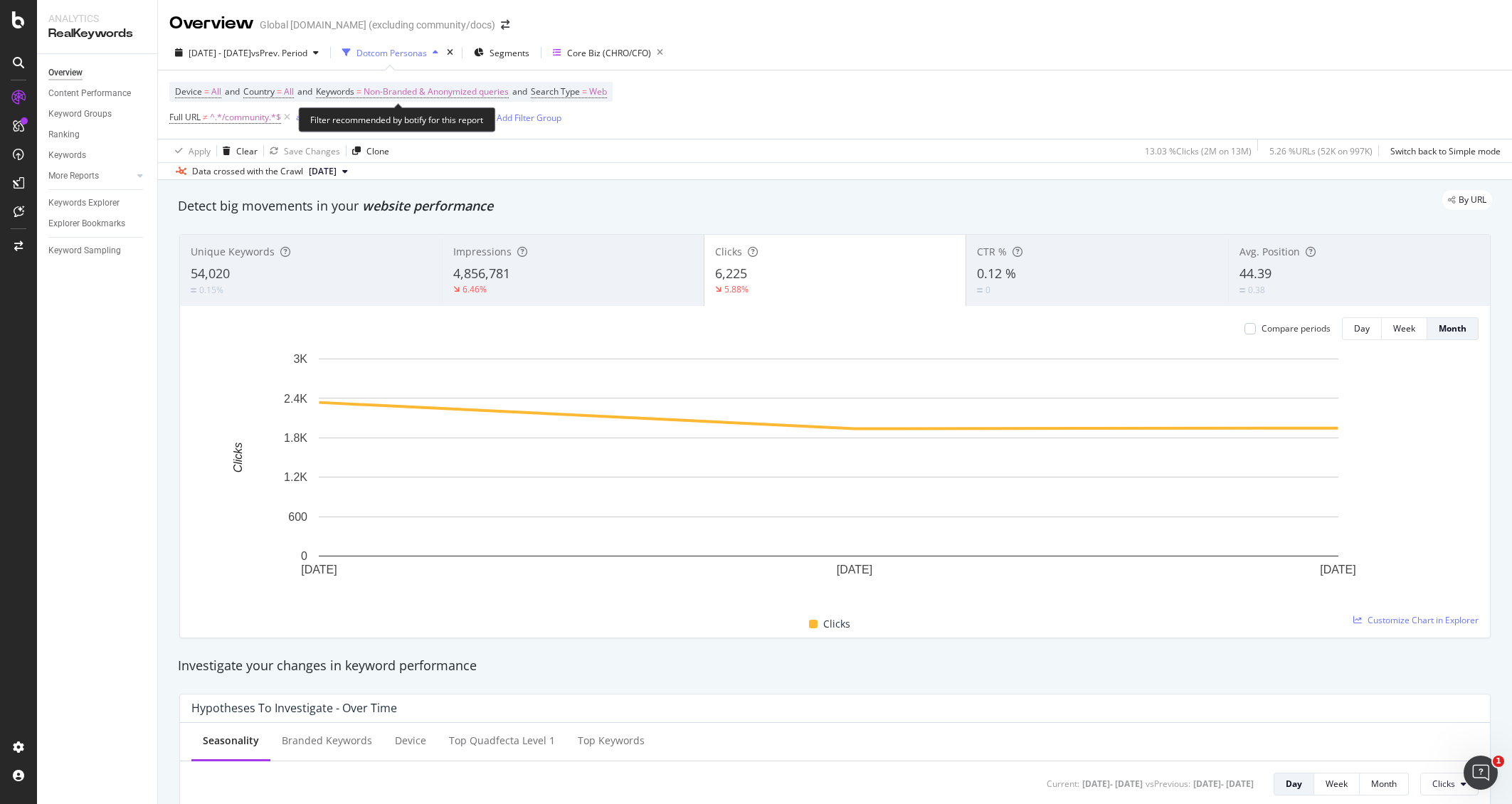
drag, startPoint x: 423, startPoint y: 88, endPoint x: 521, endPoint y: 126, distance: 105.1
click at [423, 88] on span "Non-Branded & Anonymized queries" at bounding box center [436, 92] width 145 height 20
click at [478, 122] on span "Non-Branded & Anonymized queries" at bounding box center [412, 124] width 151 height 12
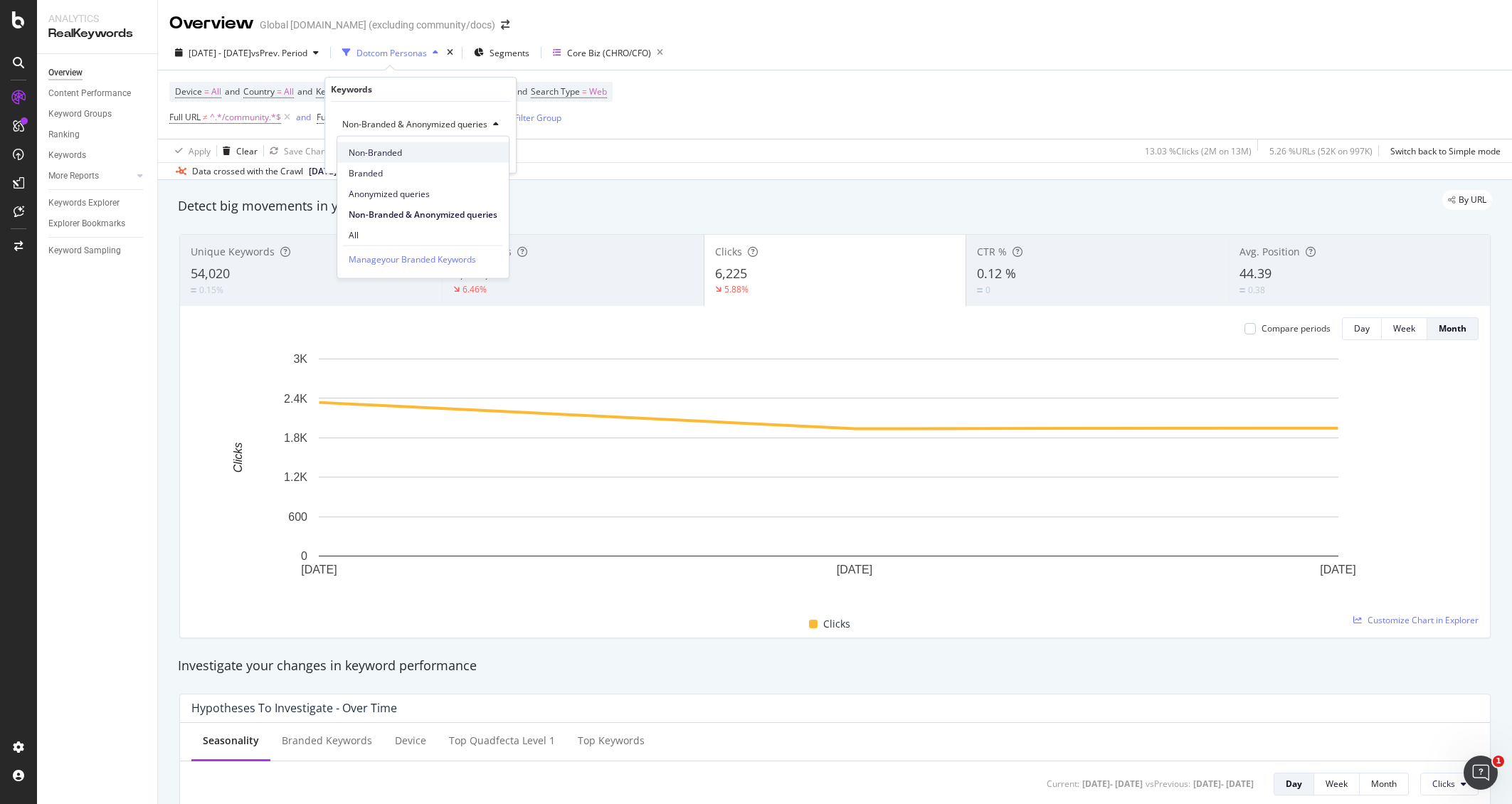
click at [407, 147] on span "Non-Branded" at bounding box center [422, 152] width 148 height 13
click at [481, 153] on div "Apply" at bounding box center [482, 154] width 22 height 12
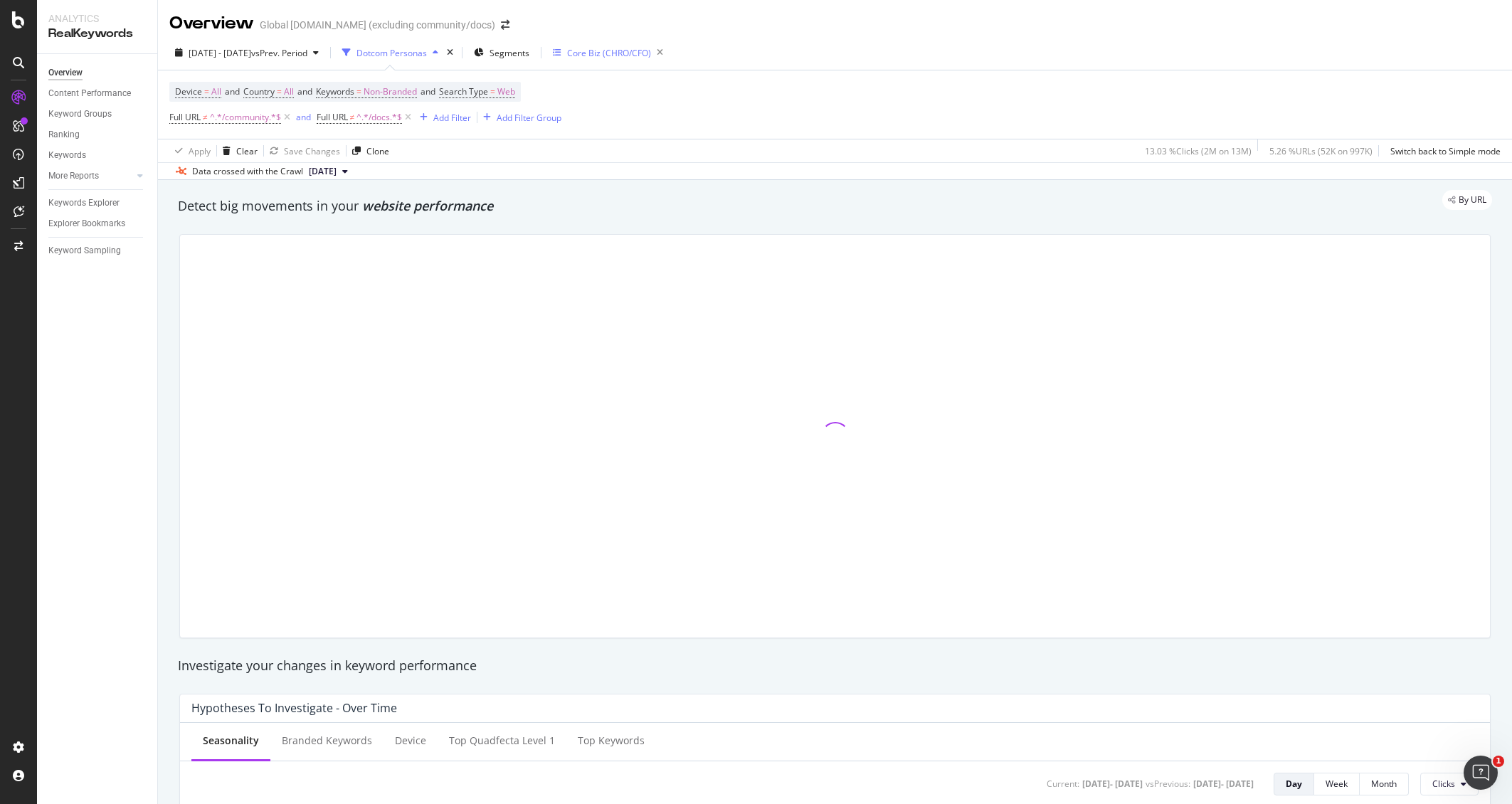
click at [651, 51] on div "Core Biz (CHRO/CFO)" at bounding box center [610, 53] width 84 height 12
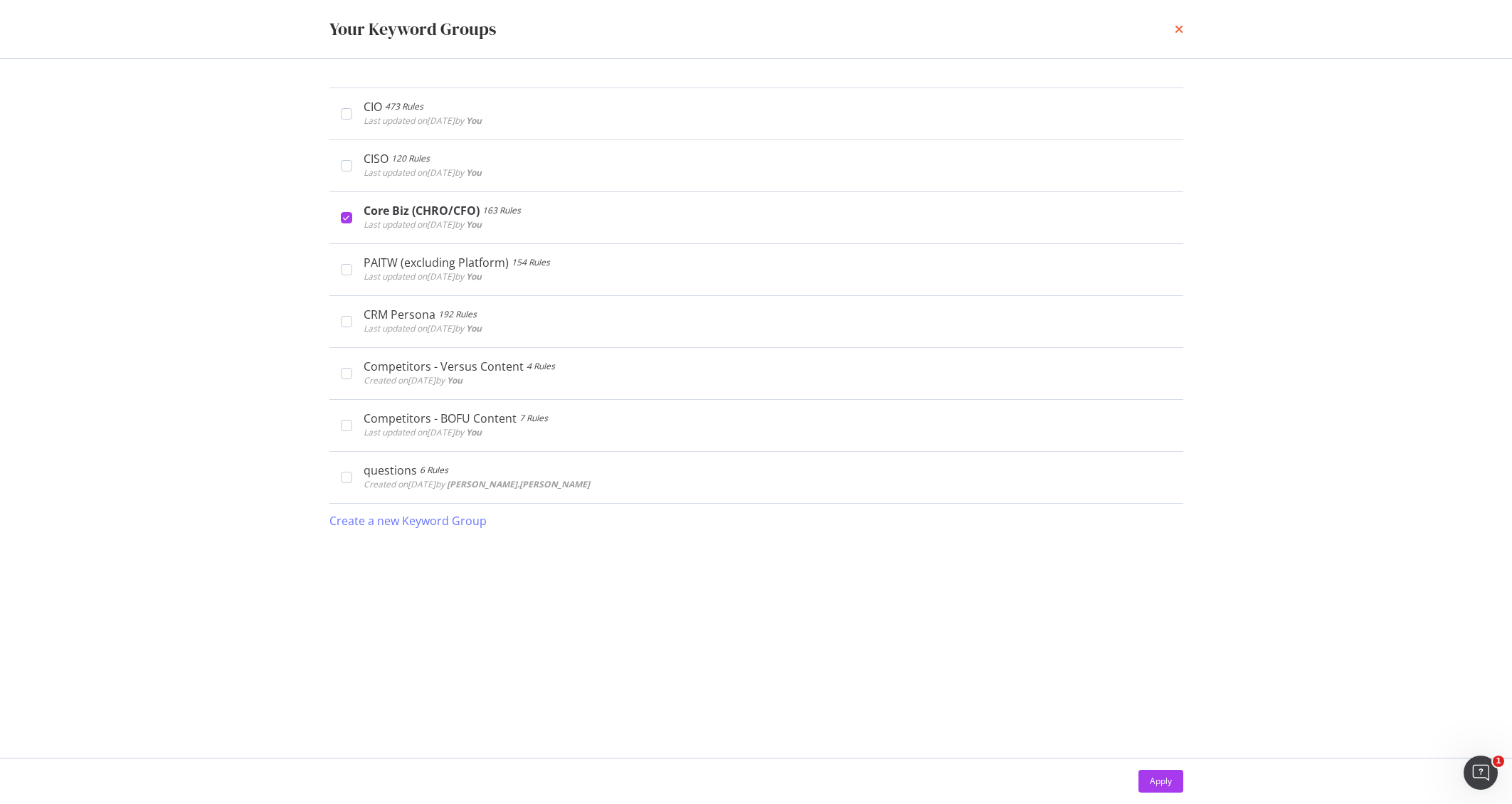
click at [1180, 29] on icon "times" at bounding box center [1179, 29] width 8 height 12
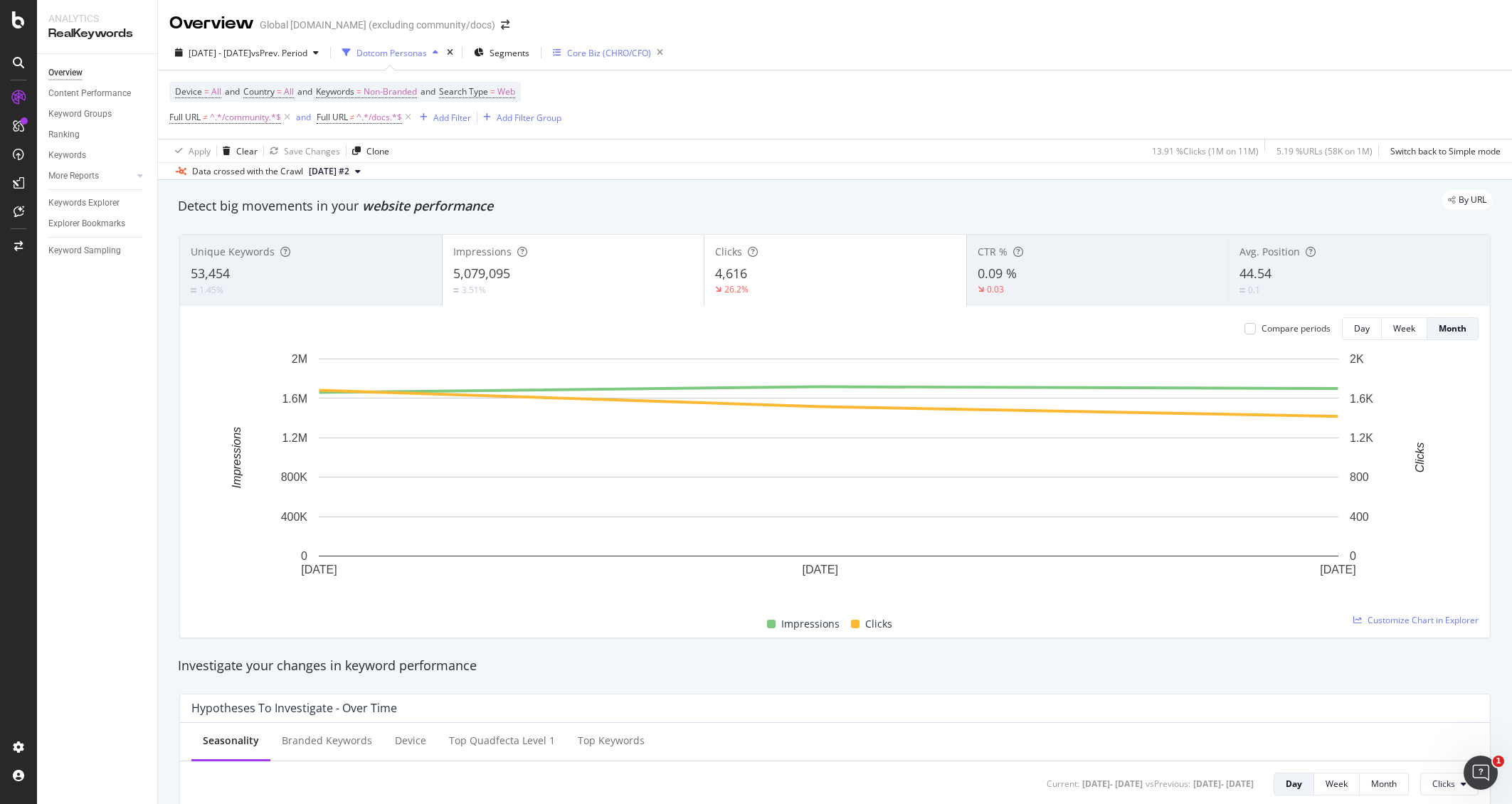
click at [651, 55] on div "Core Biz (CHRO/CFO)" at bounding box center [610, 53] width 84 height 12
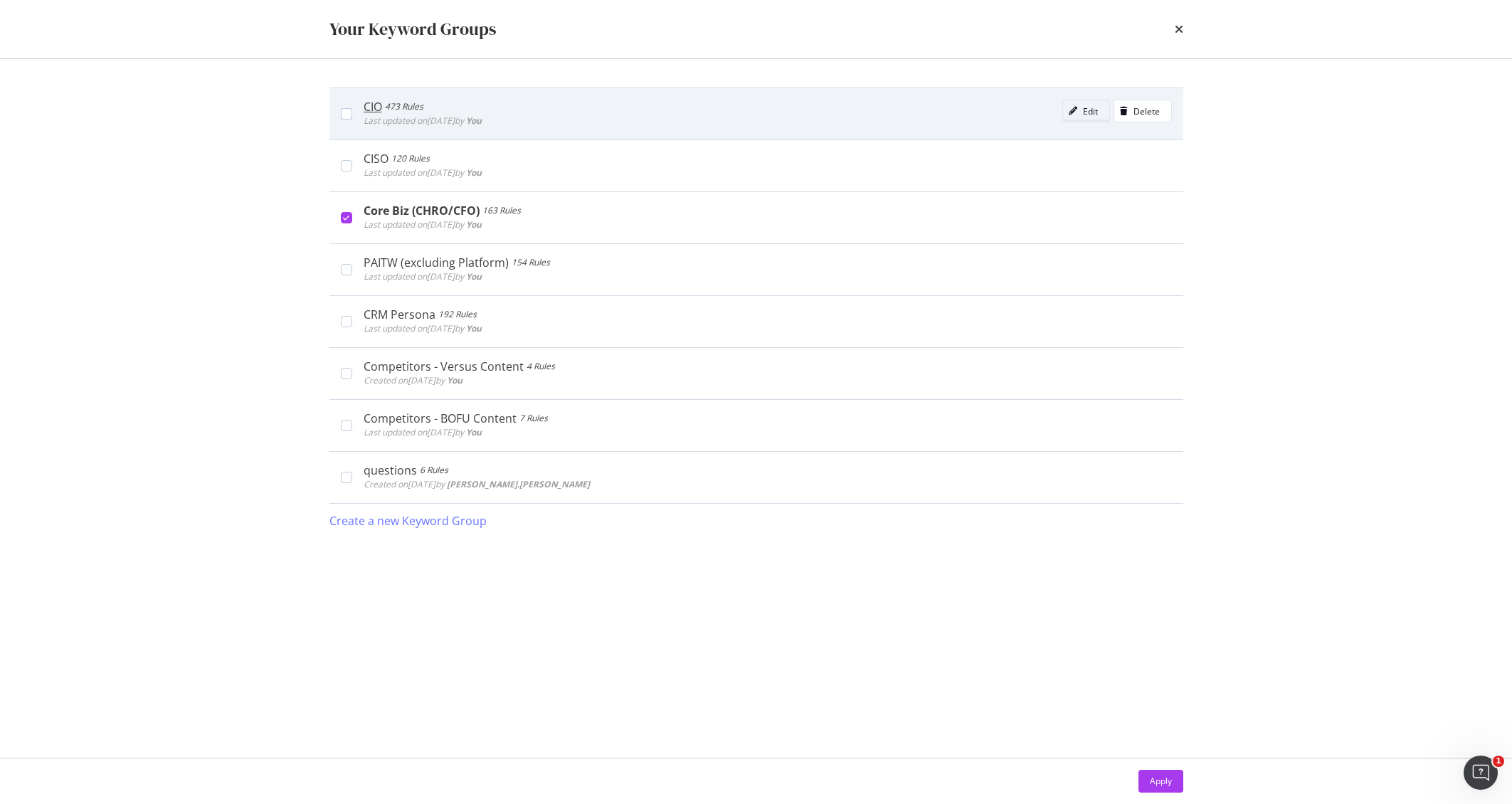
click at [1073, 107] on icon "modal" at bounding box center [1073, 111] width 8 height 8
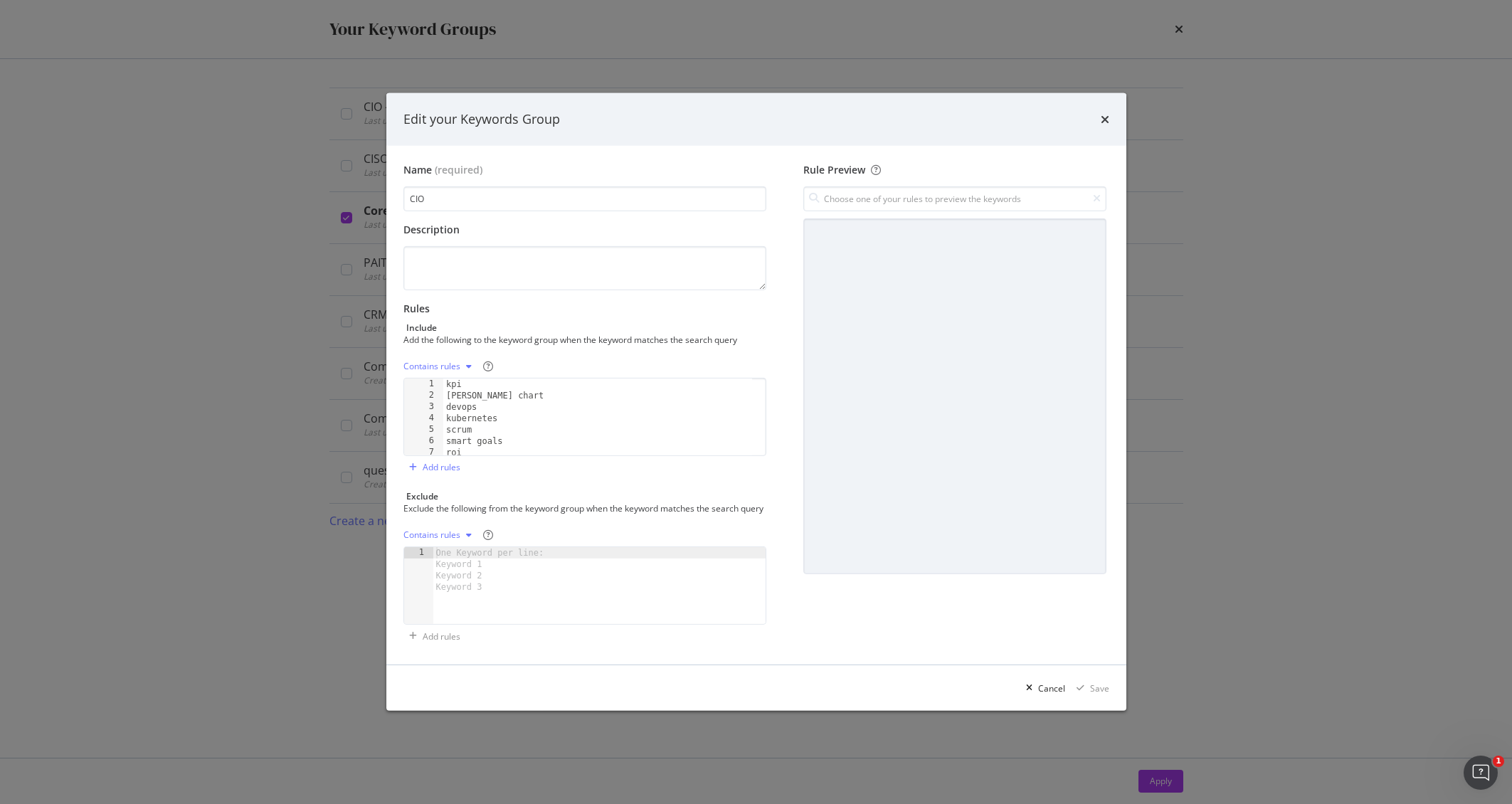
click at [447, 362] on div "Contains rules" at bounding box center [432, 367] width 57 height 8
click at [469, 403] on div "Exact rules" at bounding box center [451, 406] width 84 height 18
click at [1096, 699] on div "Save" at bounding box center [1090, 687] width 39 height 21
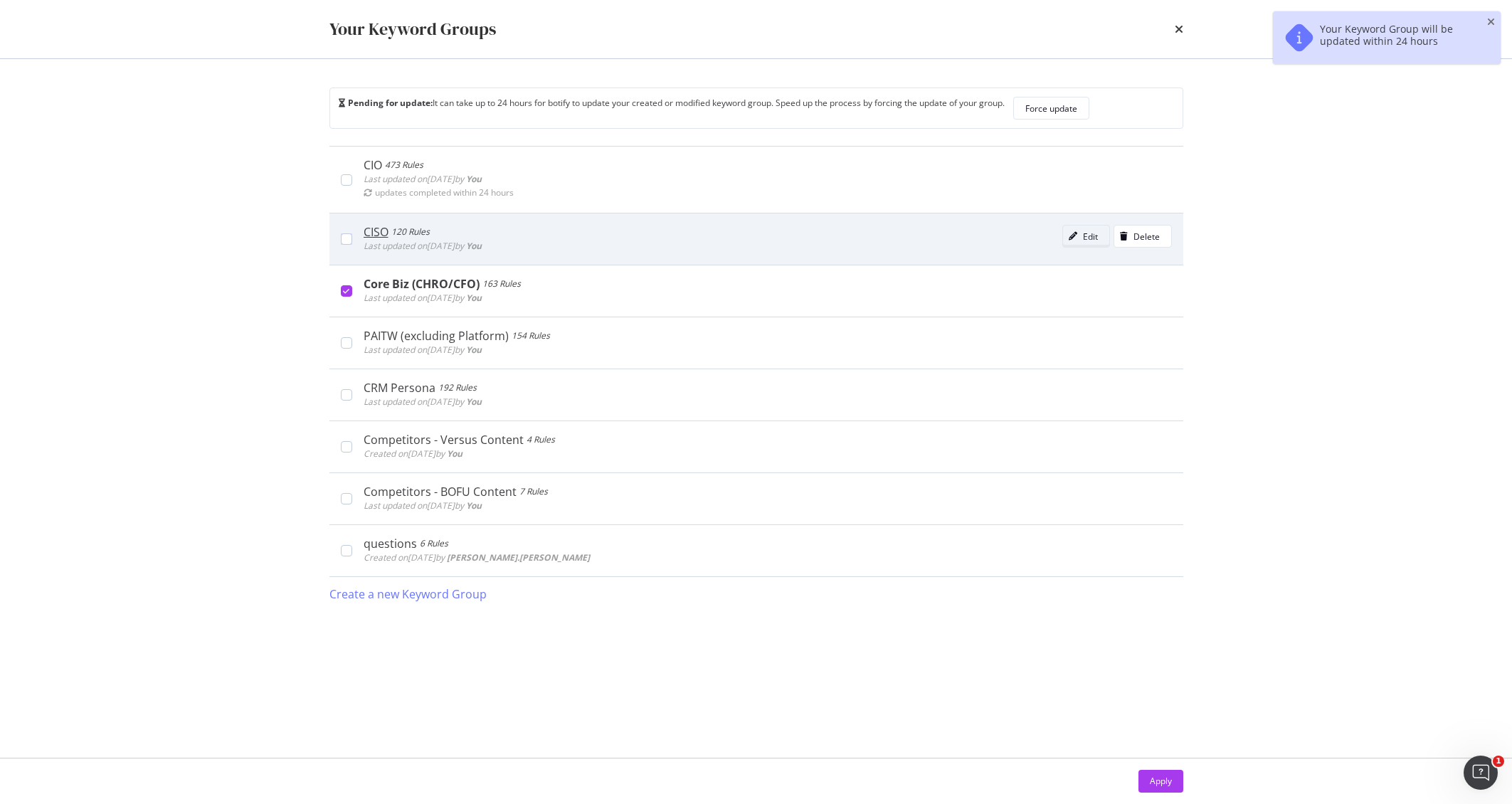
click at [1078, 241] on div "Edit" at bounding box center [1080, 236] width 35 height 20
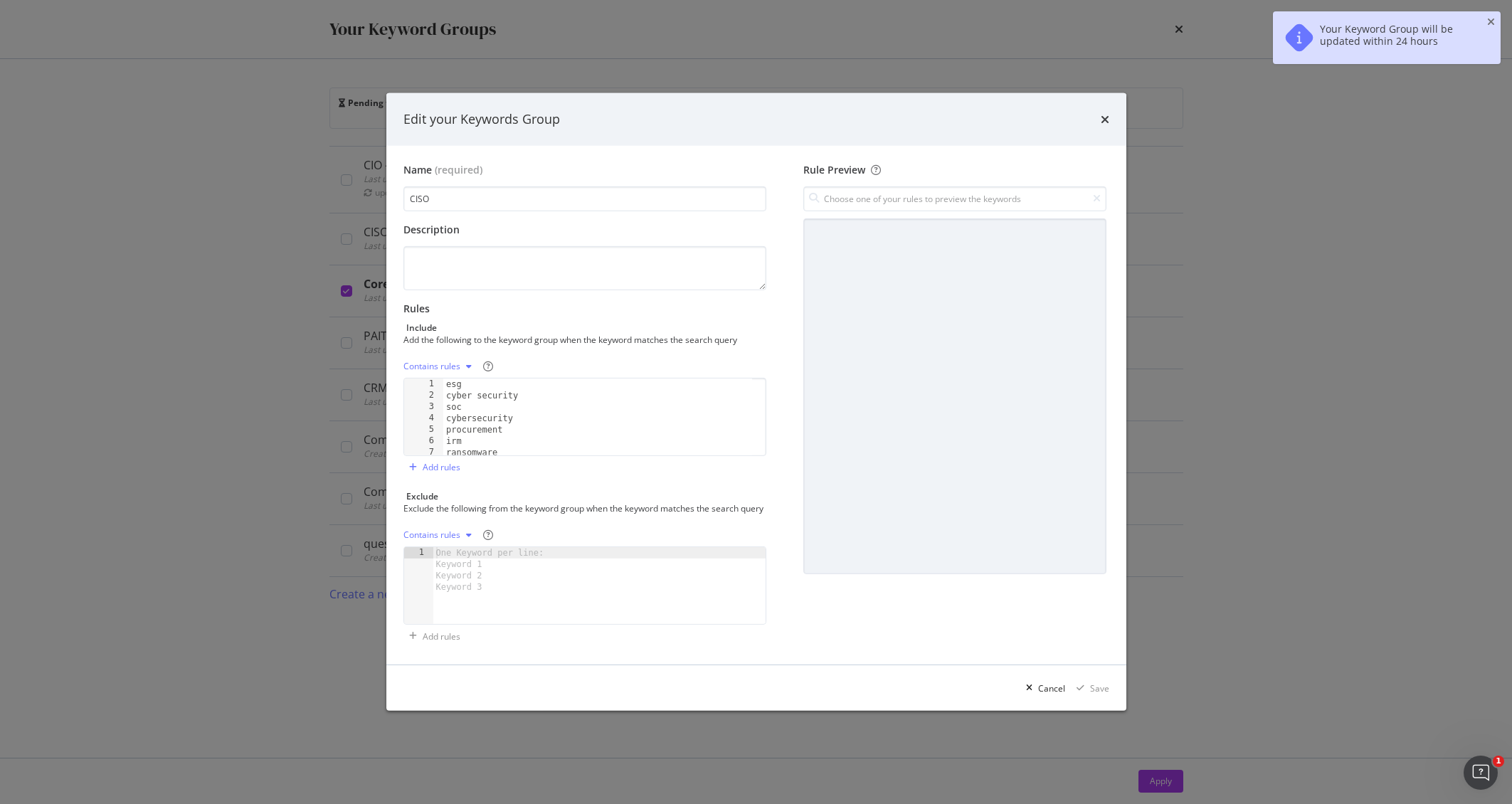
click at [443, 362] on div "Contains rules" at bounding box center [432, 367] width 57 height 8
click at [450, 400] on div "Exact rules" at bounding box center [442, 406] width 43 height 12
click at [1100, 693] on div "Save" at bounding box center [1100, 688] width 19 height 12
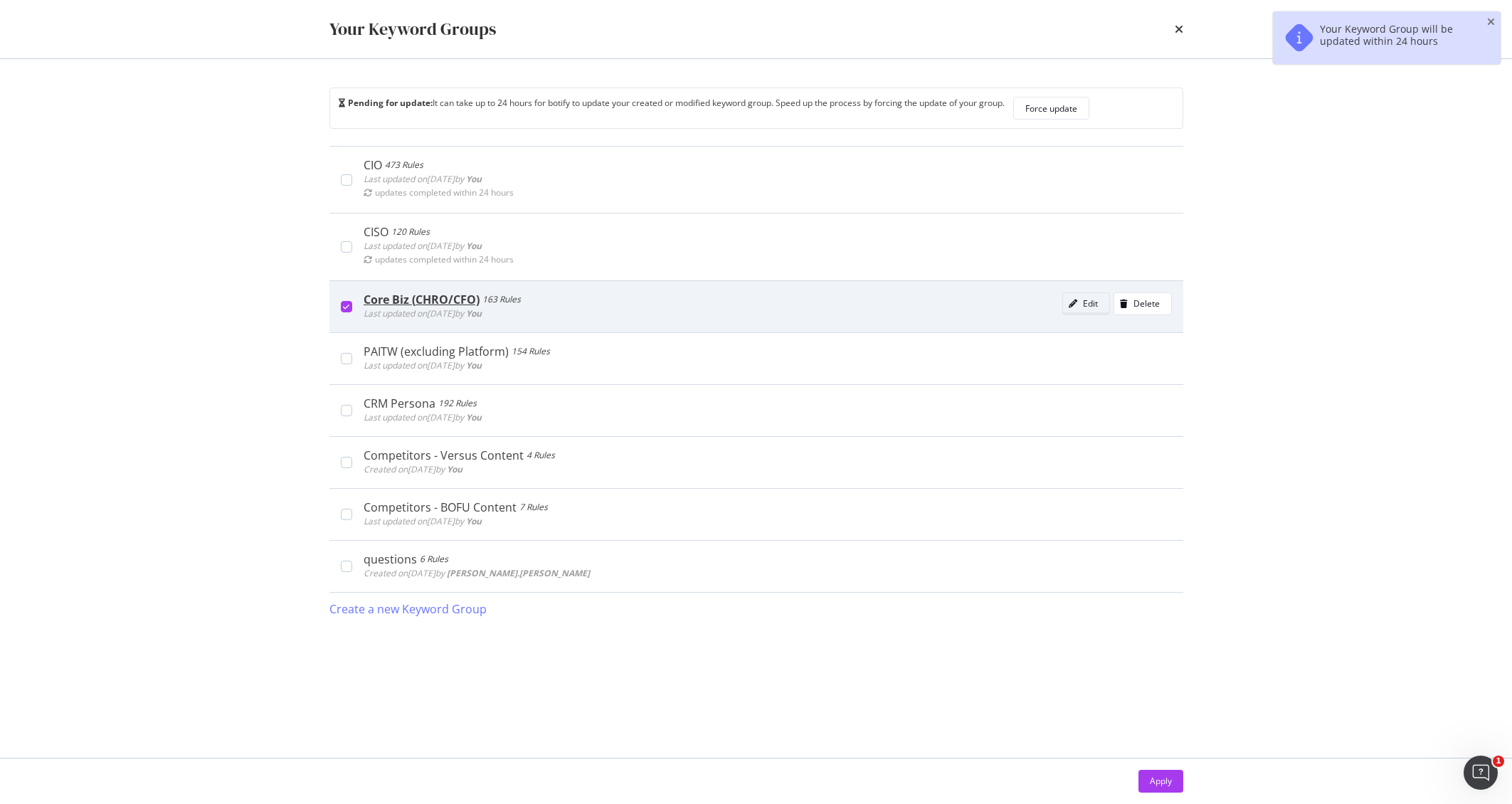
click at [1094, 305] on div "Edit" at bounding box center [1090, 303] width 15 height 12
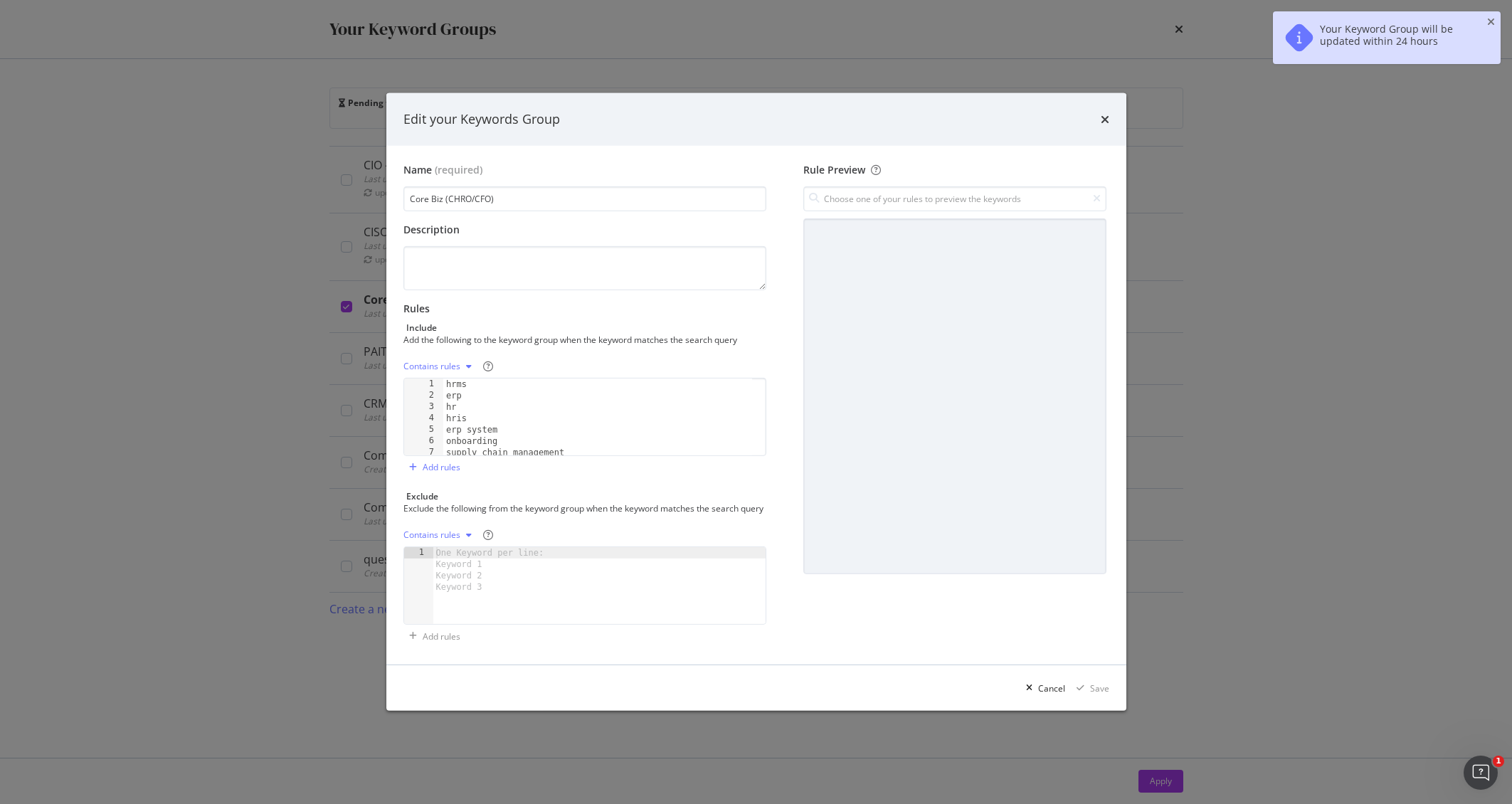
click at [451, 366] on div "Contains rules" at bounding box center [440, 366] width 74 height 21
click at [450, 405] on div "Exact rules" at bounding box center [442, 406] width 43 height 12
click at [1110, 698] on div "Cancel Save" at bounding box center [756, 688] width 740 height 46
click at [1098, 694] on div "Save" at bounding box center [1100, 688] width 19 height 12
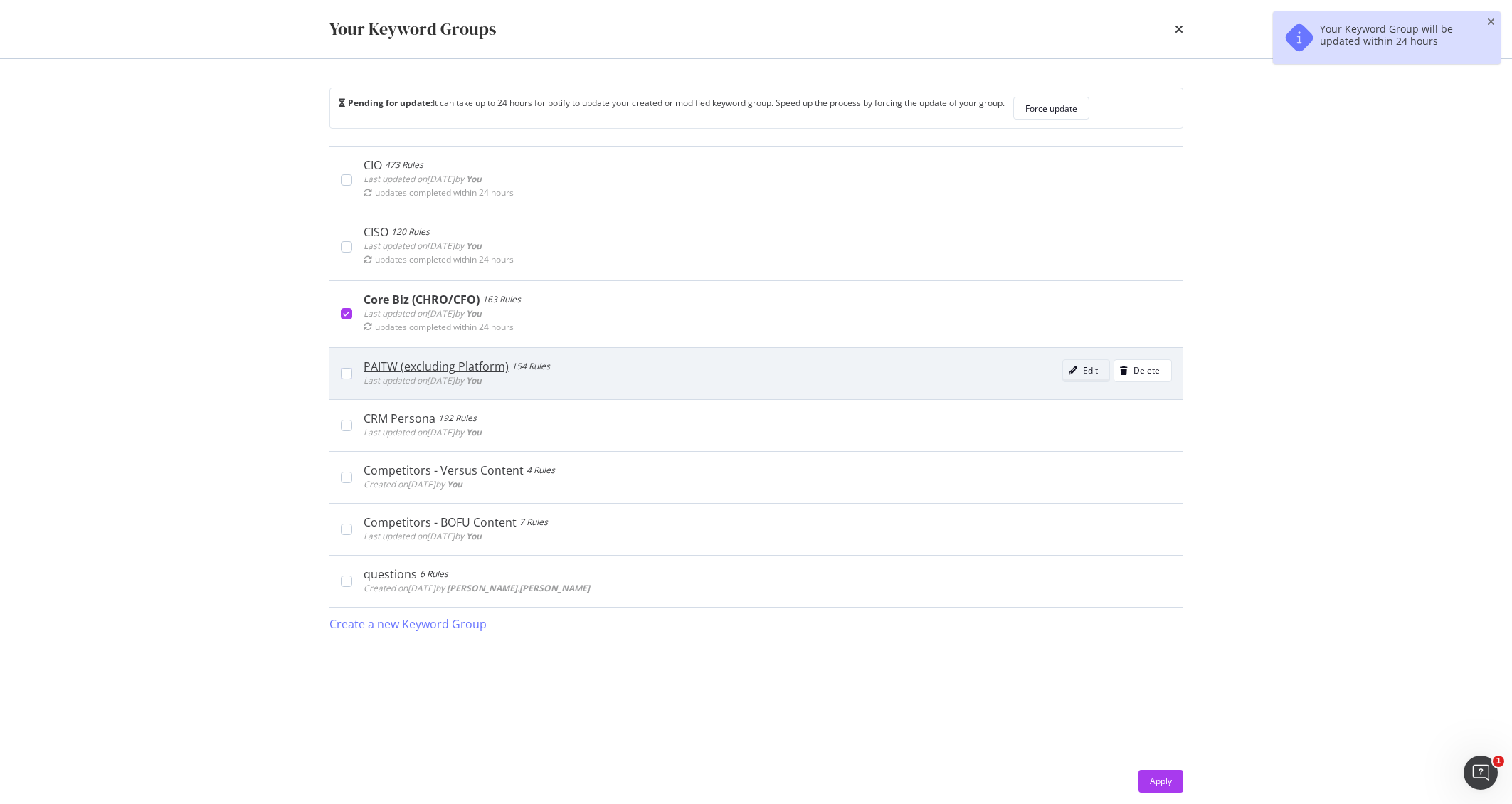
click at [1087, 364] on div "Edit" at bounding box center [1090, 370] width 15 height 12
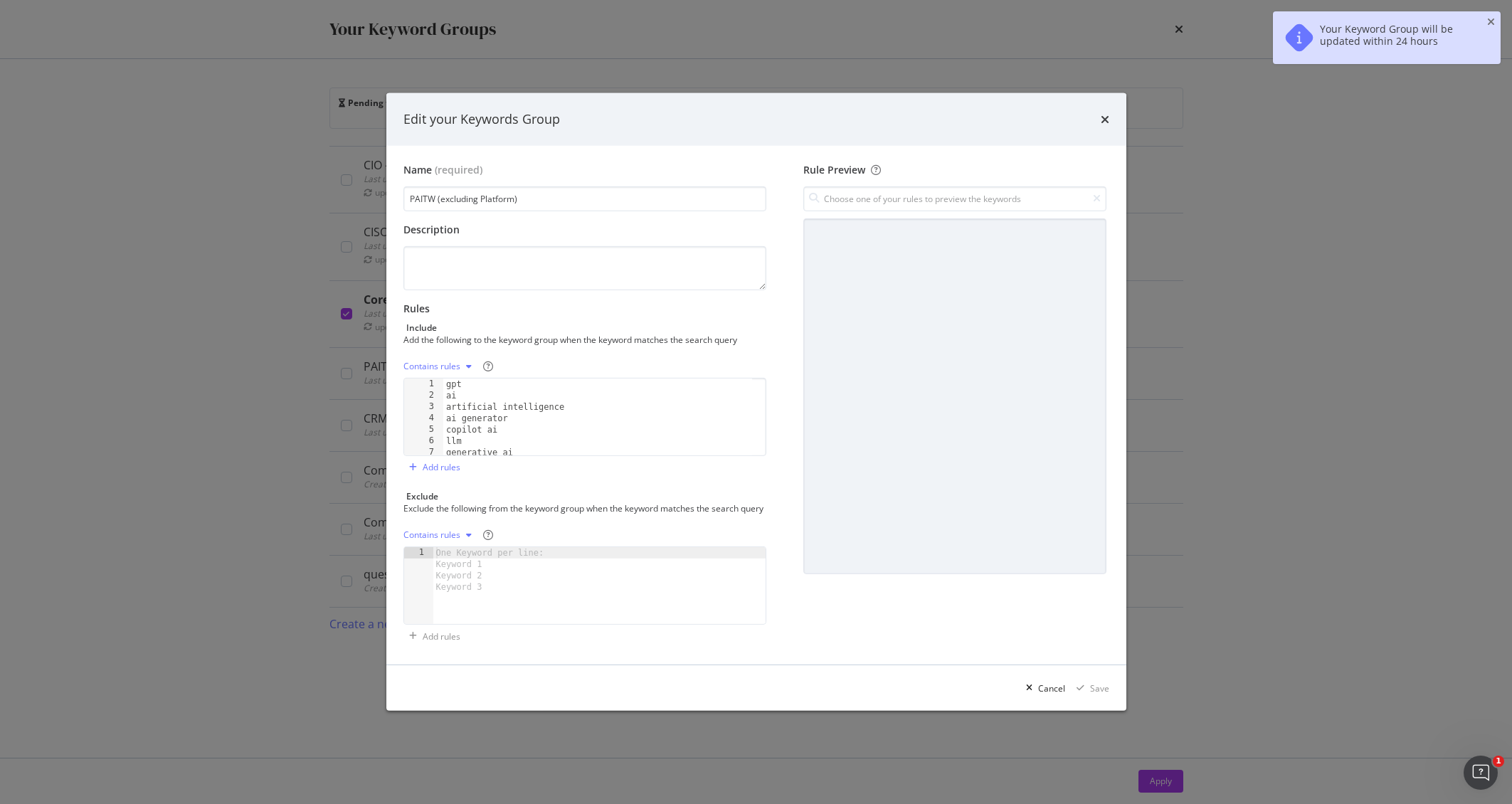
click at [435, 362] on div "Contains rules" at bounding box center [432, 367] width 57 height 8
click at [441, 400] on div "Exact rules" at bounding box center [442, 406] width 43 height 12
click at [1099, 692] on div "Save" at bounding box center [1100, 688] width 19 height 12
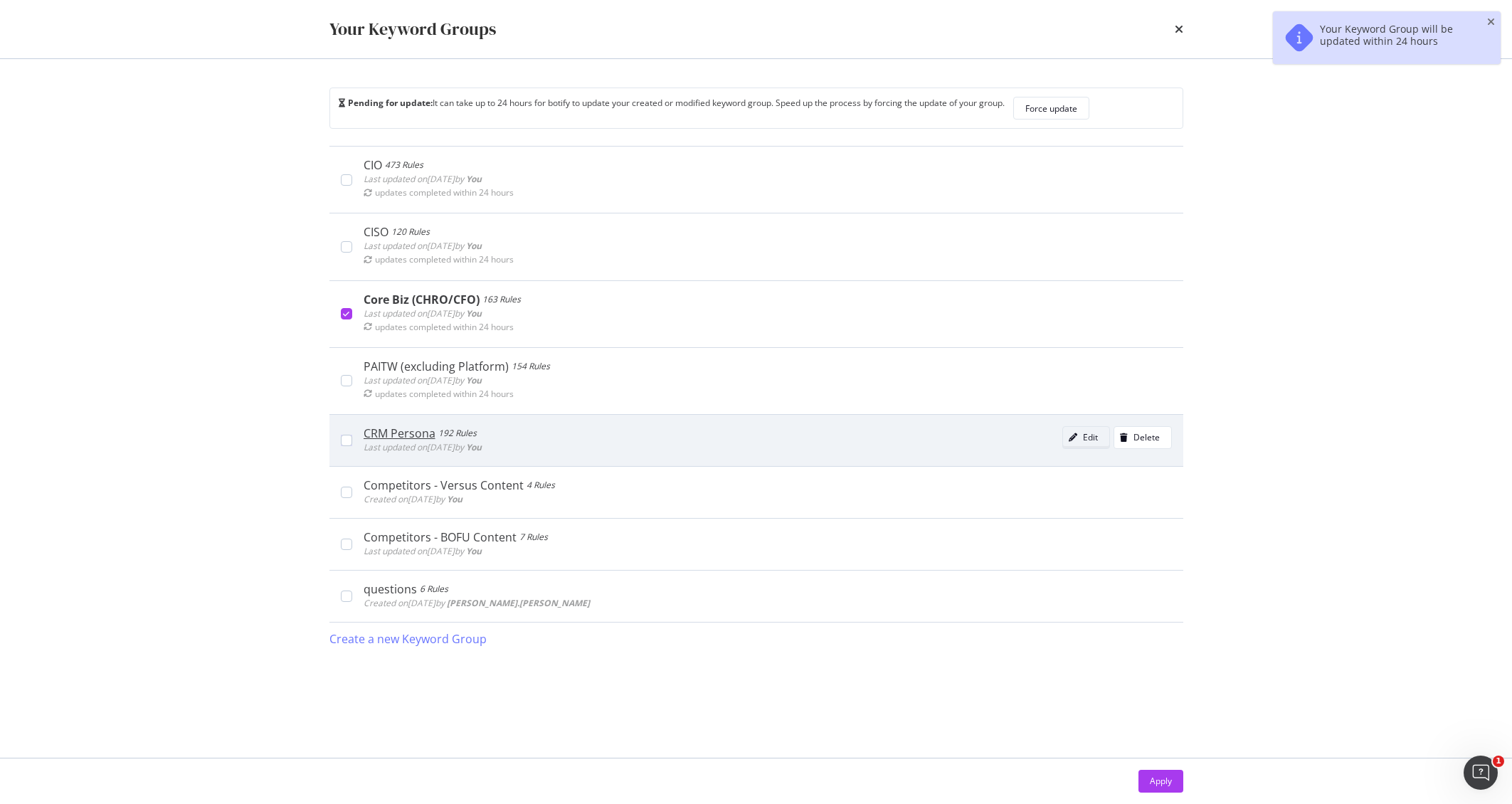
click at [1080, 437] on div "modal" at bounding box center [1073, 437] width 20 height 8
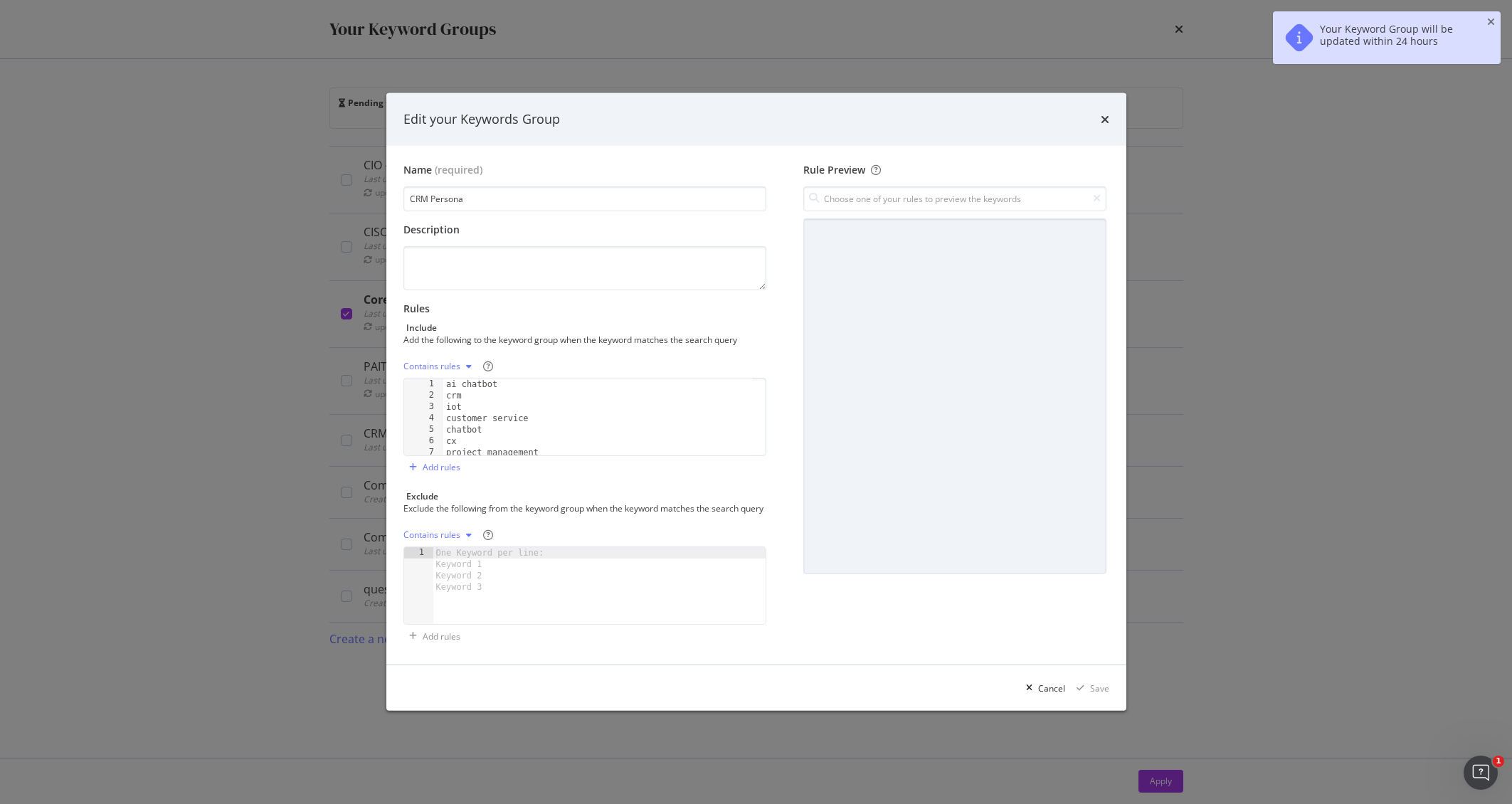
click at [438, 362] on div "Contains rules" at bounding box center [432, 367] width 57 height 8
click at [445, 405] on div "Exact rules" at bounding box center [442, 406] width 43 height 12
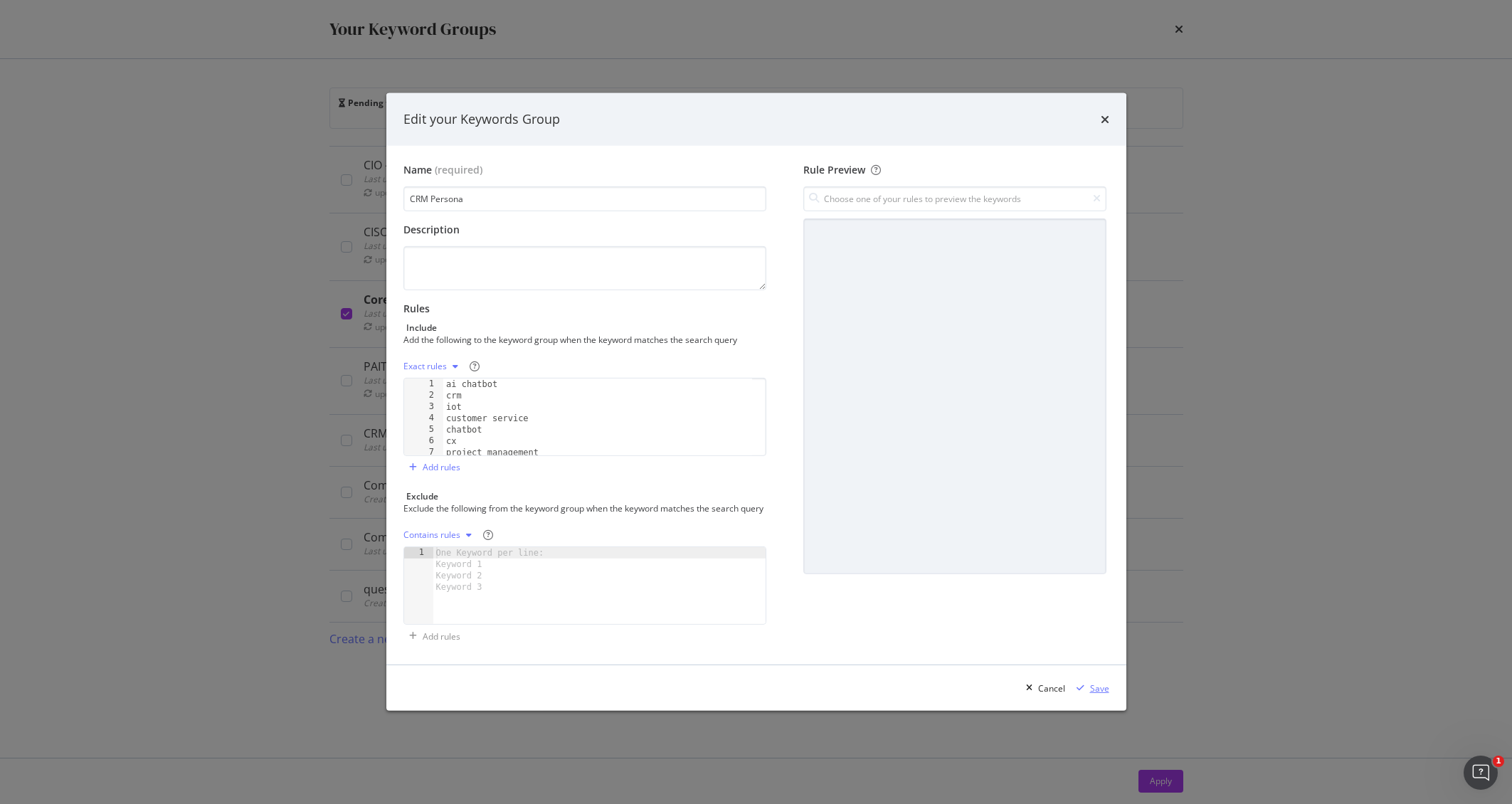
click at [1095, 693] on div "Save" at bounding box center [1100, 688] width 19 height 12
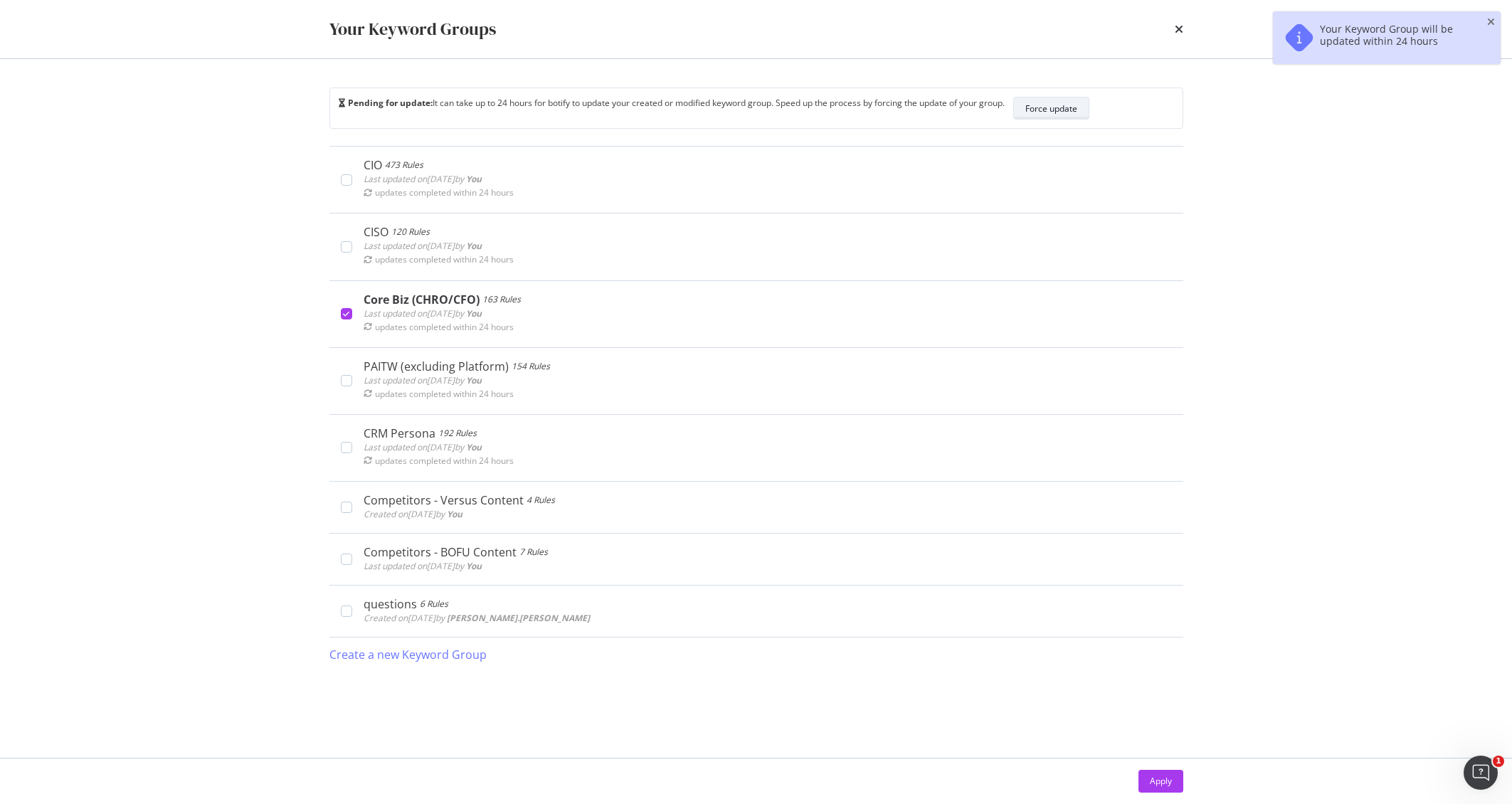
click at [1067, 107] on div "Force update" at bounding box center [1052, 109] width 52 height 12
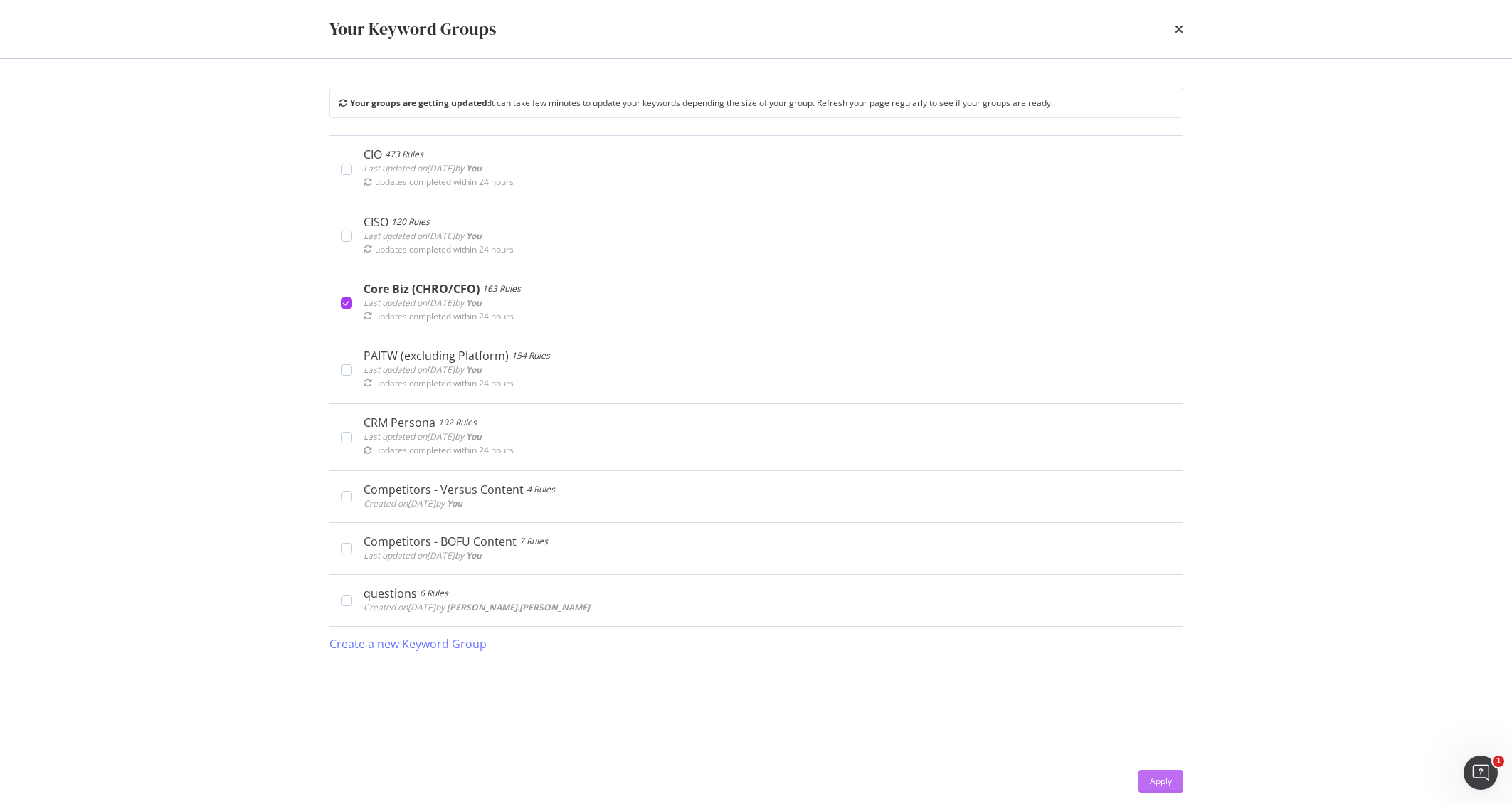
click at [1151, 781] on div "Apply" at bounding box center [1161, 780] width 22 height 12
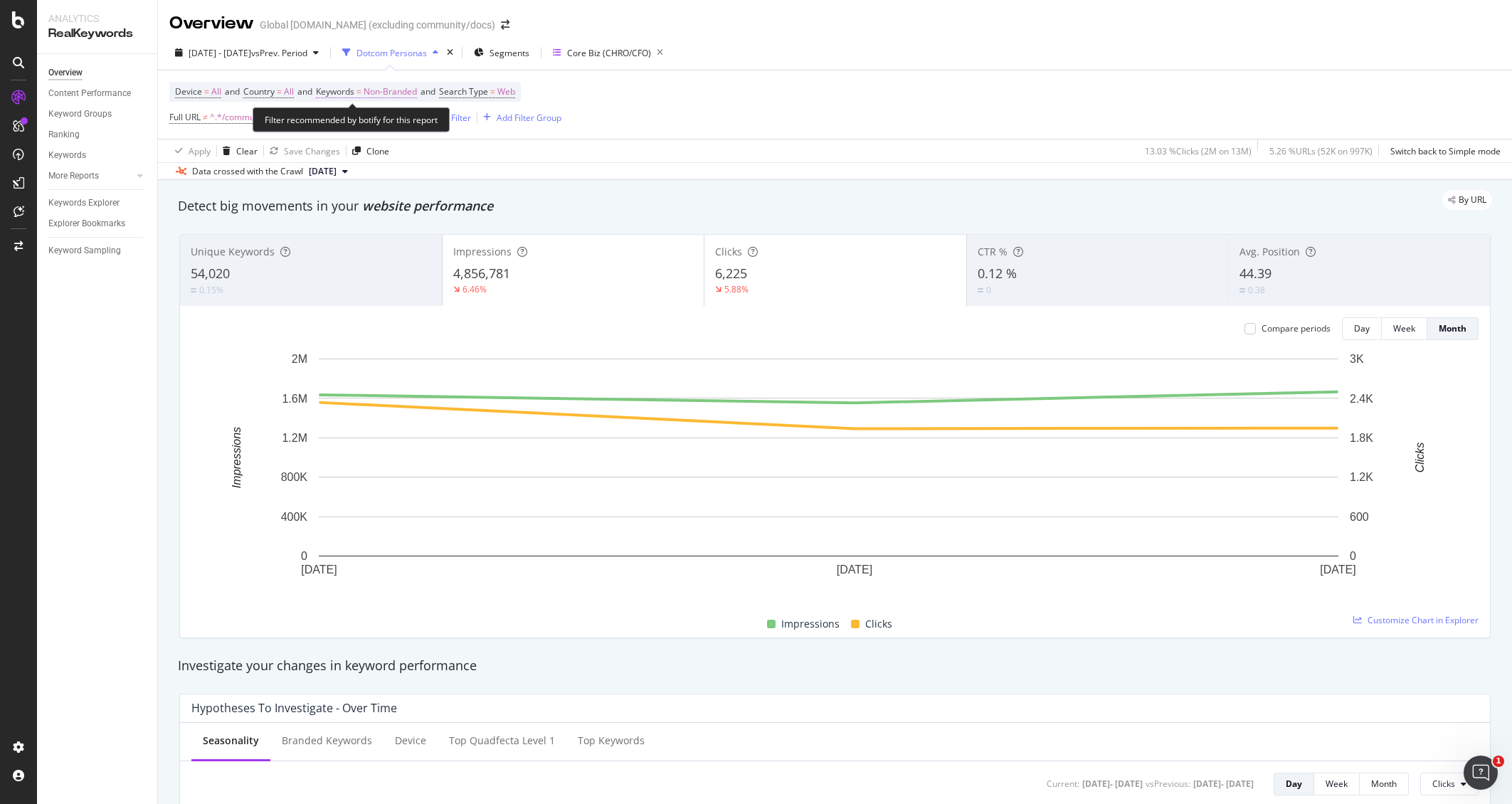
click at [377, 88] on span "Non-Branded" at bounding box center [390, 92] width 53 height 20
click at [394, 121] on span "Non-Branded" at bounding box center [366, 124] width 59 height 12
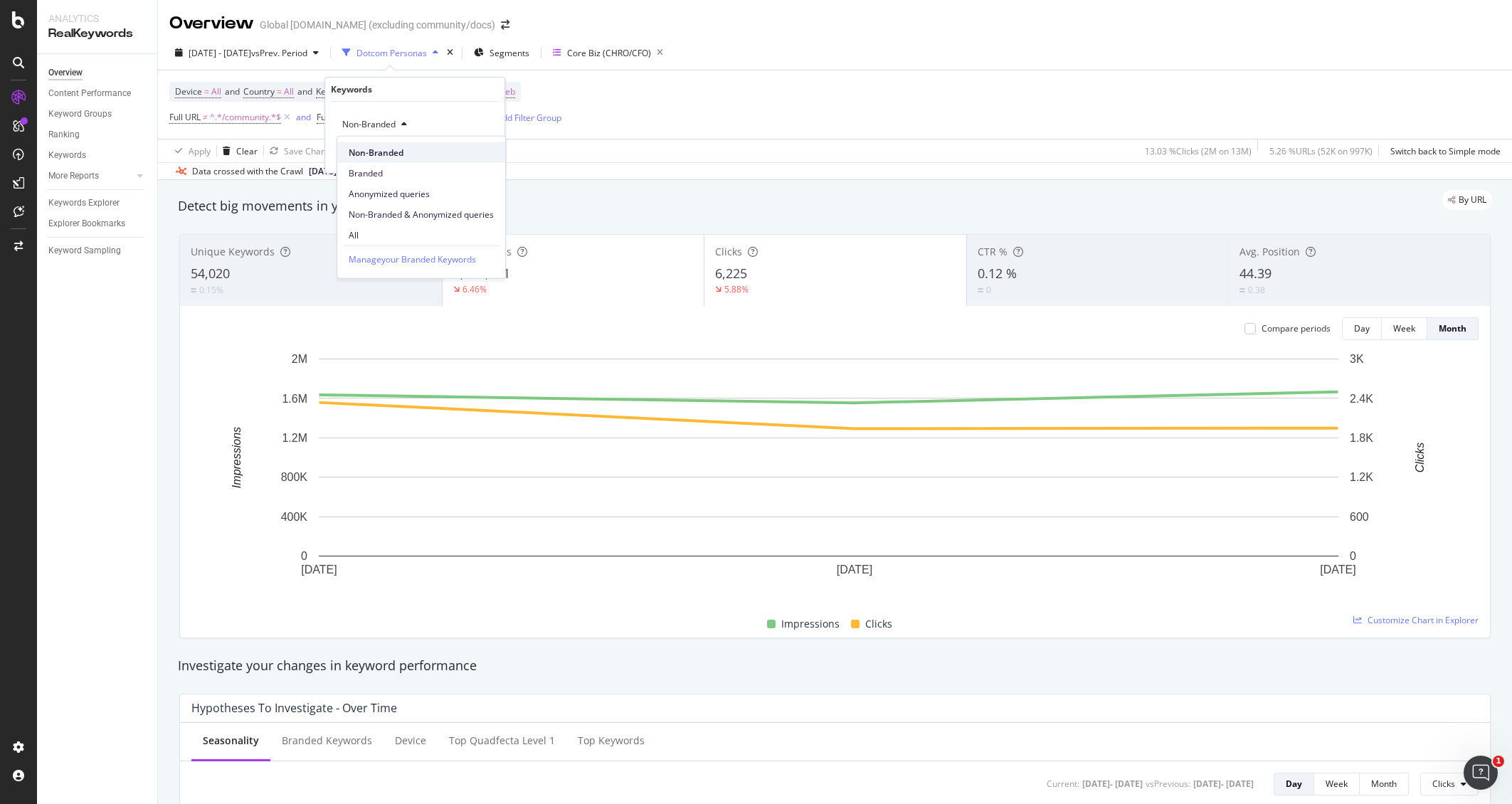
click at [407, 153] on span "Non-Branded" at bounding box center [421, 152] width 145 height 13
click at [487, 157] on div "Apply" at bounding box center [482, 154] width 22 height 12
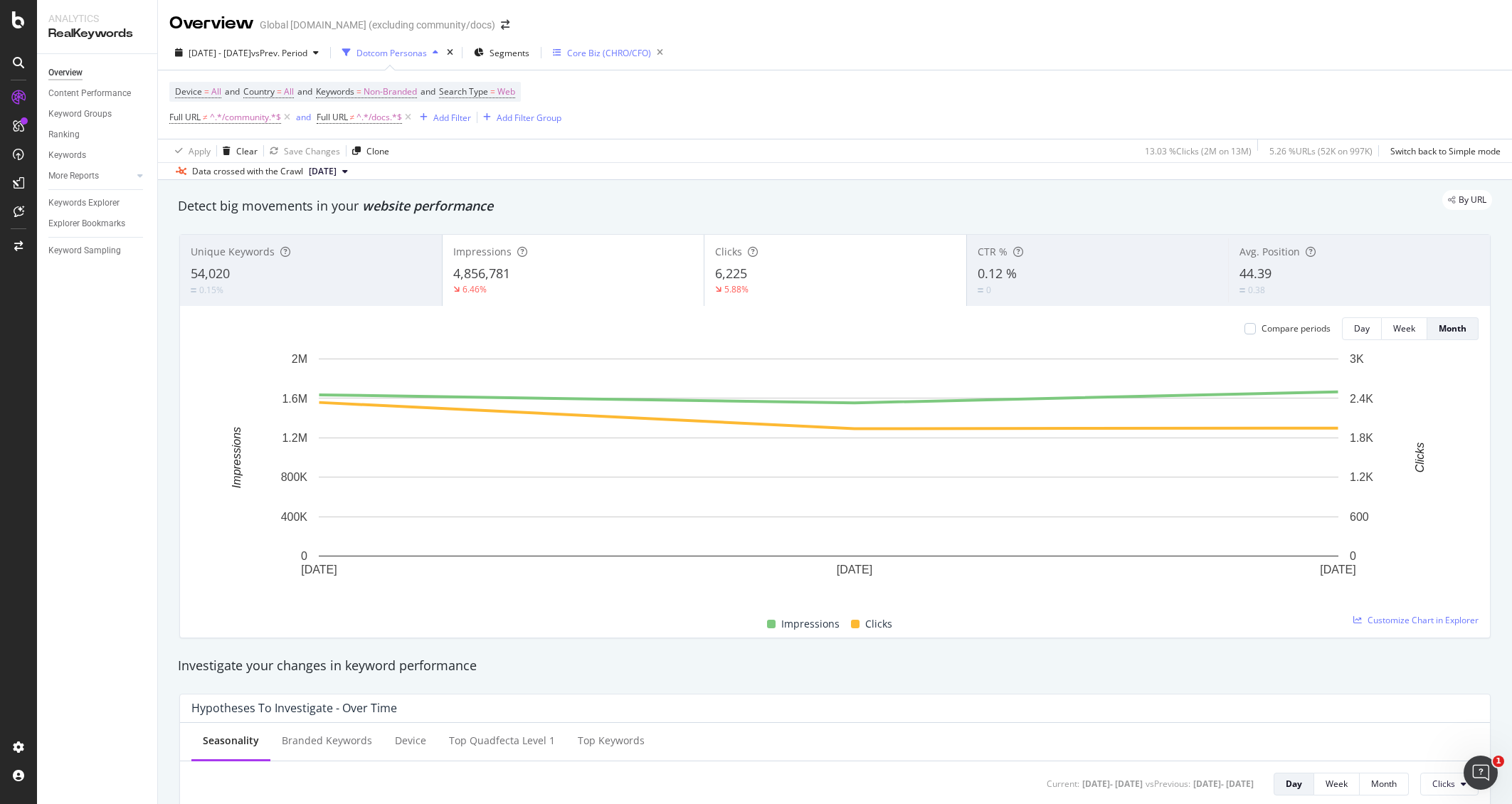
click at [651, 50] on div "Core Biz (CHRO/CFO)" at bounding box center [610, 53] width 84 height 12
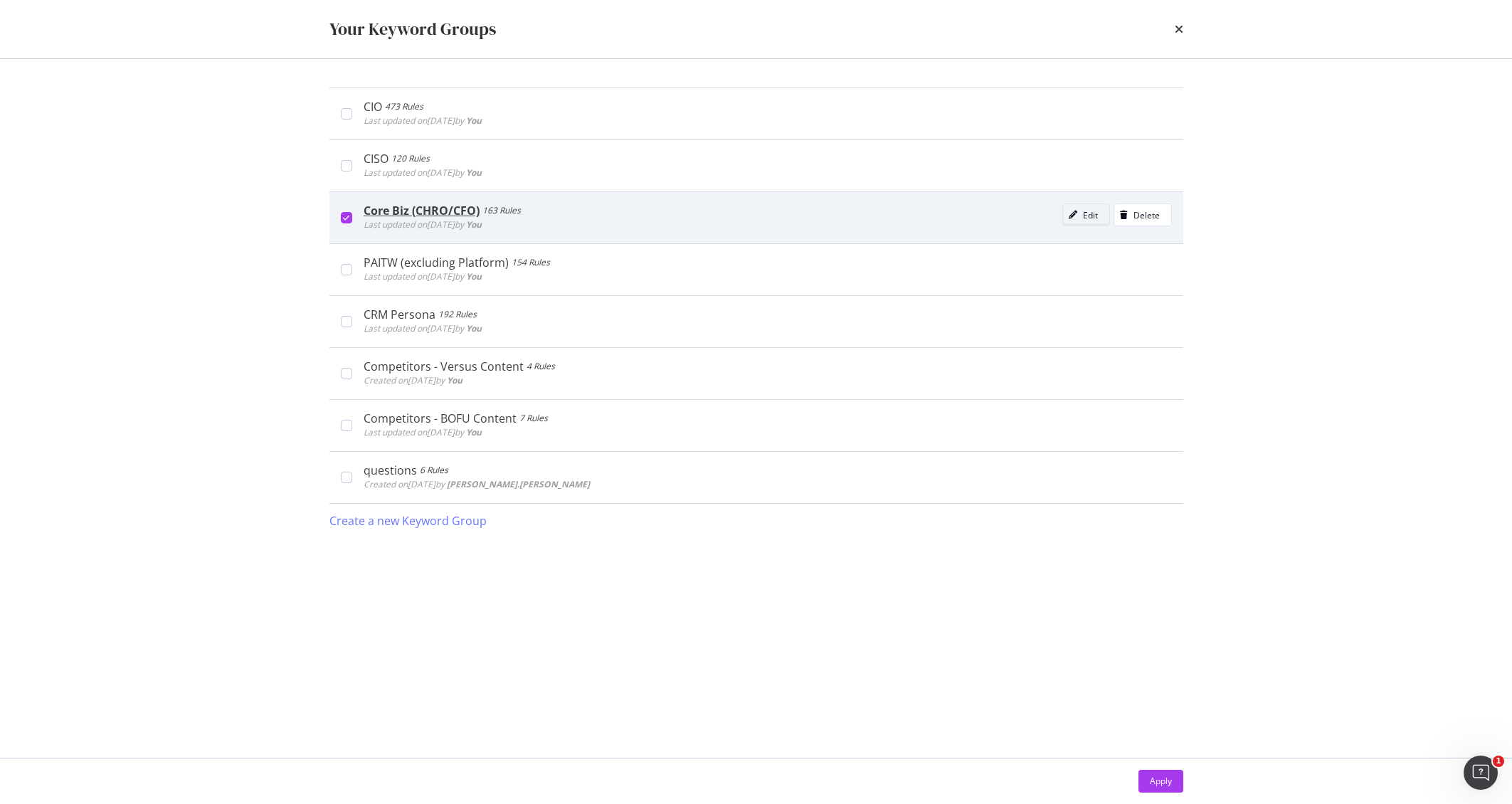
click at [1092, 214] on div "Edit" at bounding box center [1090, 215] width 15 height 12
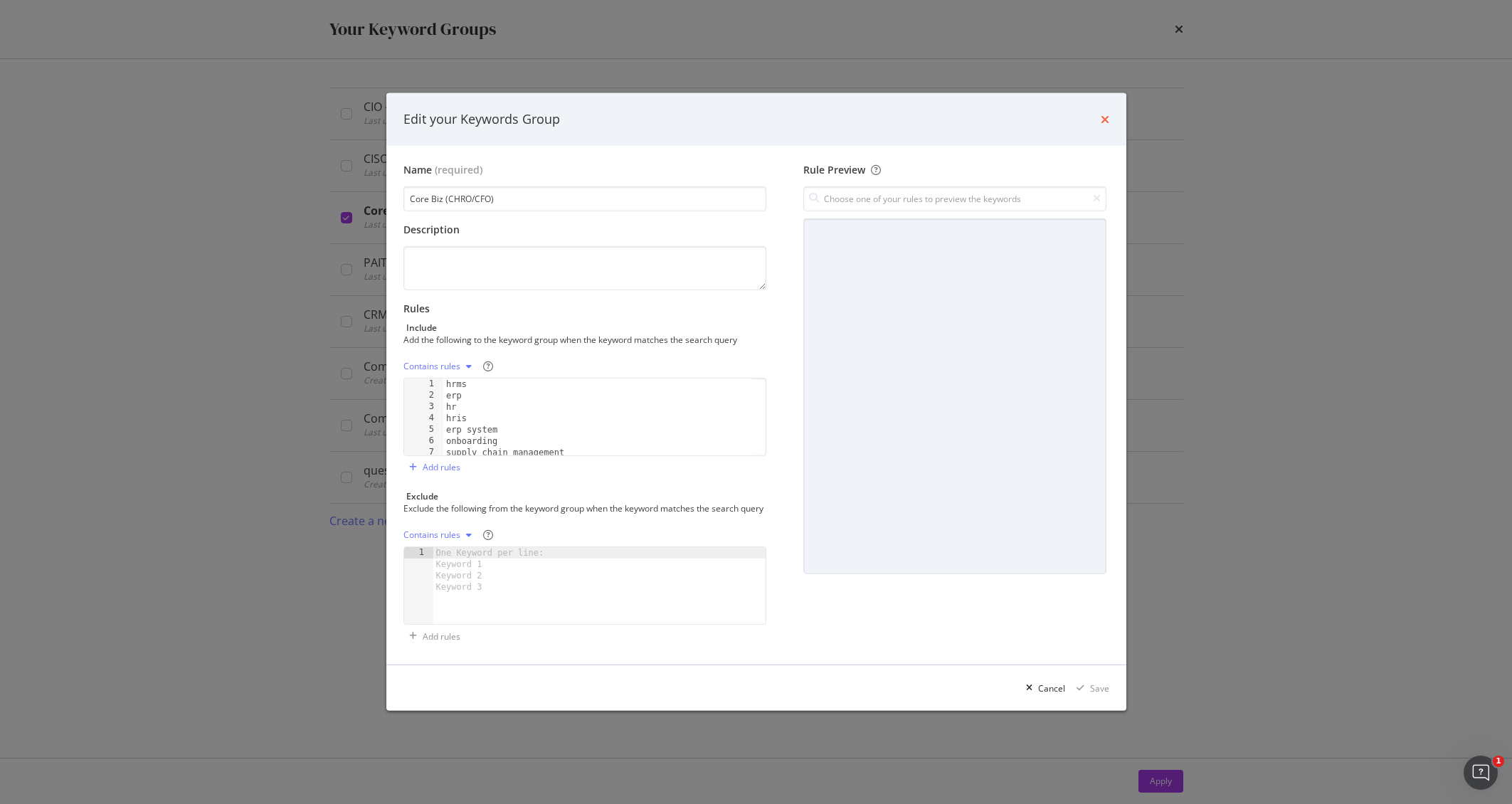
click at [1101, 115] on icon "times" at bounding box center [1105, 120] width 8 height 12
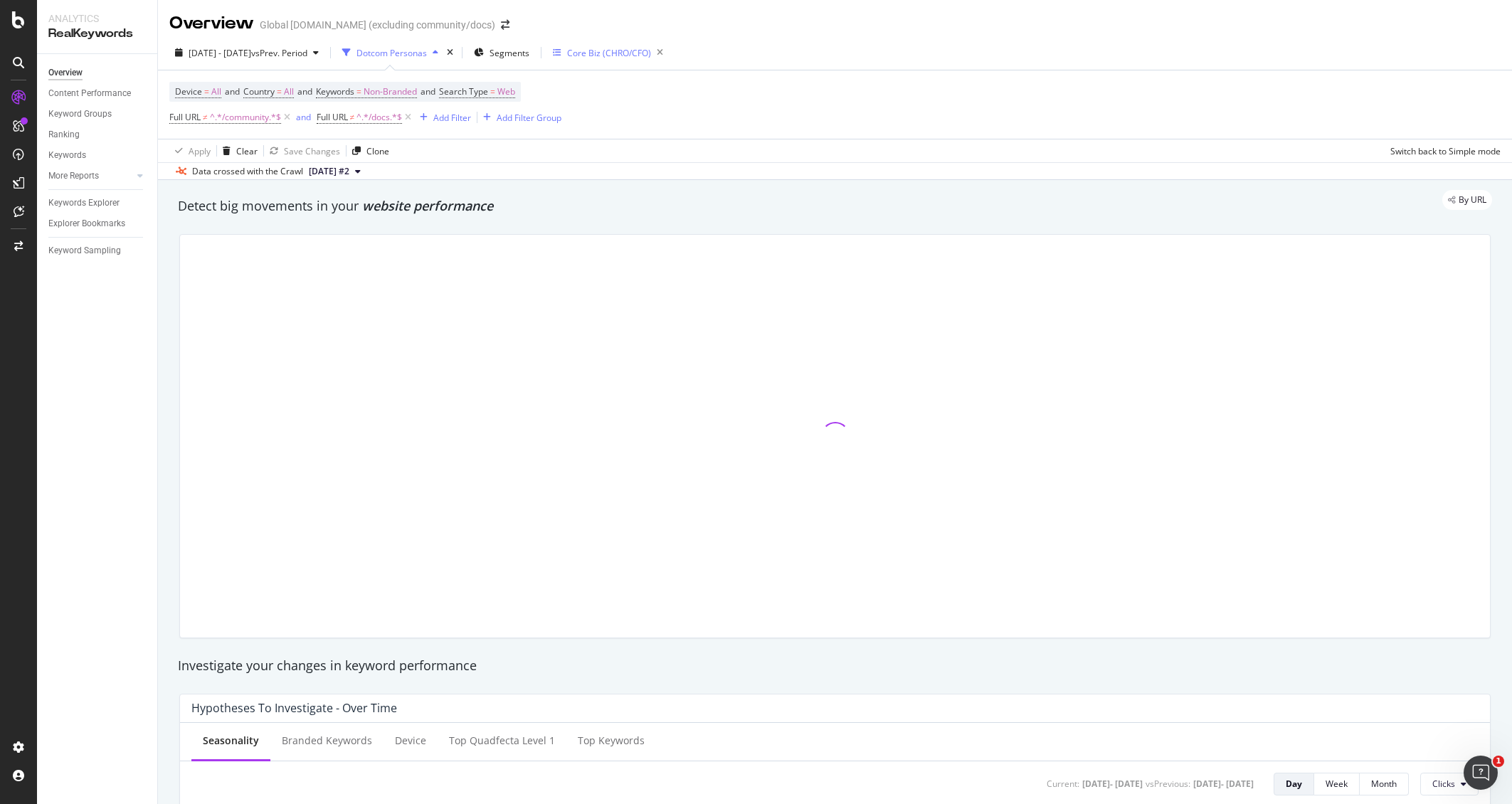
click at [621, 52] on div "Core Biz (CHRO/CFO)" at bounding box center [610, 53] width 84 height 12
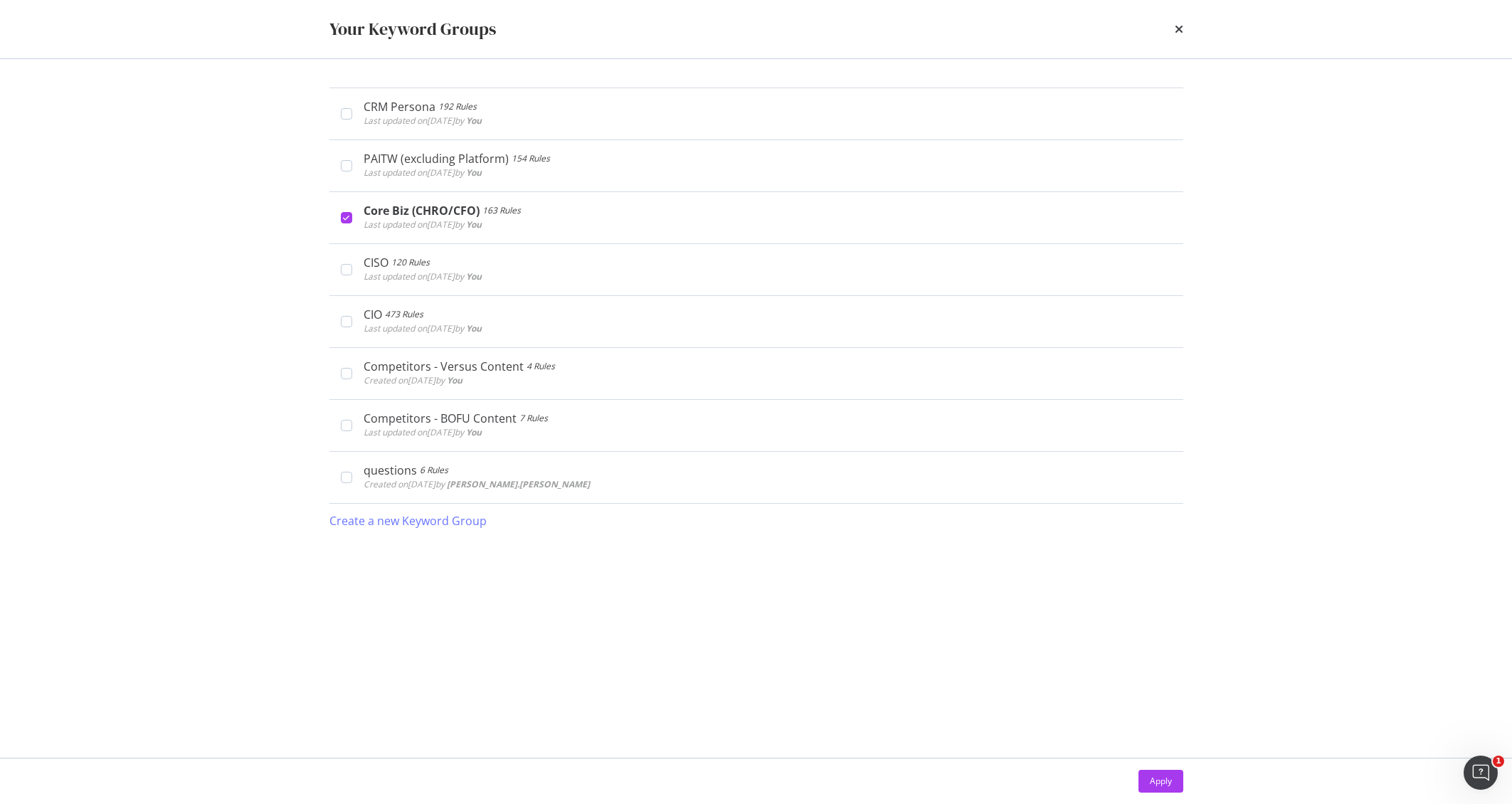
click at [1179, 35] on div "times" at bounding box center [1179, 29] width 8 height 24
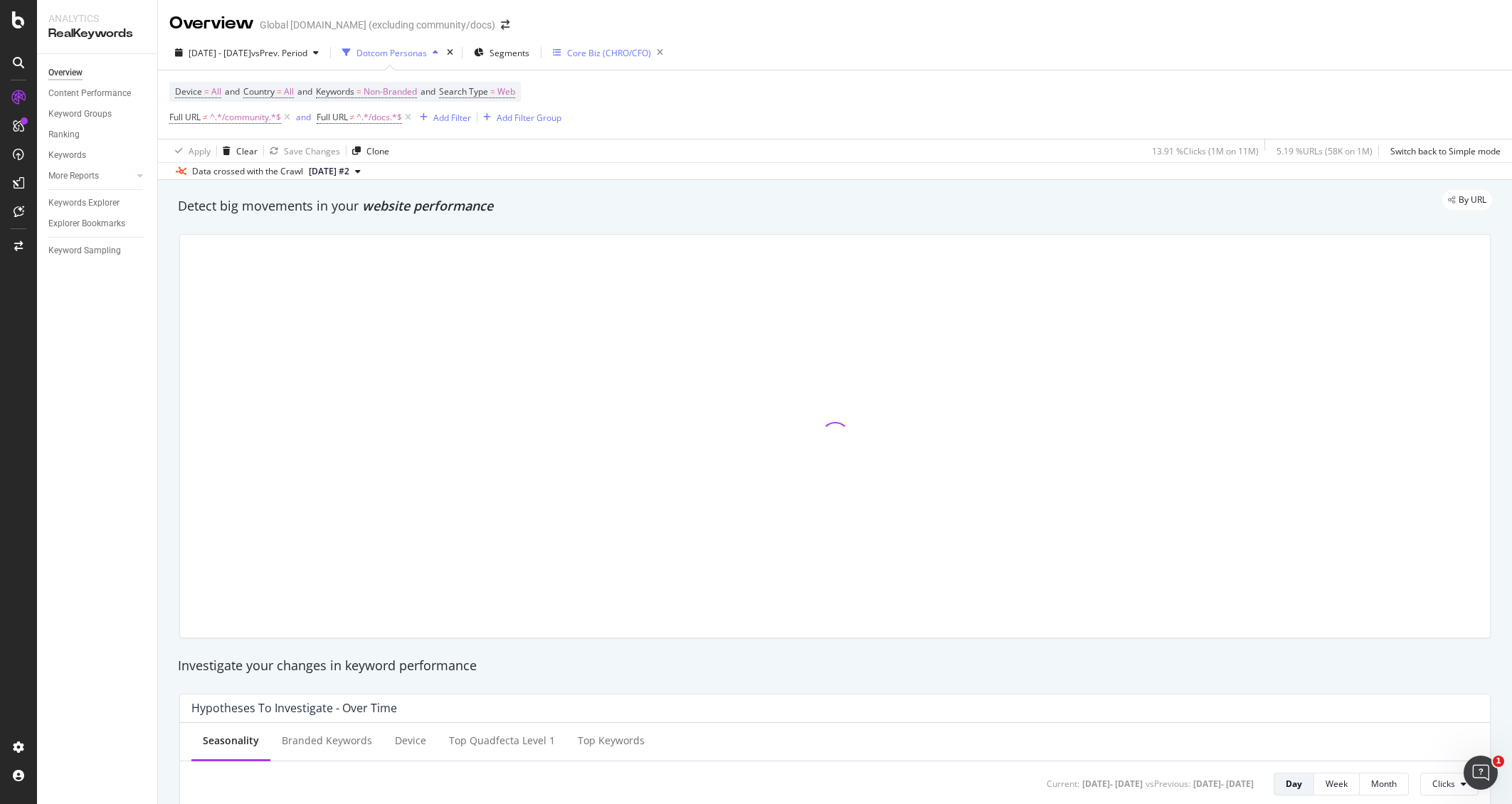
click at [632, 51] on div "Core Biz (CHRO/CFO)" at bounding box center [610, 53] width 84 height 12
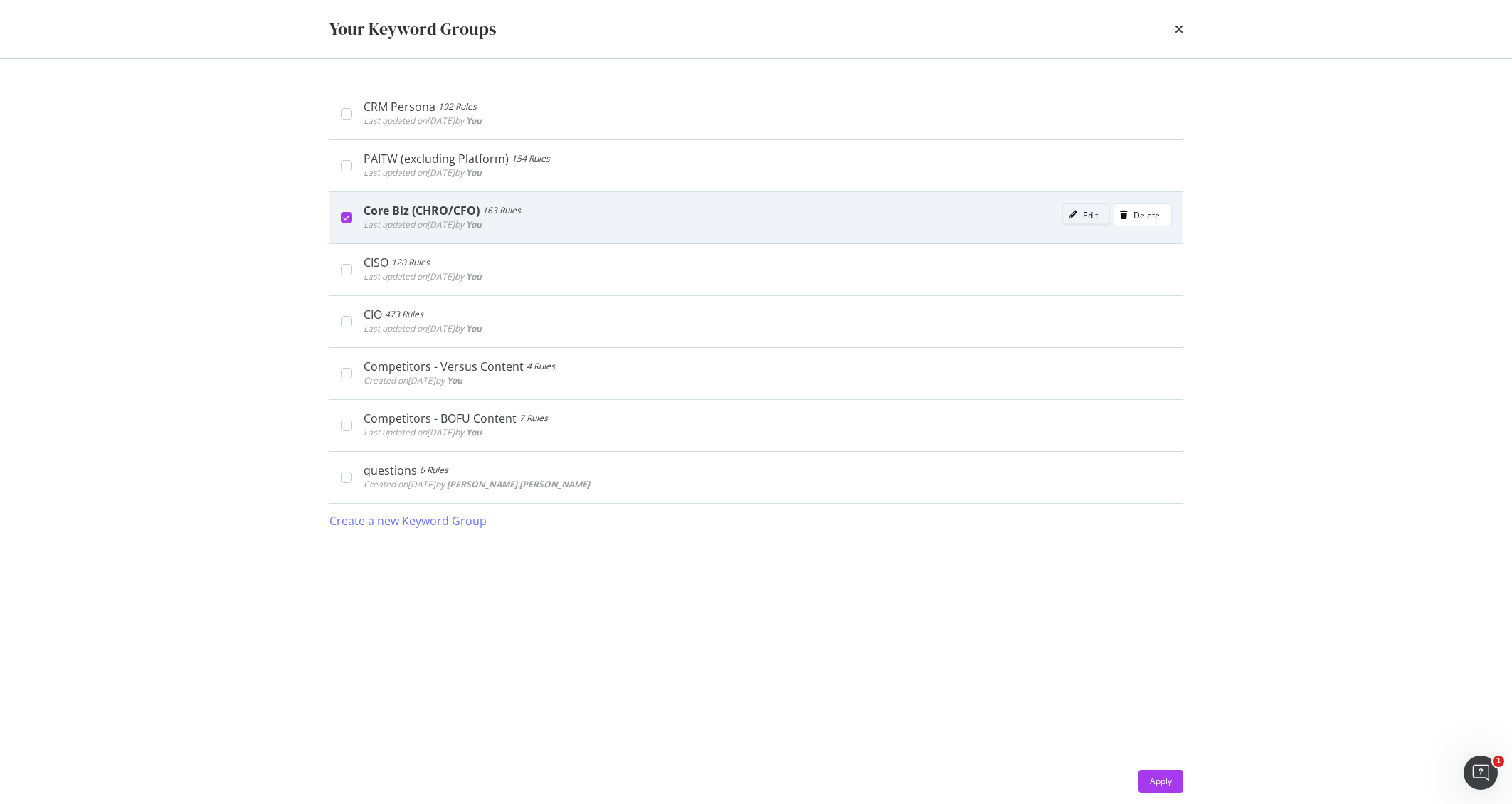
click at [1090, 220] on div "Edit" at bounding box center [1090, 215] width 15 height 12
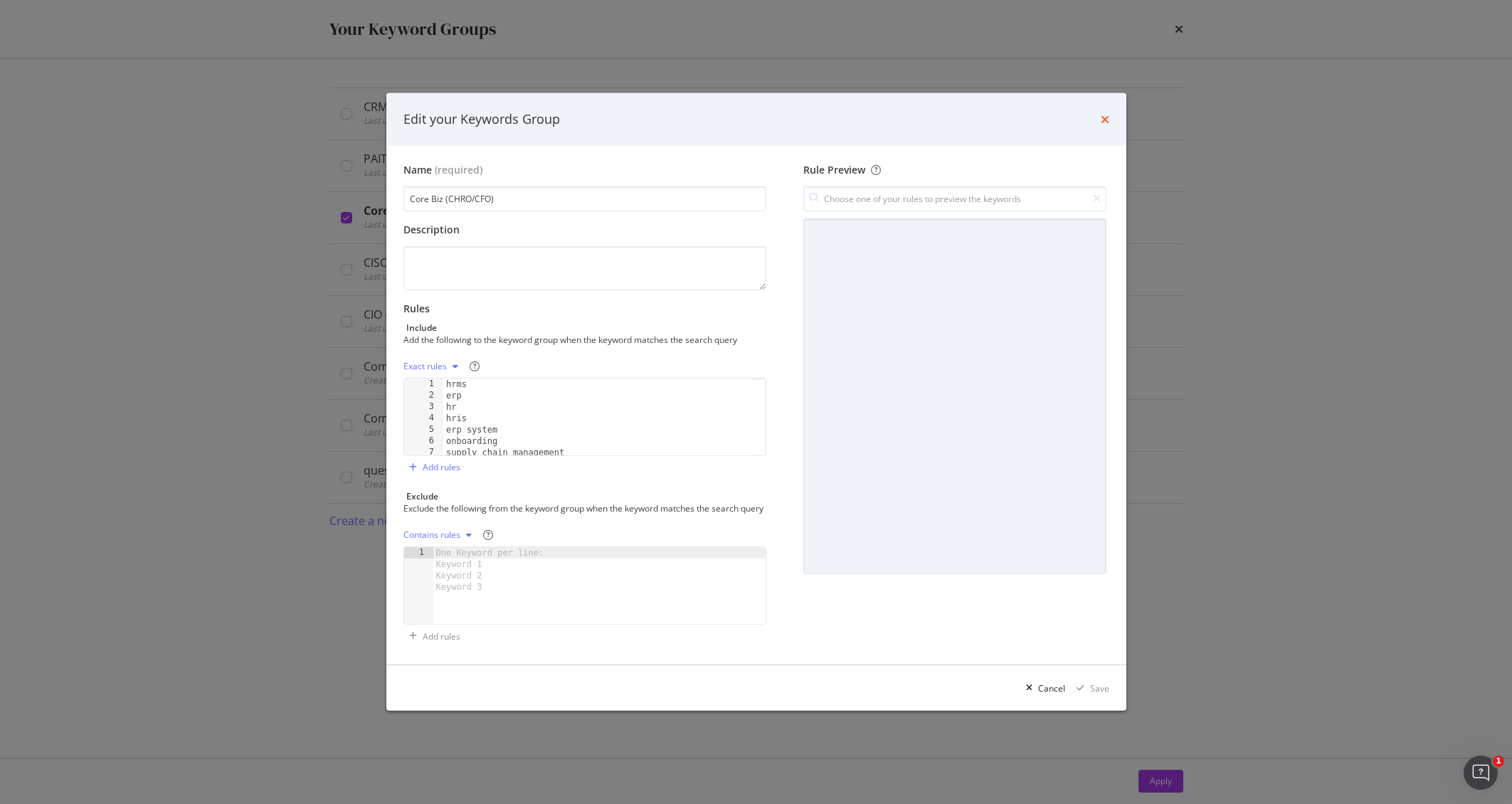
click at [1106, 114] on icon "times" at bounding box center [1105, 120] width 8 height 12
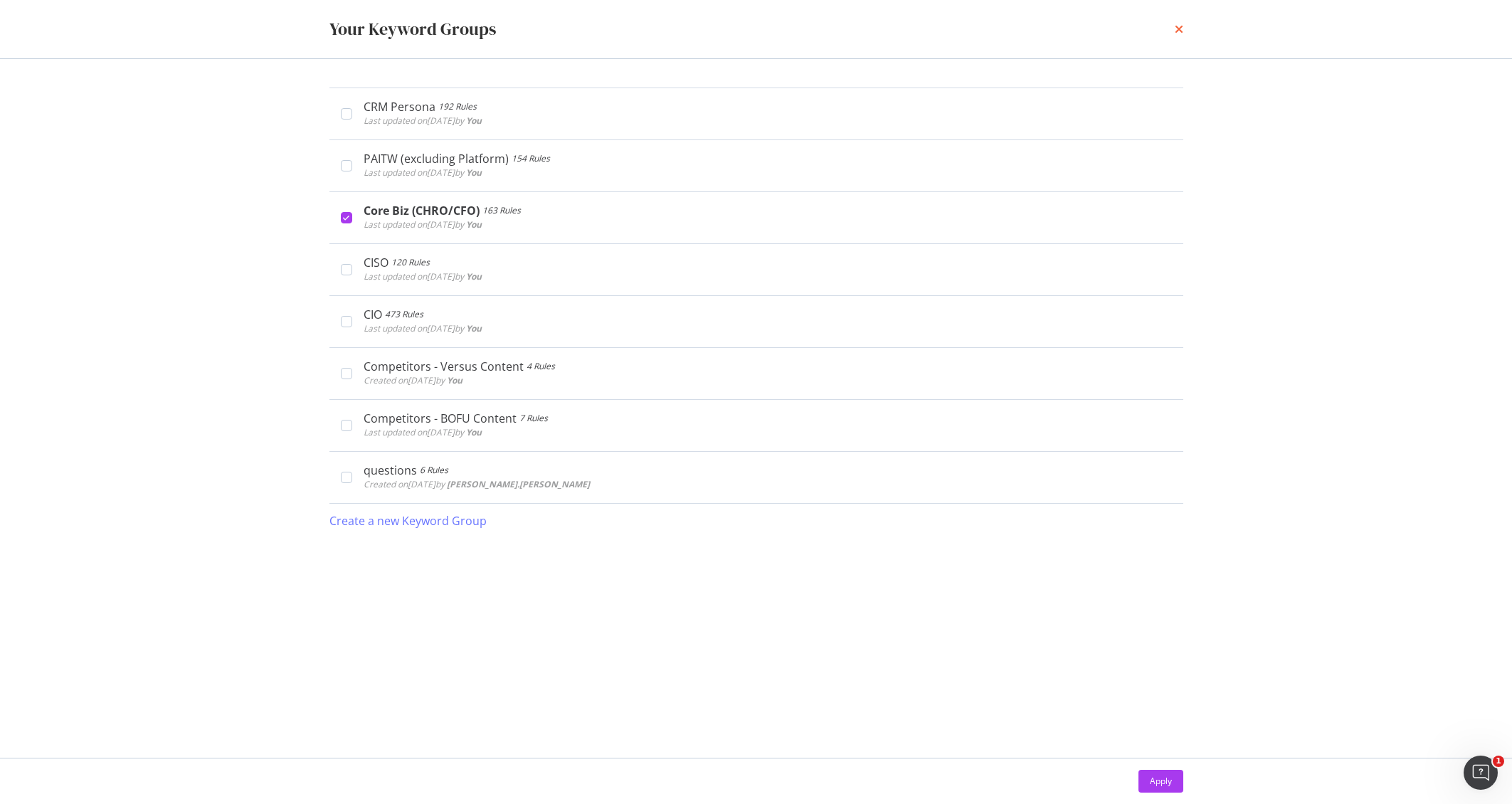
click at [1178, 26] on icon "times" at bounding box center [1179, 29] width 8 height 12
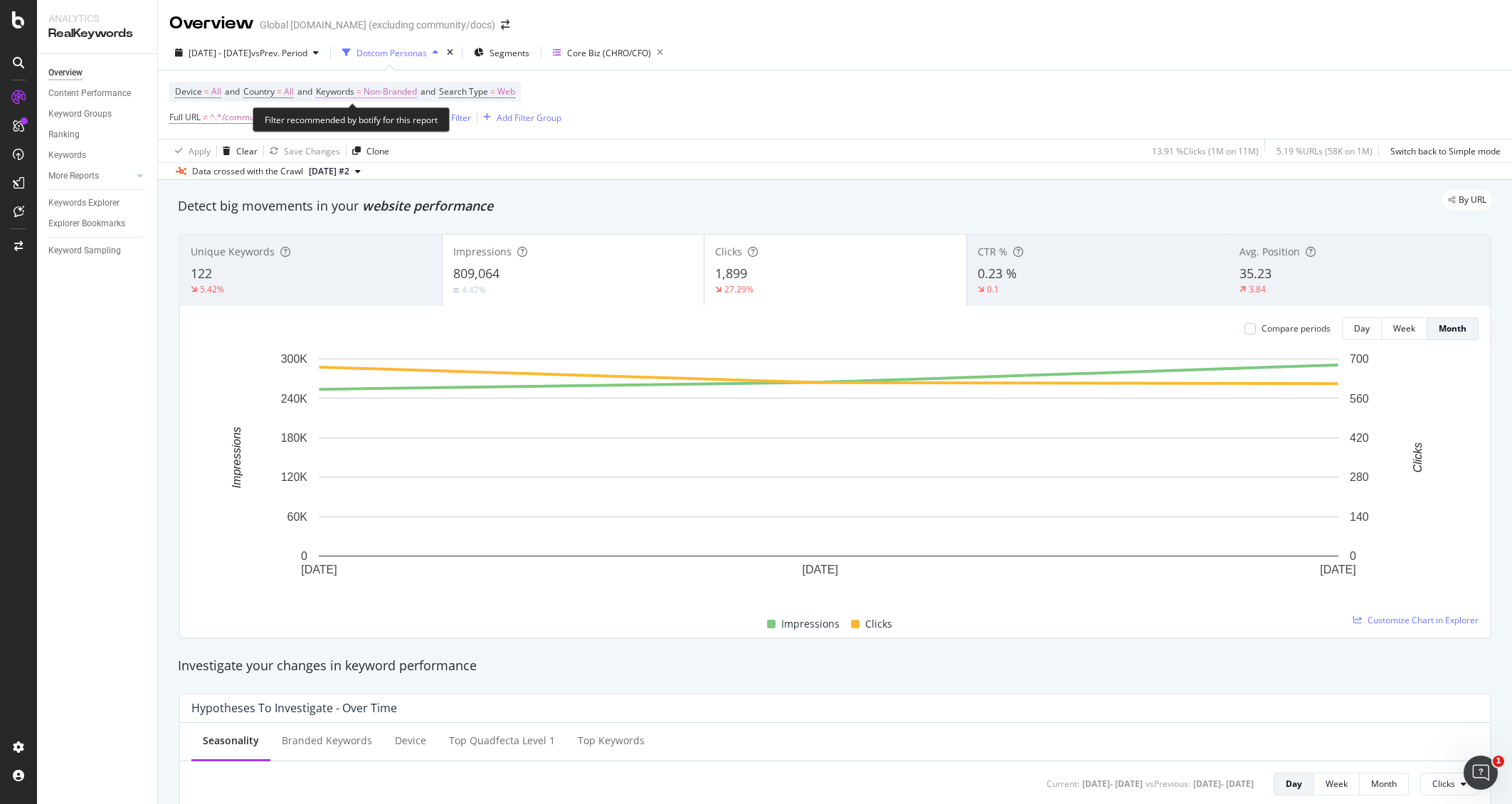
click at [371, 91] on span "Keywords = Non-Branded" at bounding box center [367, 91] width 101 height 13
click at [390, 126] on span "Non-Branded" at bounding box center [366, 124] width 59 height 12
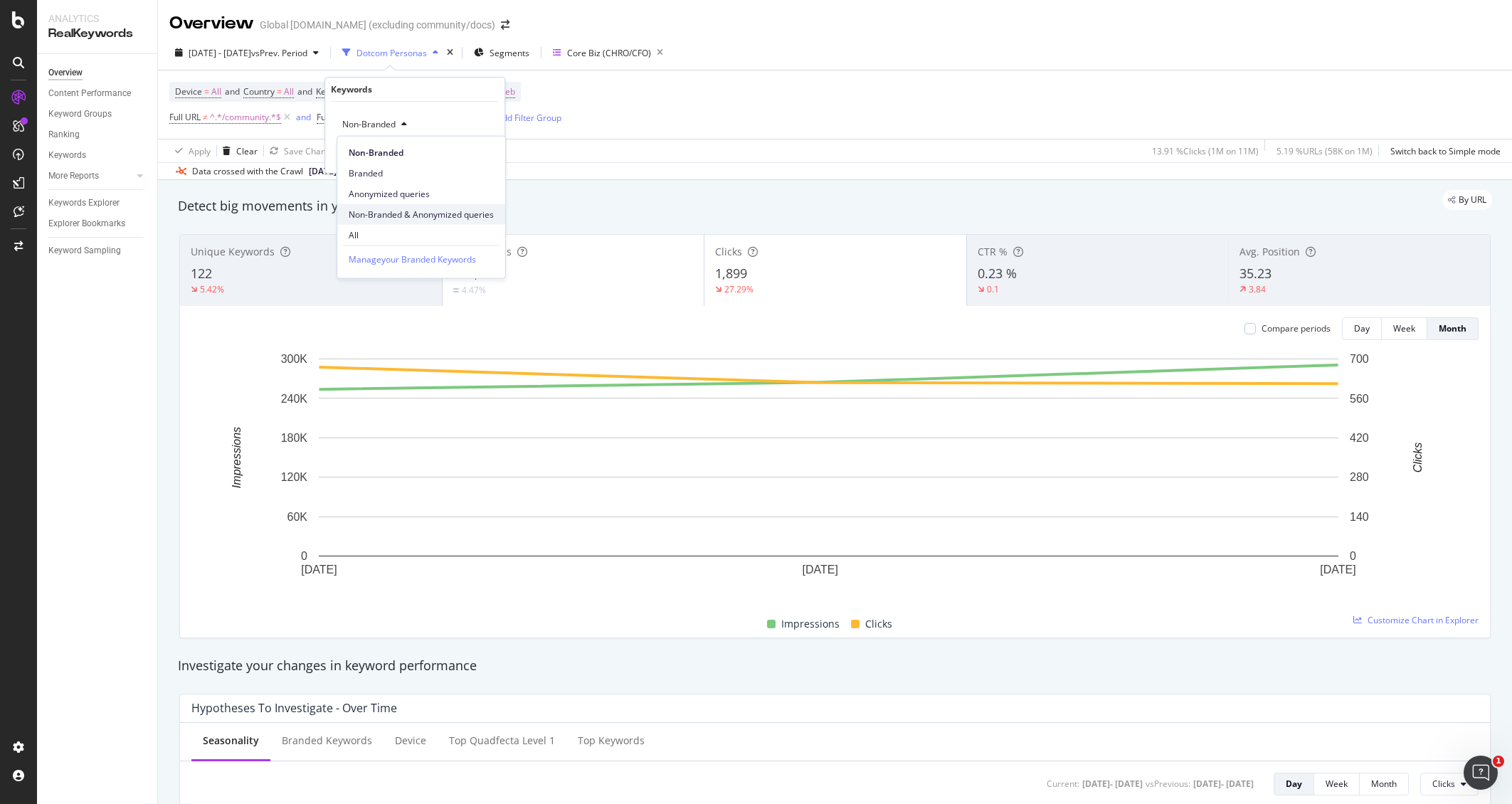
click at [418, 216] on span "Non-Branded & Anonymized queries" at bounding box center [421, 213] width 145 height 13
click at [490, 153] on div "Apply" at bounding box center [493, 154] width 22 height 12
copy span "809,064"
drag, startPoint x: 514, startPoint y: 276, endPoint x: 440, endPoint y: 272, distance: 74.1
click at [443, 272] on div "Impressions 809,064 4.47%" at bounding box center [573, 271] width 262 height 64
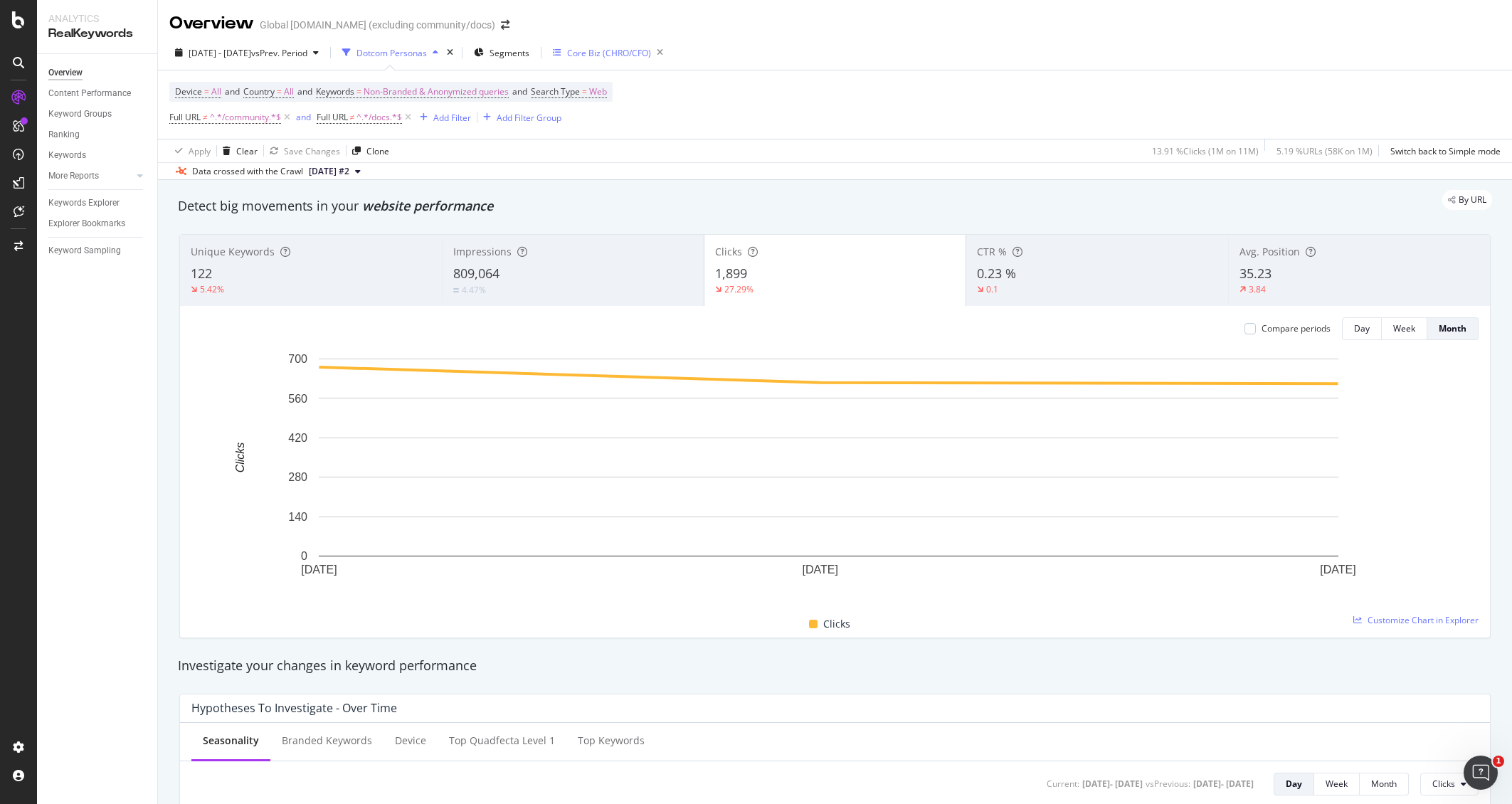
click at [651, 50] on div "Core Biz (CHRO/CFO)" at bounding box center [610, 53] width 84 height 12
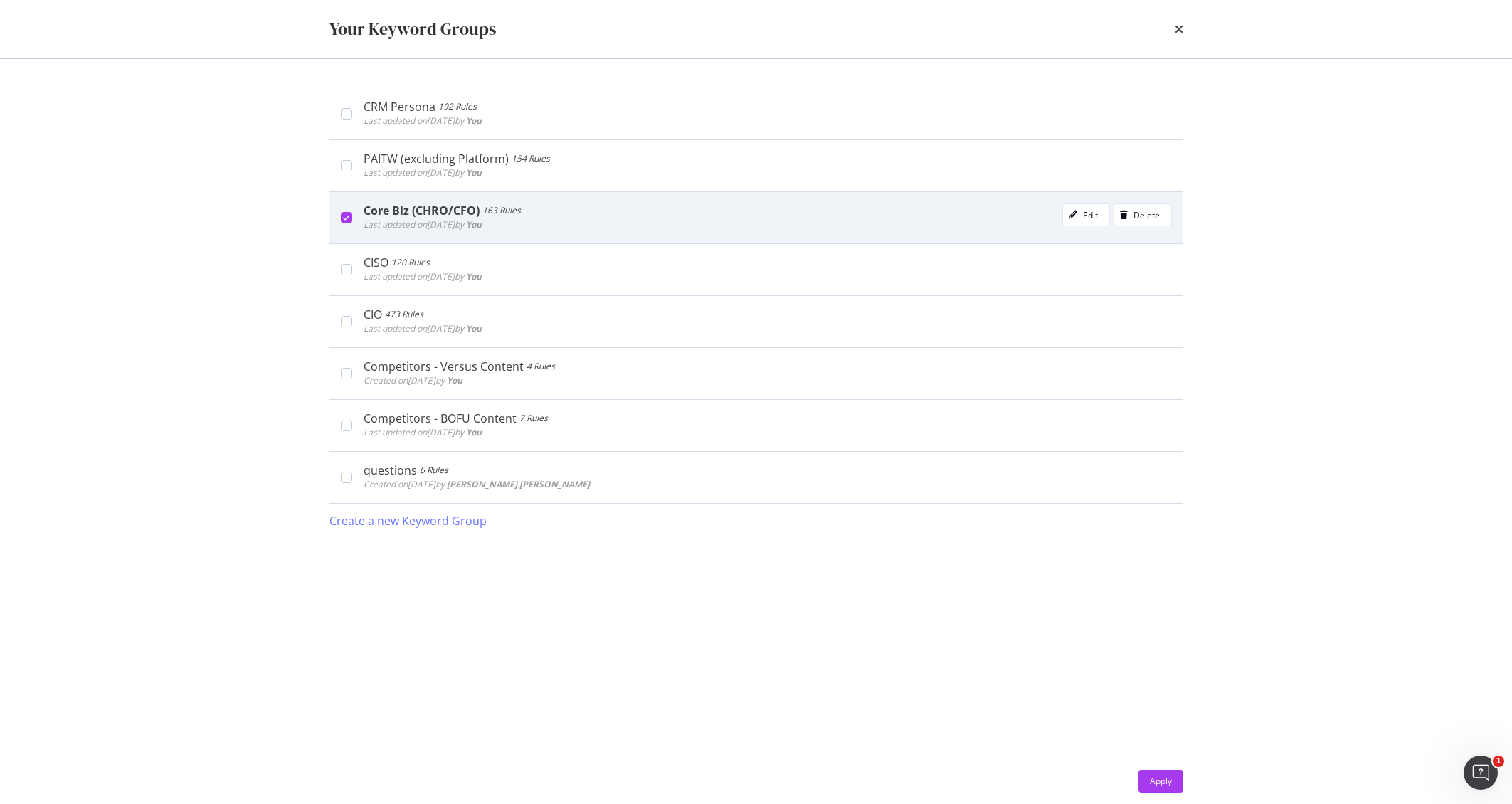
click at [338, 214] on div "Core Biz (CHRO/CFO) 163 Rules Last updated on [DATE] by You Edit Delete" at bounding box center [756, 217] width 854 height 52
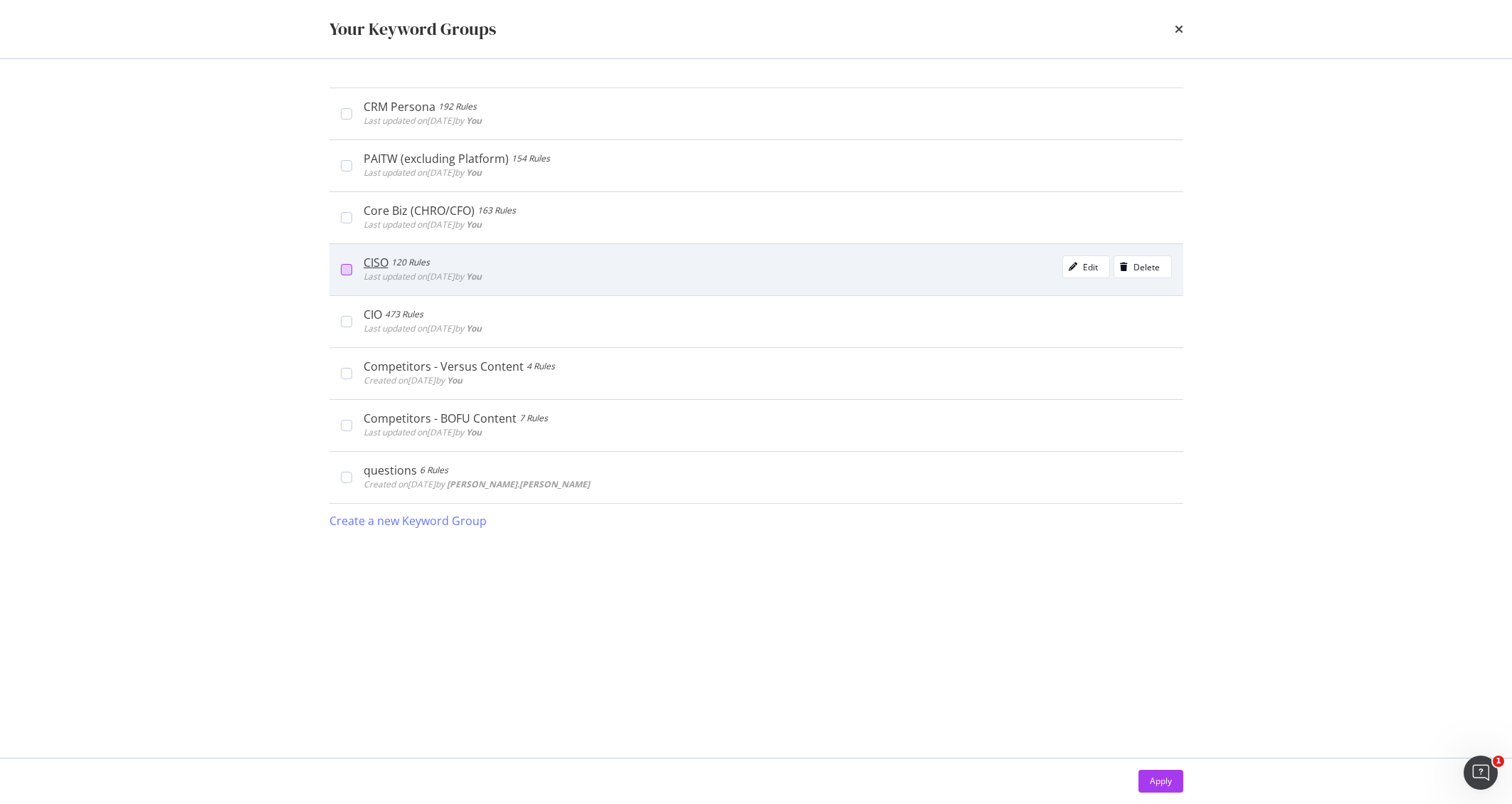
click at [348, 264] on div "modal" at bounding box center [347, 270] width 12 height 12
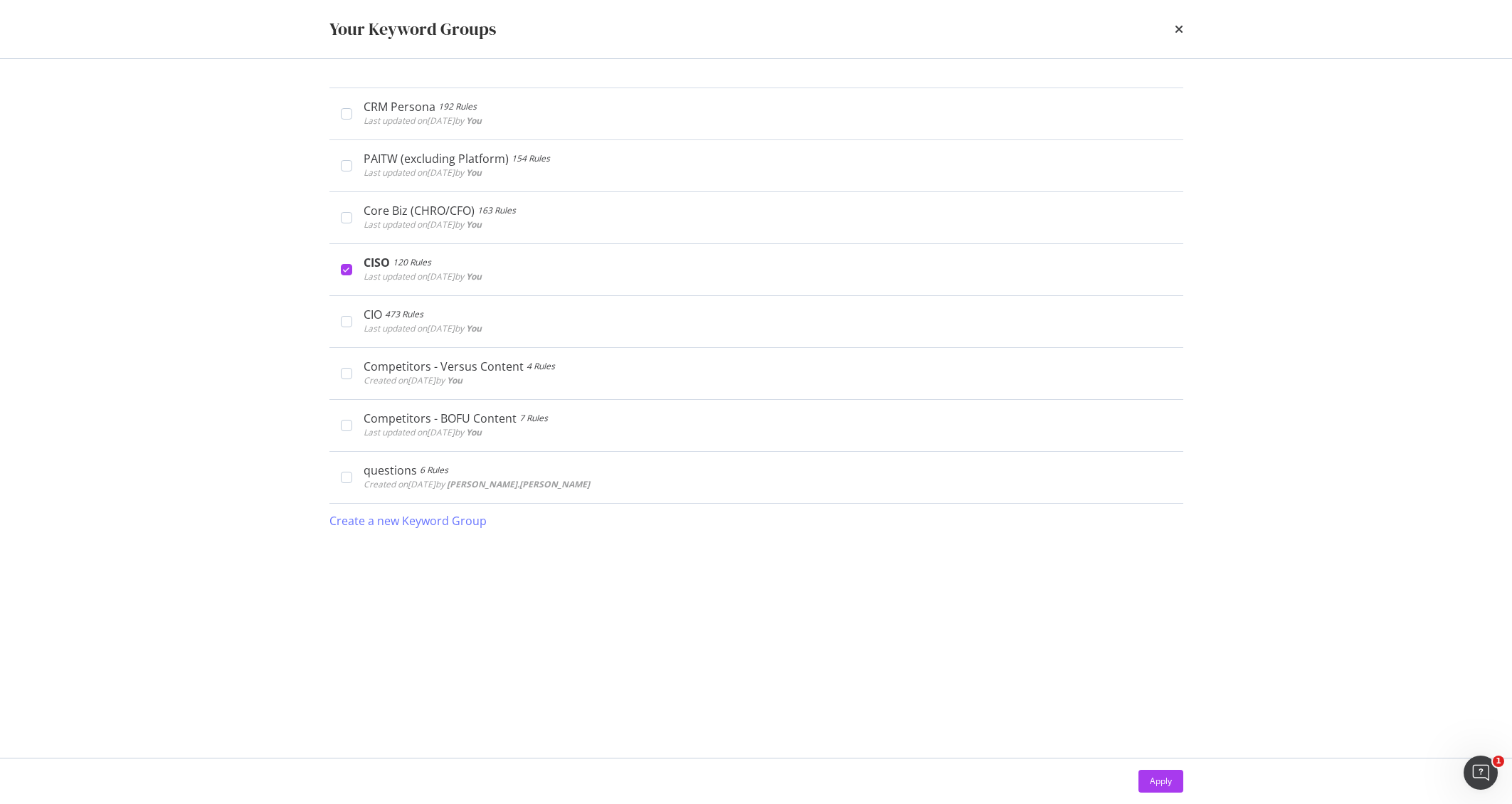
drag, startPoint x: 1153, startPoint y: 783, endPoint x: 525, endPoint y: 105, distance: 924.2
click at [1153, 783] on div "Apply" at bounding box center [1161, 780] width 22 height 12
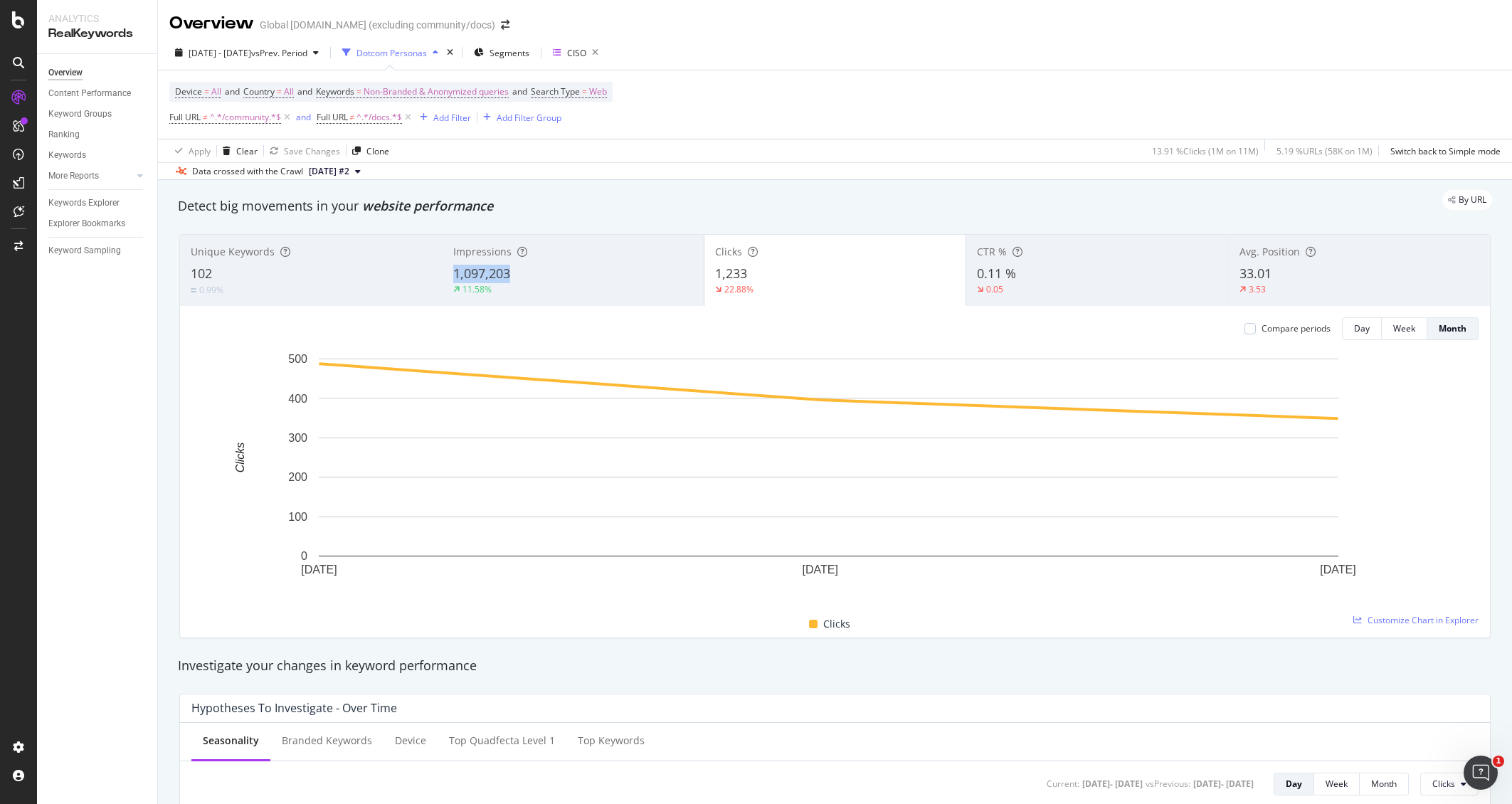
copy span "1,097,203"
drag, startPoint x: 516, startPoint y: 276, endPoint x: 453, endPoint y: 274, distance: 63.0
click at [454, 274] on div "1,097,203" at bounding box center [573, 274] width 239 height 19
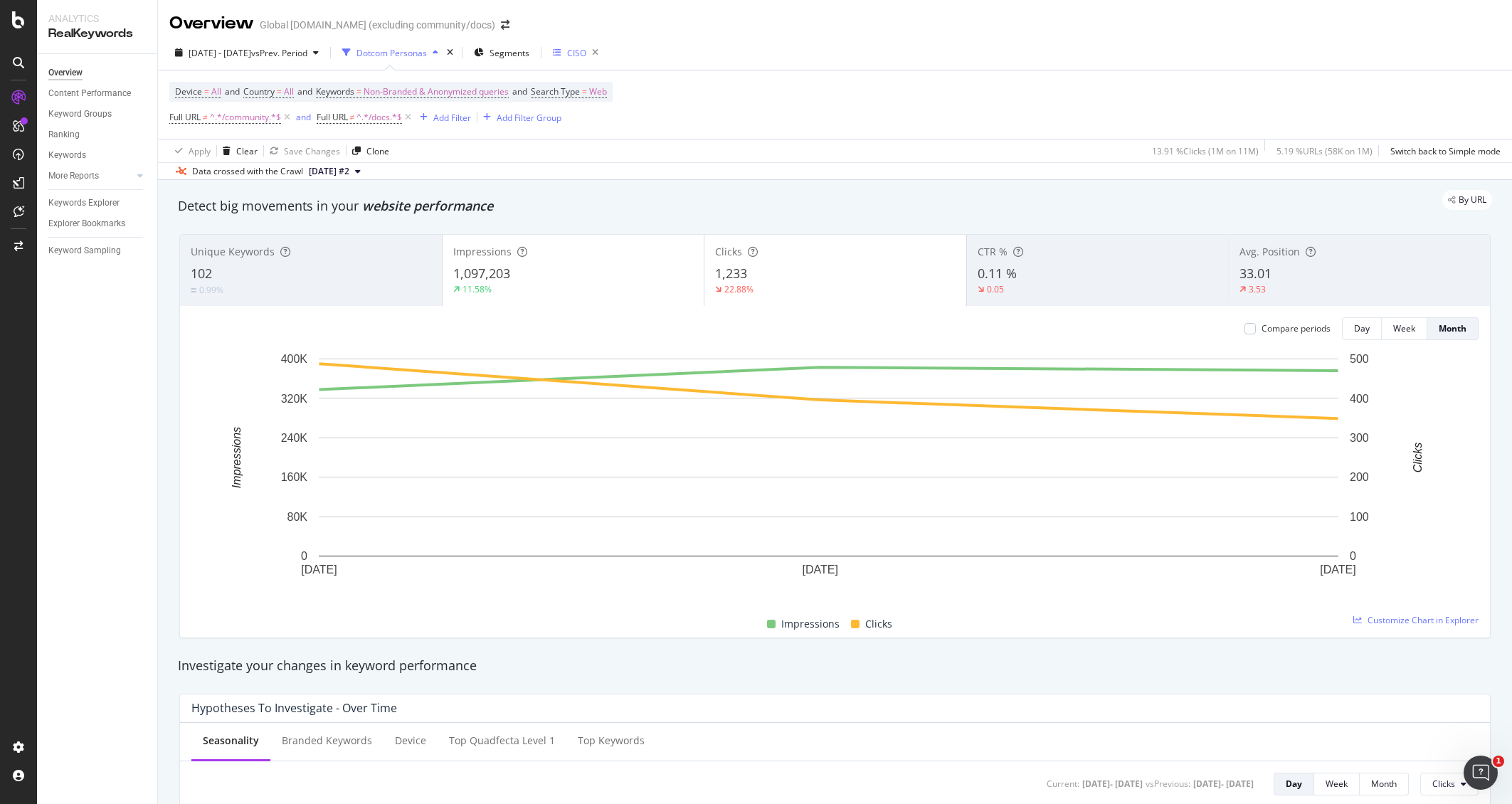
click at [586, 53] on div "CISO" at bounding box center [577, 53] width 19 height 12
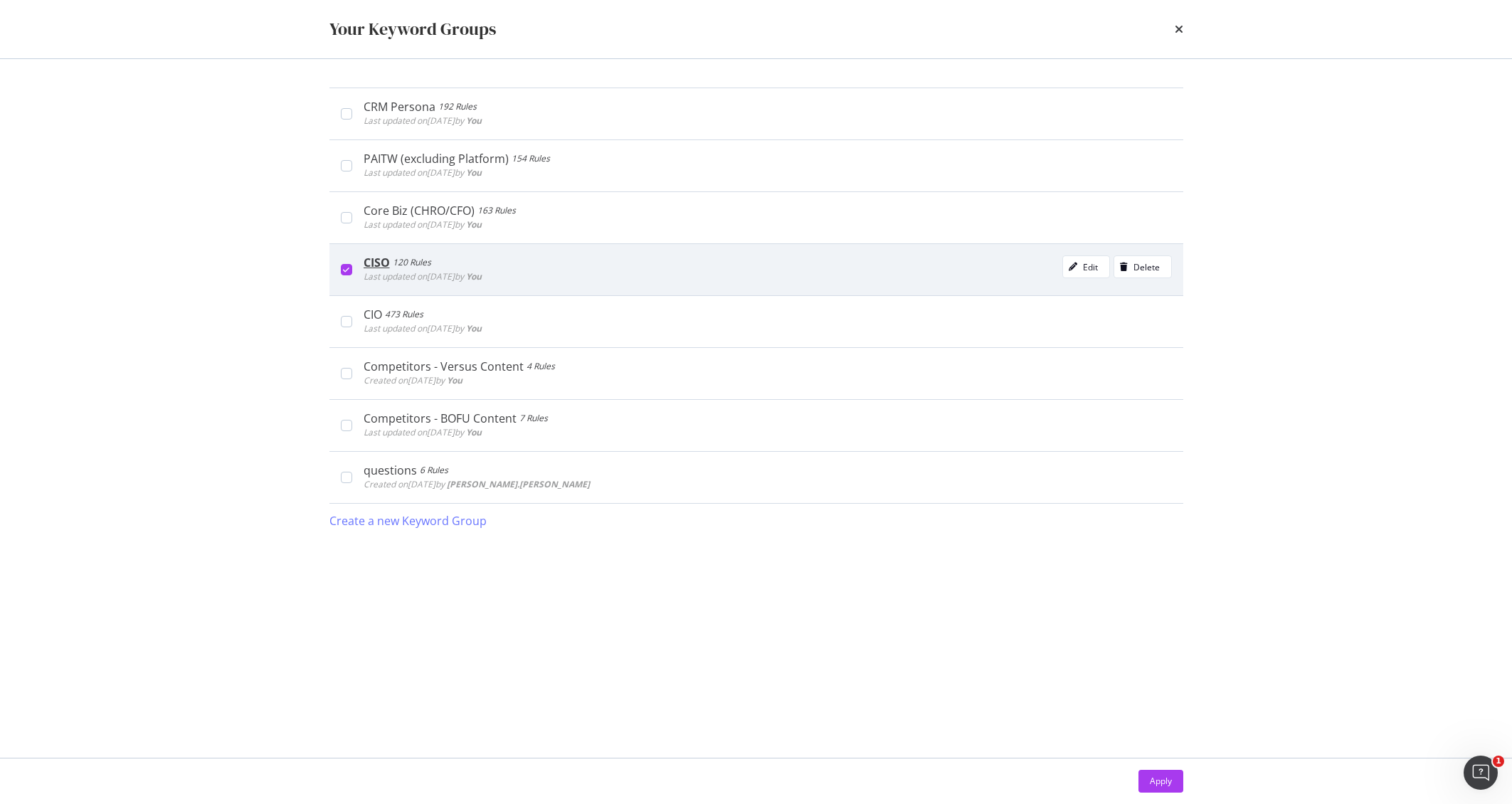
click at [343, 267] on icon "modal" at bounding box center [347, 270] width 7 height 7
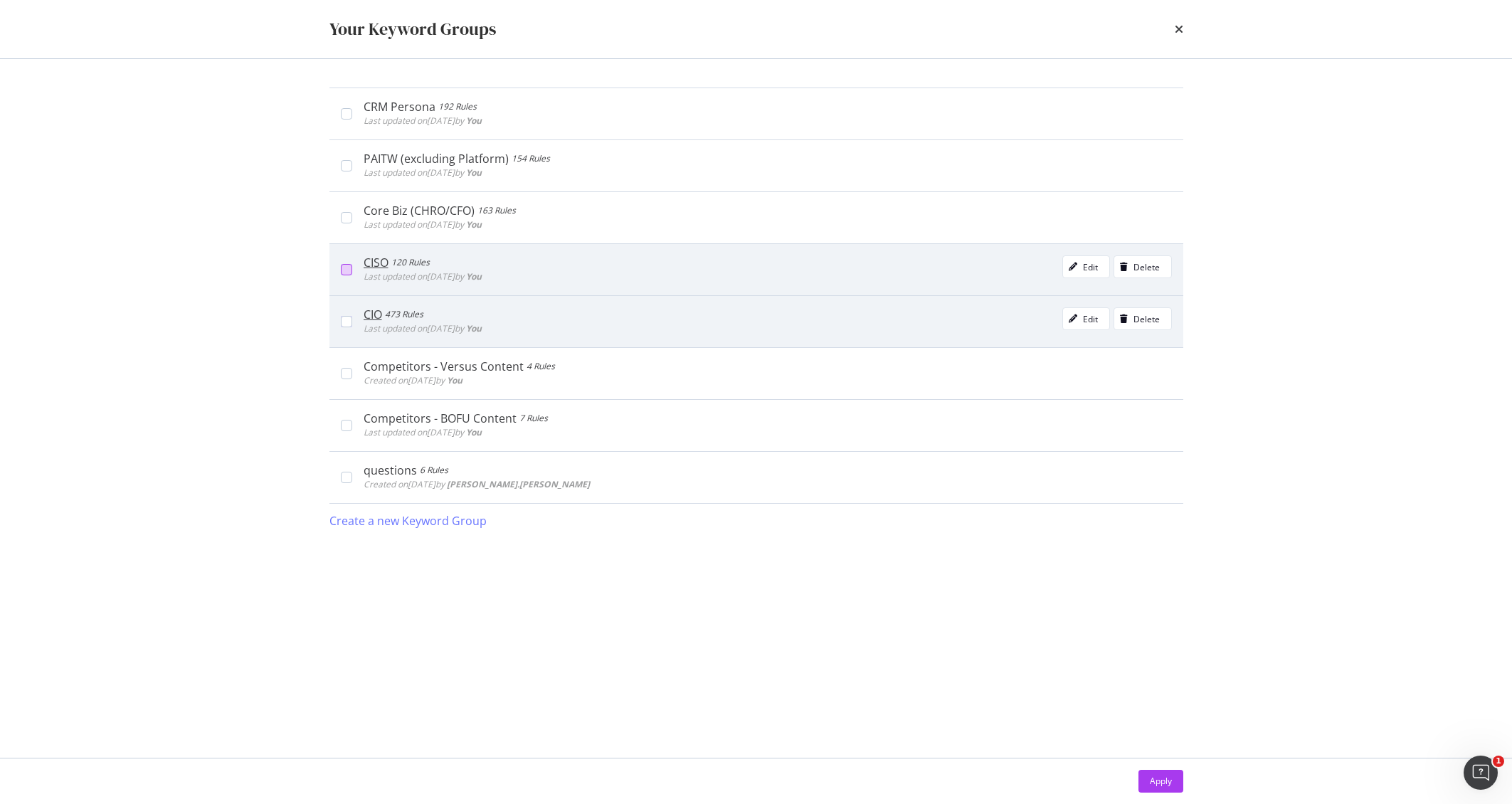
click at [417, 322] on span "Last updated on [DATE] by You" at bounding box center [422, 328] width 118 height 12
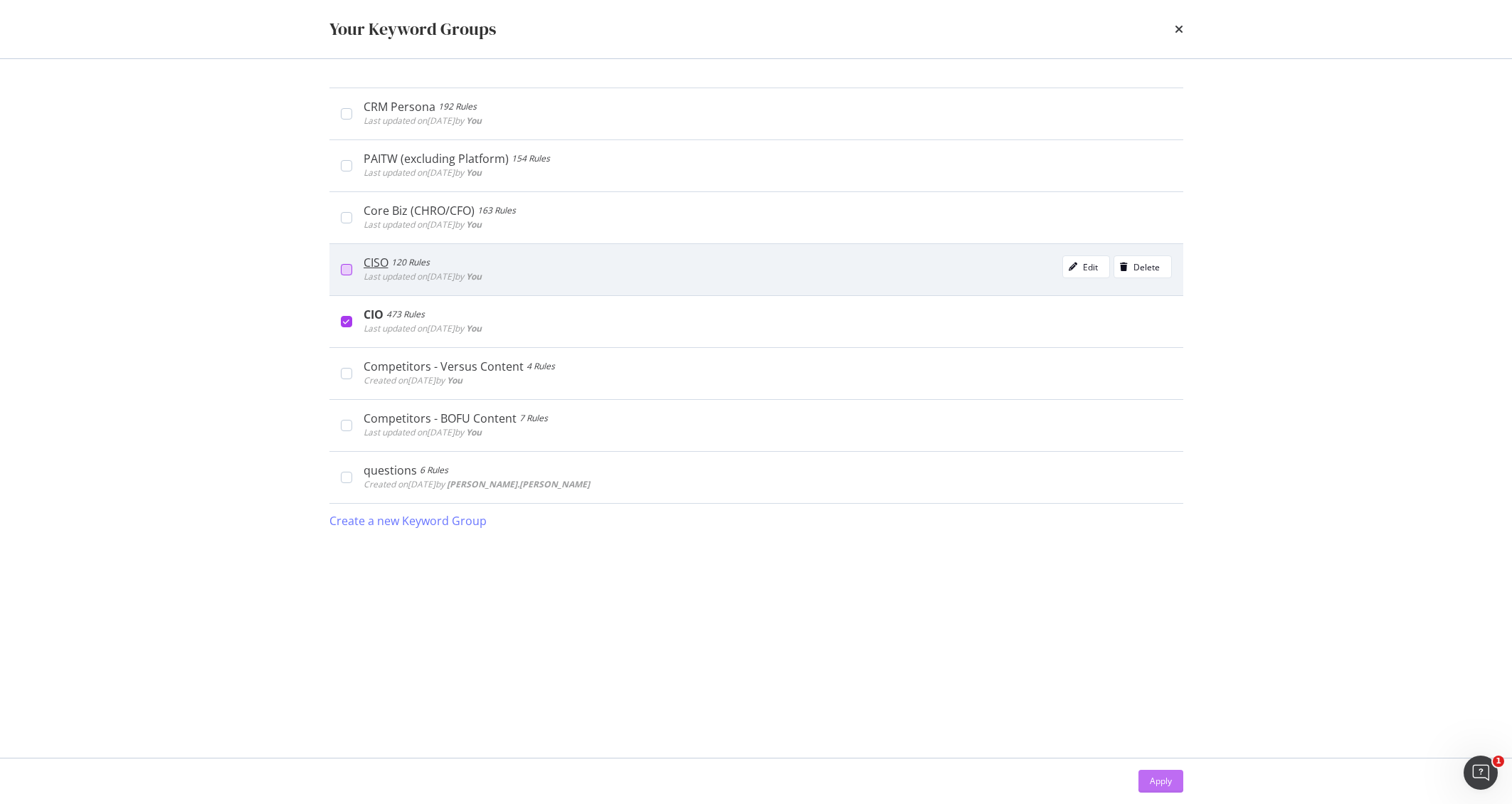
click at [1161, 780] on div "Apply" at bounding box center [1161, 780] width 22 height 12
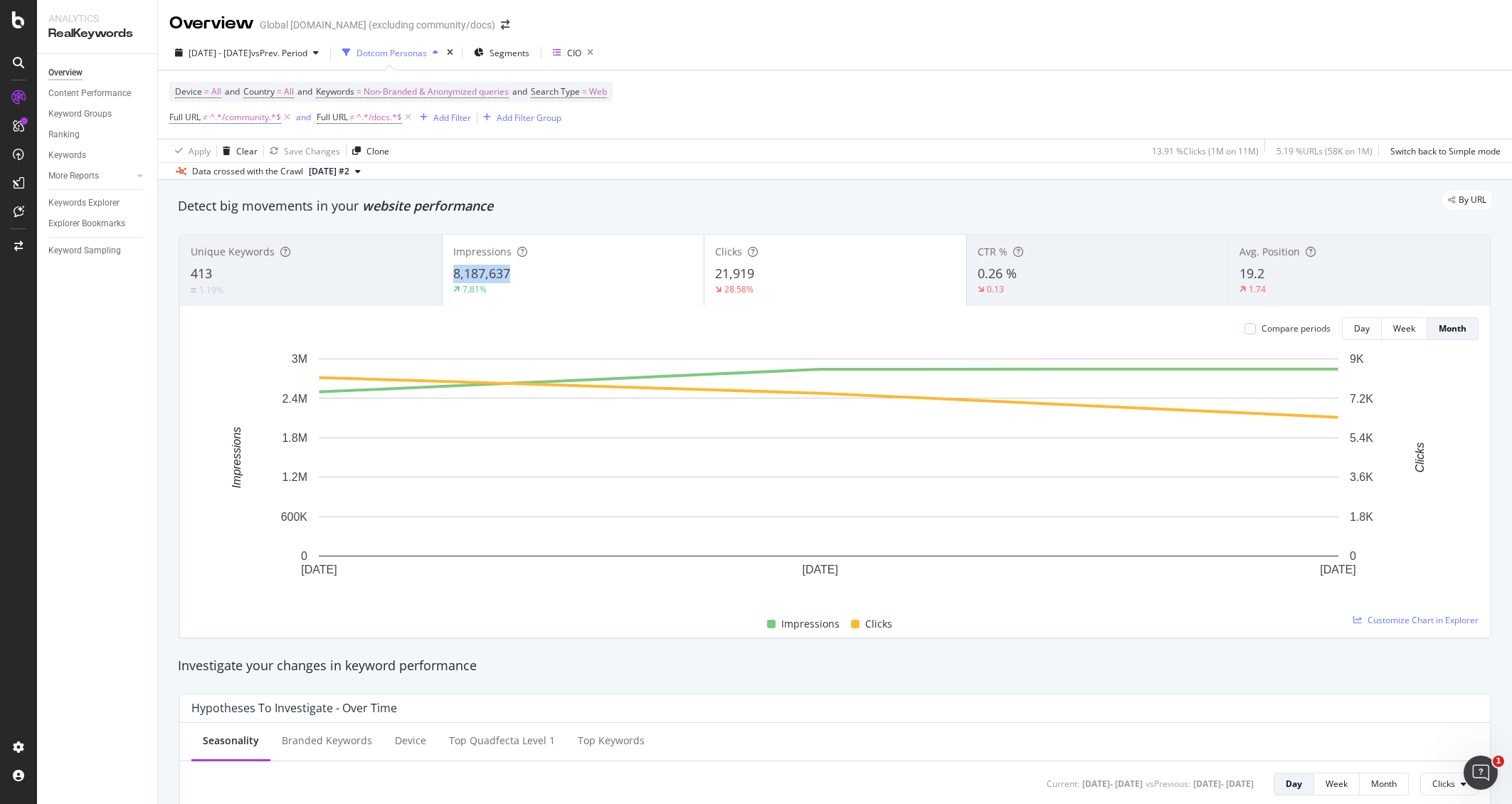
copy span "8,187,637"
drag, startPoint x: 492, startPoint y: 274, endPoint x: 450, endPoint y: 274, distance: 42.0
click at [454, 274] on div "8,187,637" at bounding box center [573, 274] width 240 height 19
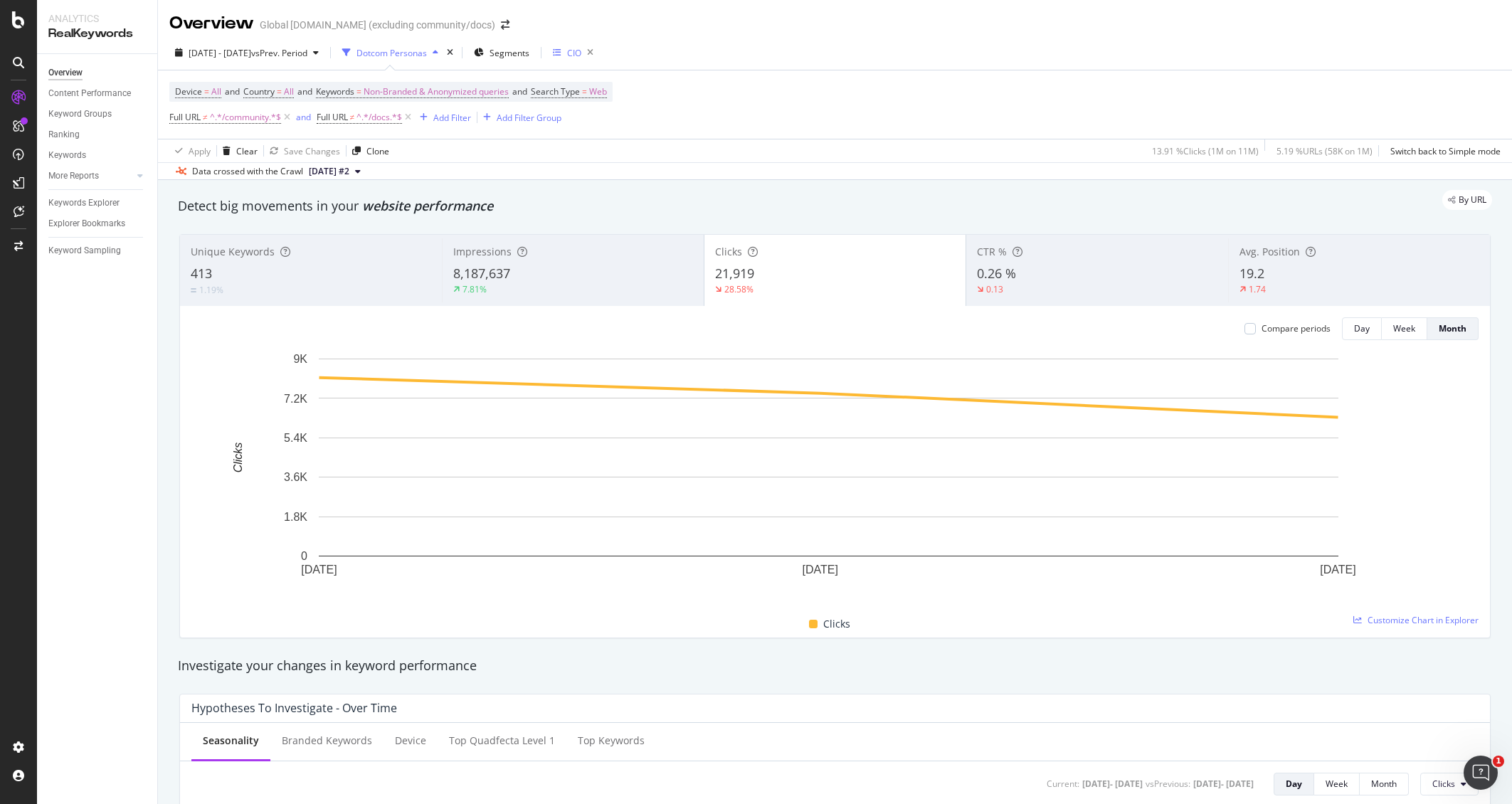
click at [562, 52] on icon "button" at bounding box center [557, 52] width 8 height 8
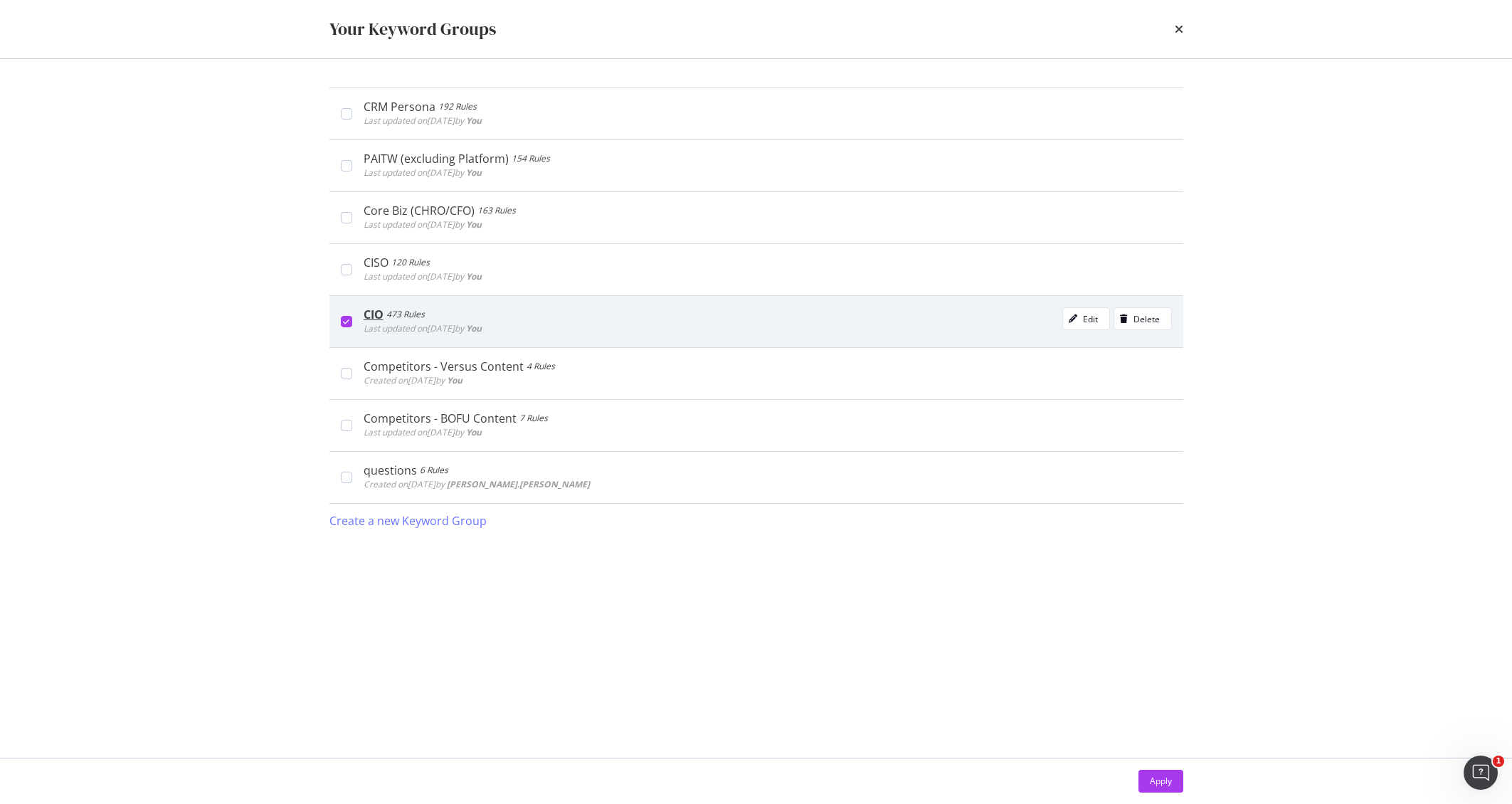
click at [346, 322] on icon "modal" at bounding box center [347, 321] width 7 height 7
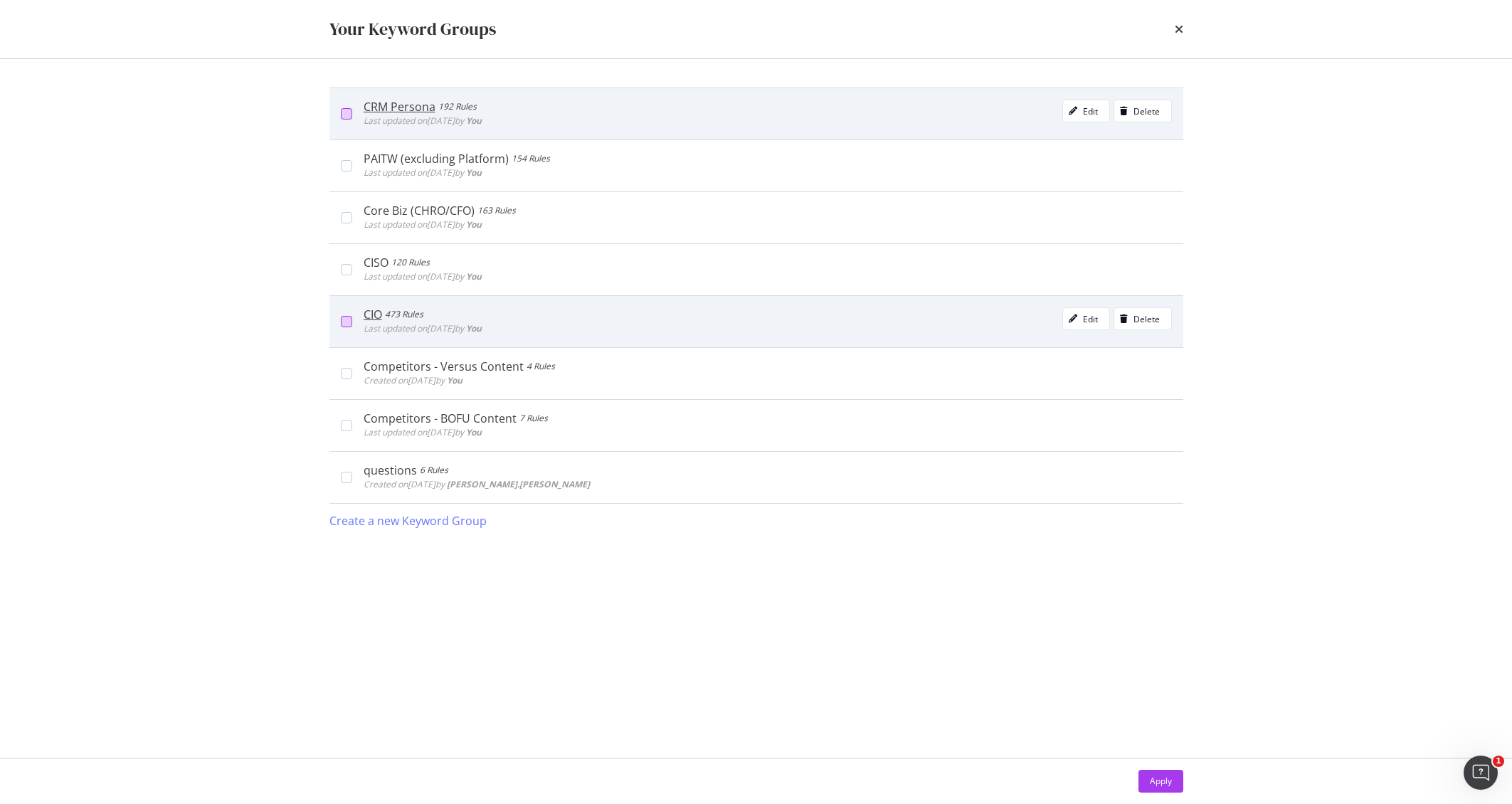
click at [343, 113] on div "modal" at bounding box center [347, 114] width 12 height 12
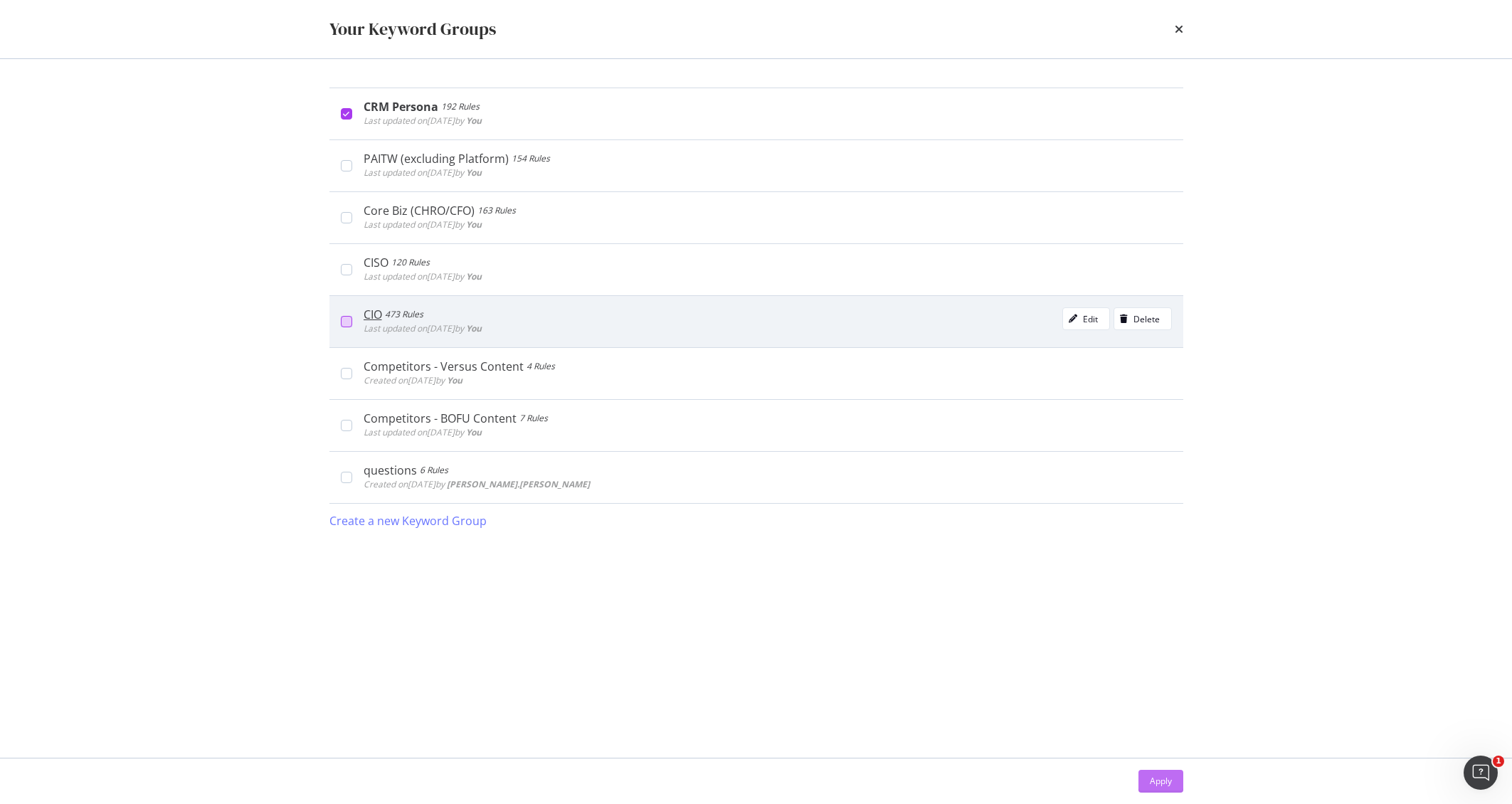
click at [1162, 782] on div "Apply" at bounding box center [1161, 780] width 22 height 12
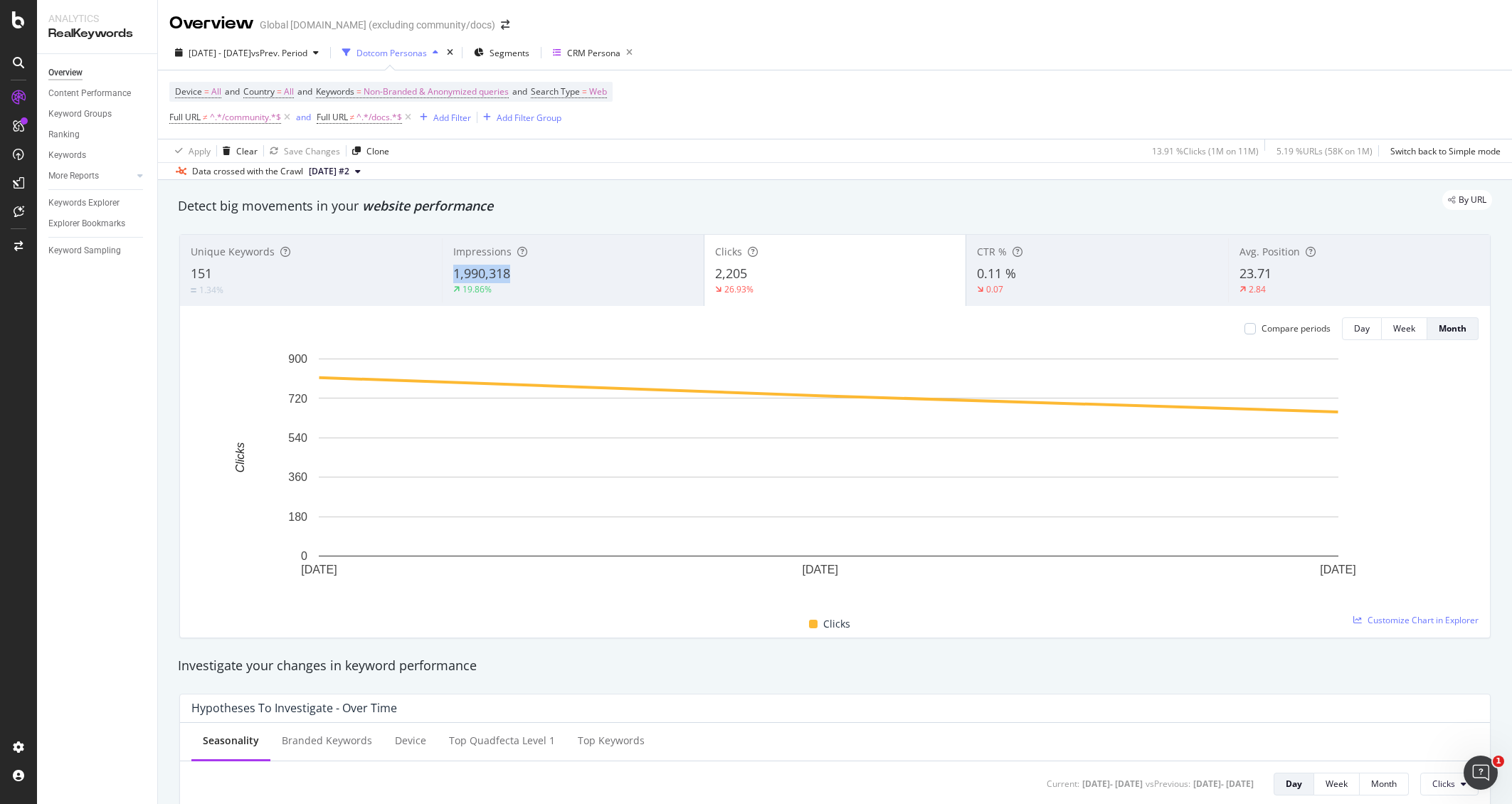
copy span "1,990,318"
drag, startPoint x: 517, startPoint y: 265, endPoint x: 446, endPoint y: 271, distance: 71.3
click at [446, 271] on div "Impressions 1,990,318 19.86%" at bounding box center [573, 271] width 262 height 64
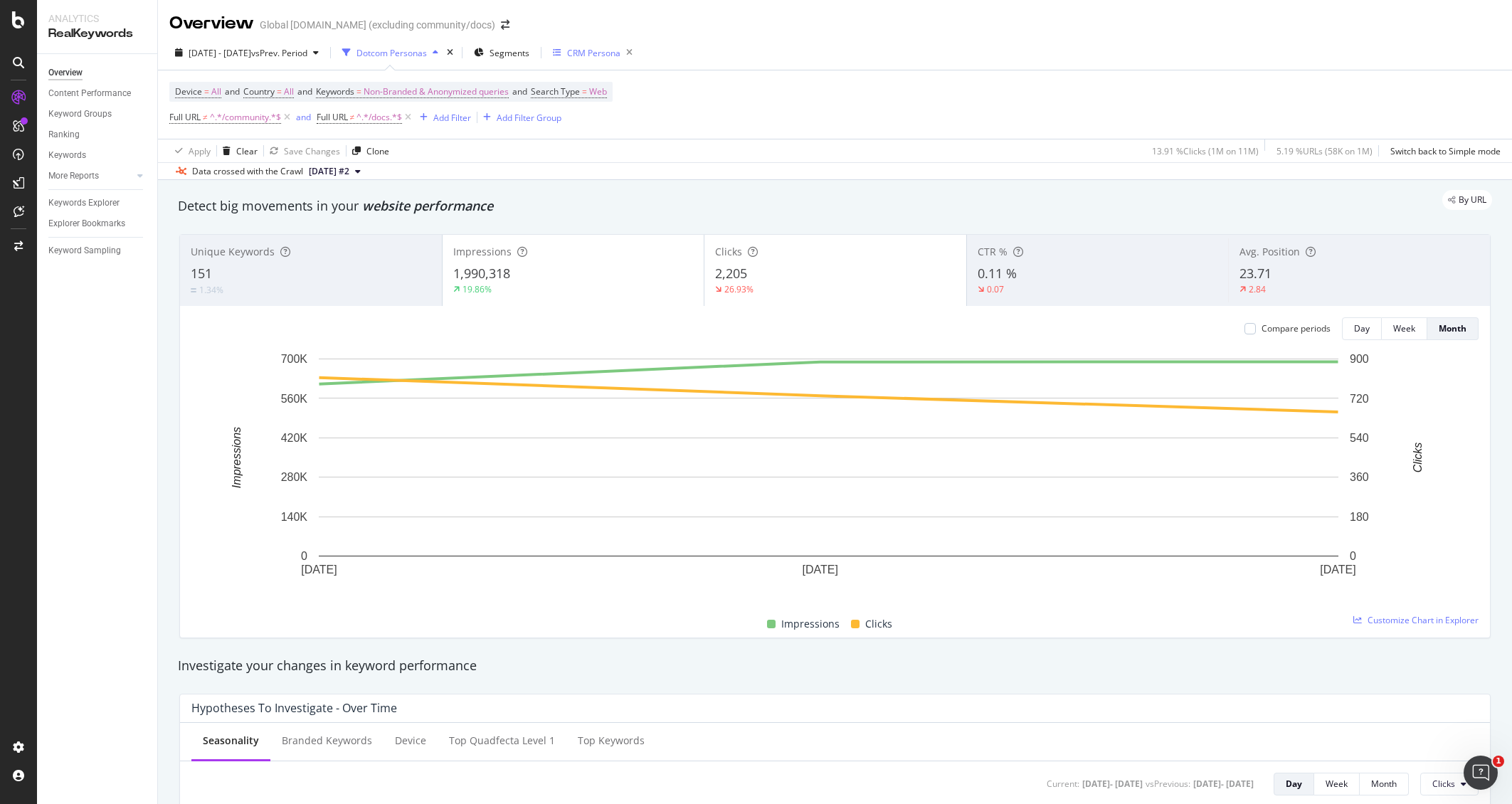
click at [621, 56] on div "CRM Persona" at bounding box center [594, 53] width 53 height 12
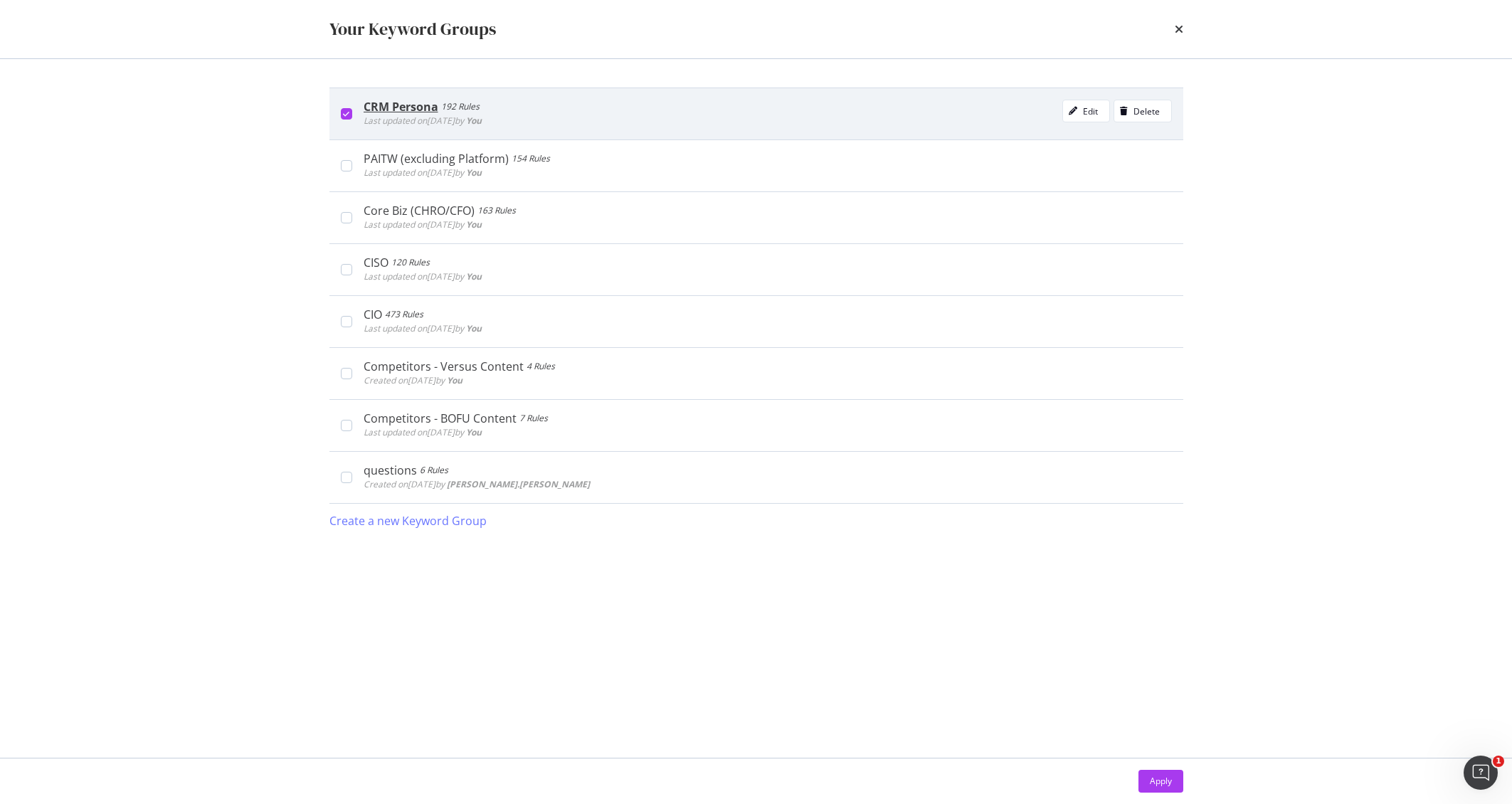
click at [342, 116] on div "modal" at bounding box center [347, 114] width 12 height 12
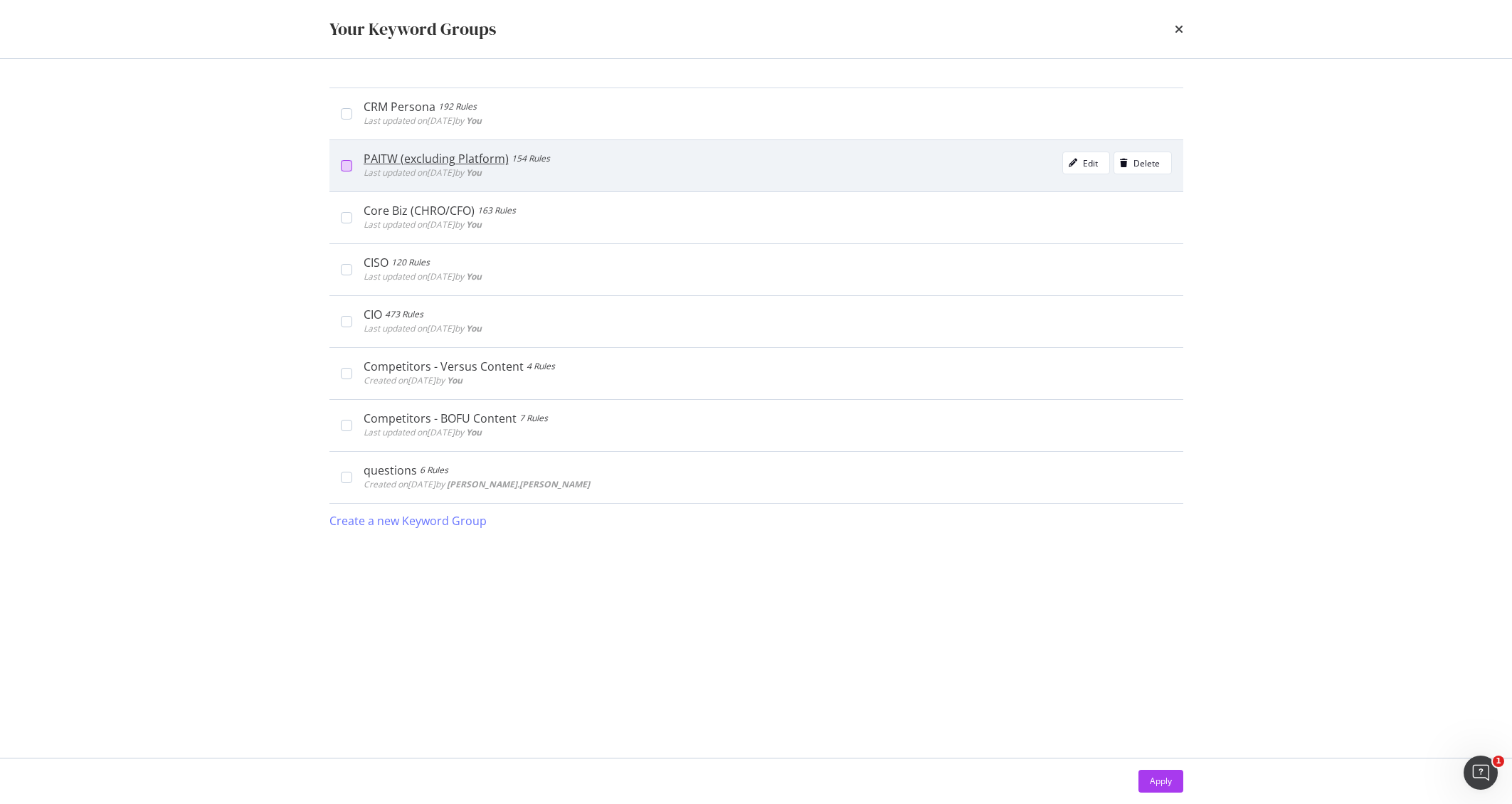
click at [345, 167] on div "modal" at bounding box center [347, 166] width 12 height 12
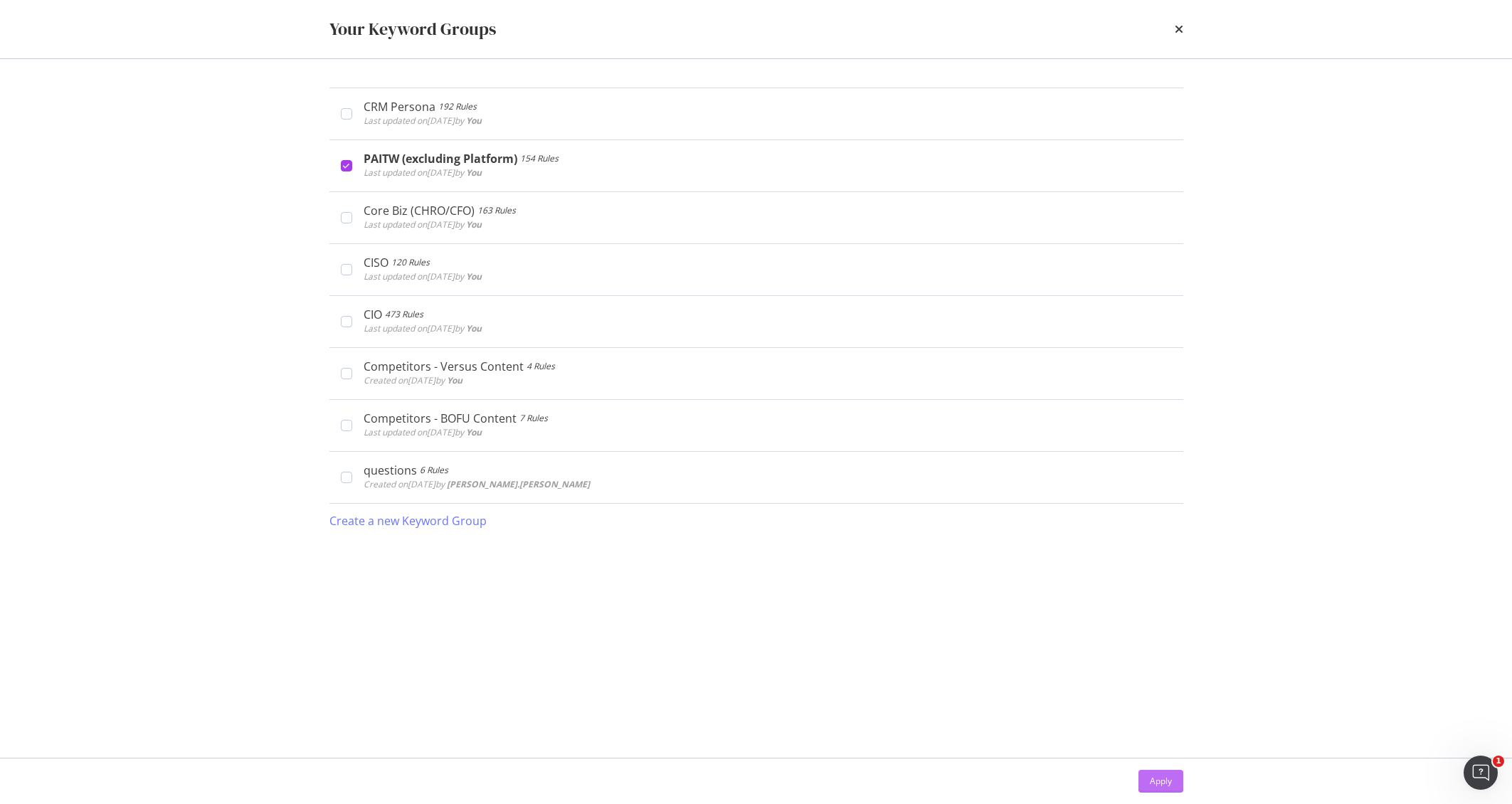
click at [1169, 779] on div "Apply" at bounding box center [1161, 780] width 22 height 12
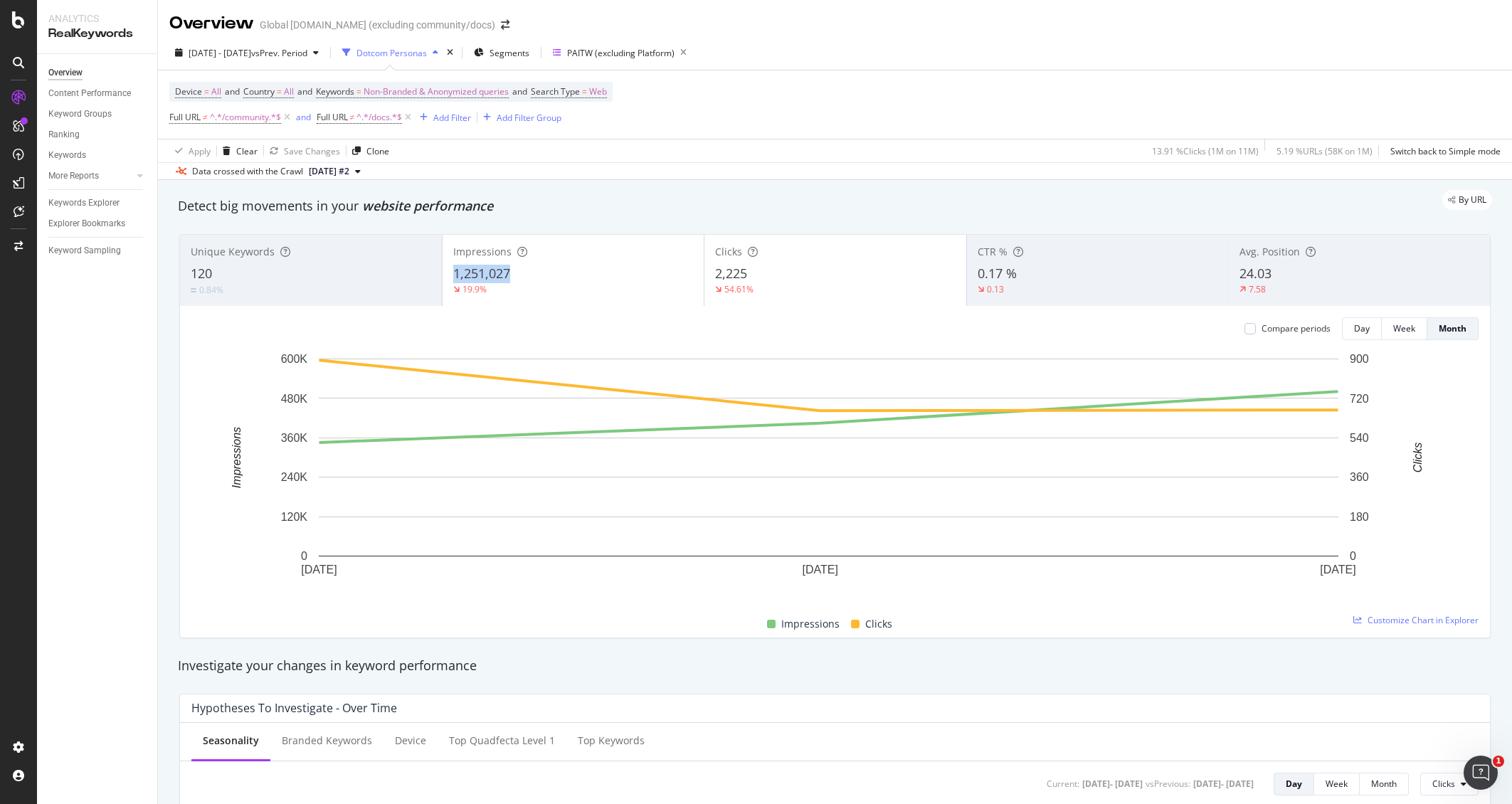
copy span "1,251,027"
drag, startPoint x: 514, startPoint y: 275, endPoint x: 449, endPoint y: 268, distance: 65.4
click at [449, 268] on div "Impressions 1,251,027 19.9%" at bounding box center [573, 271] width 262 height 64
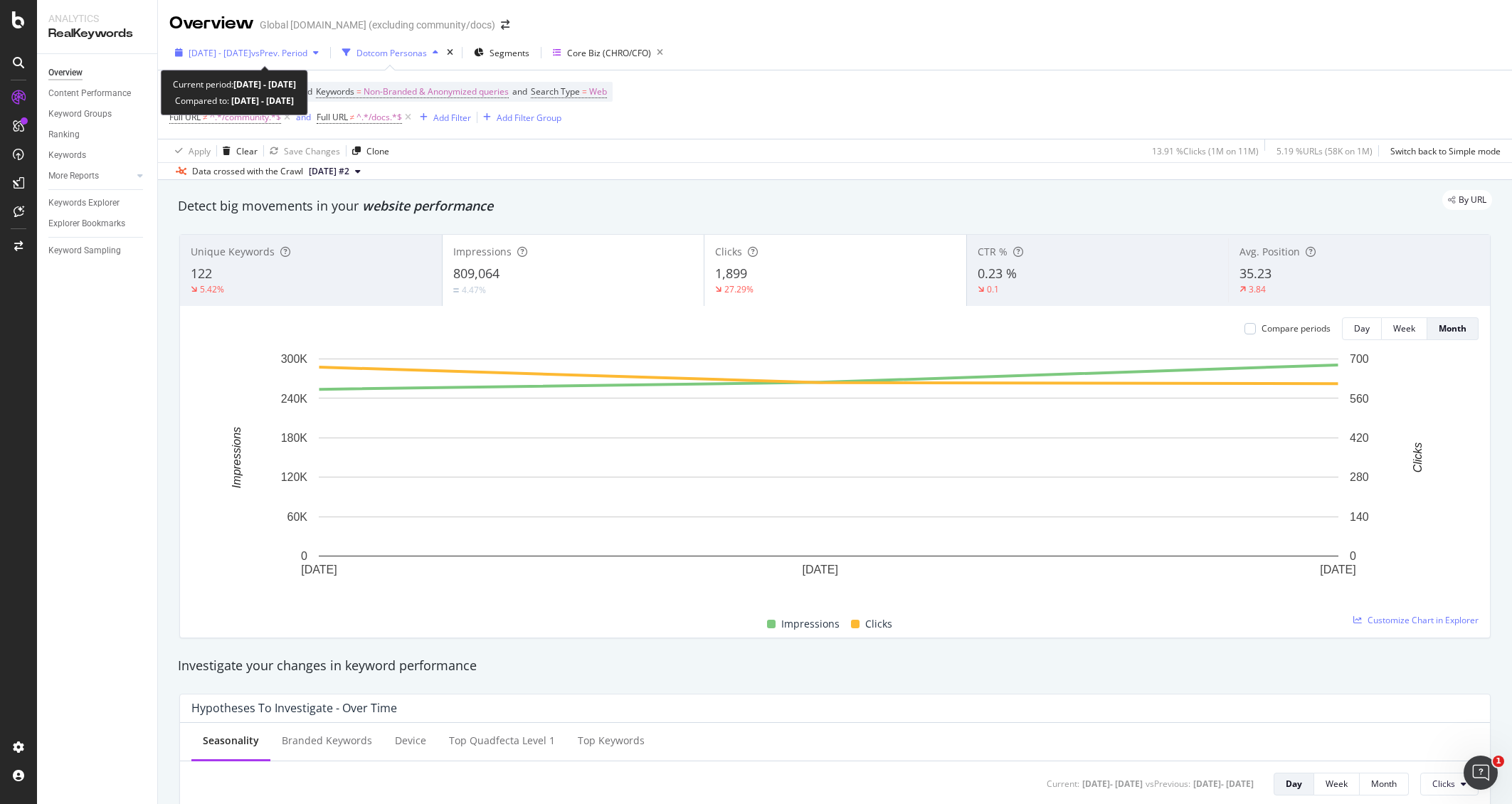
click at [245, 54] on span "[DATE] - [DATE]" at bounding box center [220, 53] width 62 height 12
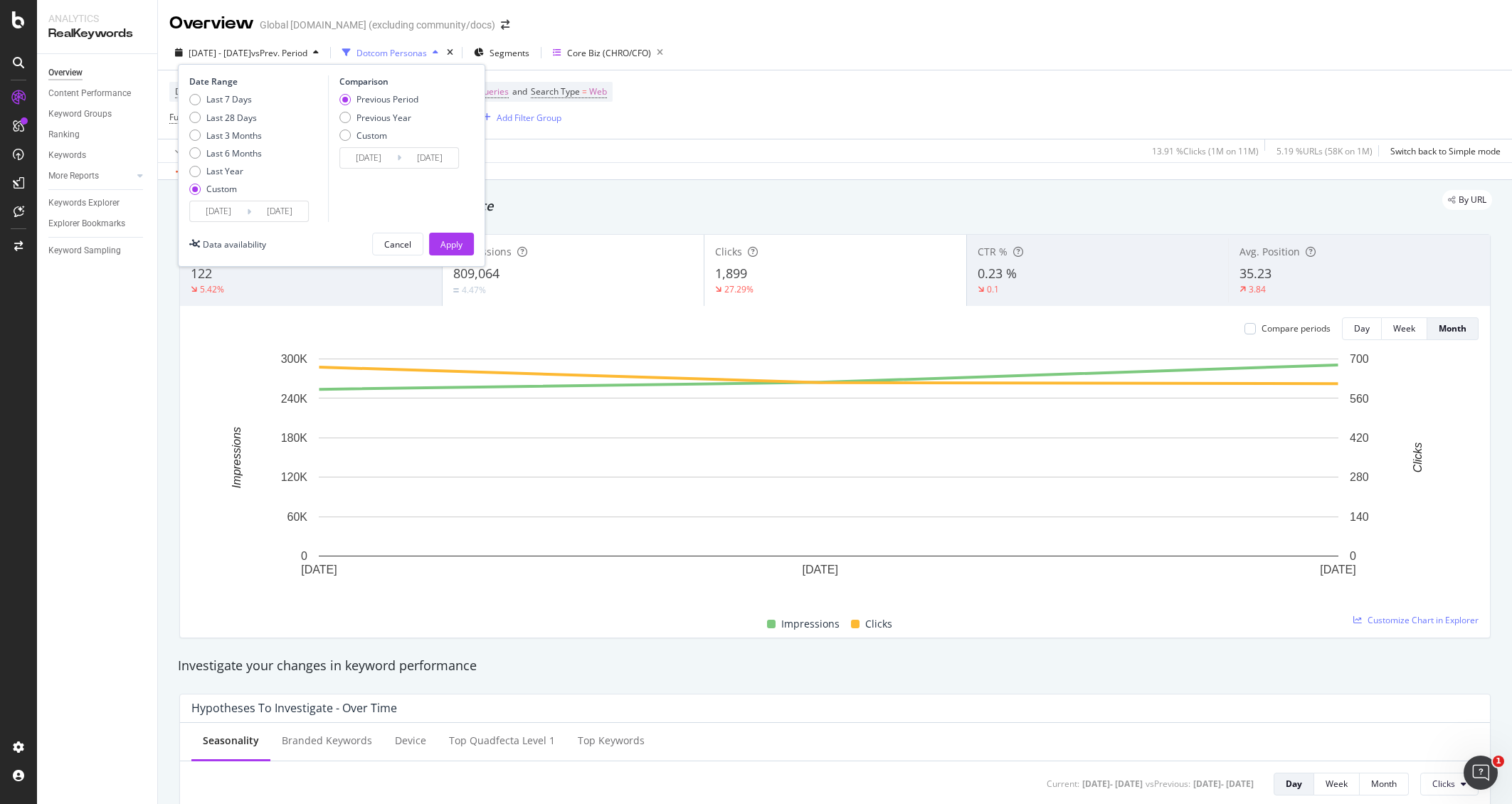
click at [236, 221] on div "Date Range Last 7 Days Last 28 Days Last 3 Months Last 6 Months Last Year Custo…" at bounding box center [331, 165] width 308 height 202
click at [219, 215] on input "[DATE]" at bounding box center [218, 212] width 57 height 20
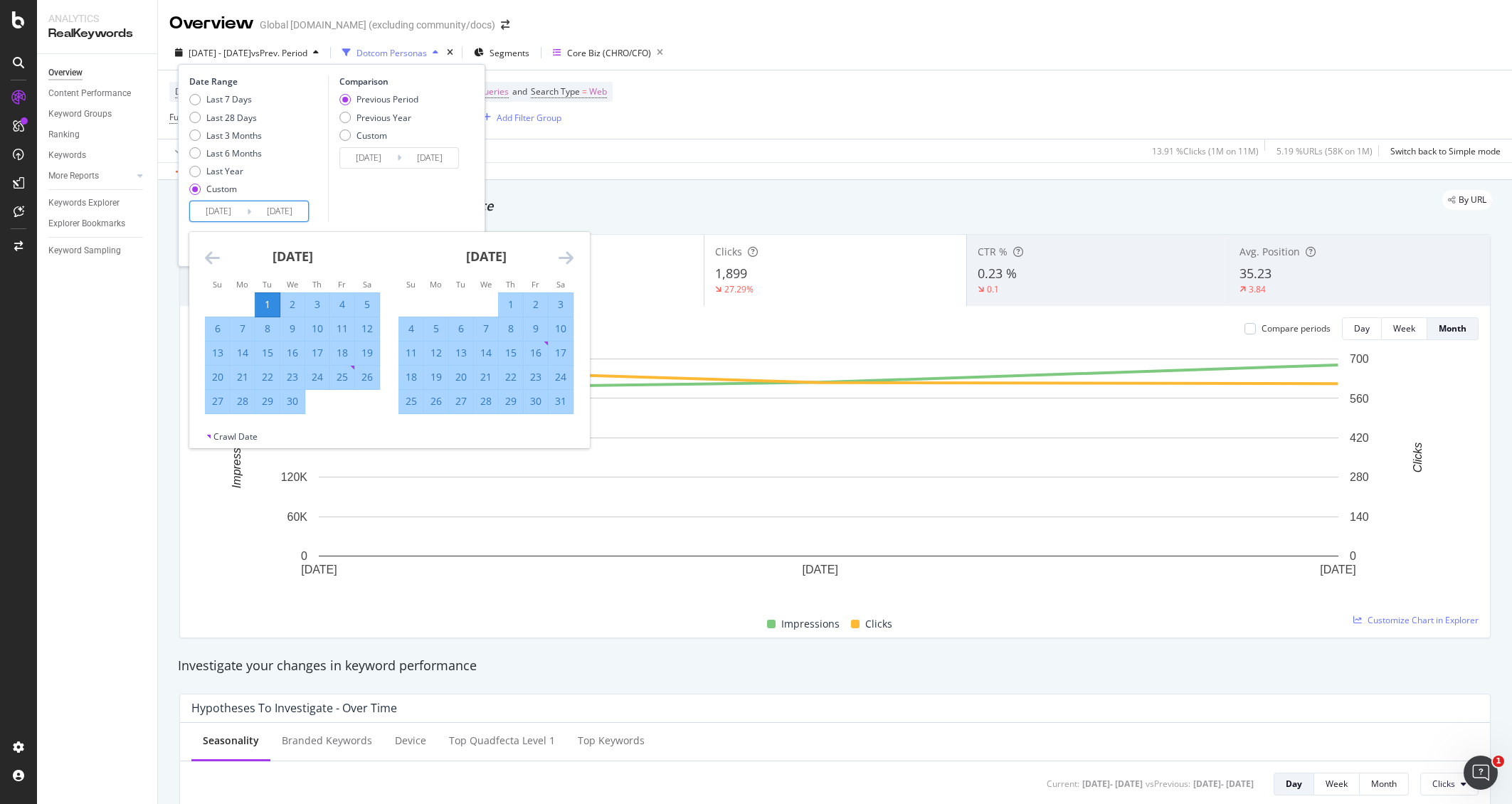
click at [202, 251] on div "[DATE] 1 2 3 4 5 6 7 8 9 10 11 12 13 14 15 16 17 18 19 20 21 22 23 24 25 26 27 …" at bounding box center [293, 323] width 194 height 182
click at [202, 260] on div "[DATE] 1 2 3 4 5 6 7 8 9 10 11 12 13 14 15 16 17 18 19 20 21 22 23 24 25 26 27 …" at bounding box center [293, 323] width 194 height 182
click at [211, 255] on icon "Move backward to switch to the previous month." at bounding box center [213, 257] width 15 height 17
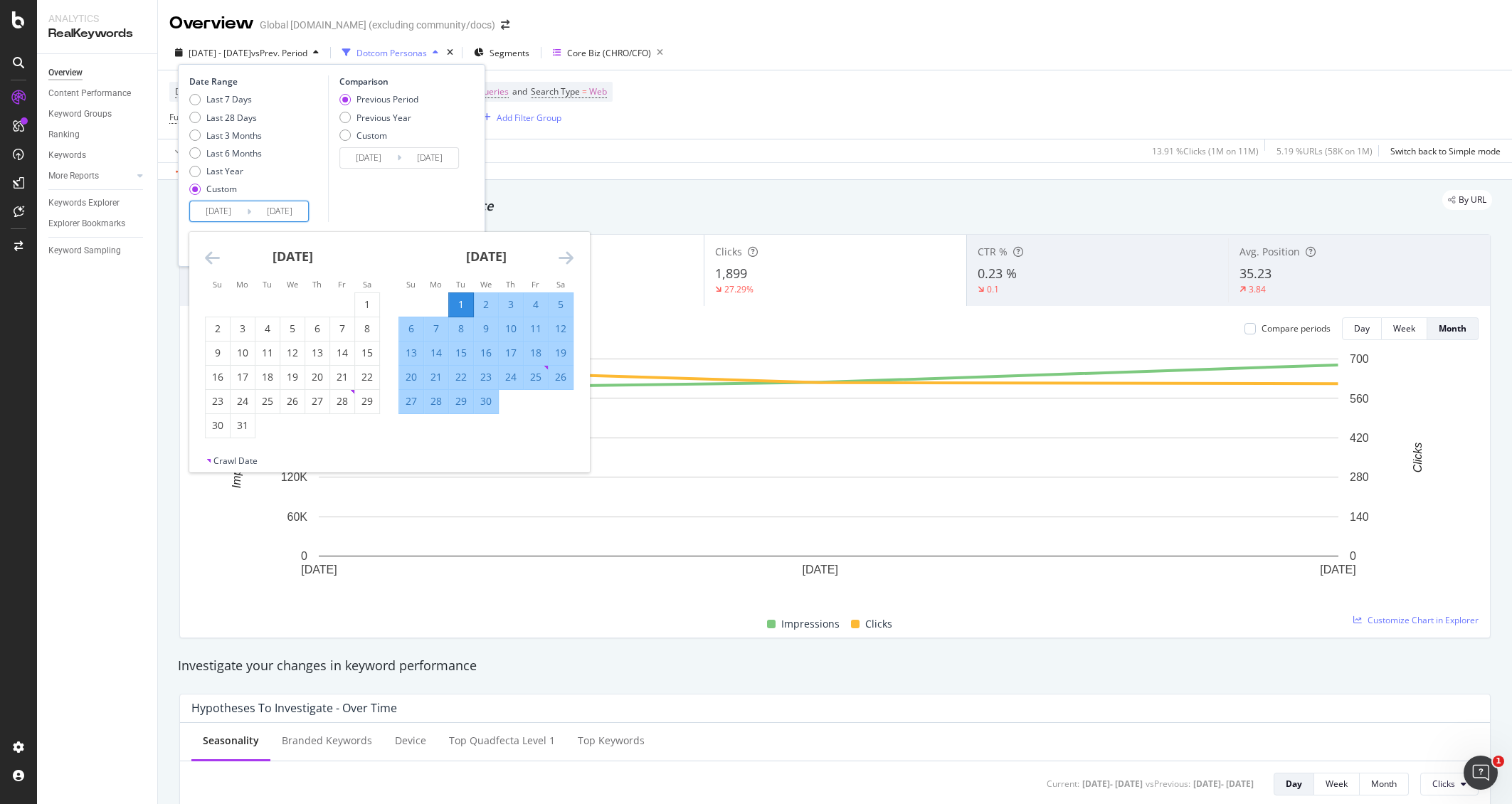
click at [211, 255] on icon "Move backward to switch to the previous month." at bounding box center [213, 257] width 15 height 17
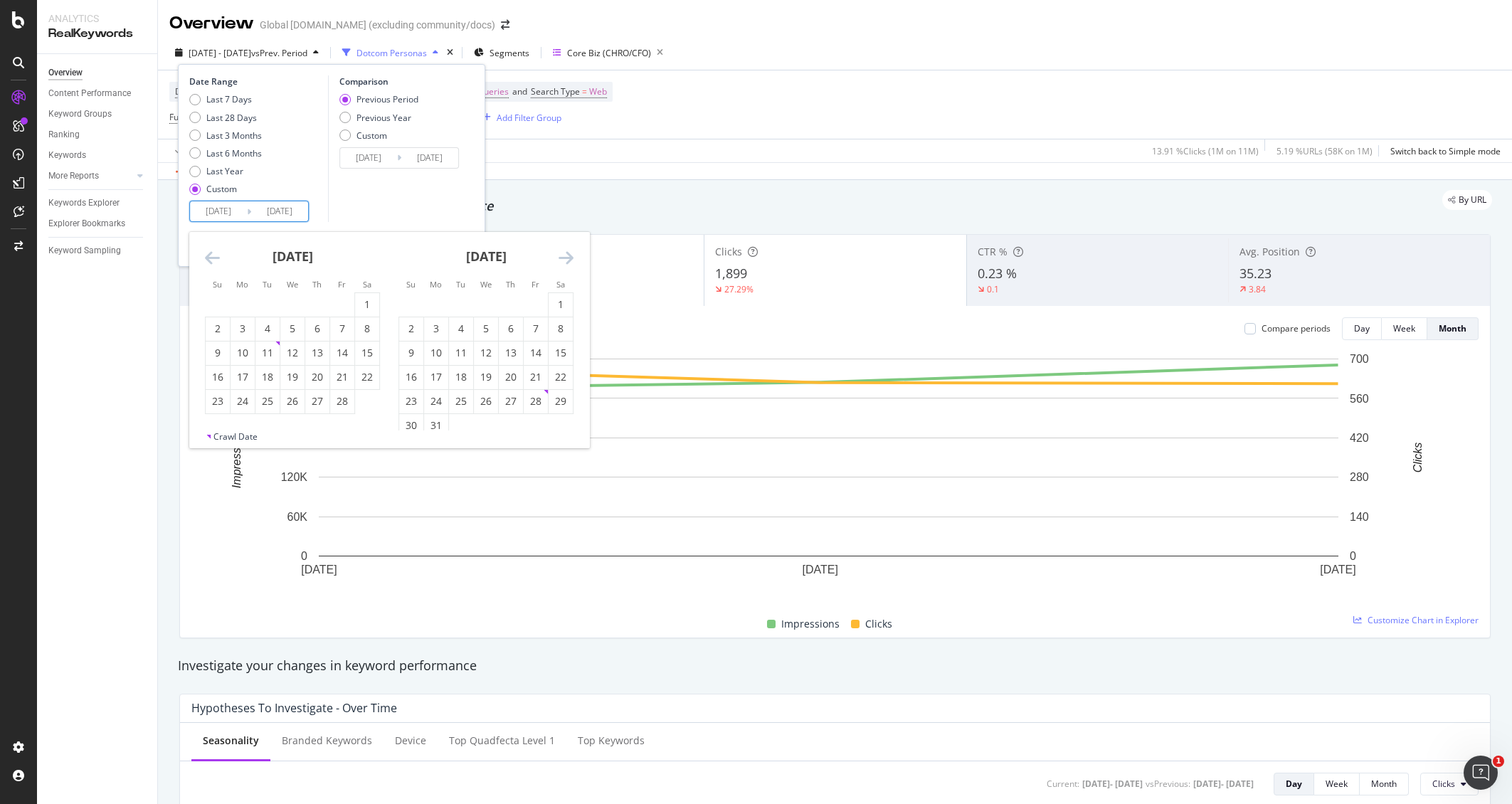
click at [211, 255] on icon "Move backward to switch to the previous month." at bounding box center [213, 257] width 15 height 17
click at [286, 303] on div "1" at bounding box center [292, 304] width 24 height 14
type input "2025/01/01"
type input "2024/07/03"
type input "2024/12/31"
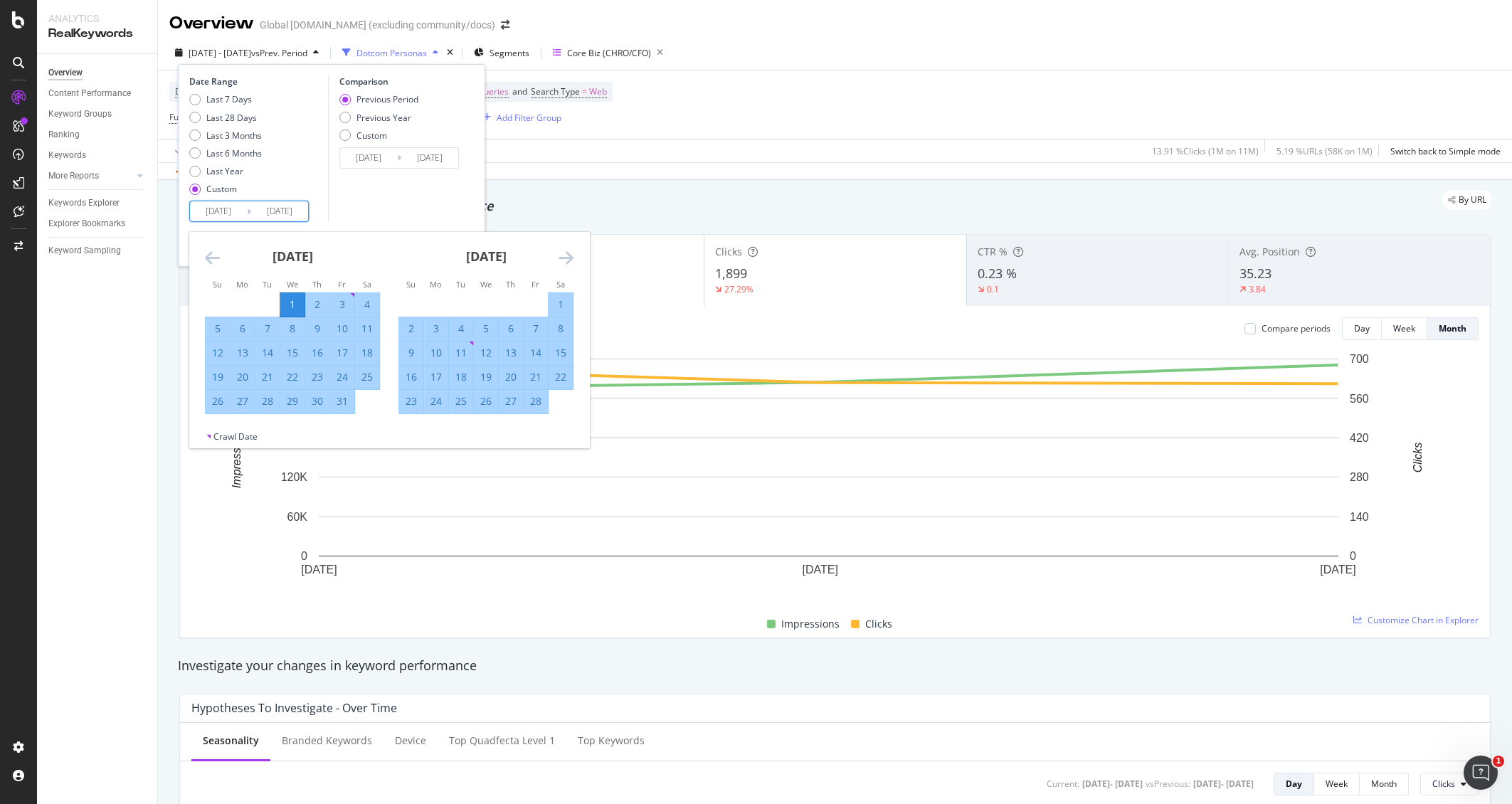
click at [562, 259] on icon "Move forward to switch to the next month." at bounding box center [566, 257] width 15 height 17
click at [437, 424] on div "31" at bounding box center [436, 425] width 24 height 14
type input "2025/03/31"
type input "2024/10/02"
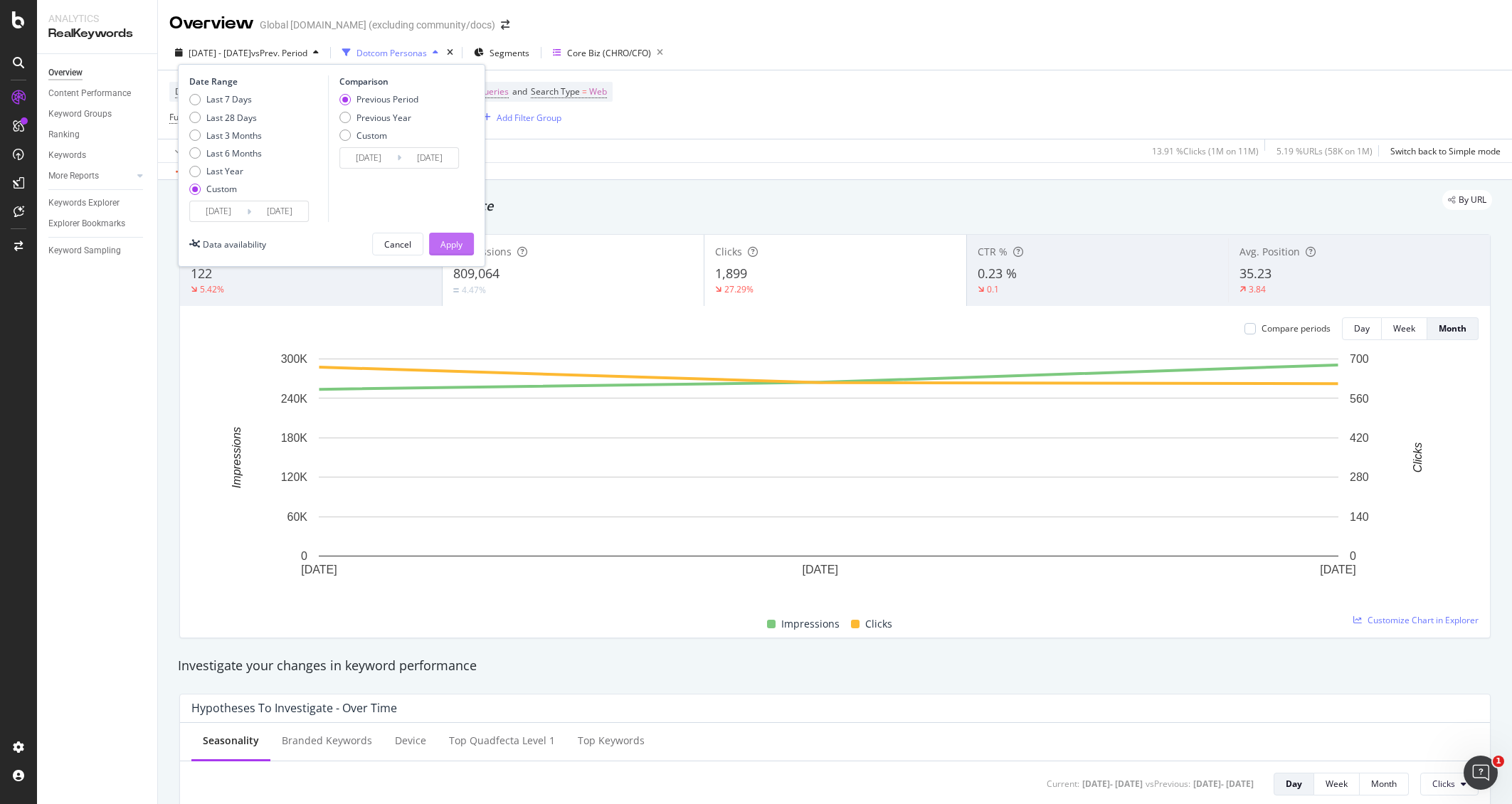
click at [462, 239] on button "Apply" at bounding box center [451, 244] width 45 height 23
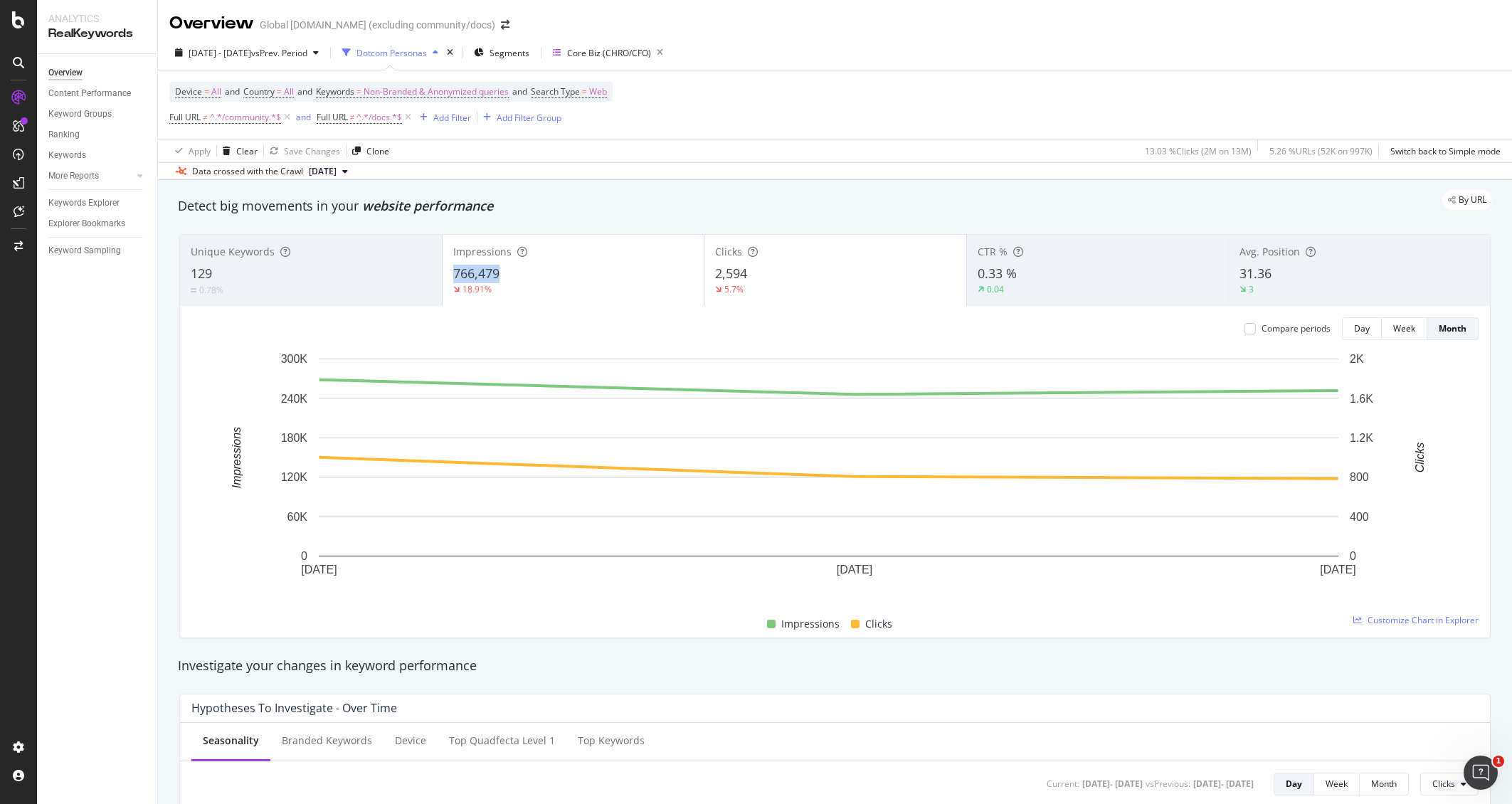
copy span "766,479"
drag, startPoint x: 509, startPoint y: 277, endPoint x: 453, endPoint y: 276, distance: 56.0
click at [454, 276] on div "766,479" at bounding box center [573, 274] width 240 height 19
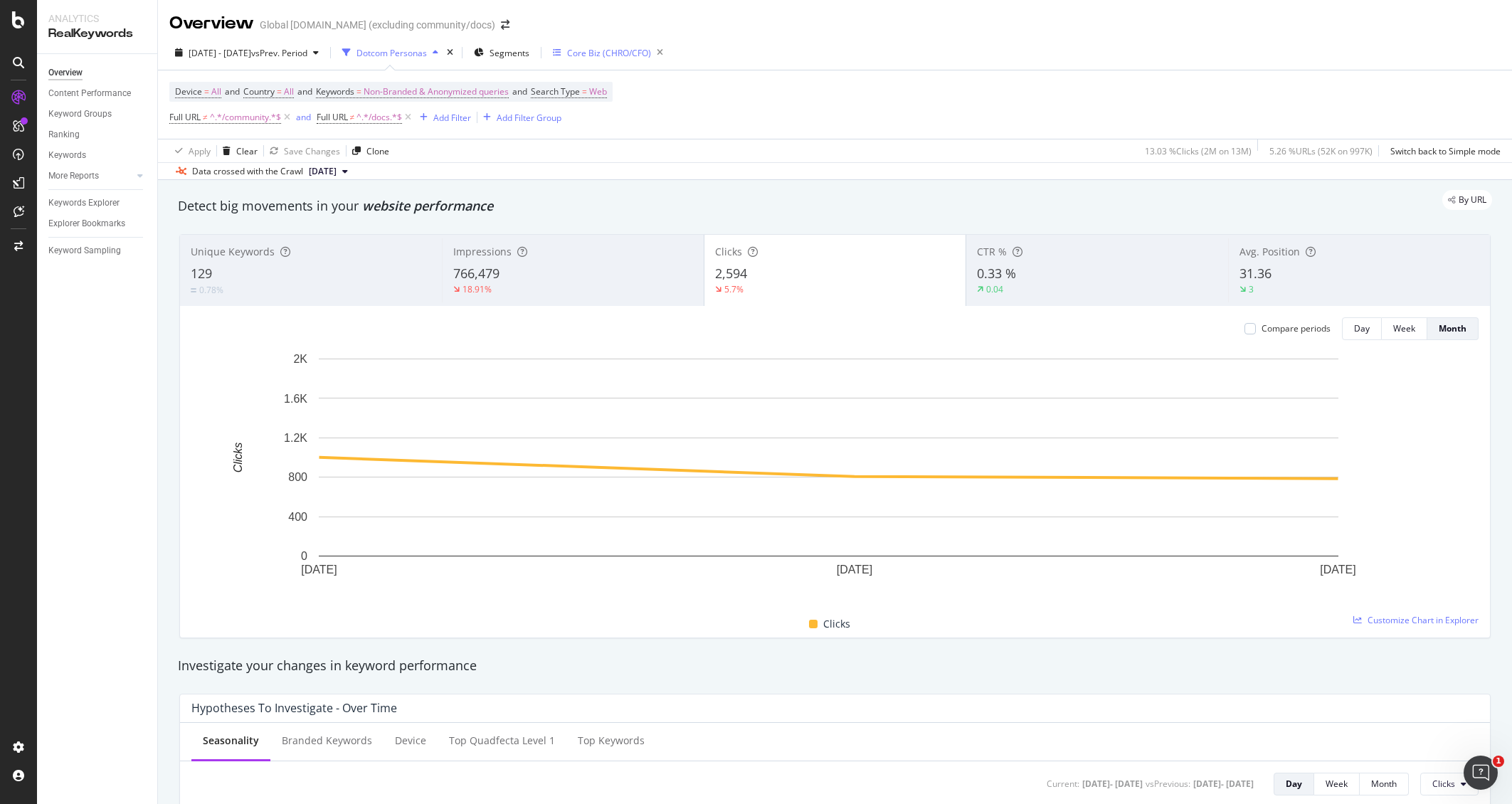
click at [643, 52] on div "Core Biz (CHRO/CFO)" at bounding box center [610, 53] width 84 height 12
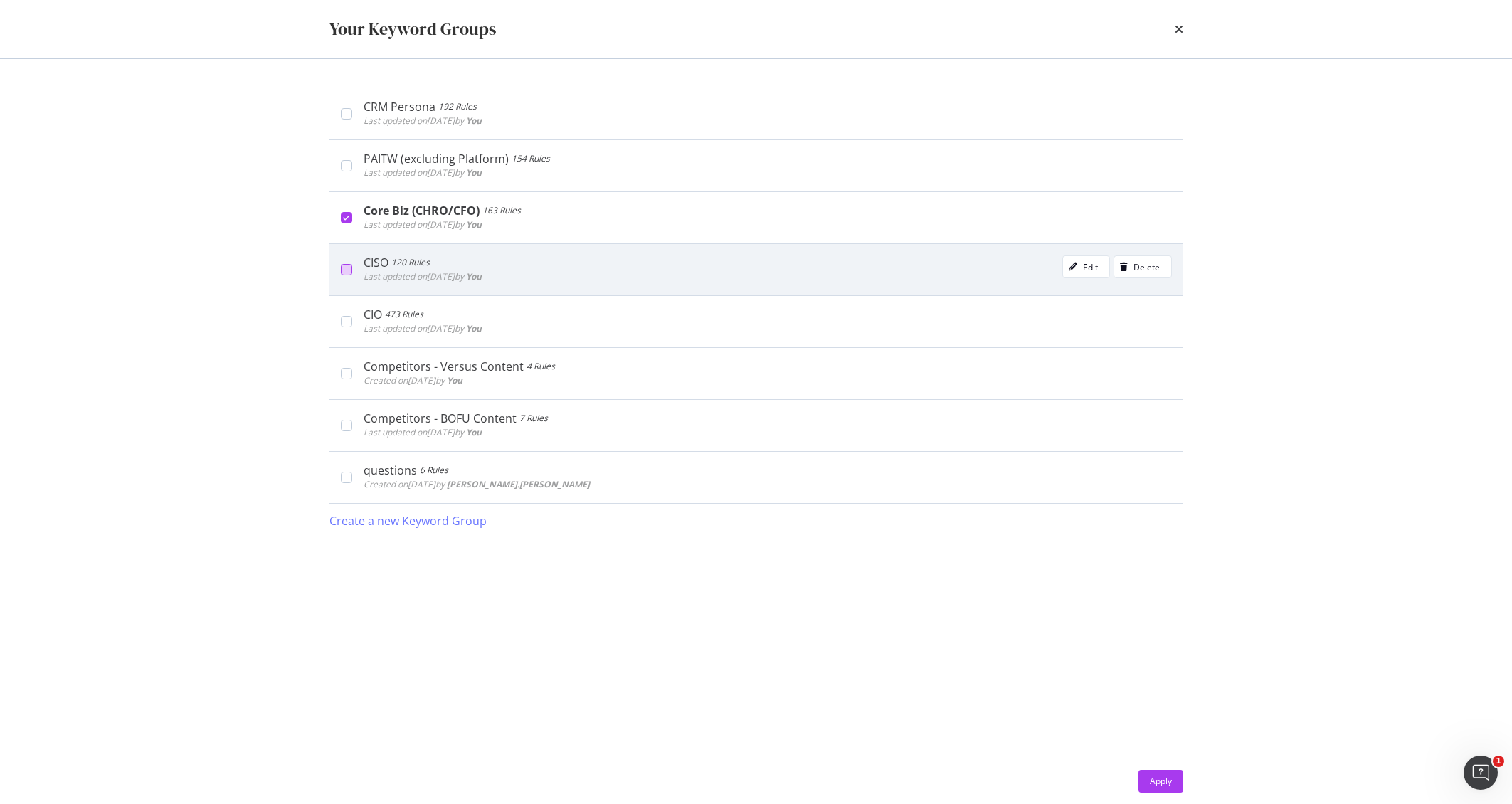
click at [349, 269] on div "modal" at bounding box center [347, 270] width 12 height 12
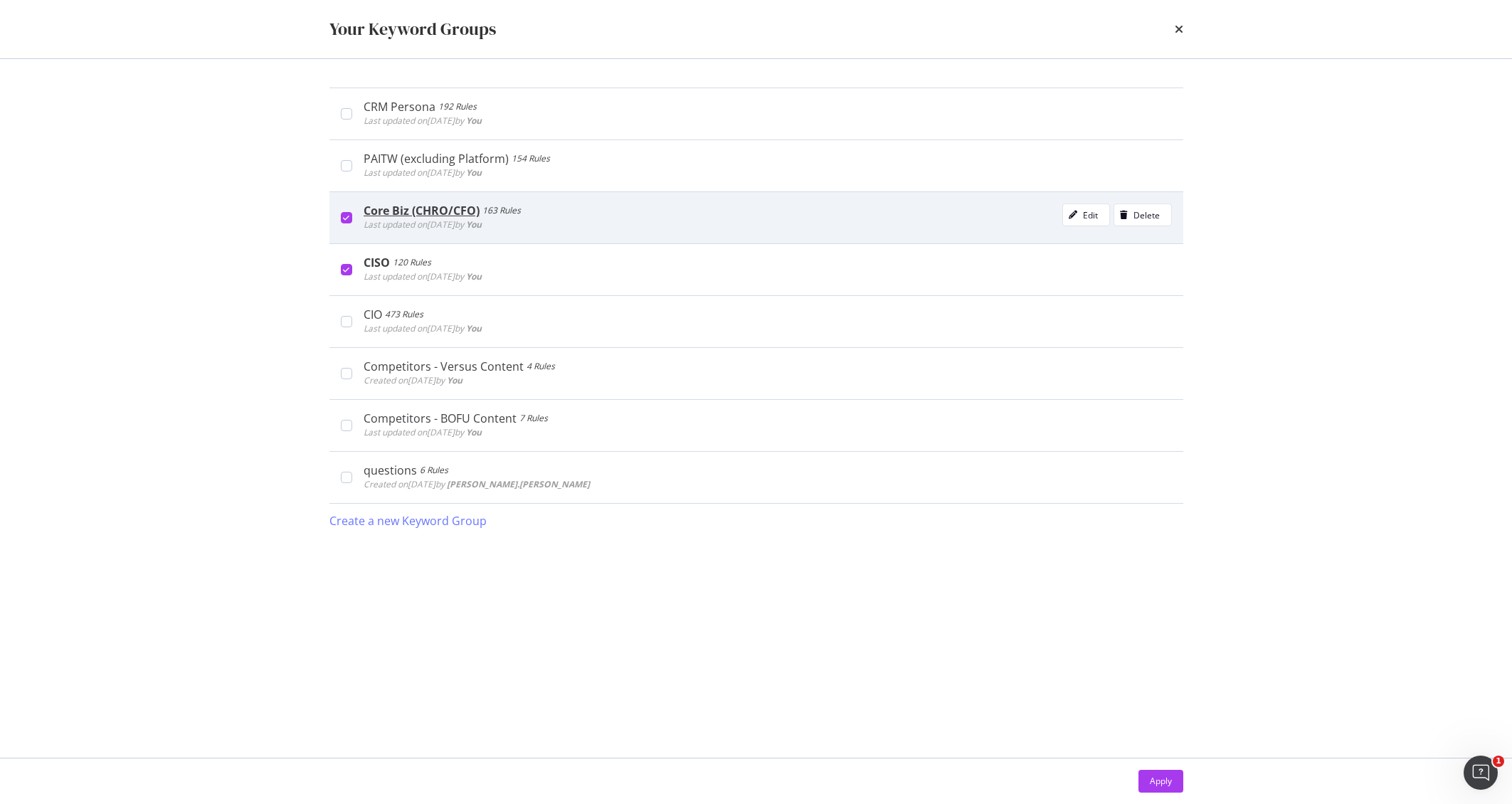
click at [339, 210] on div "Core Biz (CHRO/CFO) 163 Rules Last updated on 2025 Aug 21st by You Edit Delete" at bounding box center [756, 217] width 854 height 52
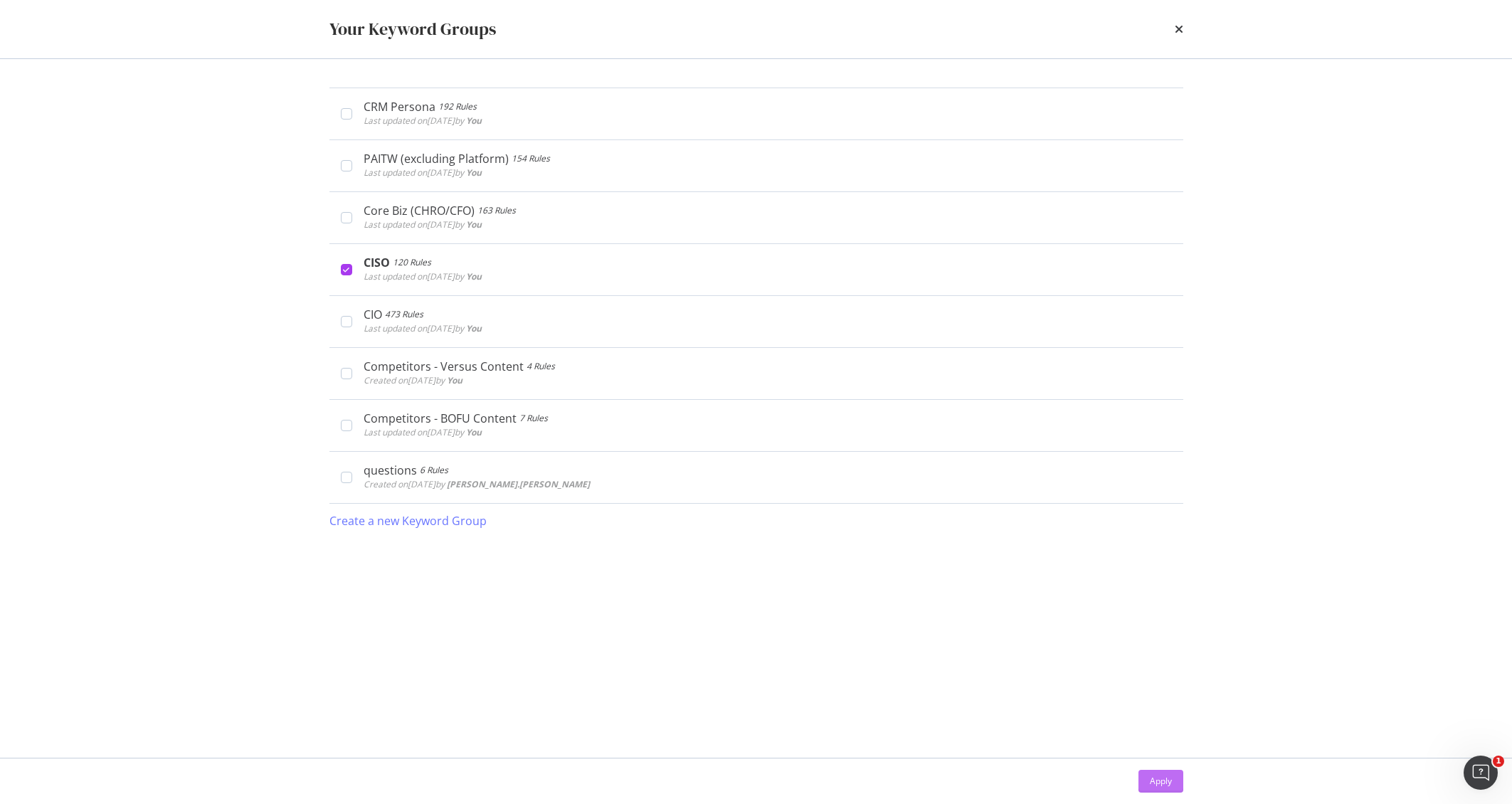
click at [1150, 779] on div "Apply" at bounding box center [1161, 780] width 22 height 12
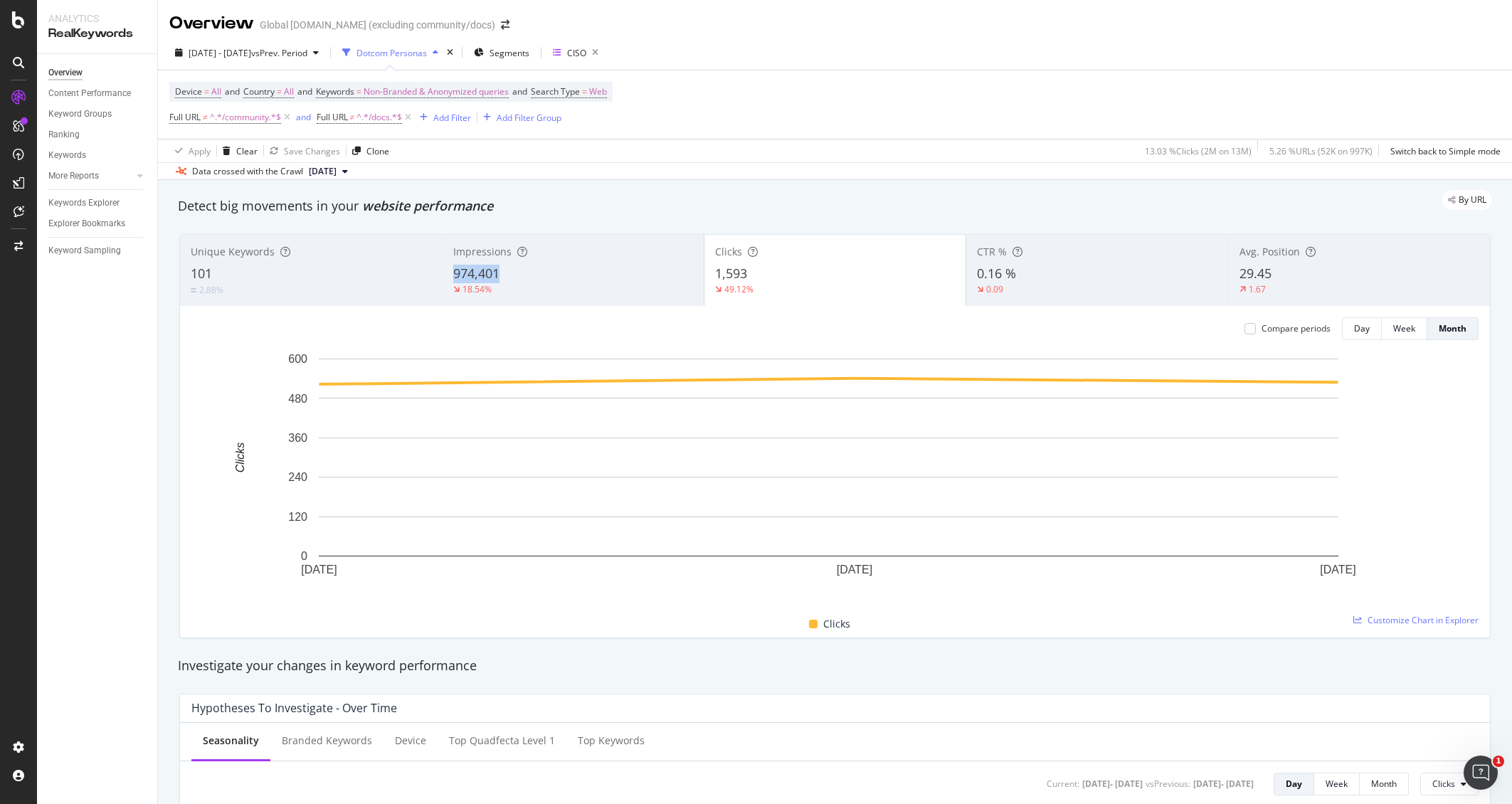
copy span "974,401"
drag, startPoint x: 508, startPoint y: 273, endPoint x: 449, endPoint y: 277, distance: 59.1
click at [449, 277] on div "Impressions 974,401 18.54%" at bounding box center [573, 271] width 262 height 64
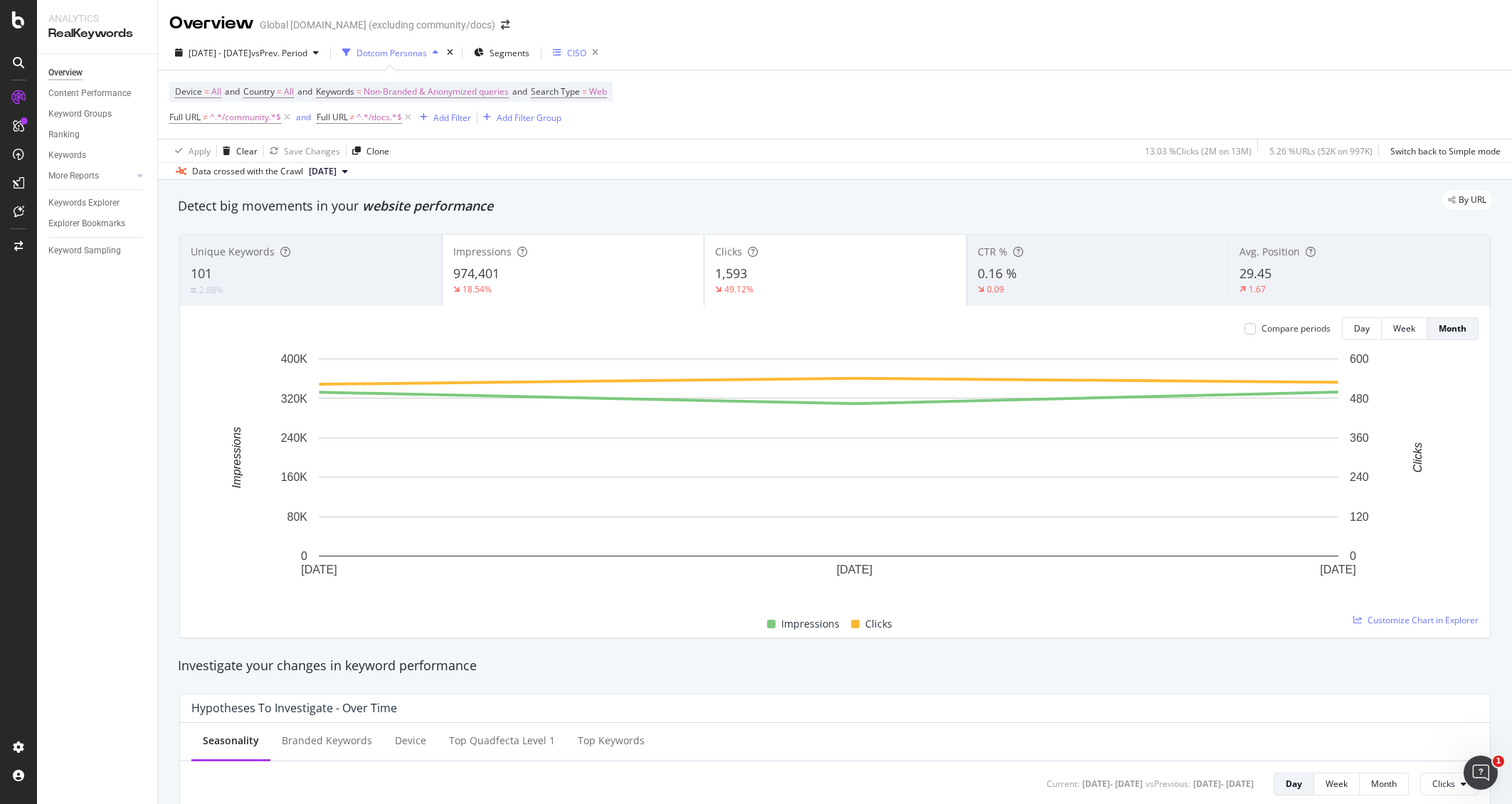
click at [586, 50] on div "CISO" at bounding box center [577, 53] width 19 height 12
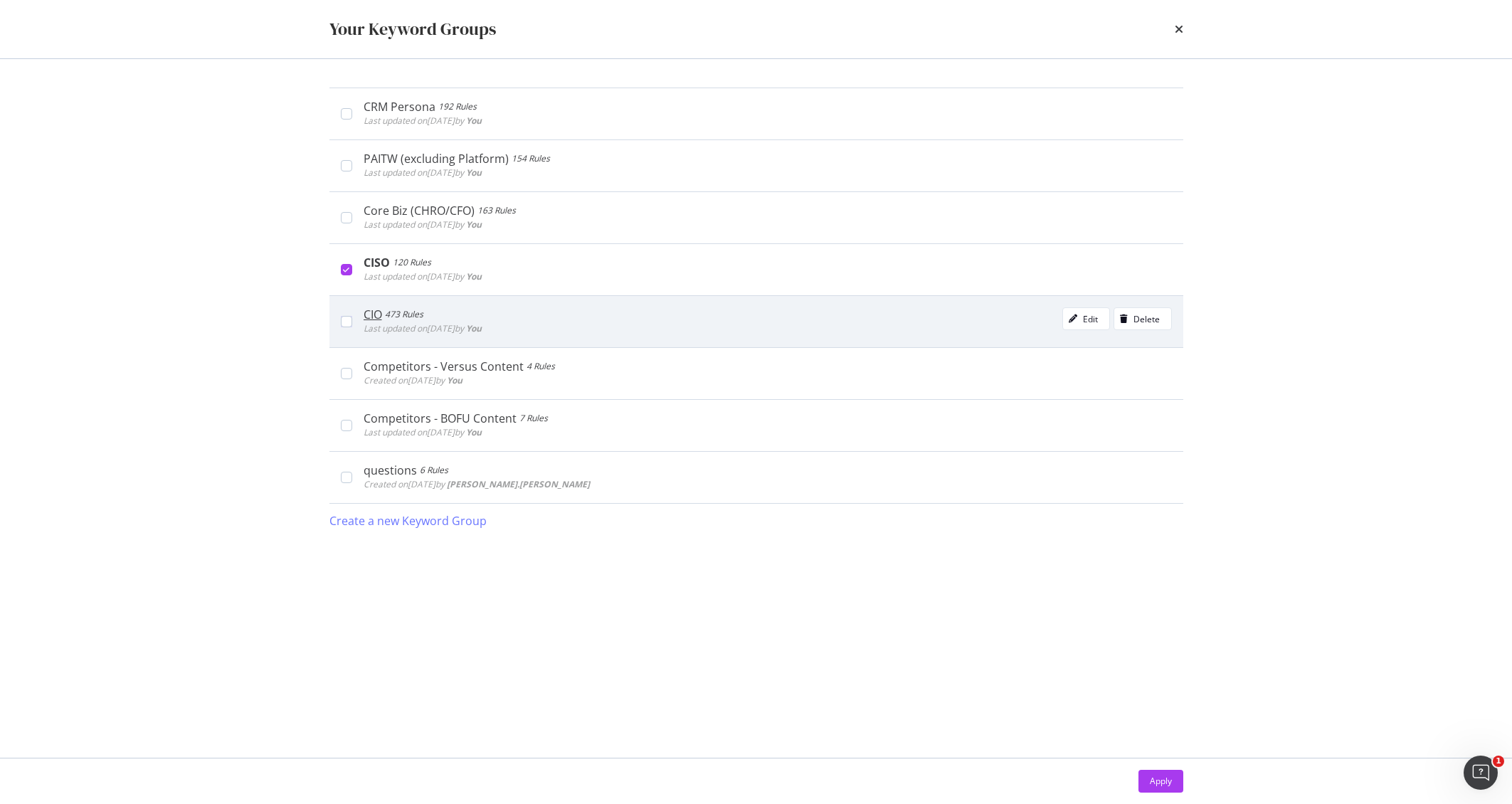
click at [441, 318] on div "CIO 473 Rules" at bounding box center [422, 314] width 118 height 14
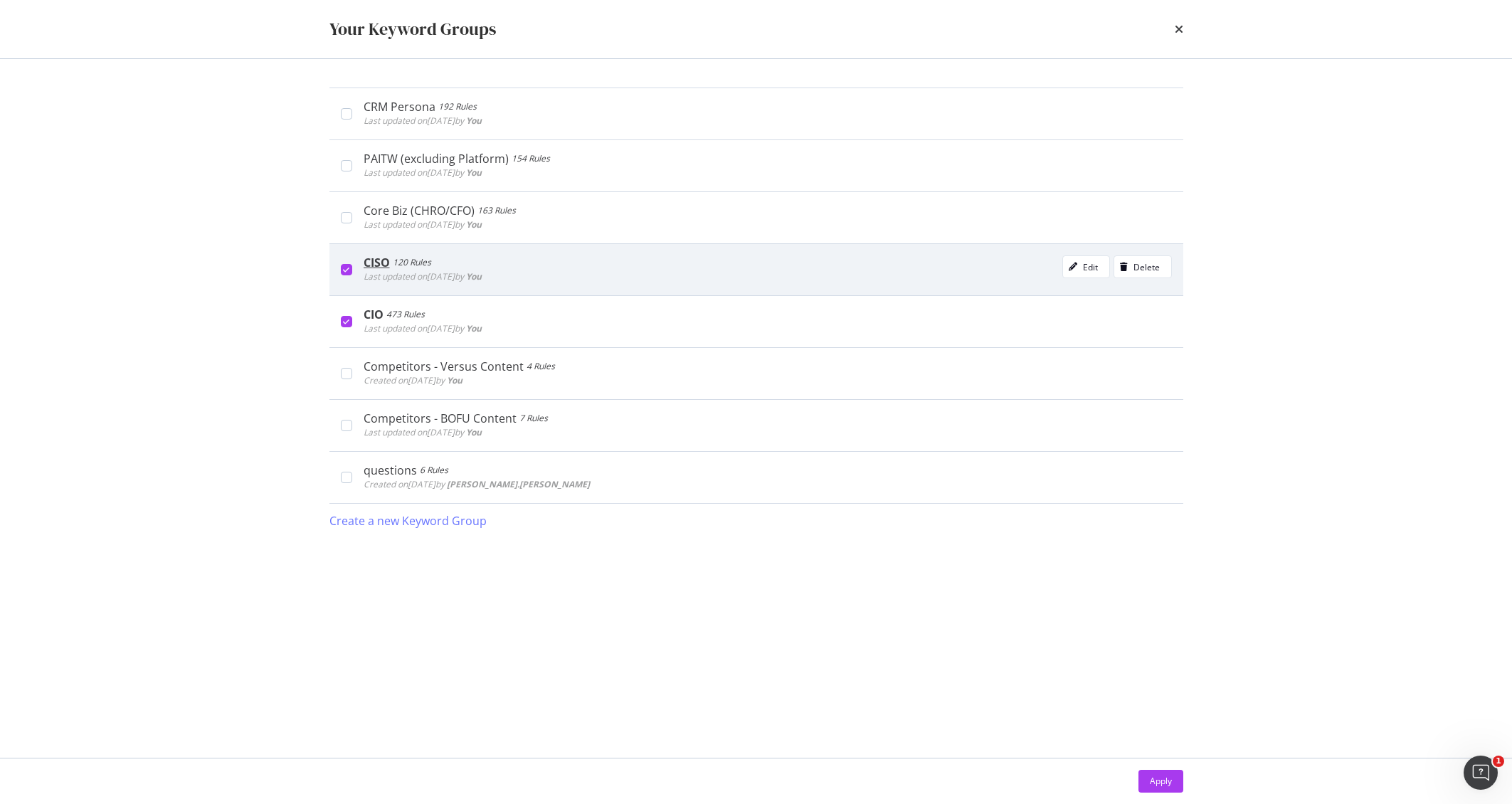
click at [482, 271] on span "Last updated on 2025 Aug 21st by You" at bounding box center [422, 276] width 118 height 12
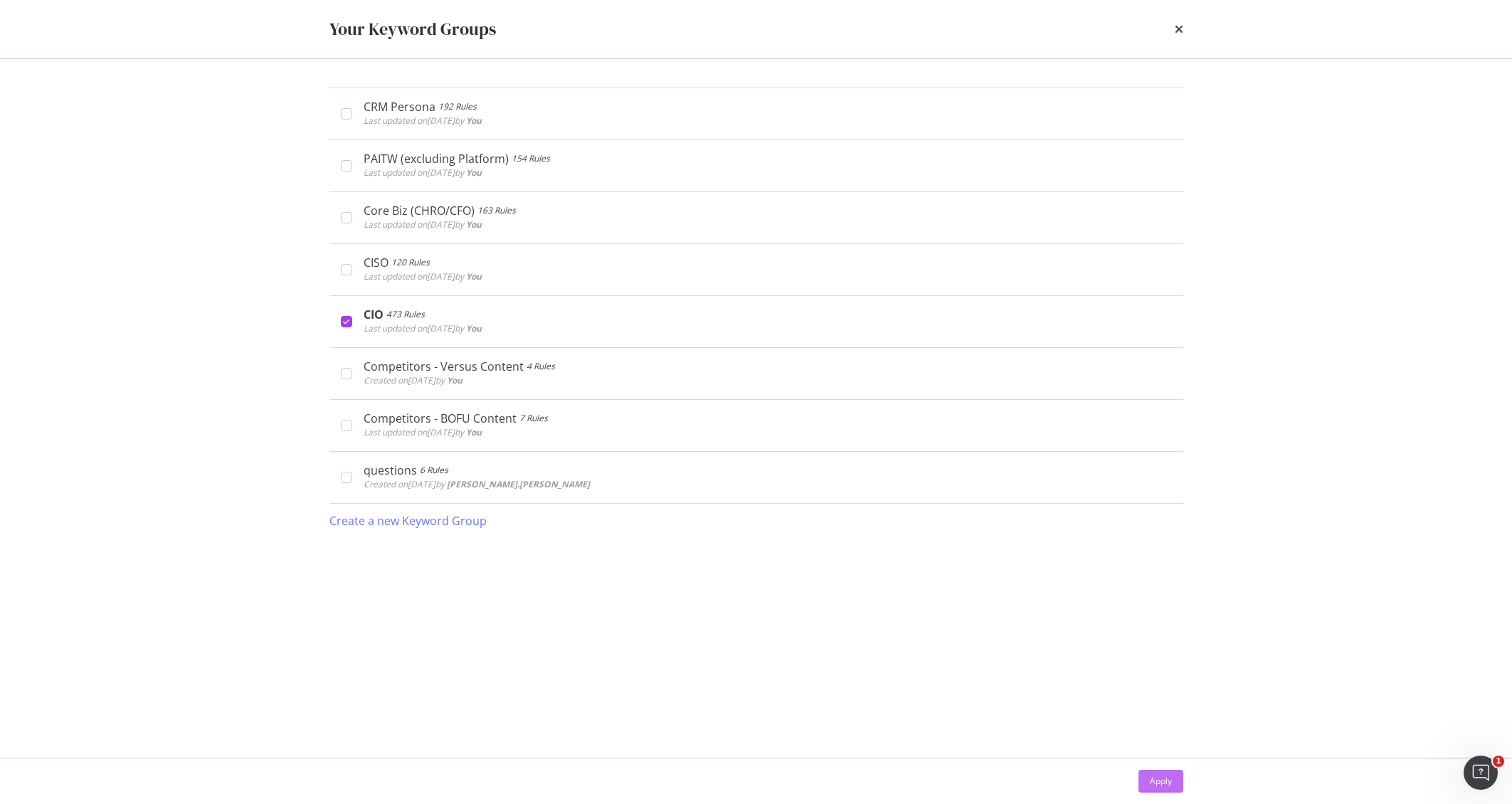
click at [1160, 781] on div "Apply" at bounding box center [1161, 780] width 22 height 12
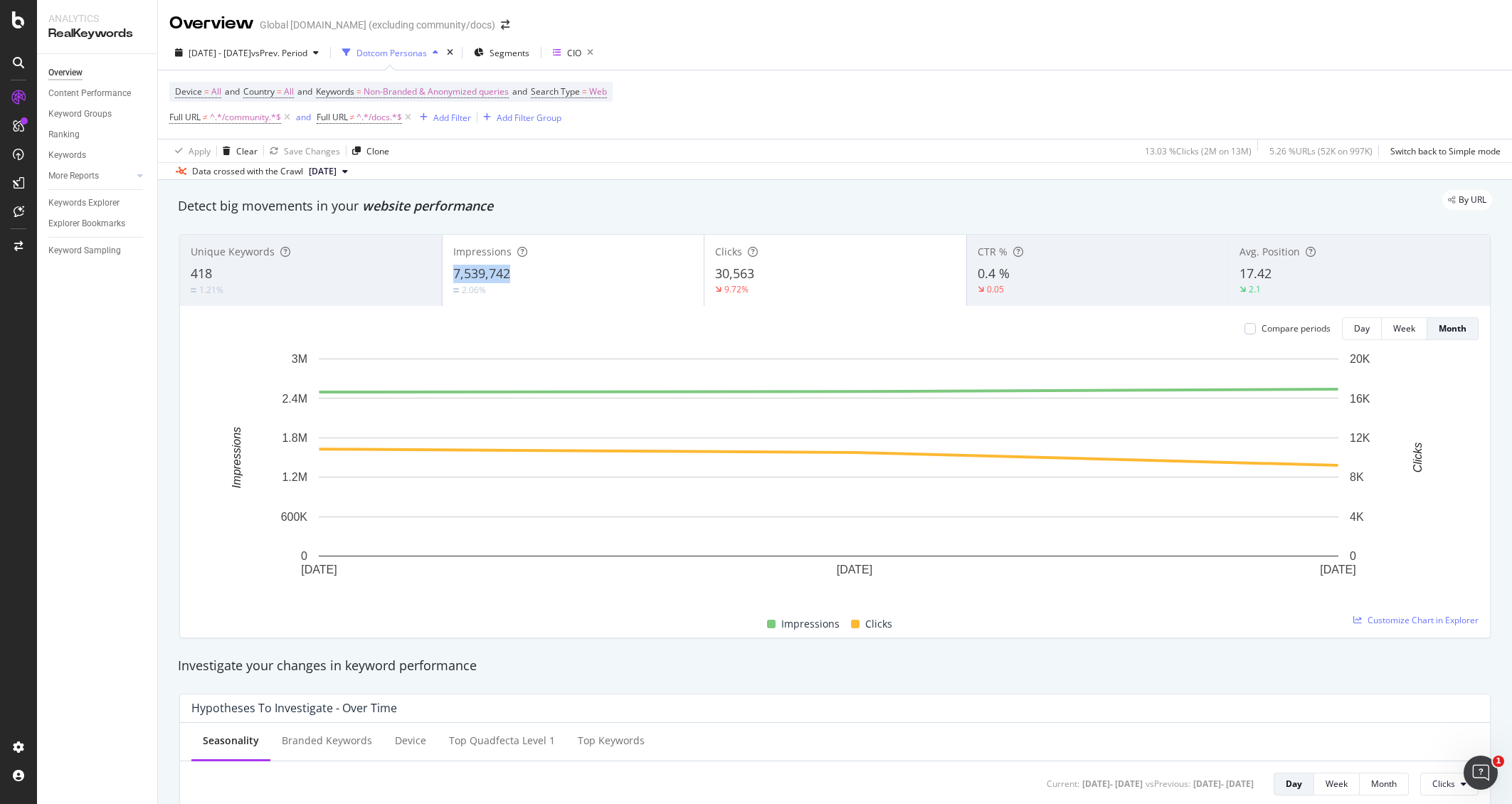
copy span "7,539,742"
drag, startPoint x: 519, startPoint y: 275, endPoint x: 444, endPoint y: 271, distance: 75.1
click at [444, 271] on div "Impressions 7,539,742 2.06%" at bounding box center [573, 271] width 262 height 64
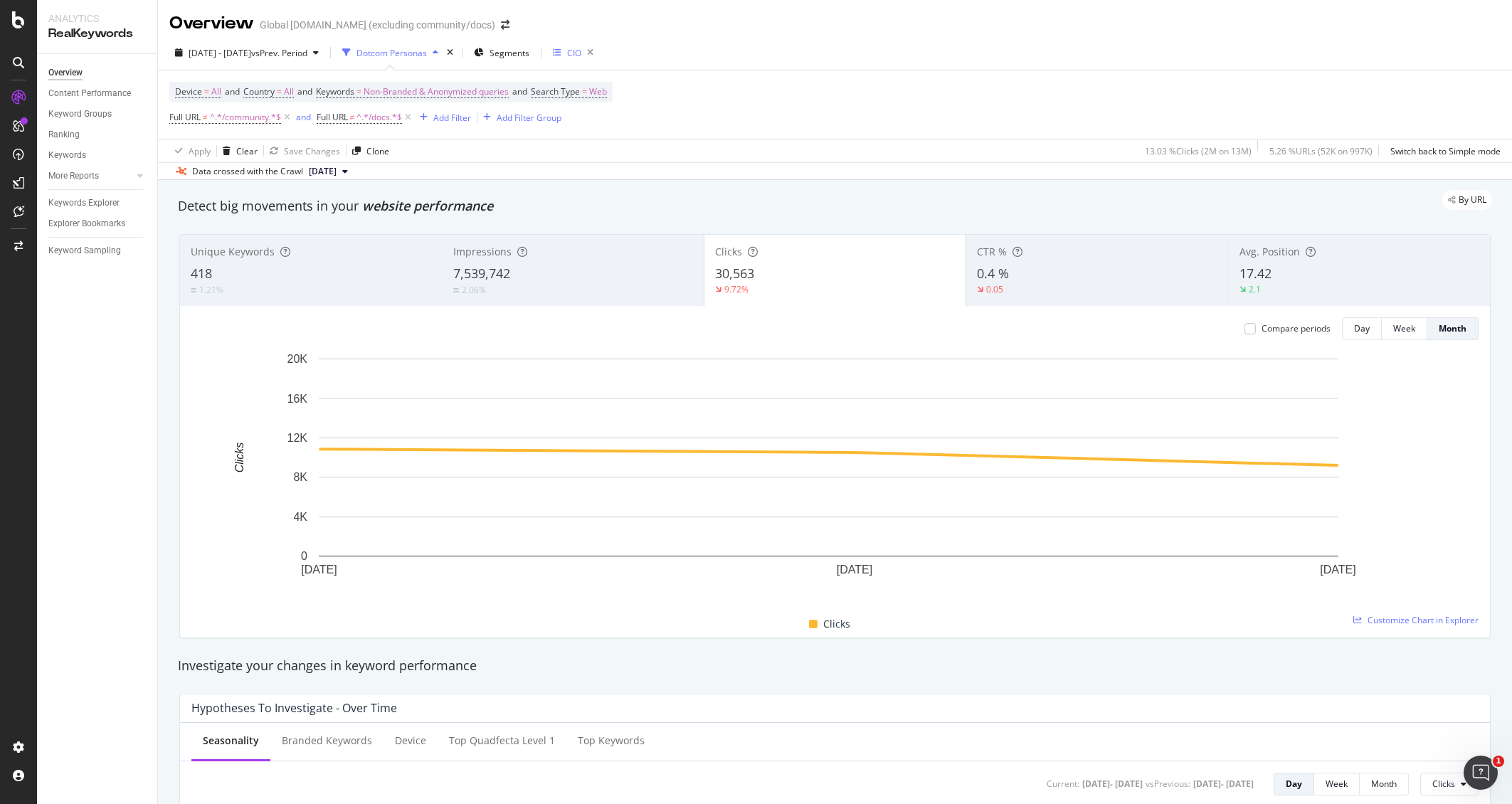
click at [581, 51] on div "CIO" at bounding box center [568, 53] width 29 height 12
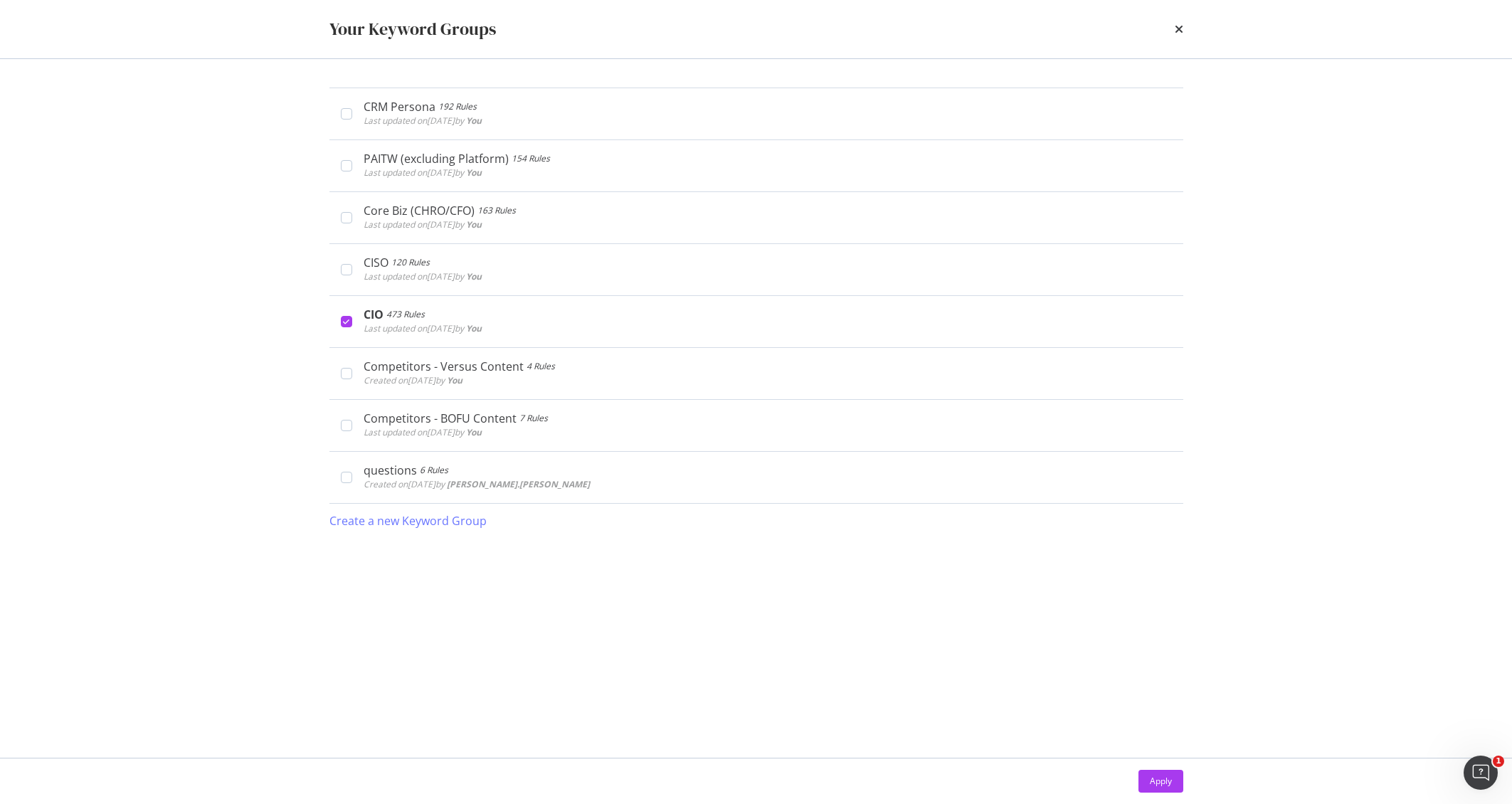
click at [1184, 27] on div "Your Keyword Groups" at bounding box center [756, 29] width 911 height 58
click at [1179, 27] on icon "times" at bounding box center [1179, 29] width 8 height 12
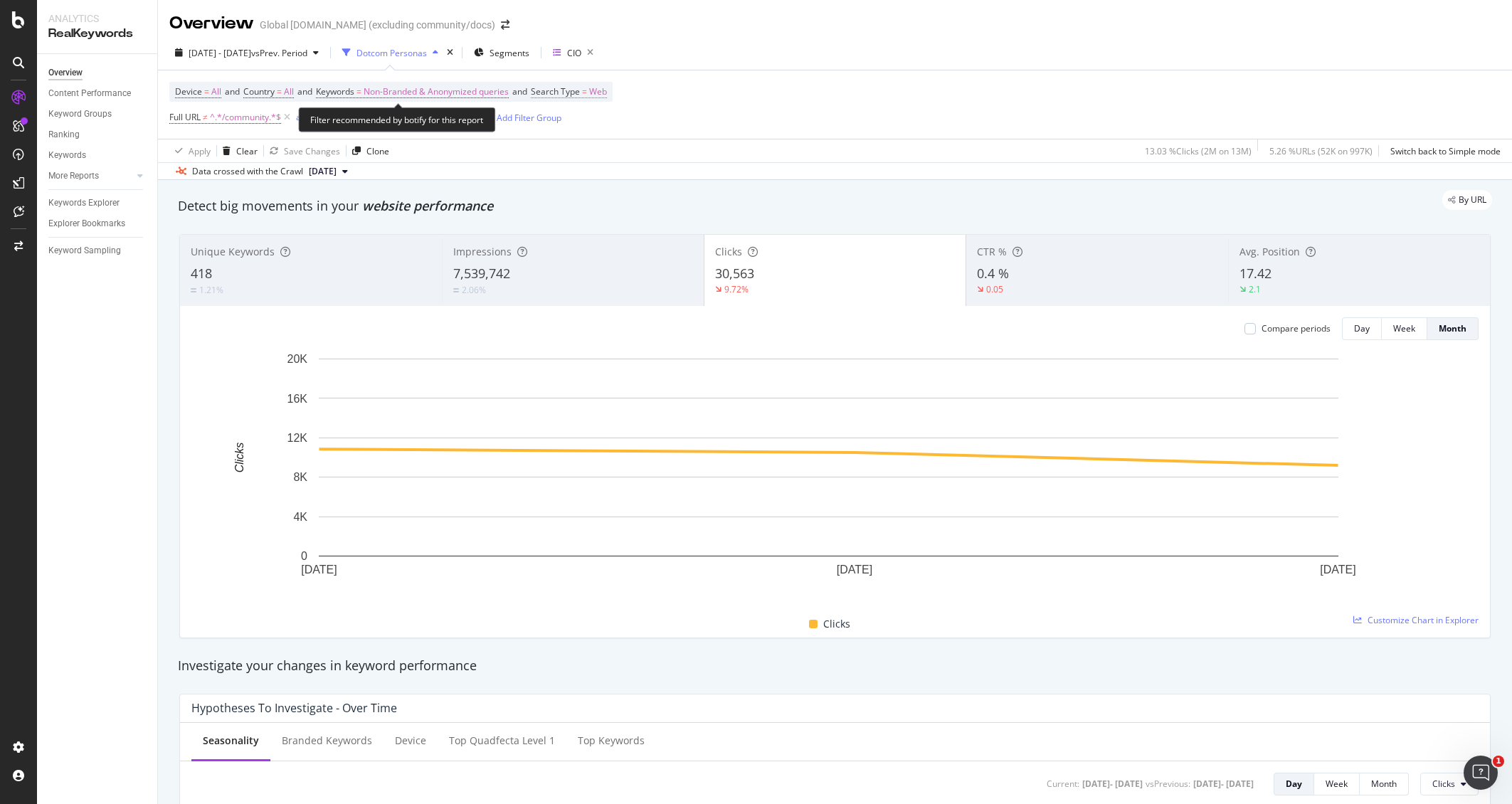
click at [587, 96] on span "=" at bounding box center [584, 91] width 5 height 12
click at [577, 123] on icon at bounding box center [582, 125] width 10 height 8
click at [827, 122] on div "Device = All and Country = All and Keywords = Non-Branded & Anonymized queries …" at bounding box center [835, 105] width 1332 height 68
click at [575, 93] on span "Search Type" at bounding box center [556, 91] width 49 height 12
click at [581, 126] on icon at bounding box center [582, 125] width 10 height 8
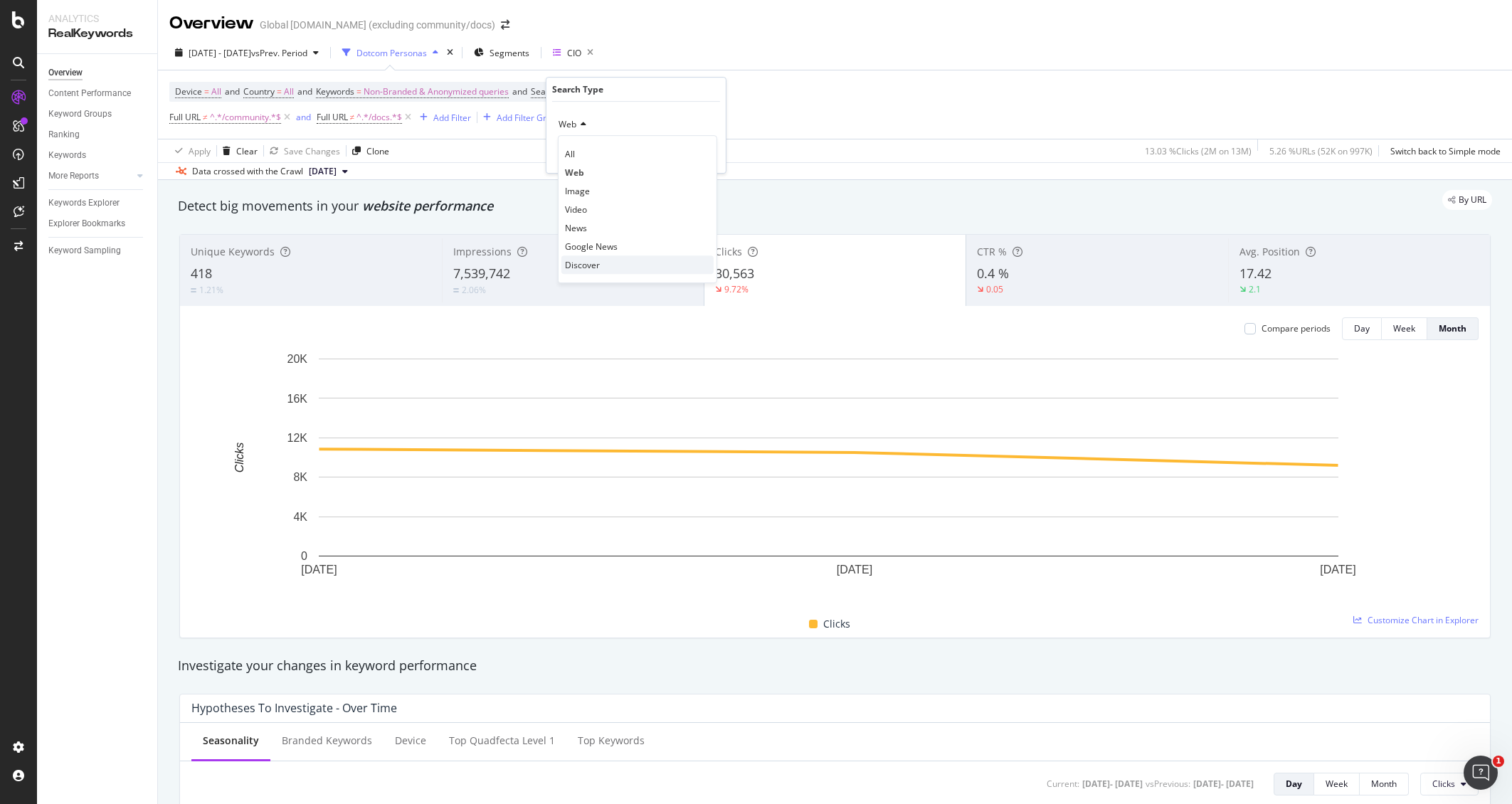
click at [601, 265] on div "Discover" at bounding box center [638, 265] width 153 height 19
click at [706, 157] on div "Apply" at bounding box center [703, 154] width 22 height 12
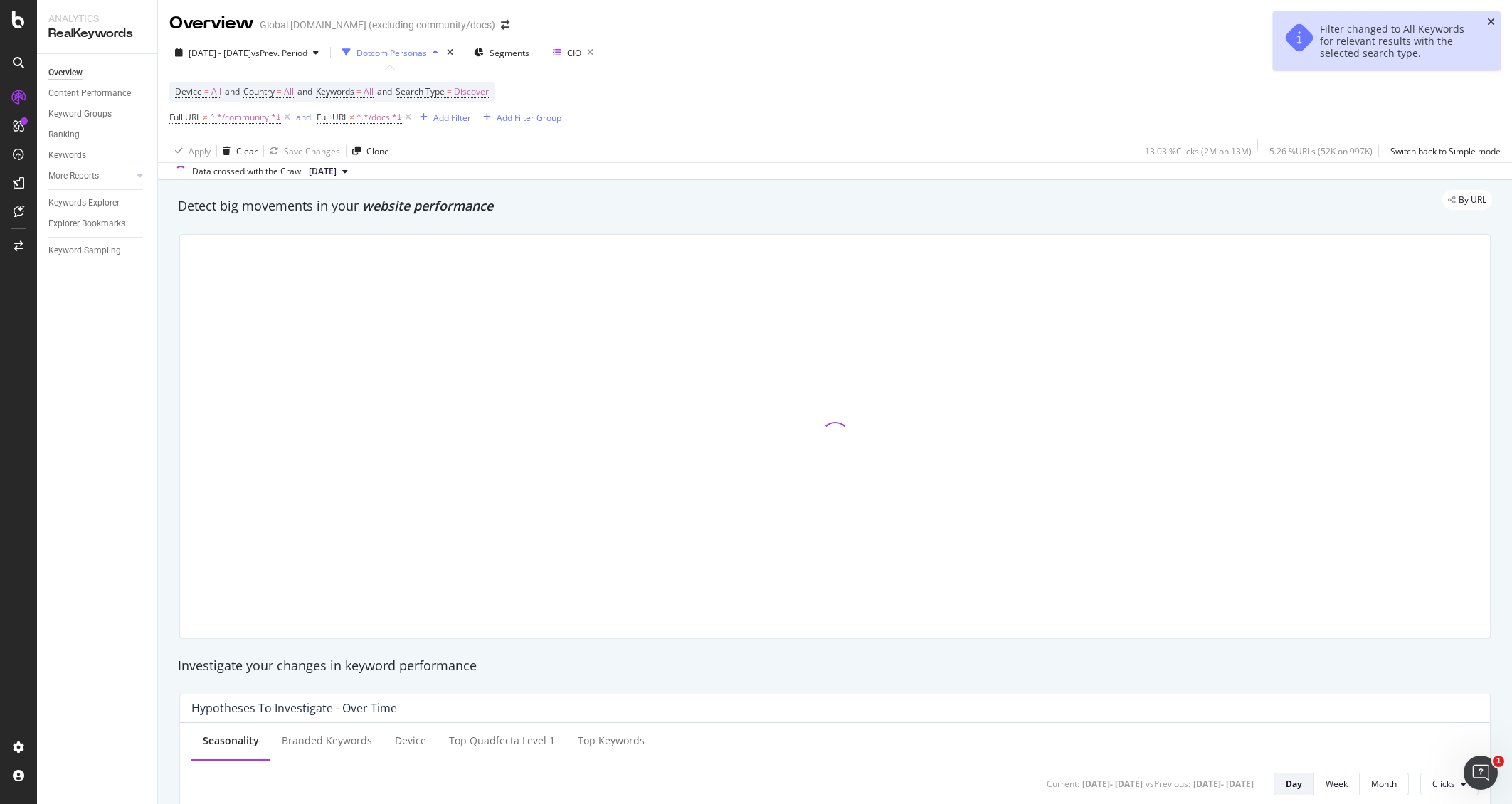
click at [1488, 25] on icon "close toast" at bounding box center [1491, 22] width 8 height 10
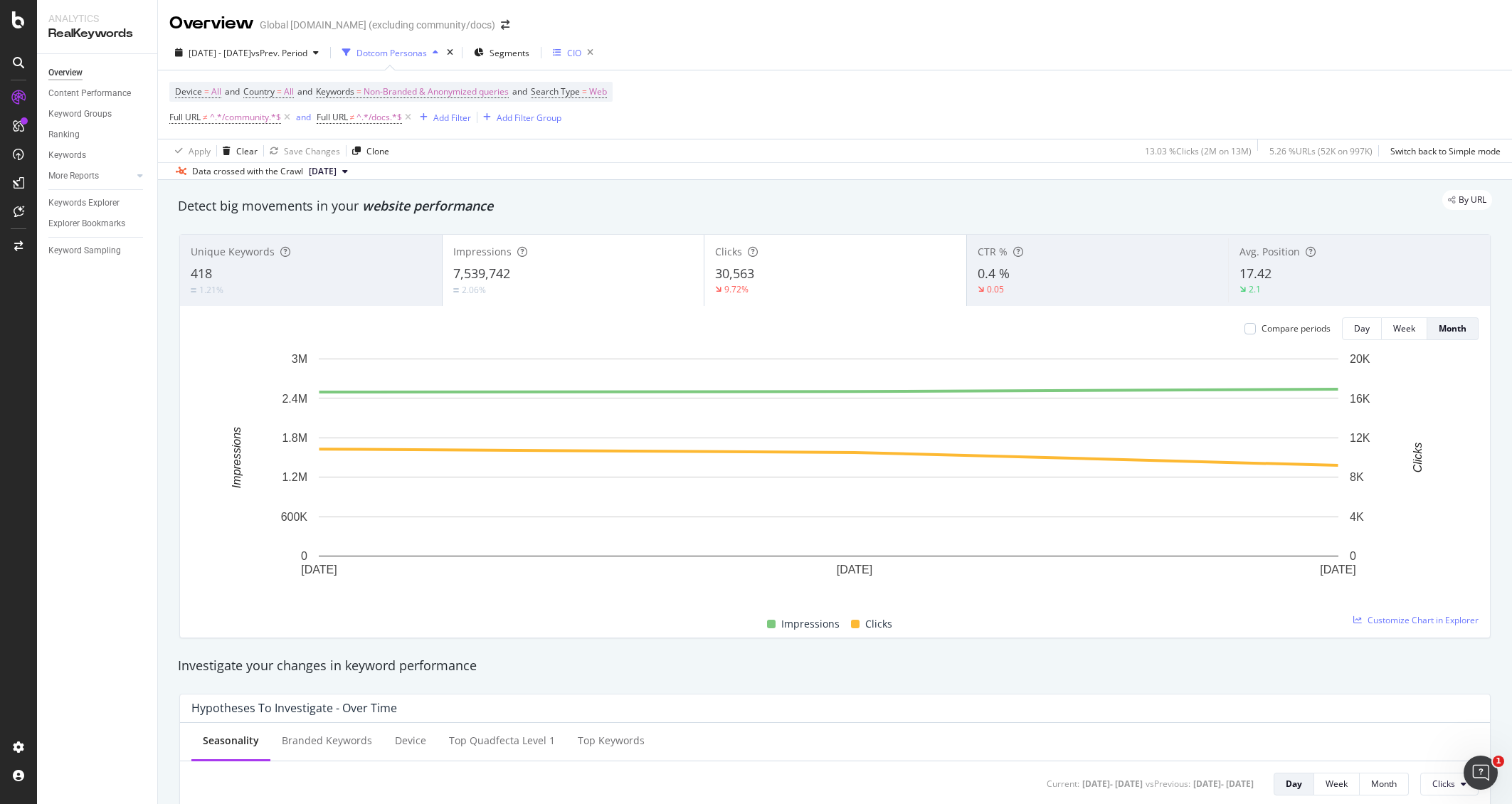
click at [581, 52] on div "CIO" at bounding box center [568, 53] width 29 height 12
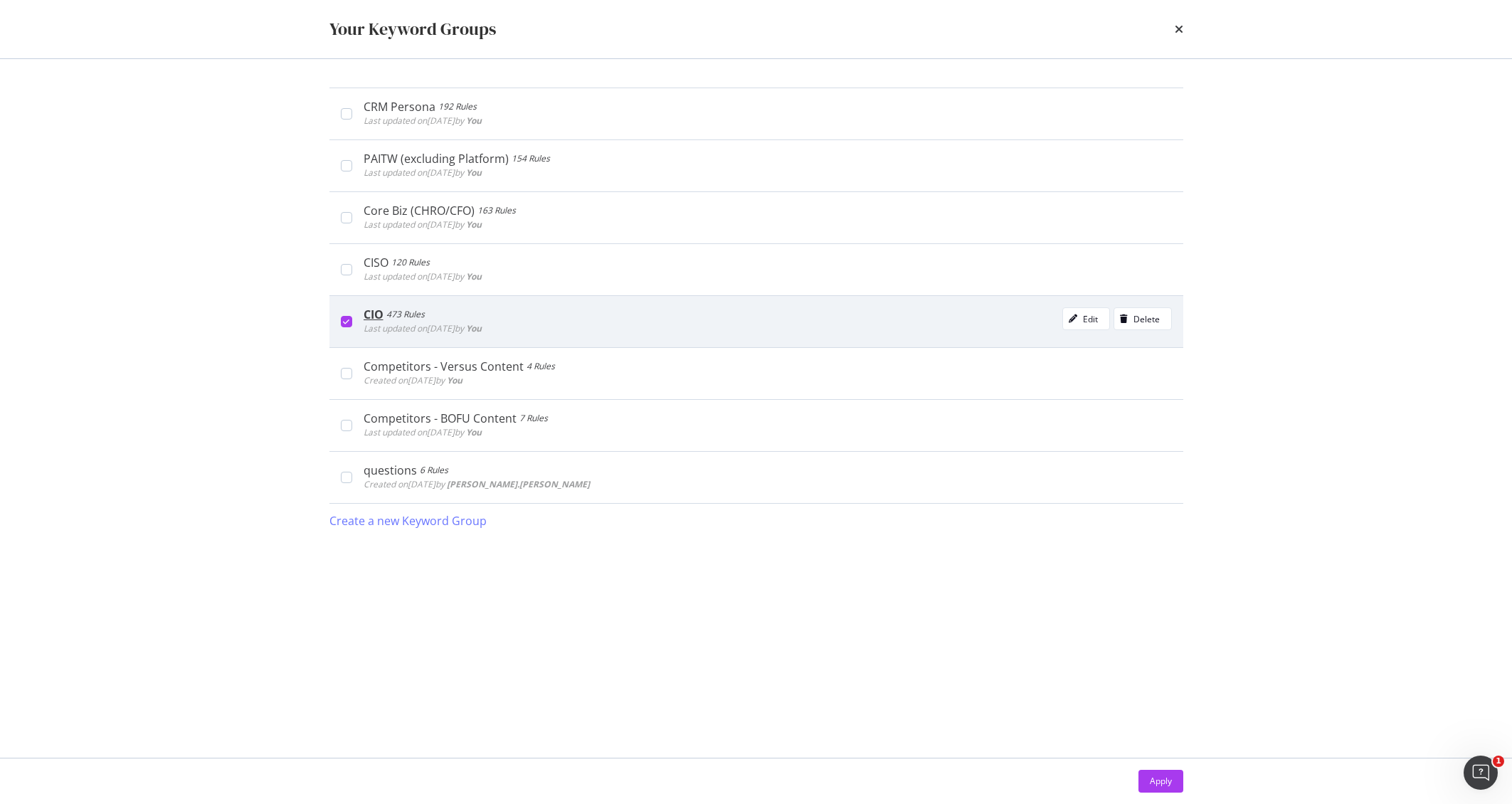
click at [341, 320] on div "modal" at bounding box center [347, 322] width 12 height 12
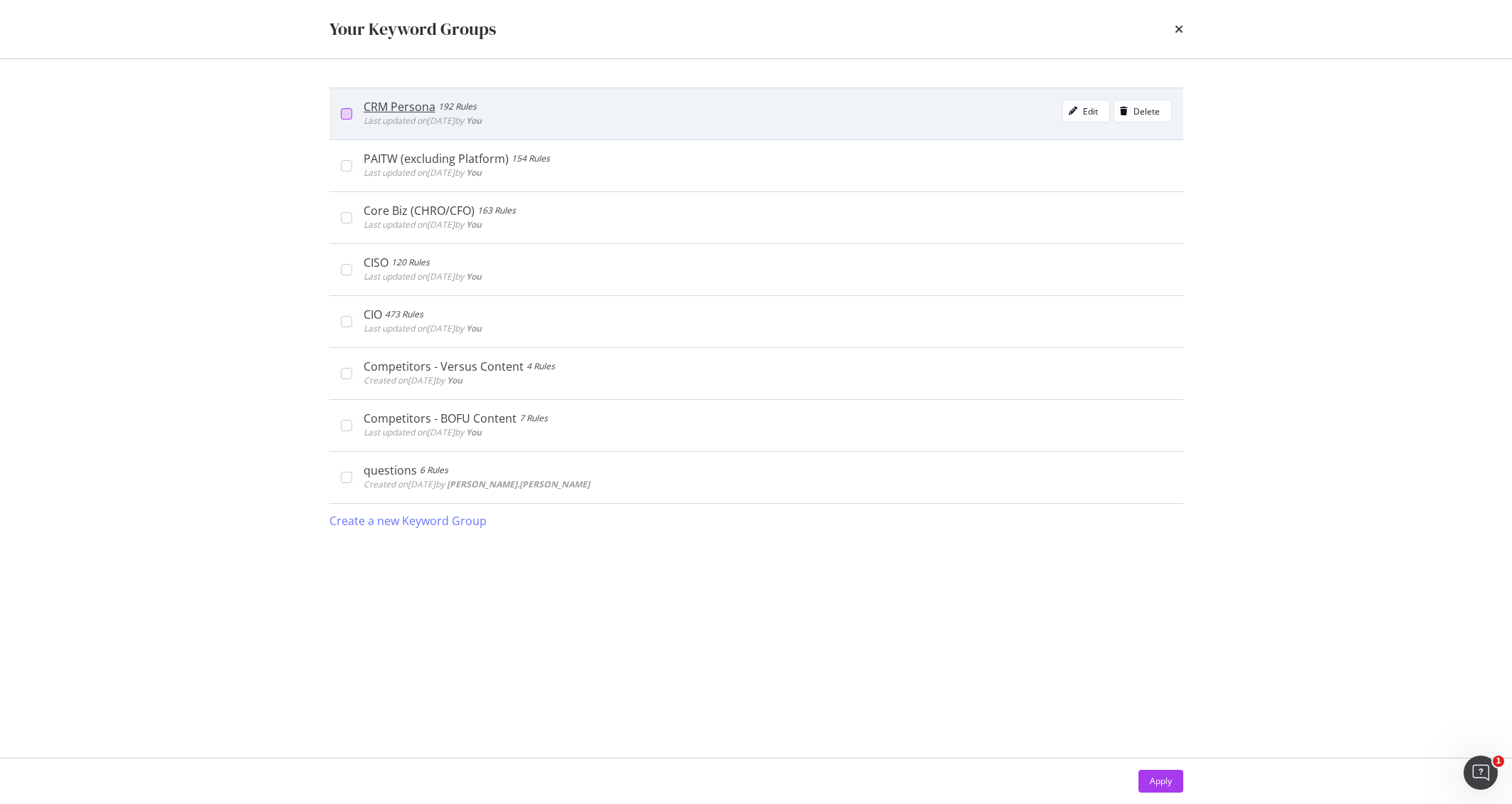
click at [347, 113] on div "modal" at bounding box center [347, 114] width 12 height 12
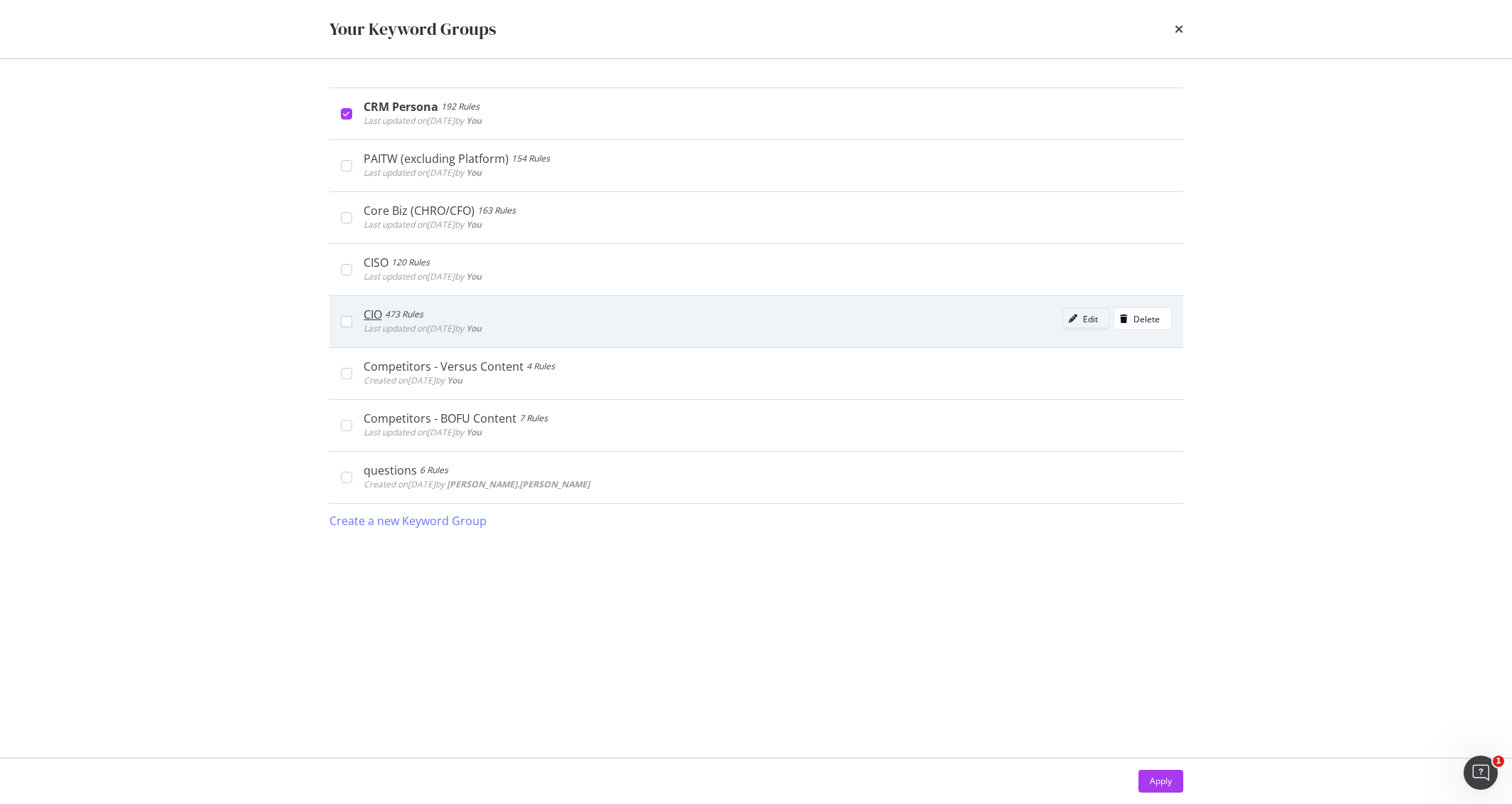
click at [1079, 320] on div "modal" at bounding box center [1073, 319] width 20 height 8
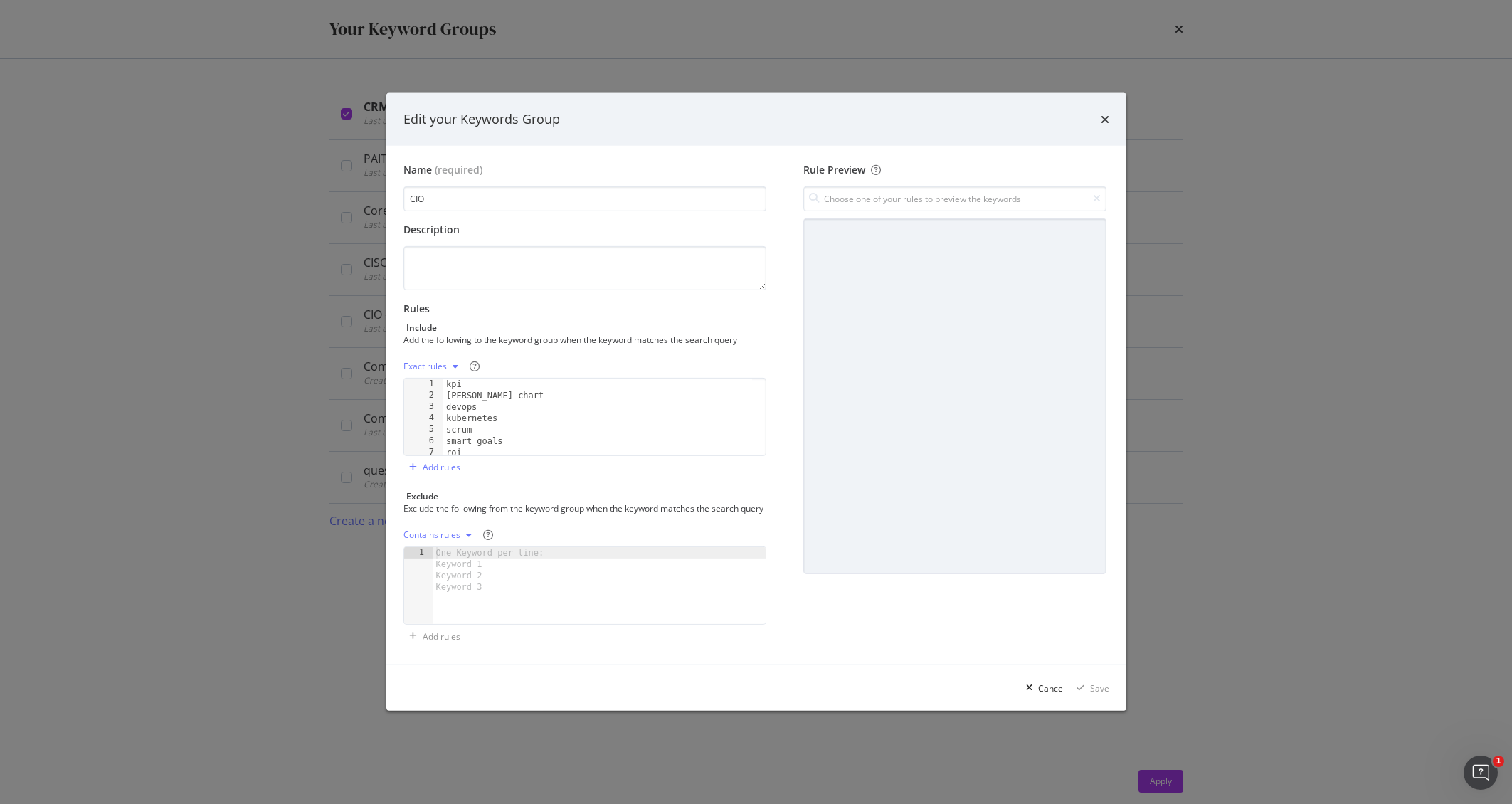
click at [1110, 116] on div "Edit your Keywords Group" at bounding box center [756, 120] width 740 height 52
click at [1106, 114] on icon "times" at bounding box center [1105, 120] width 8 height 12
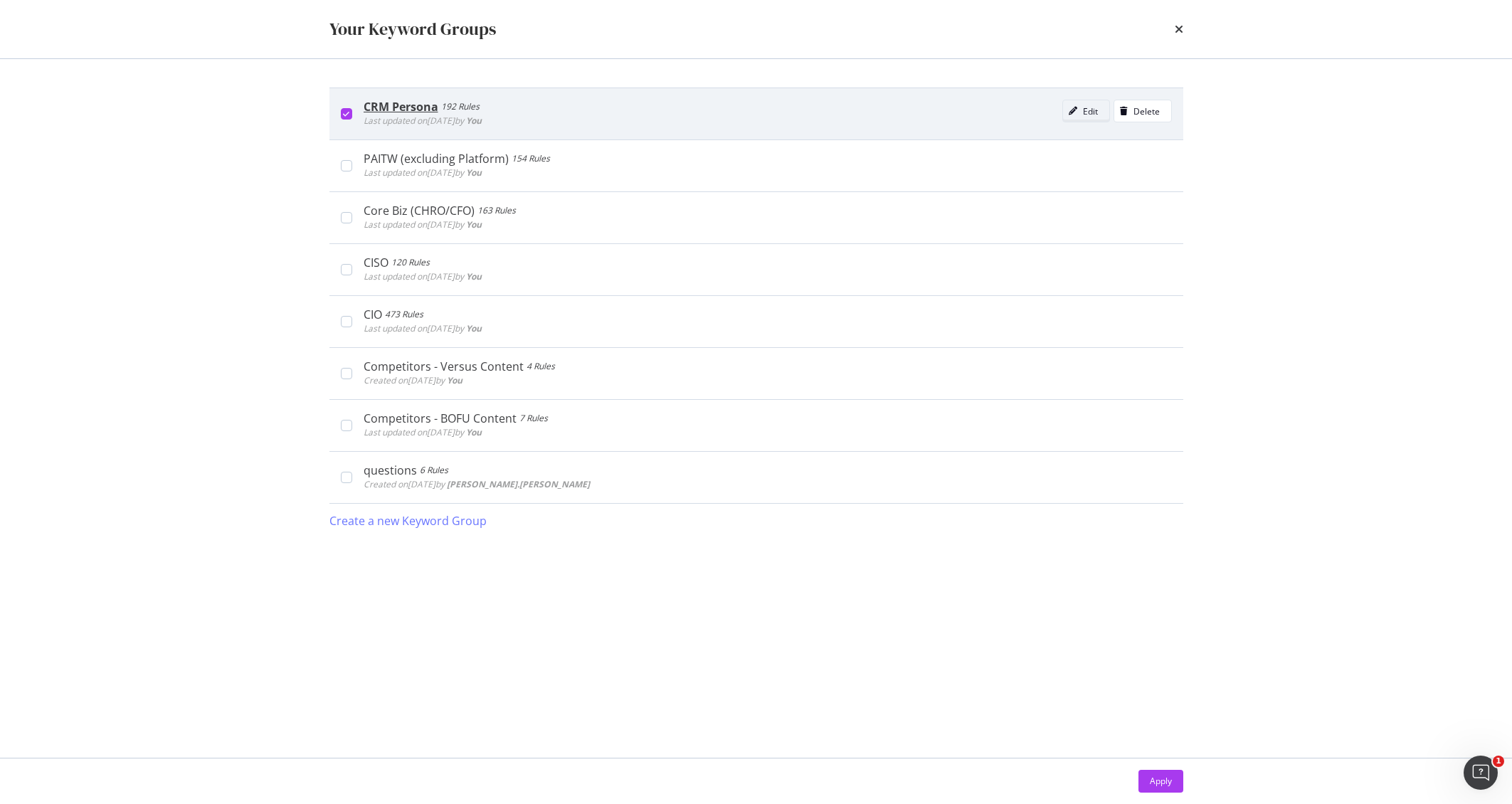
click at [1091, 110] on div "Edit" at bounding box center [1090, 111] width 15 height 12
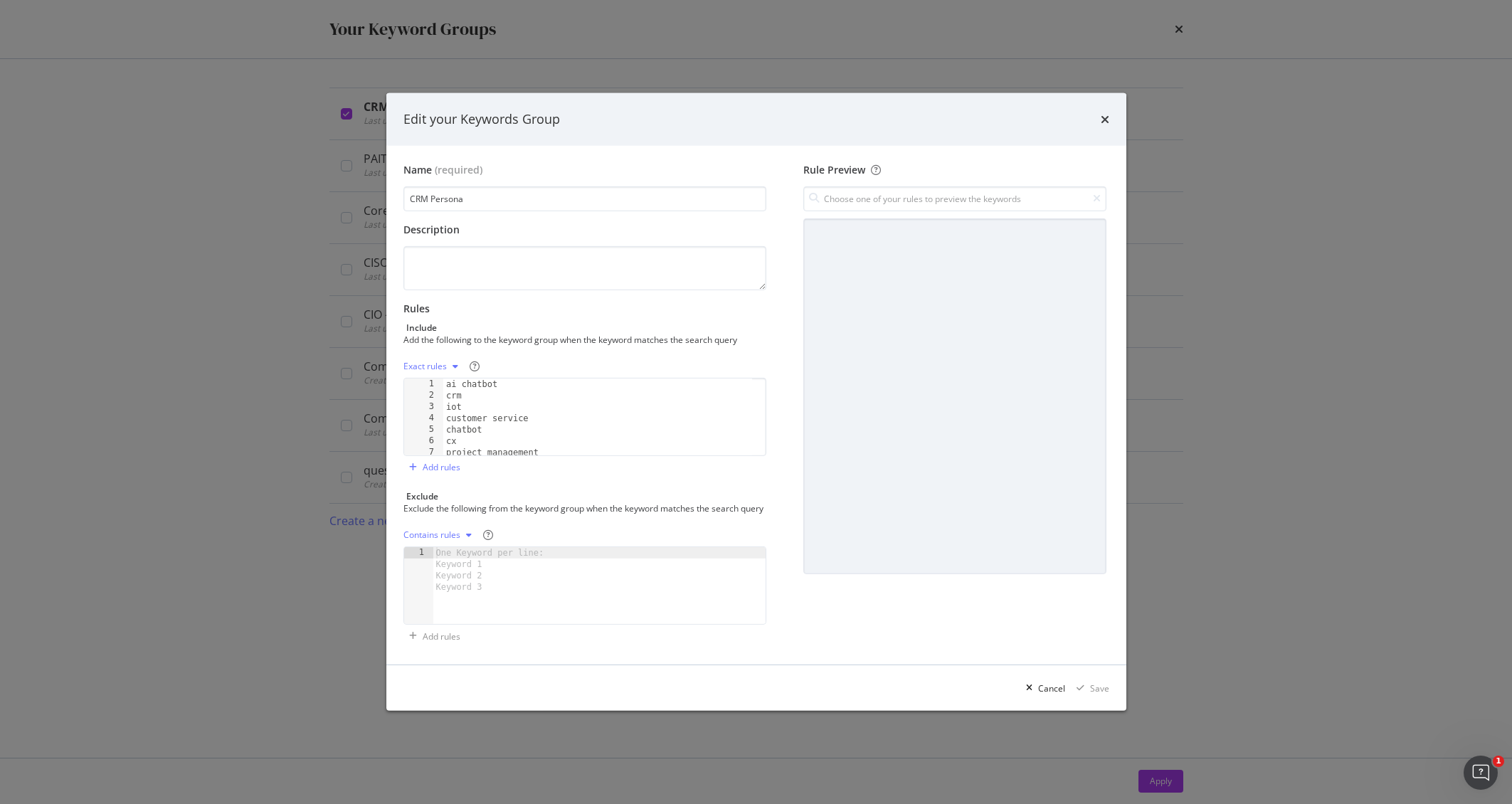
click at [1009, 48] on div "Edit your Keywords Group Name (required) CRM Persona Description Rules Include …" at bounding box center [756, 402] width 1512 height 804
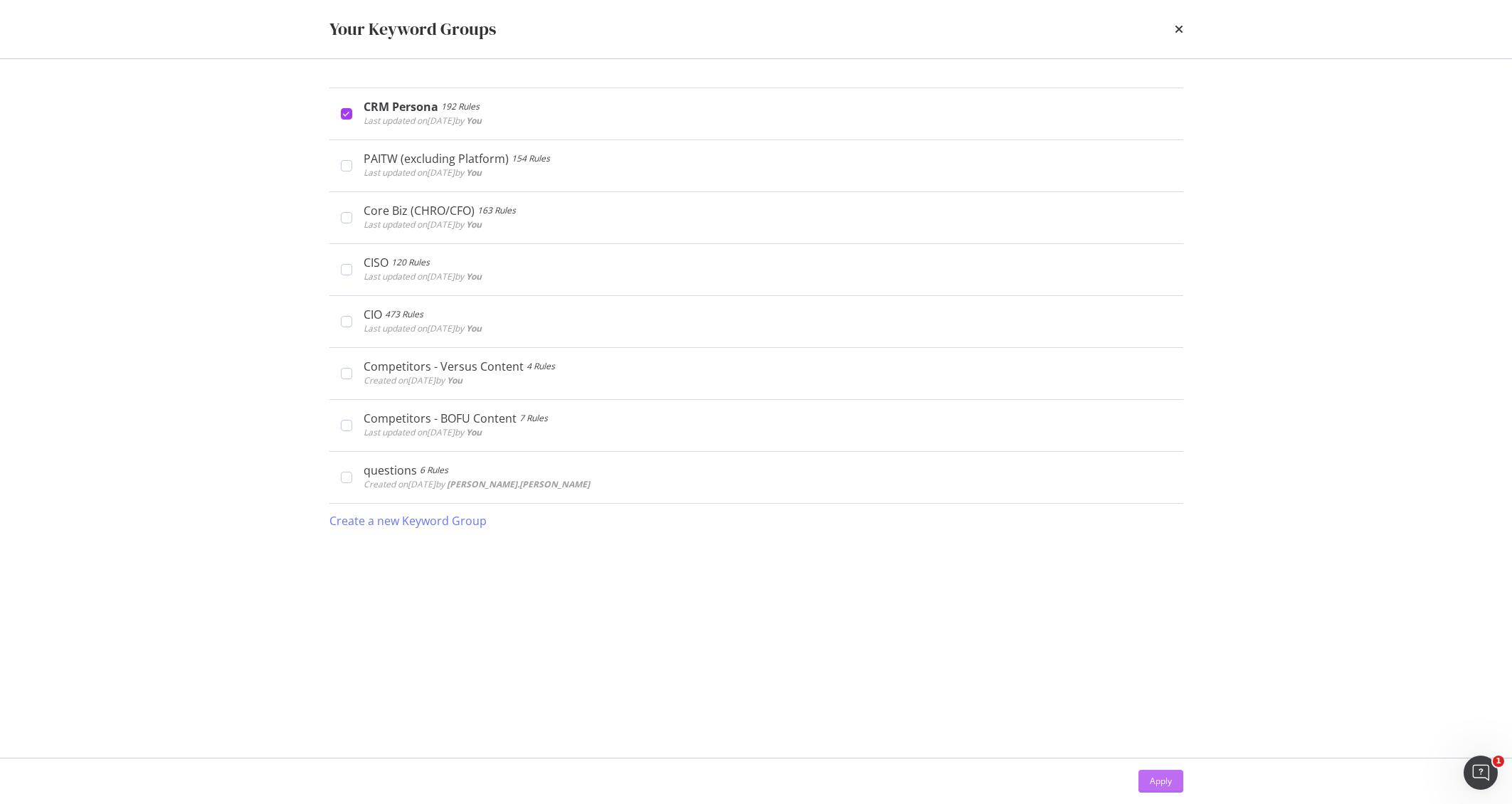
click at [1165, 784] on div "Apply" at bounding box center [1161, 780] width 22 height 12
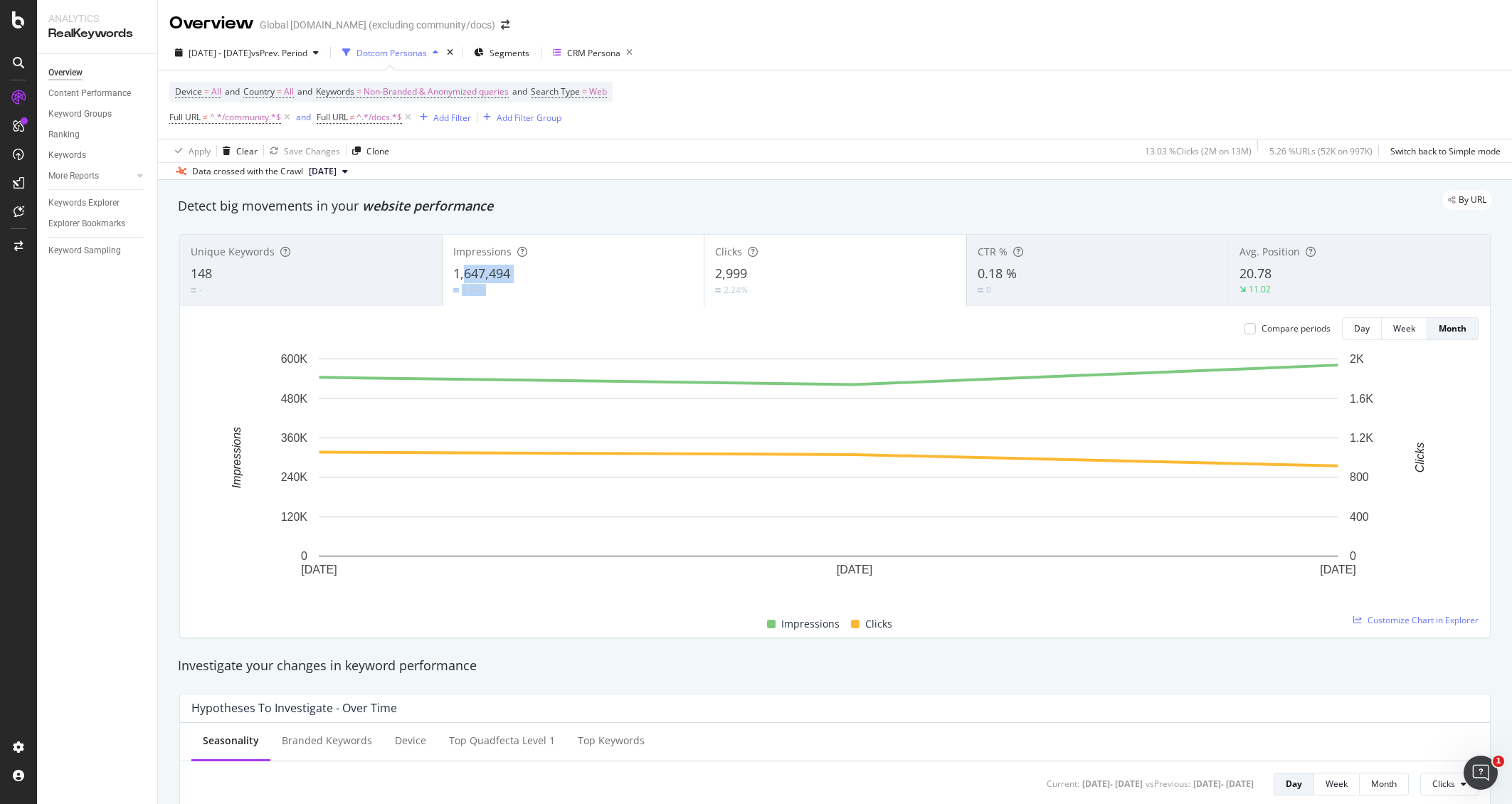
drag, startPoint x: 525, startPoint y: 280, endPoint x: 462, endPoint y: 276, distance: 63.1
click at [462, 276] on div "Impressions 1,647,494 3.56%" at bounding box center [573, 271] width 262 height 64
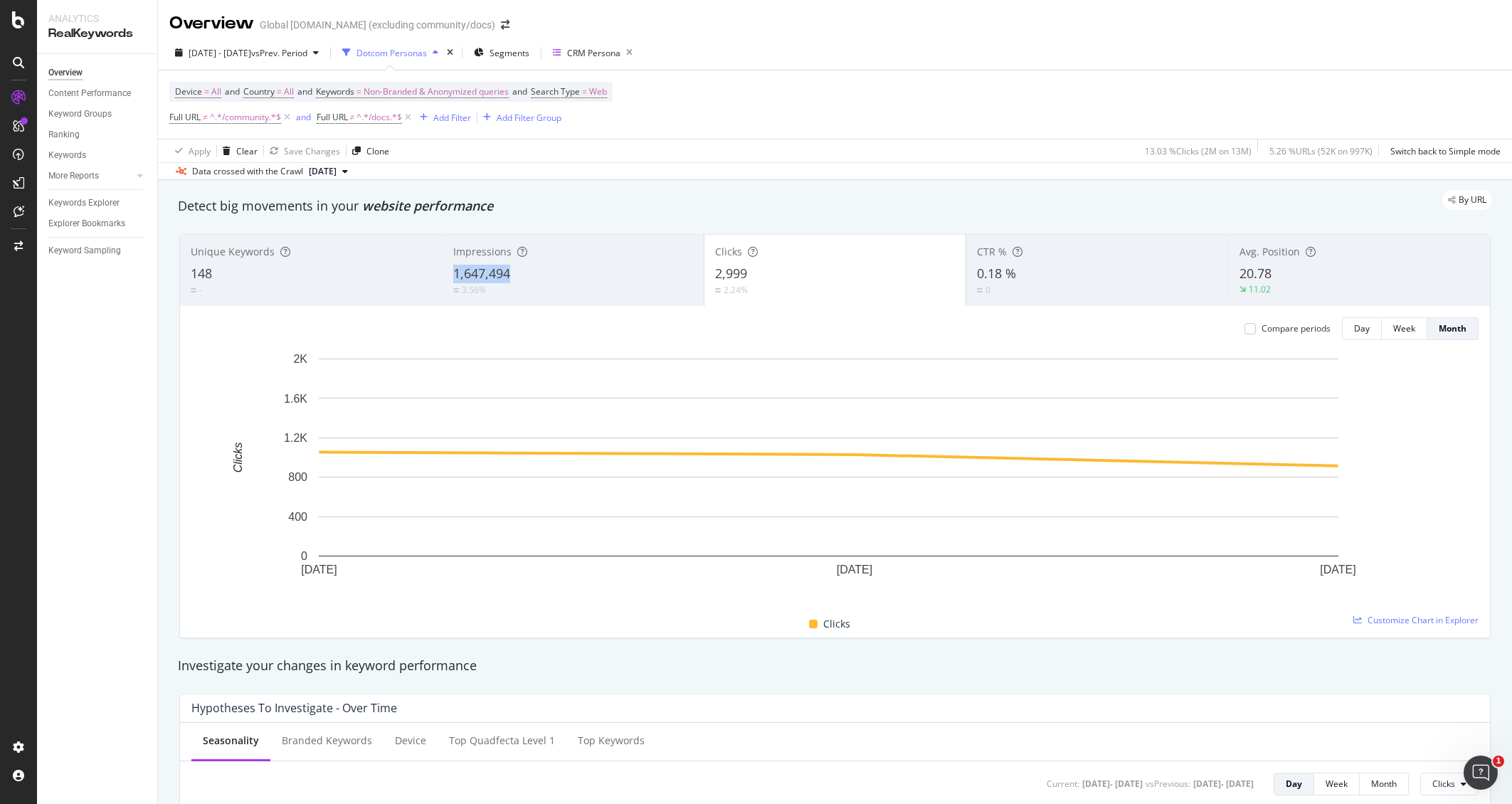
copy span "1,647,494"
drag, startPoint x: 523, startPoint y: 276, endPoint x: 449, endPoint y: 276, distance: 74.0
click at [449, 276] on div "Impressions 1,647,494 3.56%" at bounding box center [573, 271] width 262 height 64
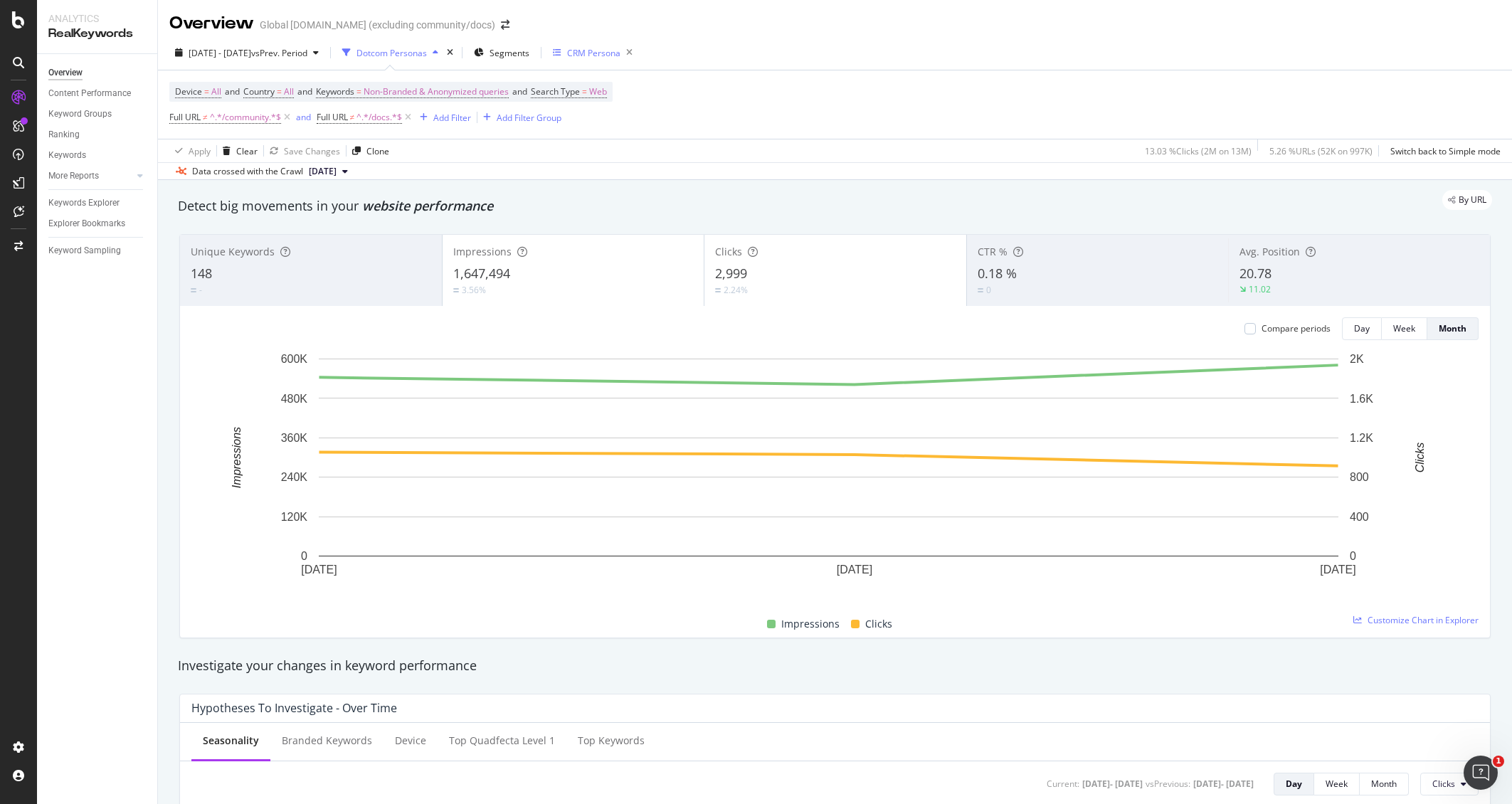
click at [621, 48] on div "CRM Persona" at bounding box center [594, 53] width 53 height 12
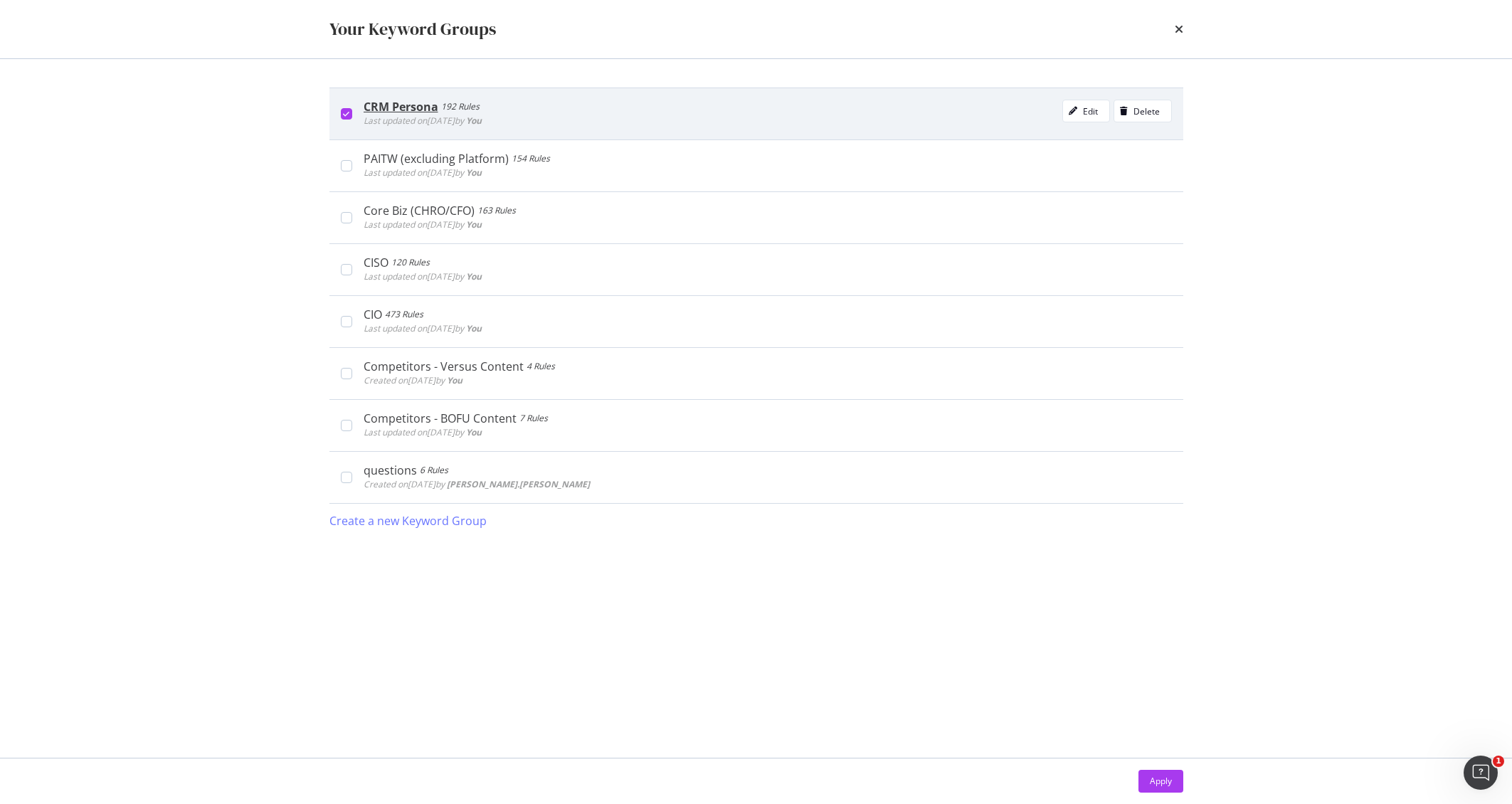
click at [348, 111] on icon "modal" at bounding box center [347, 114] width 7 height 7
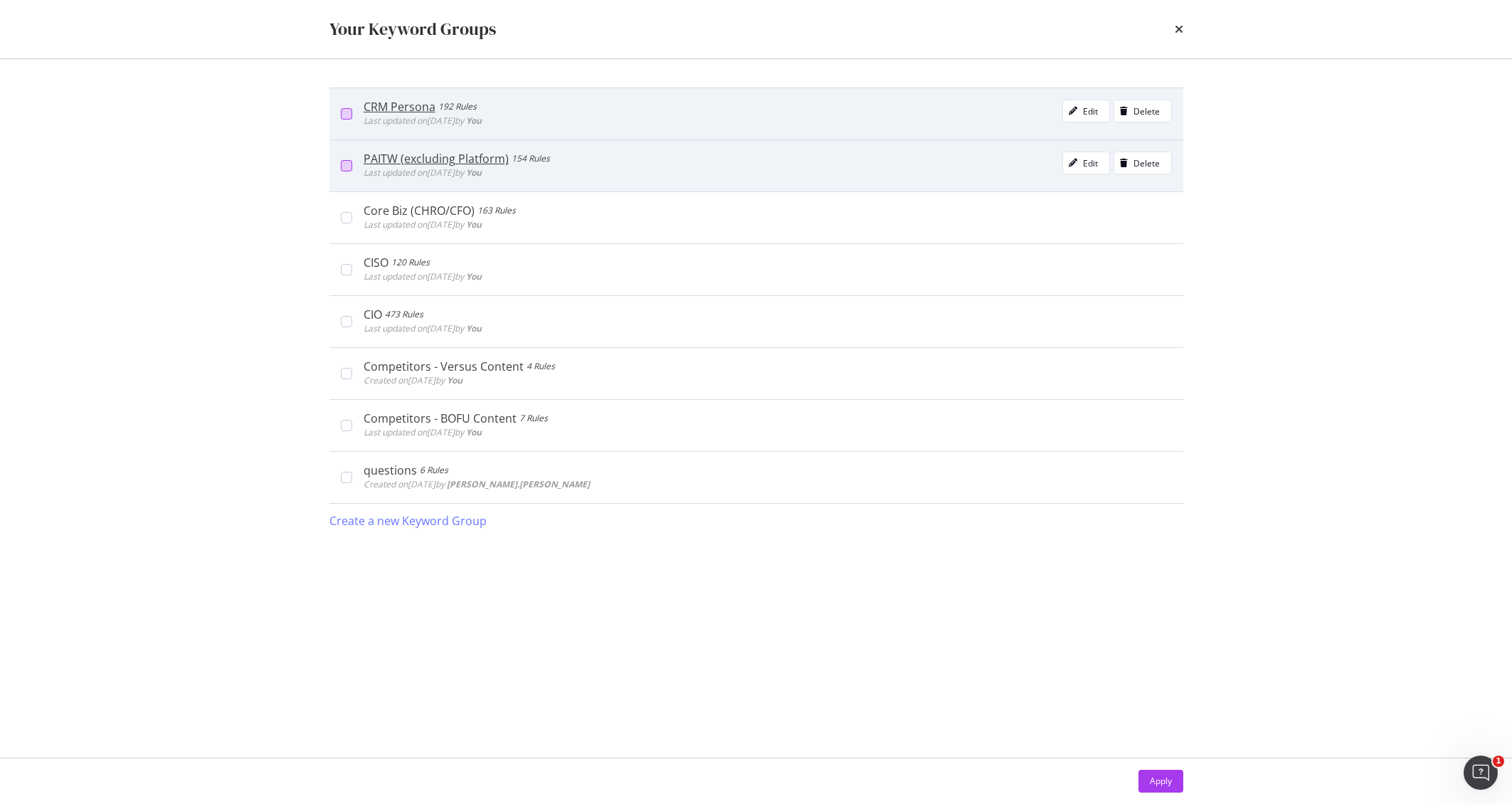
click at [345, 163] on div "modal" at bounding box center [347, 166] width 12 height 12
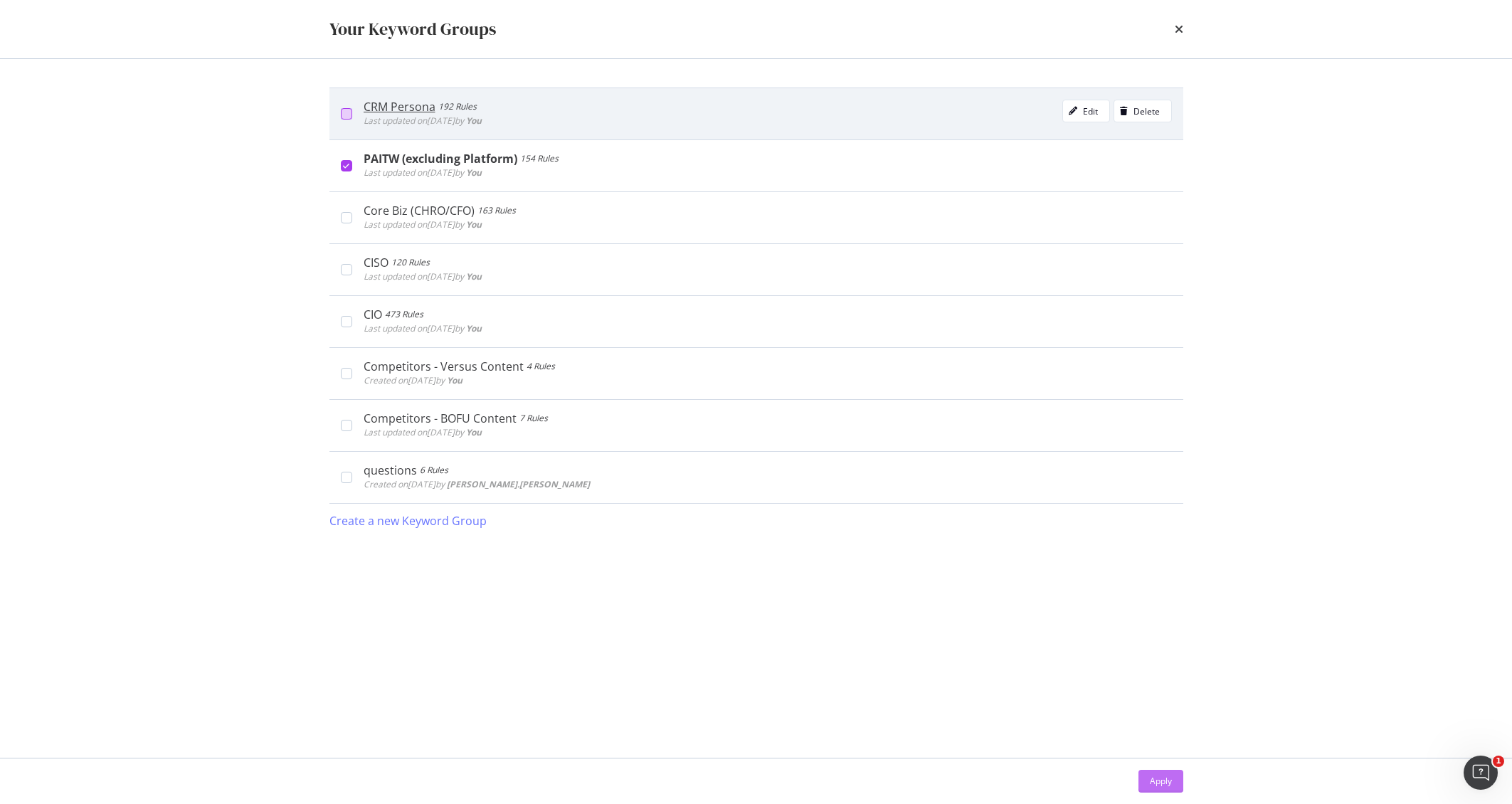
click at [1159, 789] on div "Apply" at bounding box center [1161, 780] width 22 height 21
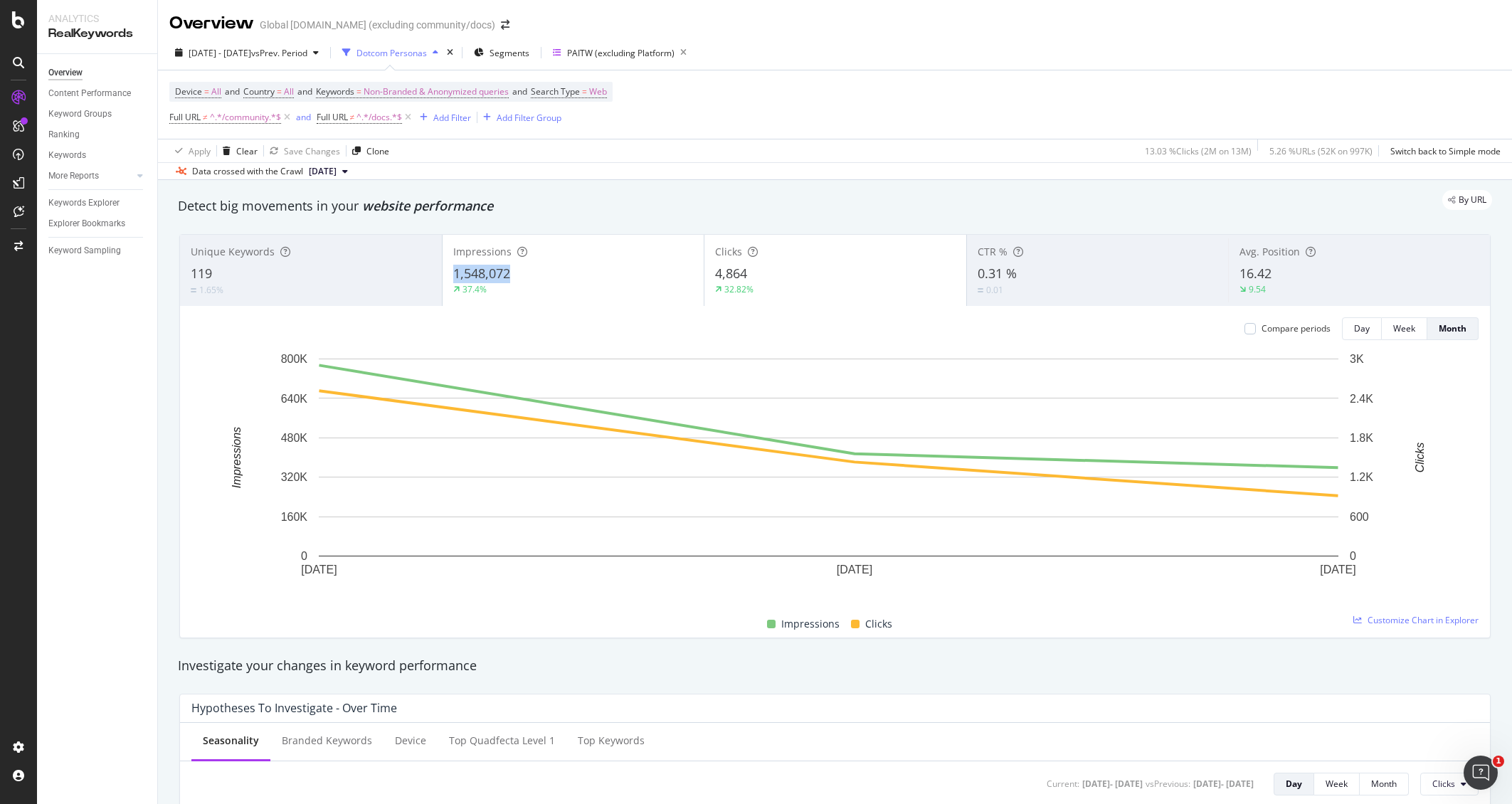
copy span "1,548,072"
drag, startPoint x: 536, startPoint y: 279, endPoint x: 449, endPoint y: 279, distance: 87.0
click at [449, 279] on div "Impressions 1,548,072 37.4%" at bounding box center [573, 271] width 262 height 64
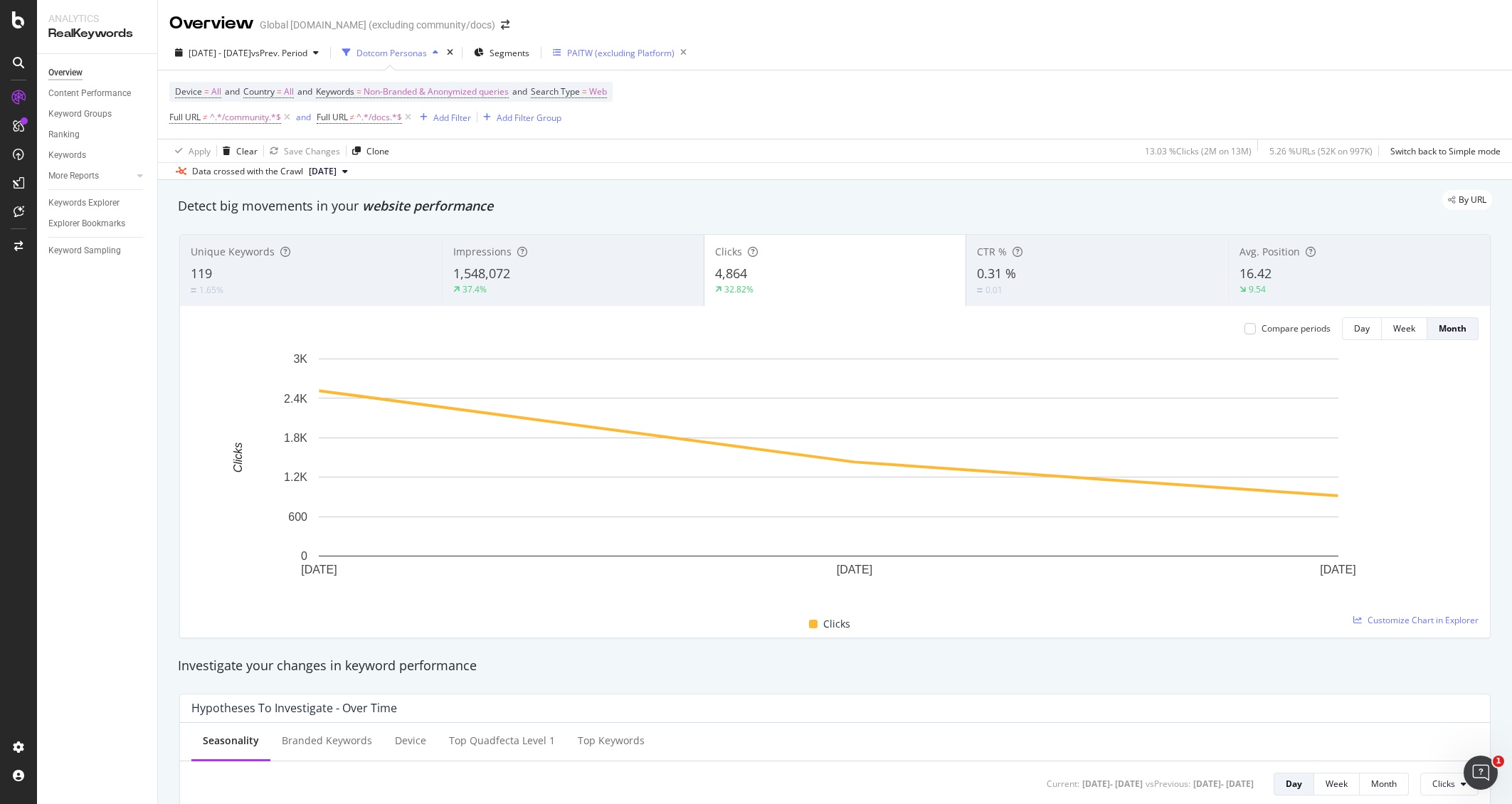
click at [675, 52] on div "PAITW (excluding Platform)" at bounding box center [621, 53] width 107 height 12
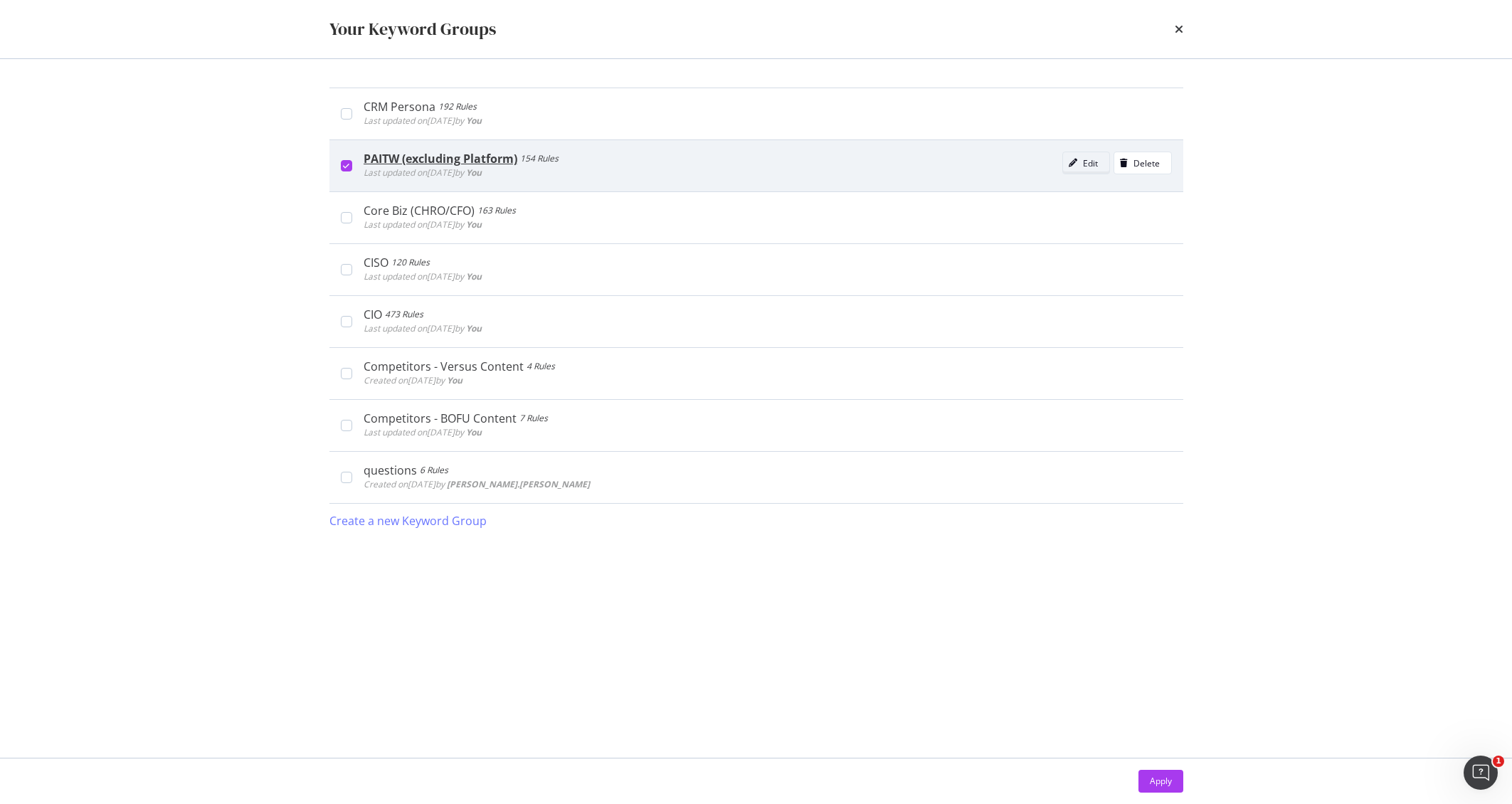
click at [1079, 163] on div "modal" at bounding box center [1073, 163] width 20 height 8
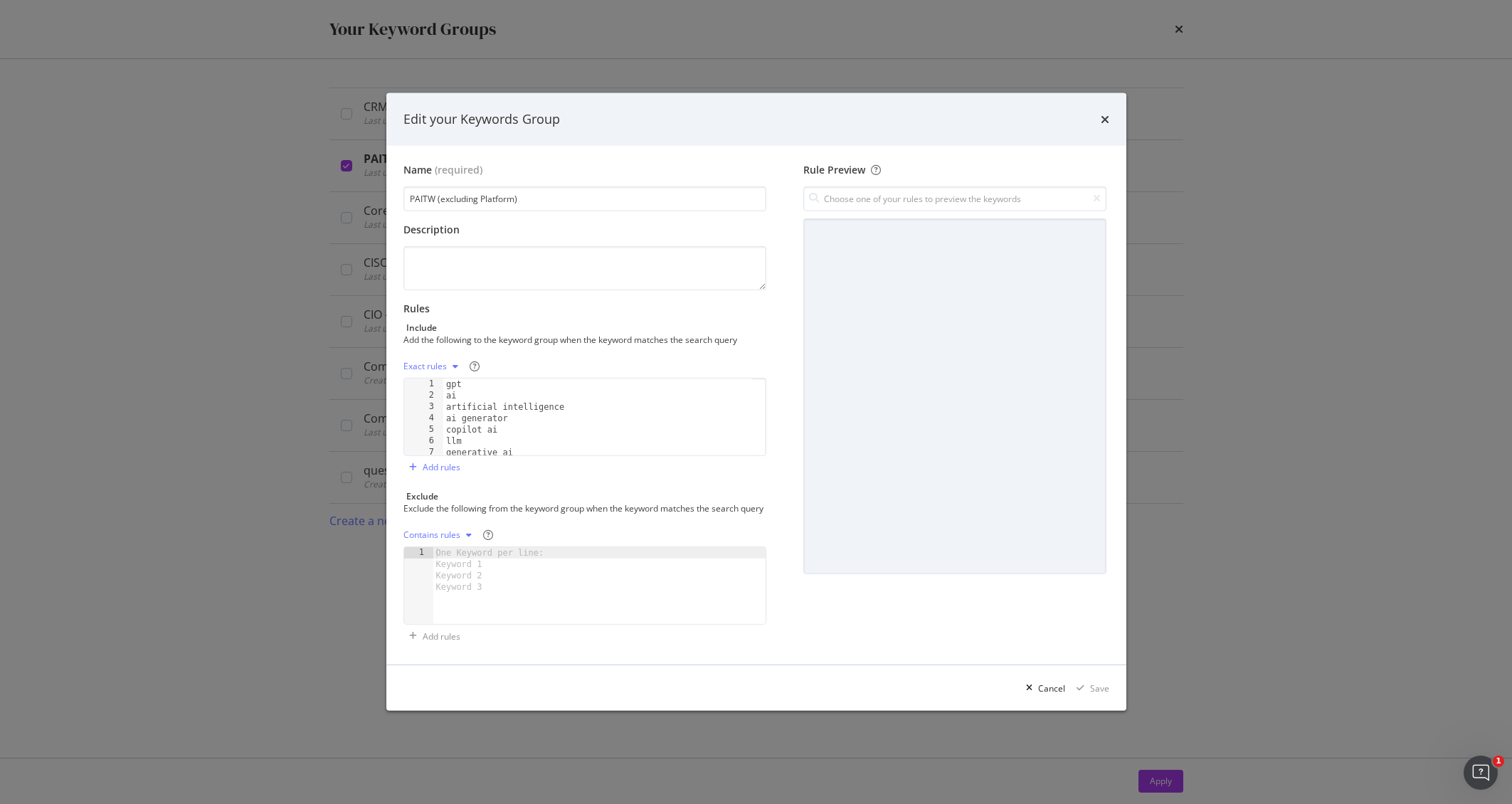
click at [1281, 161] on div "Edit your Keywords Group Name (required) PAITW (excluding Platform) Description…" at bounding box center [756, 402] width 1512 height 804
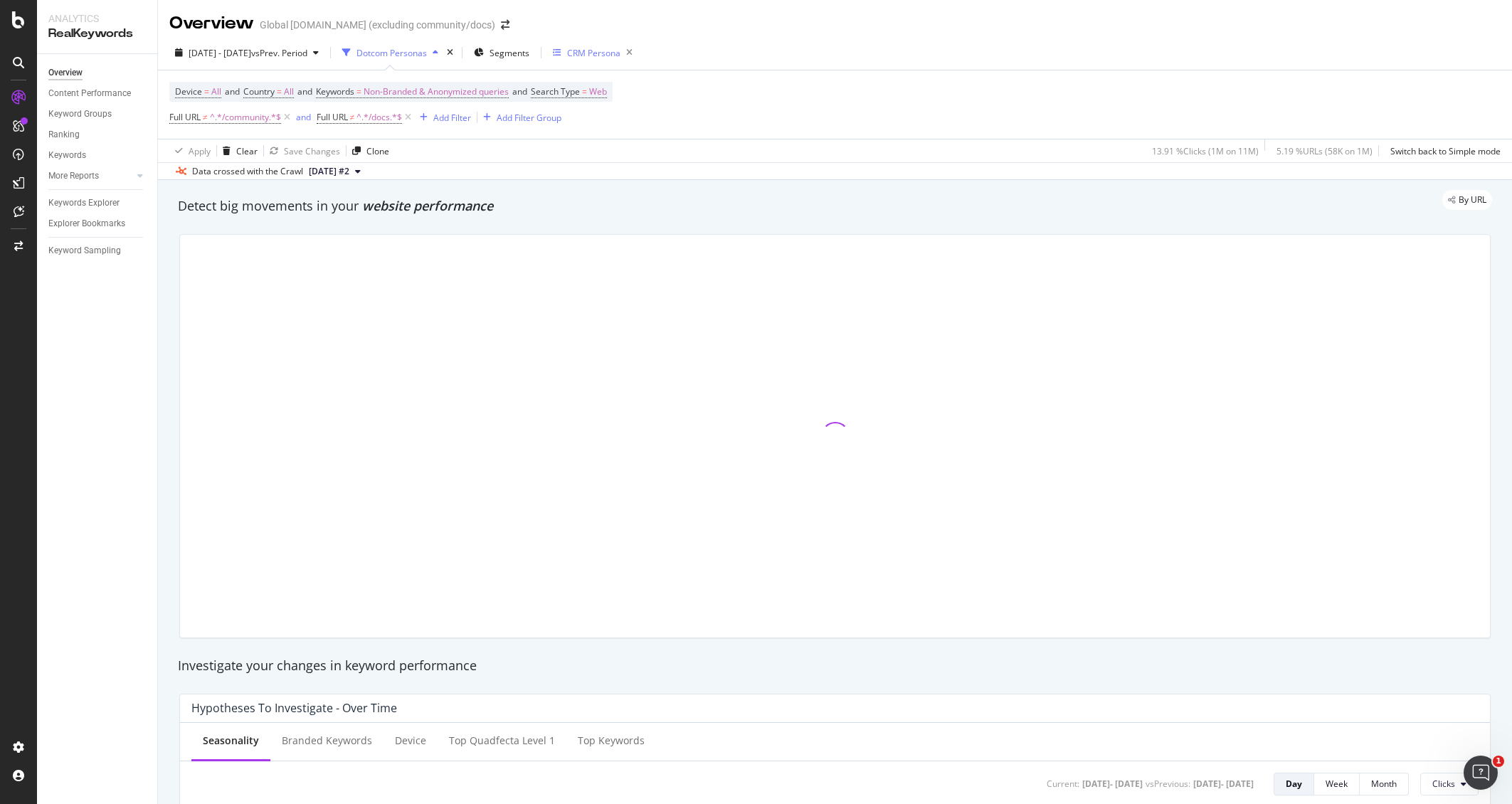
click at [607, 41] on button "CRM Persona" at bounding box center [593, 52] width 91 height 23
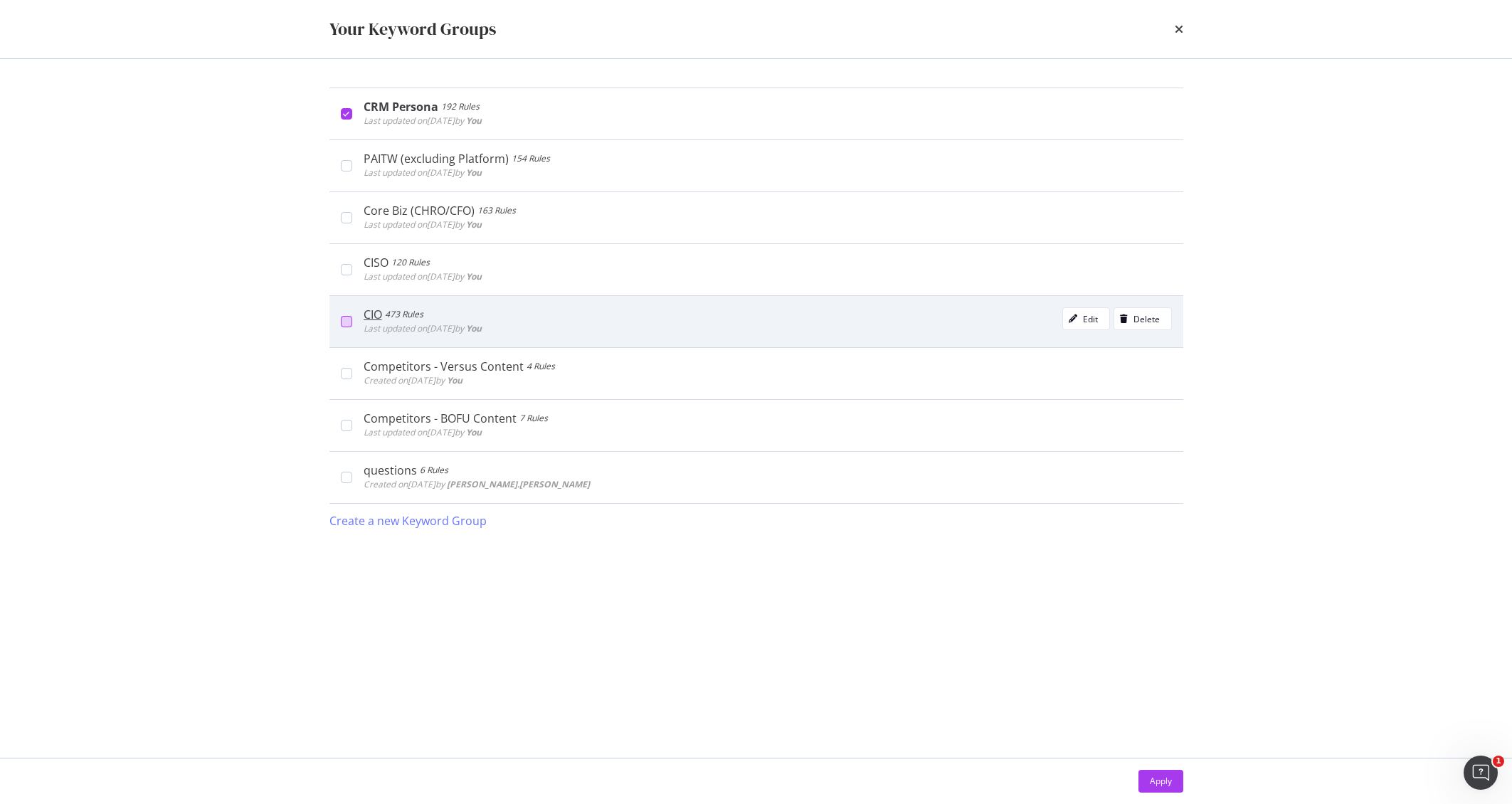
click at [343, 317] on div "modal" at bounding box center [347, 322] width 12 height 12
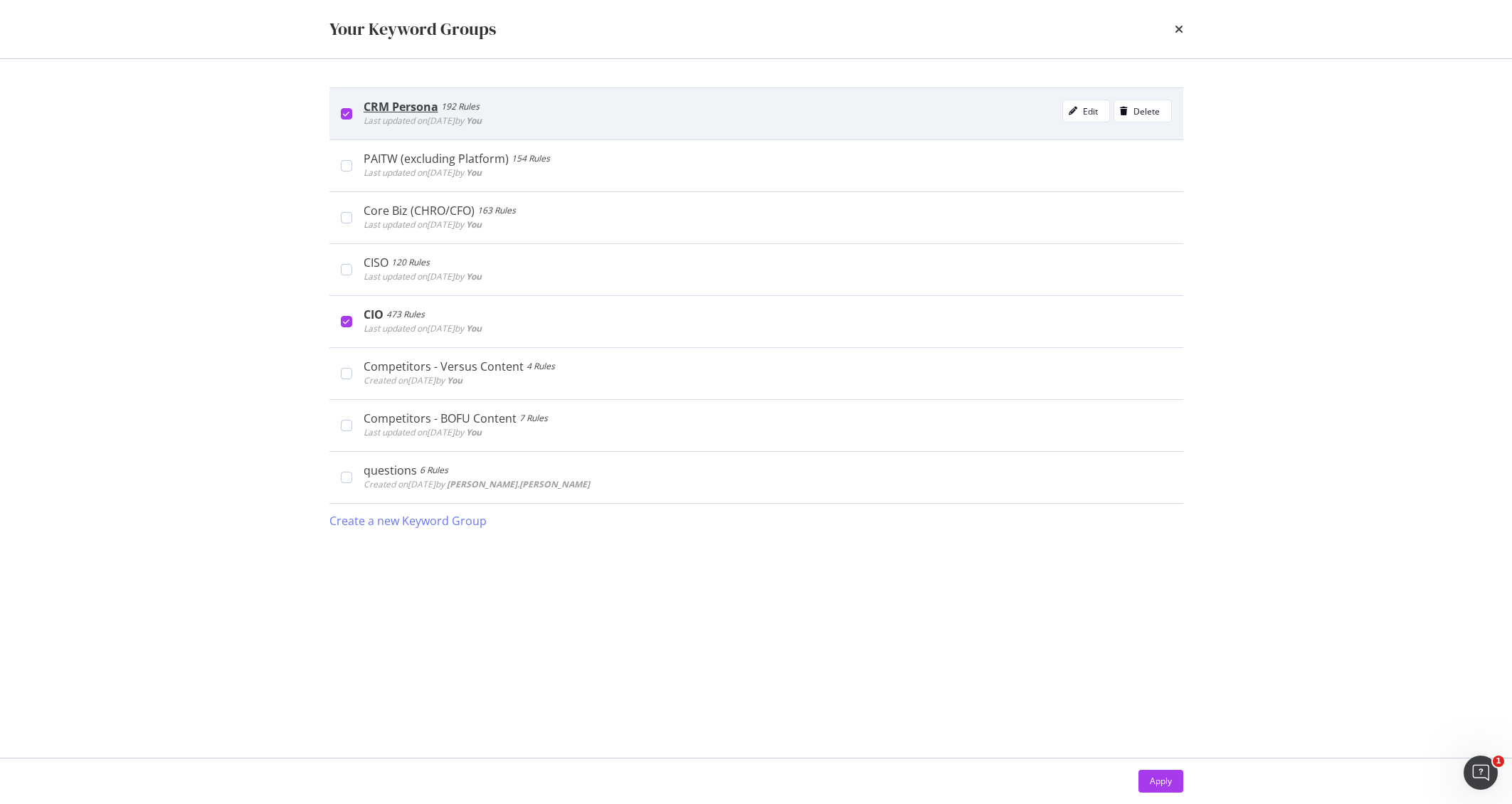
click at [343, 114] on icon "modal" at bounding box center [347, 114] width 7 height 7
click at [1158, 775] on div "Apply" at bounding box center [1161, 780] width 22 height 12
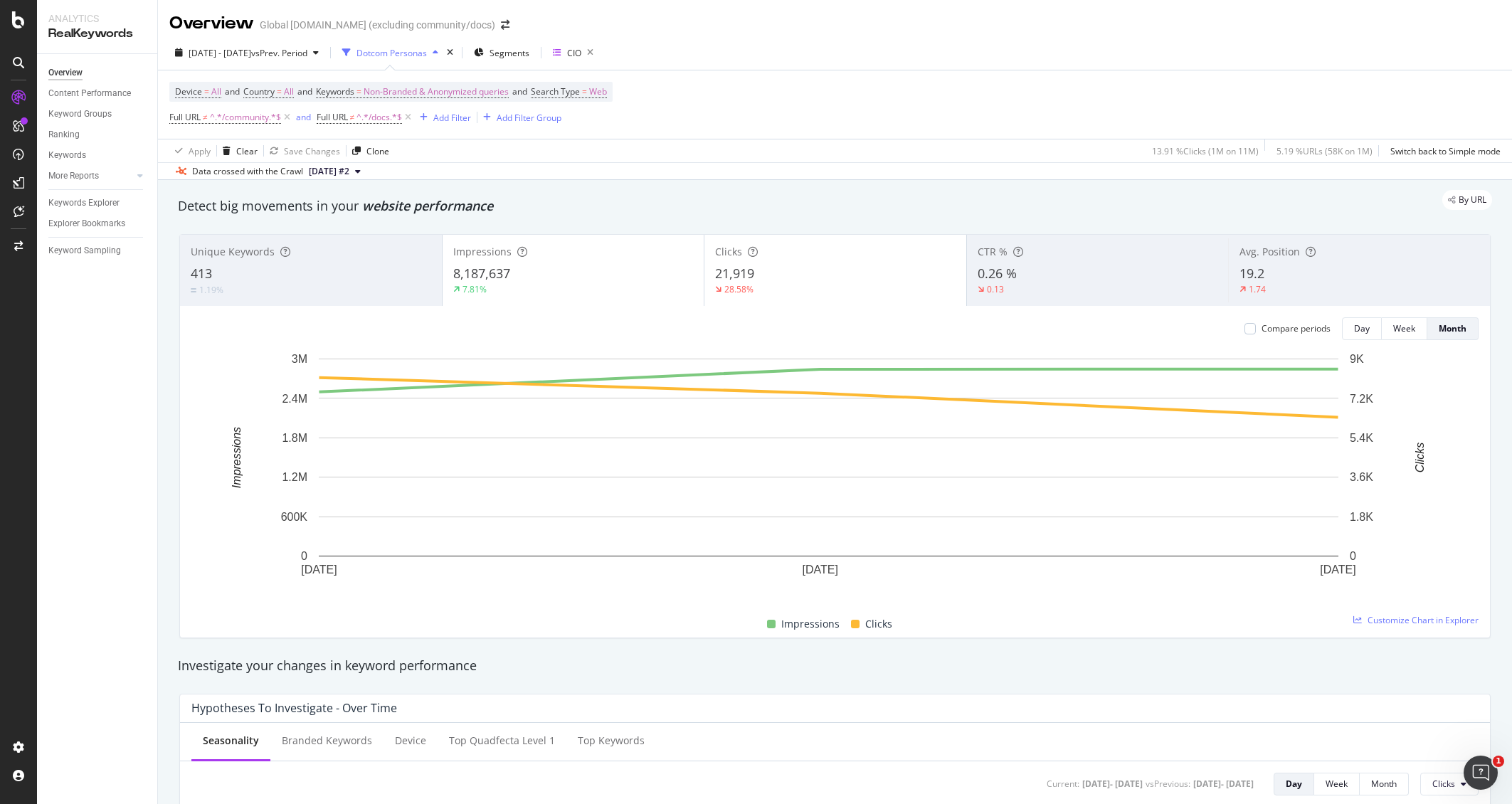
click at [810, 111] on div "Device = All and Country = All and Keywords = Non-Branded & Anonymized queries …" at bounding box center [835, 105] width 1332 height 68
